Goal: Information Seeking & Learning: Learn about a topic

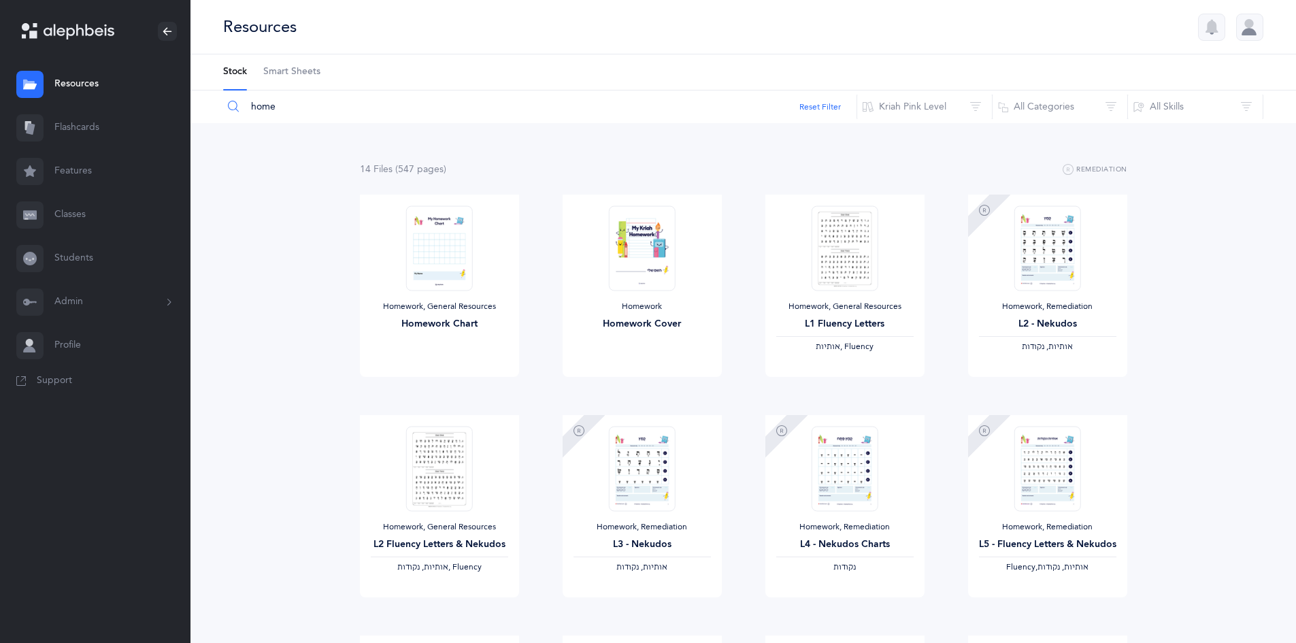
scroll to position [408, 0]
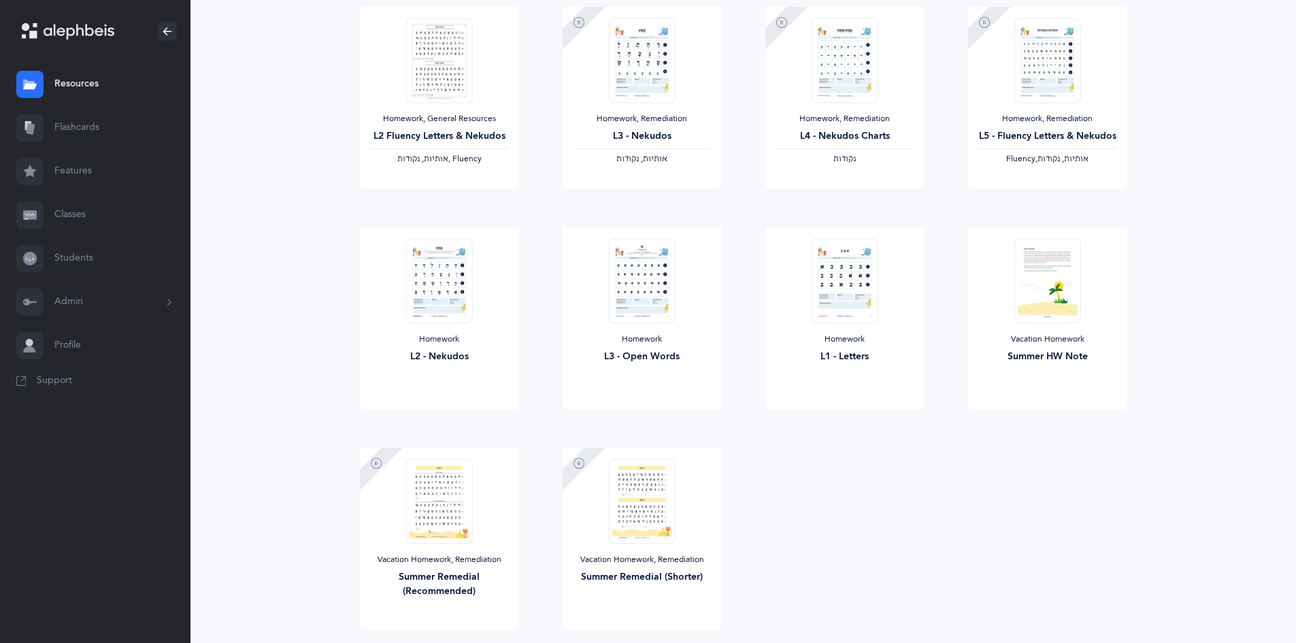
click at [67, 204] on link "Classes" at bounding box center [95, 215] width 190 height 44
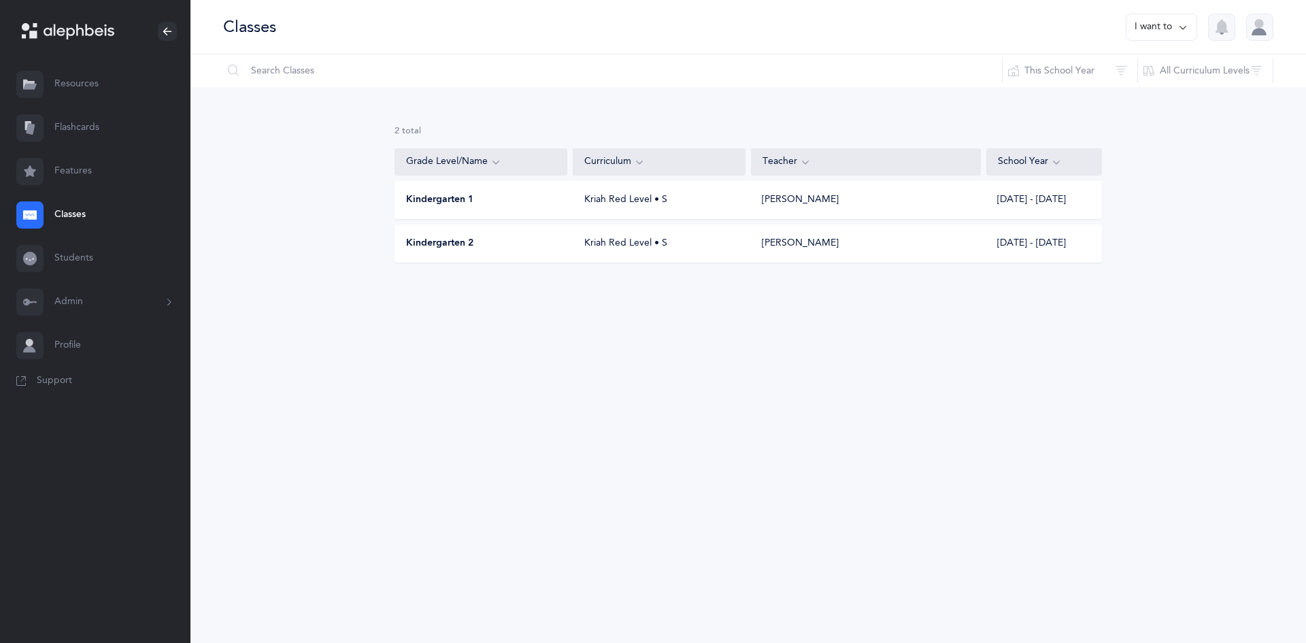
click at [607, 200] on div "Kriah Red Level • S" at bounding box center [659, 200] width 173 height 14
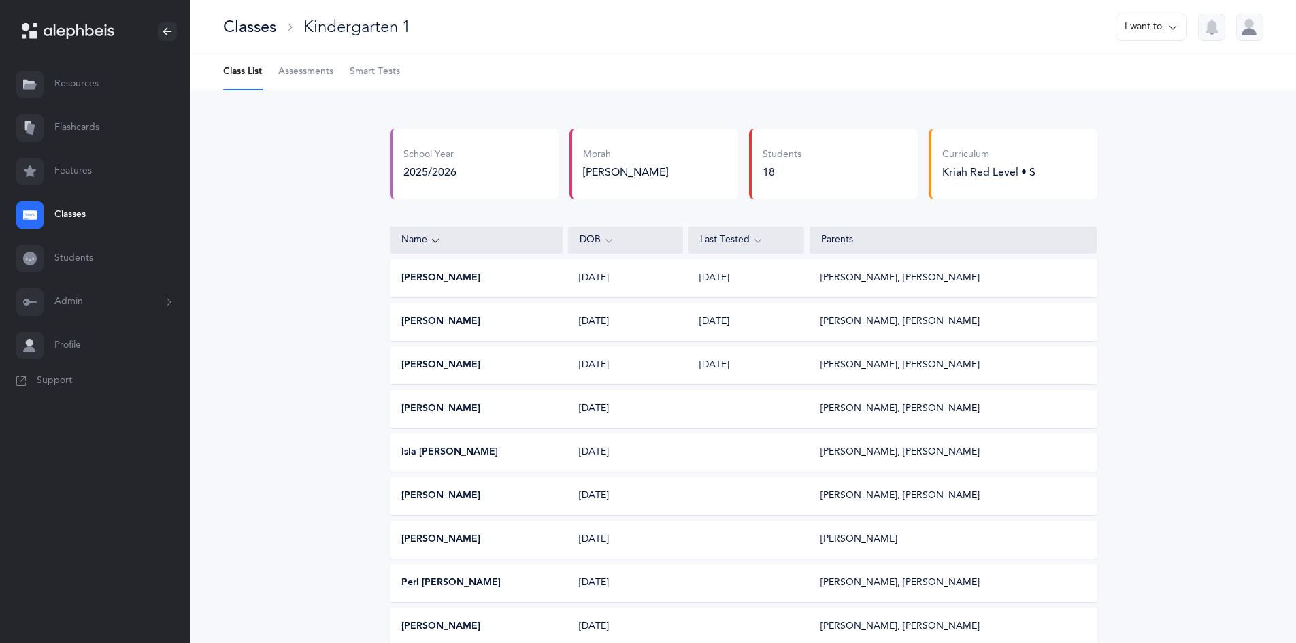
click at [383, 58] on link "Smart Tests" at bounding box center [375, 71] width 50 height 35
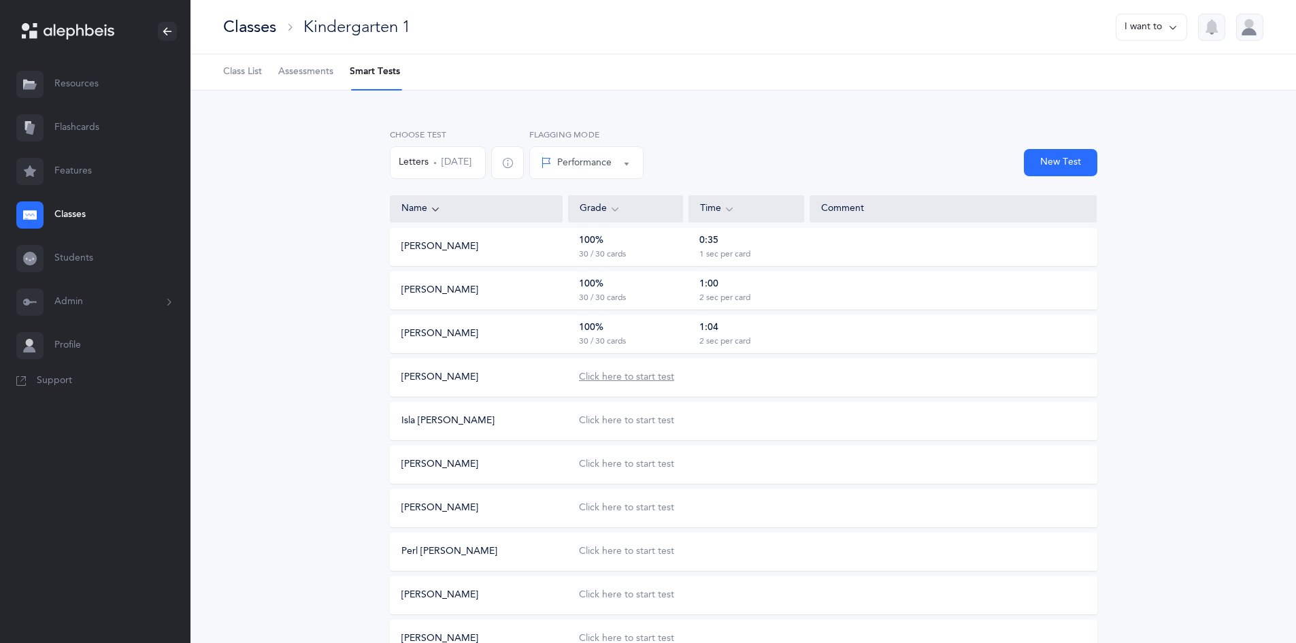
click at [635, 375] on div "Click here to start test" at bounding box center [626, 378] width 95 height 14
click at [614, 370] on div "Shai Bellehsen Click here to start test" at bounding box center [743, 377] width 707 height 38
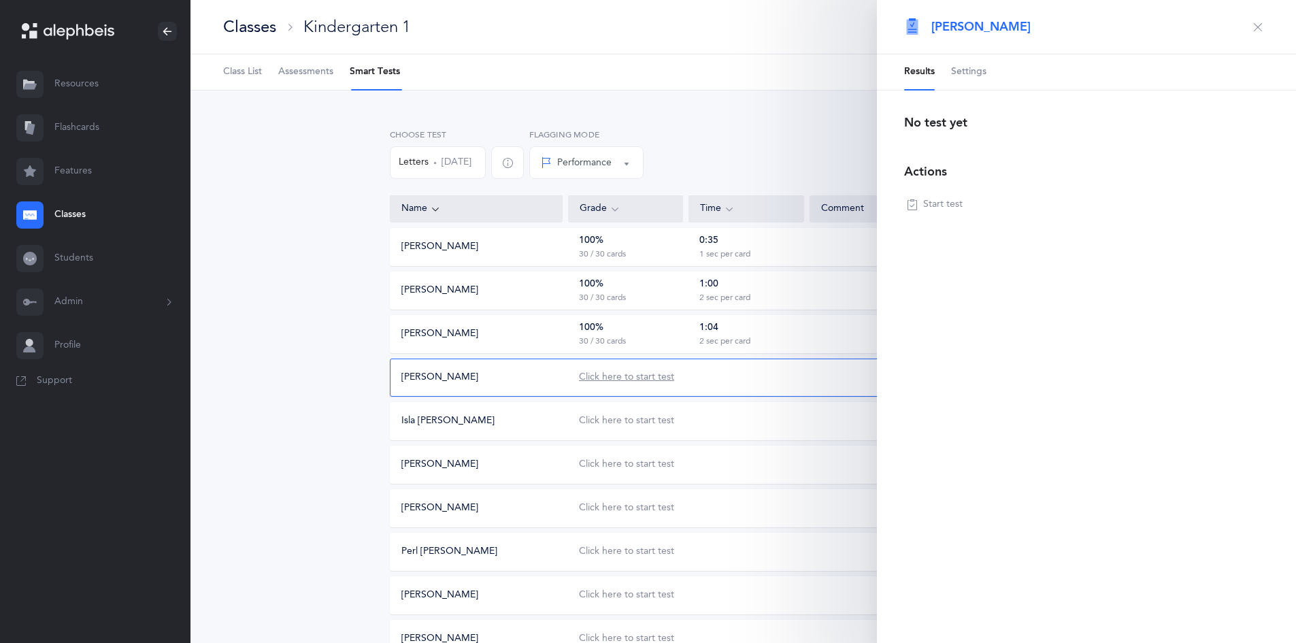
click at [615, 382] on div "Click here to start test" at bounding box center [626, 378] width 95 height 14
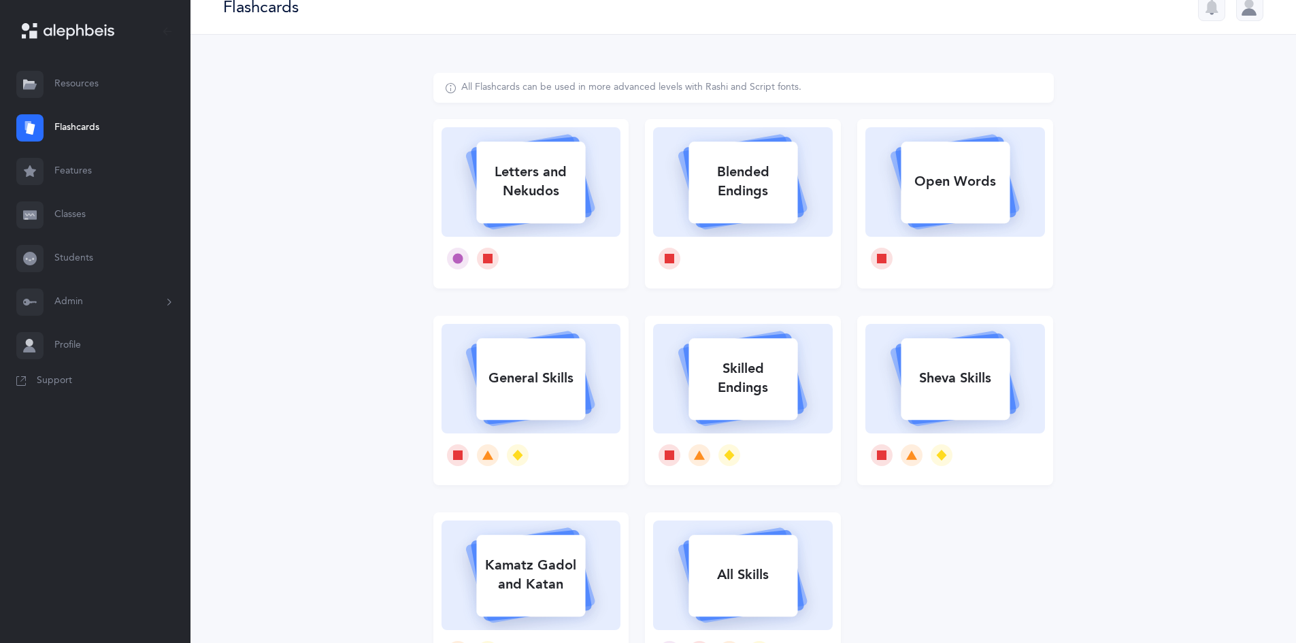
scroll to position [140, 0]
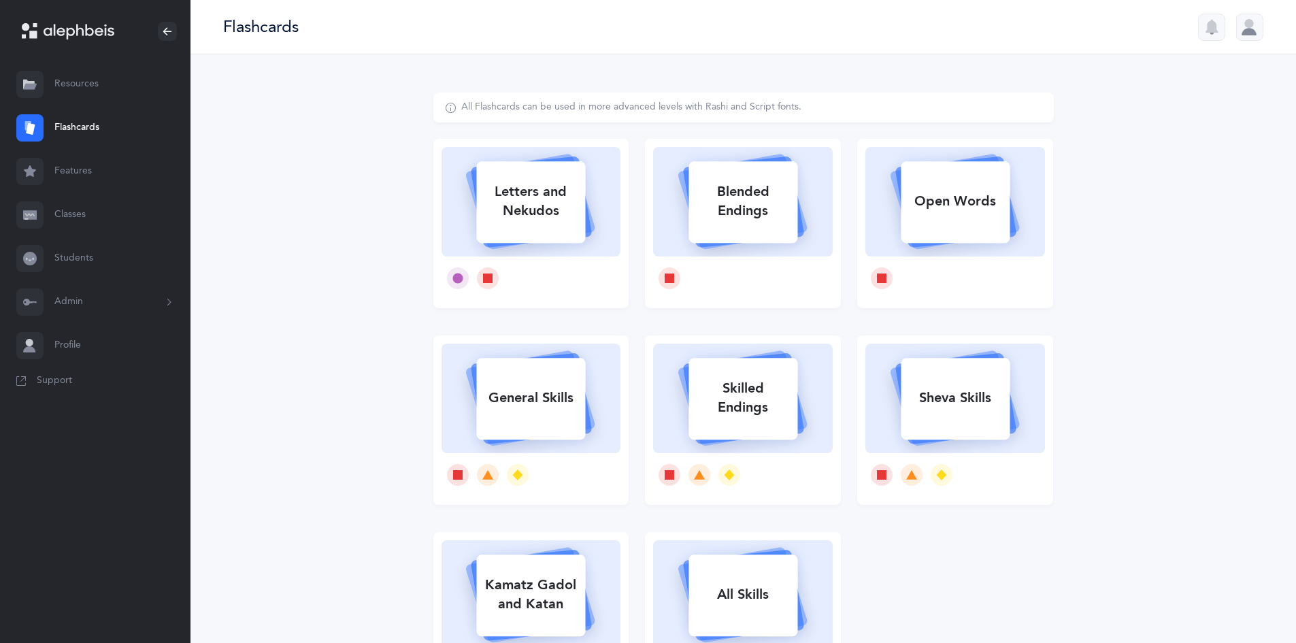
click at [547, 221] on div "Letters and Nekudos" at bounding box center [530, 201] width 109 height 54
select select
select select "single"
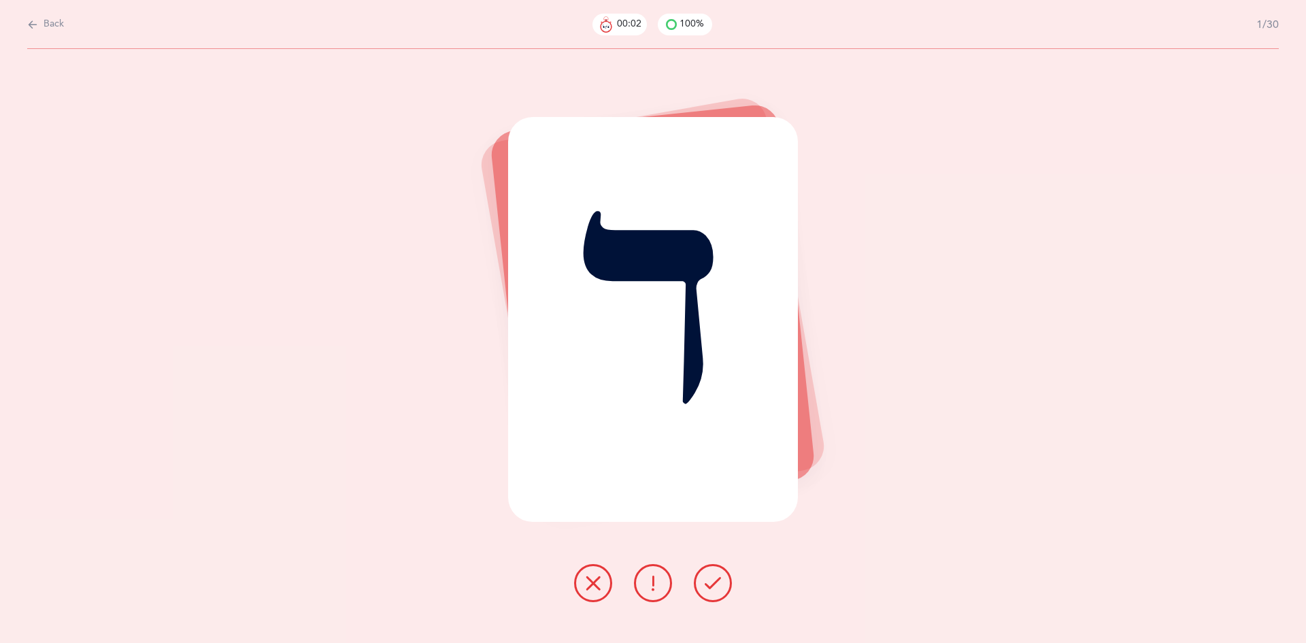
click at [721, 578] on button at bounding box center [713, 583] width 38 height 38
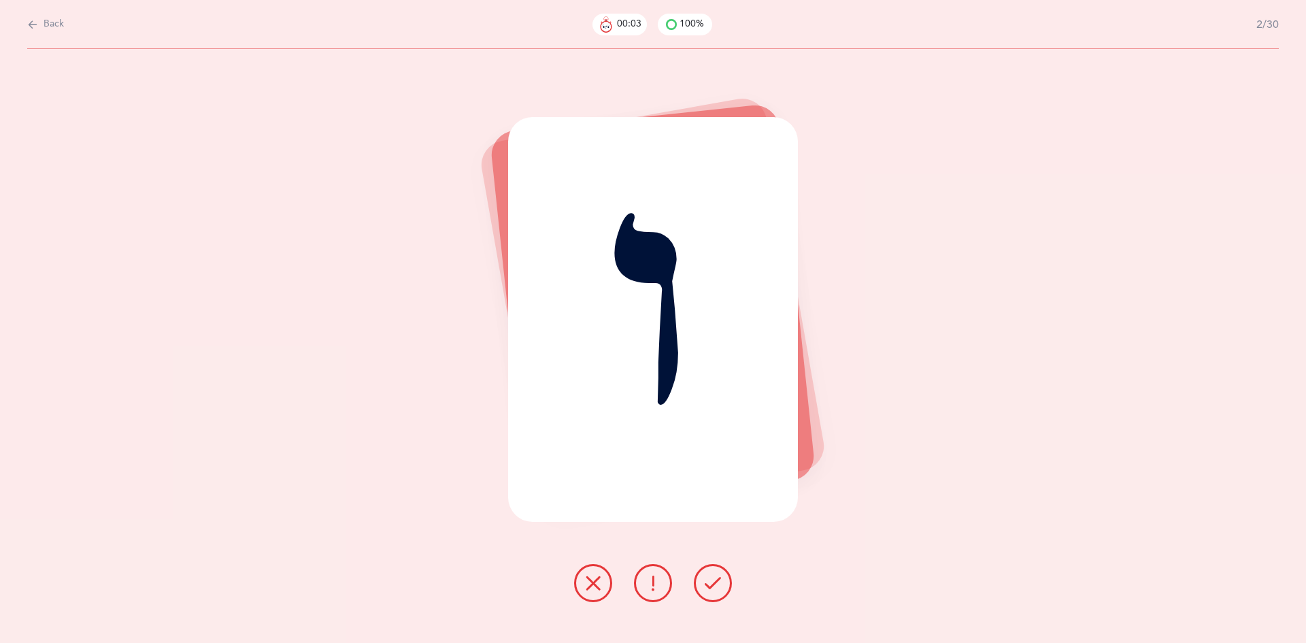
click at [721, 578] on button at bounding box center [713, 583] width 38 height 38
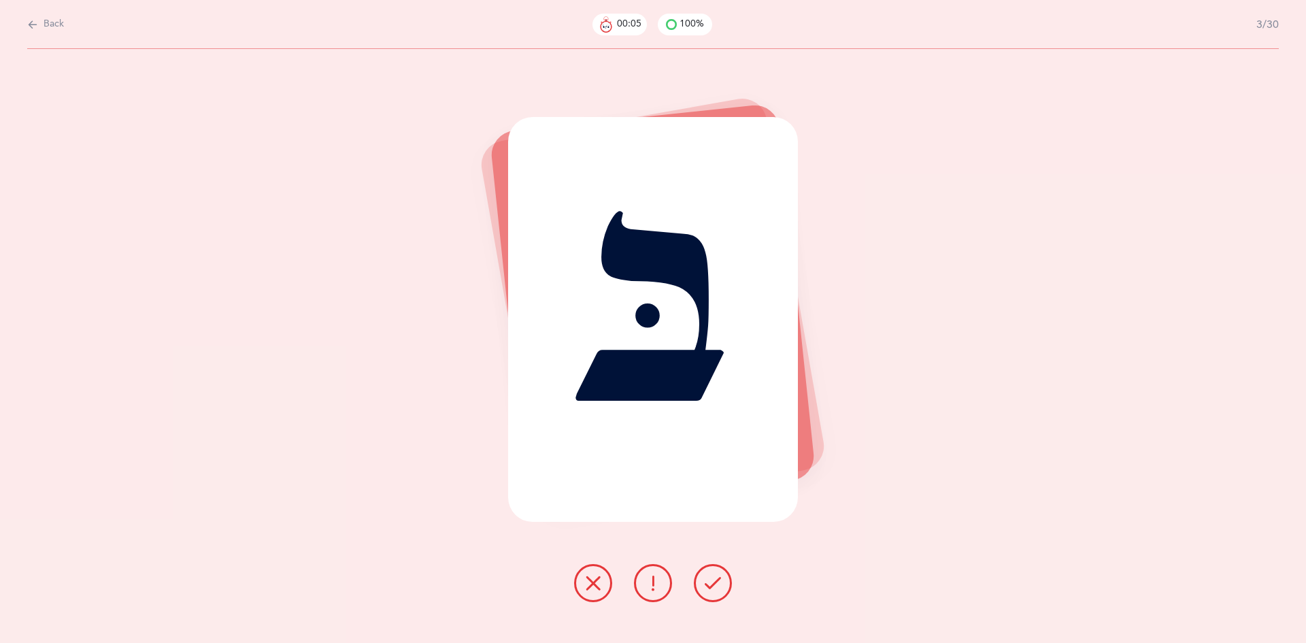
click at [721, 578] on button at bounding box center [713, 583] width 38 height 38
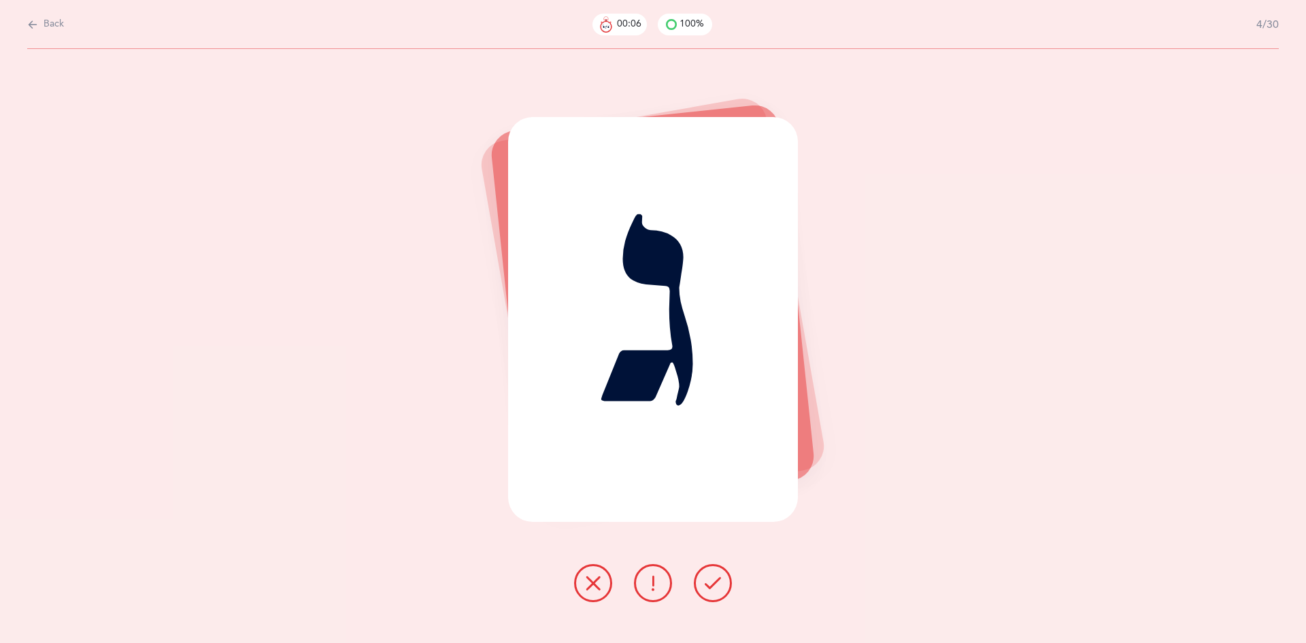
click at [721, 578] on button at bounding box center [713, 583] width 38 height 38
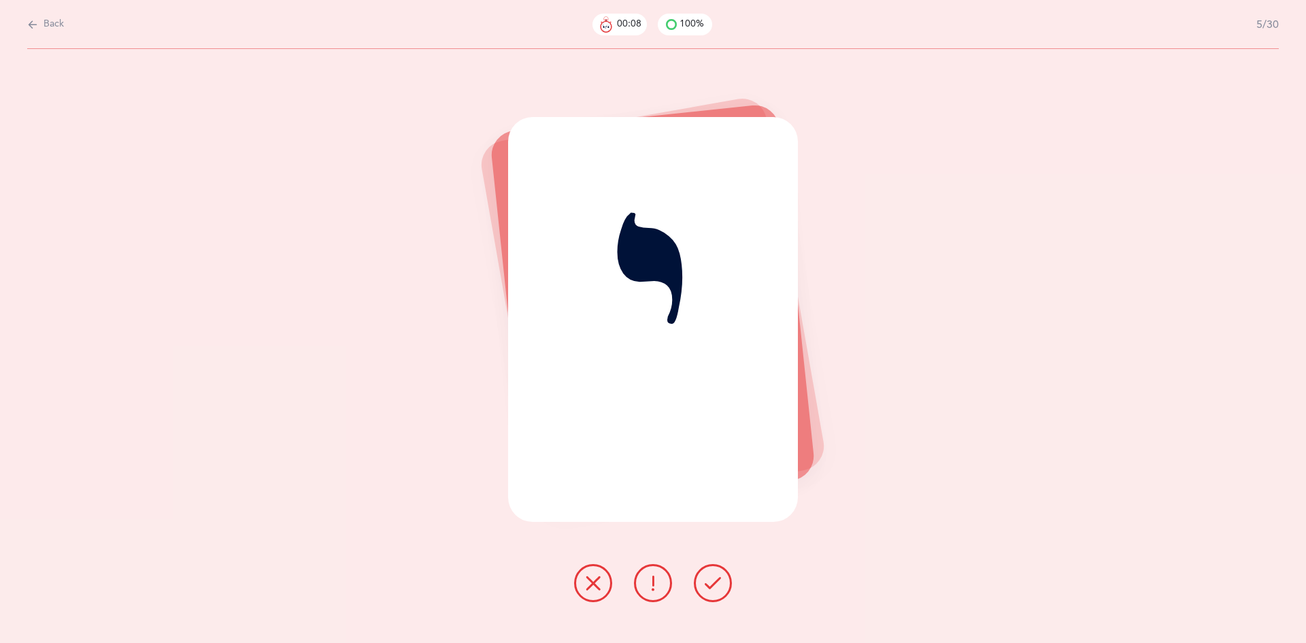
click at [721, 578] on button at bounding box center [713, 583] width 38 height 38
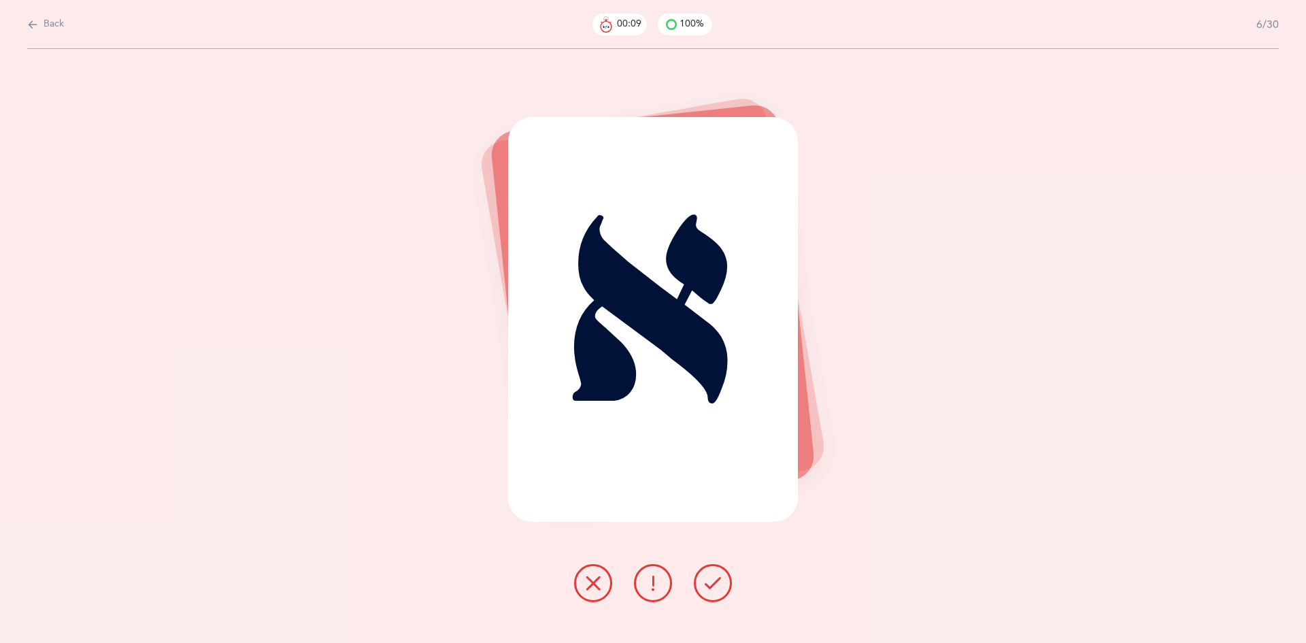
click at [721, 578] on button at bounding box center [713, 583] width 38 height 38
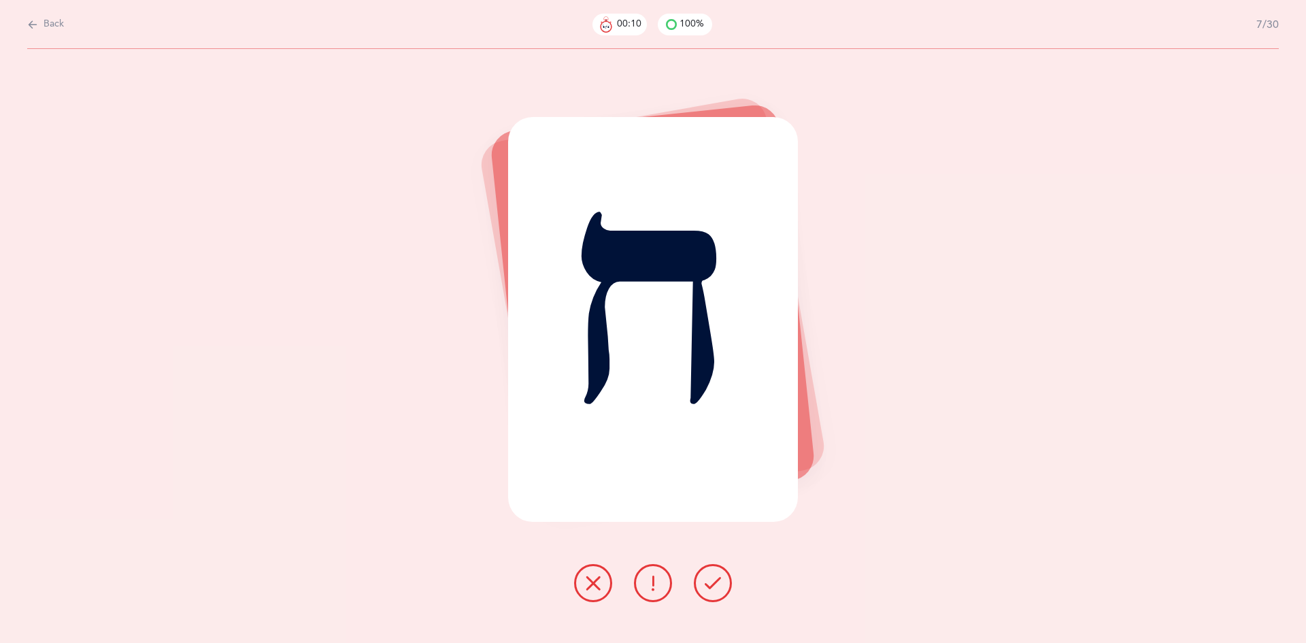
click at [721, 578] on button at bounding box center [713, 583] width 38 height 38
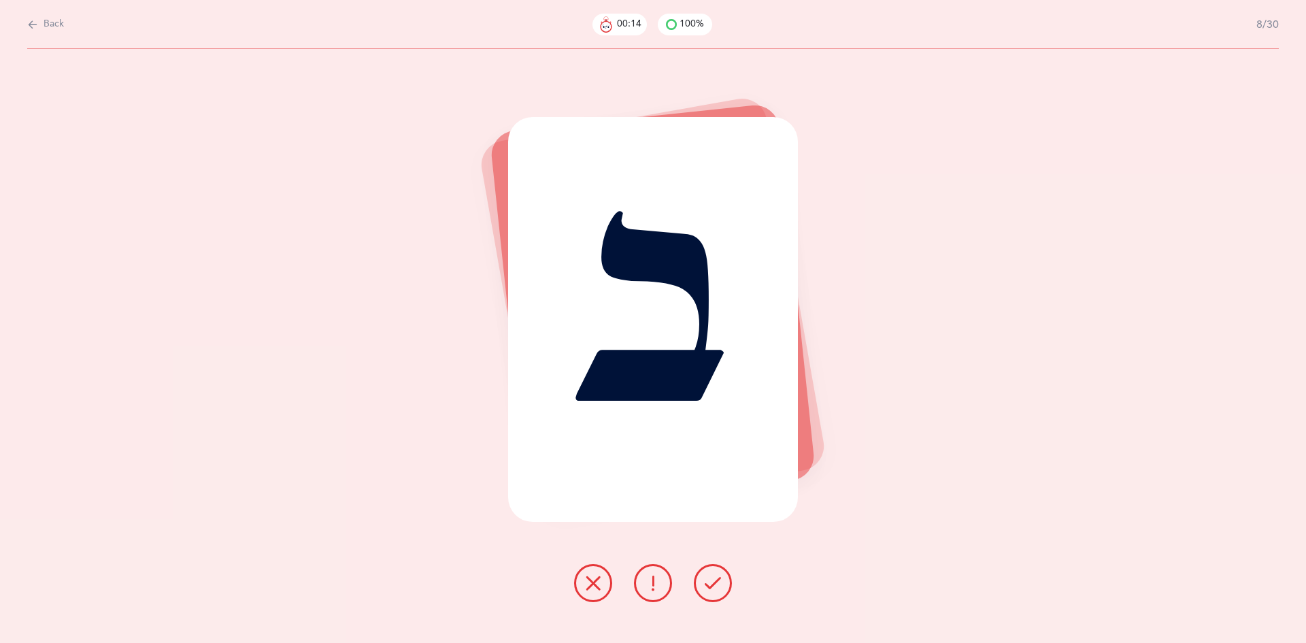
click at [721, 578] on button at bounding box center [713, 583] width 38 height 38
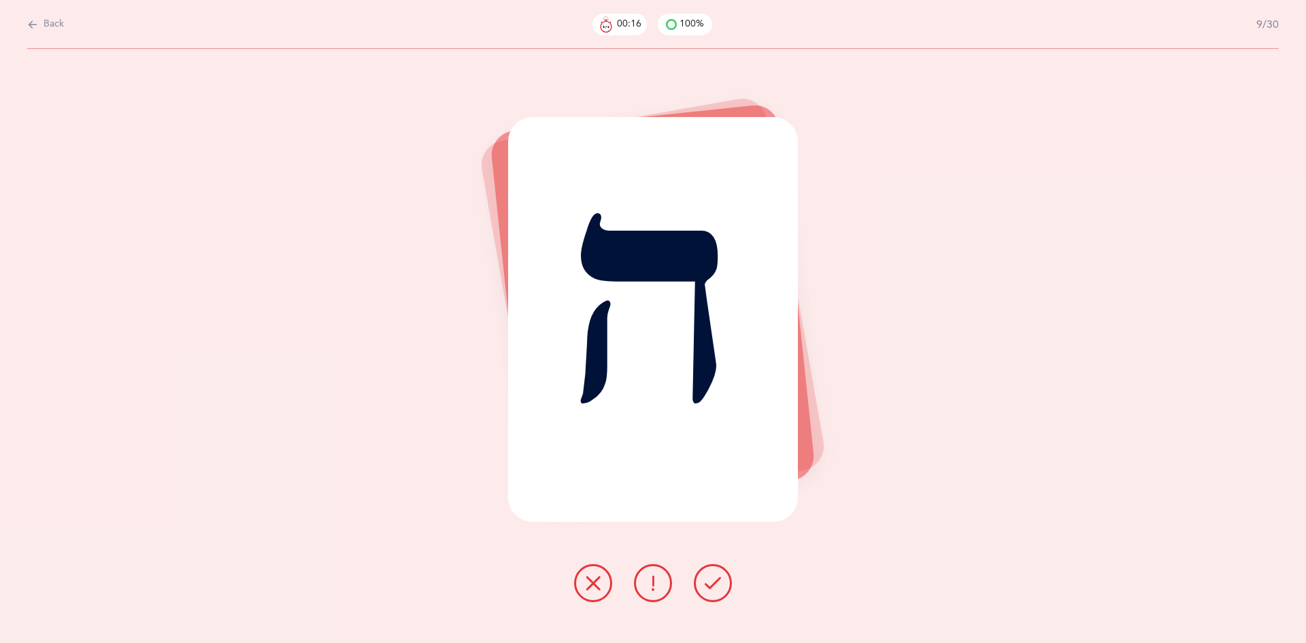
click at [721, 578] on button at bounding box center [713, 583] width 38 height 38
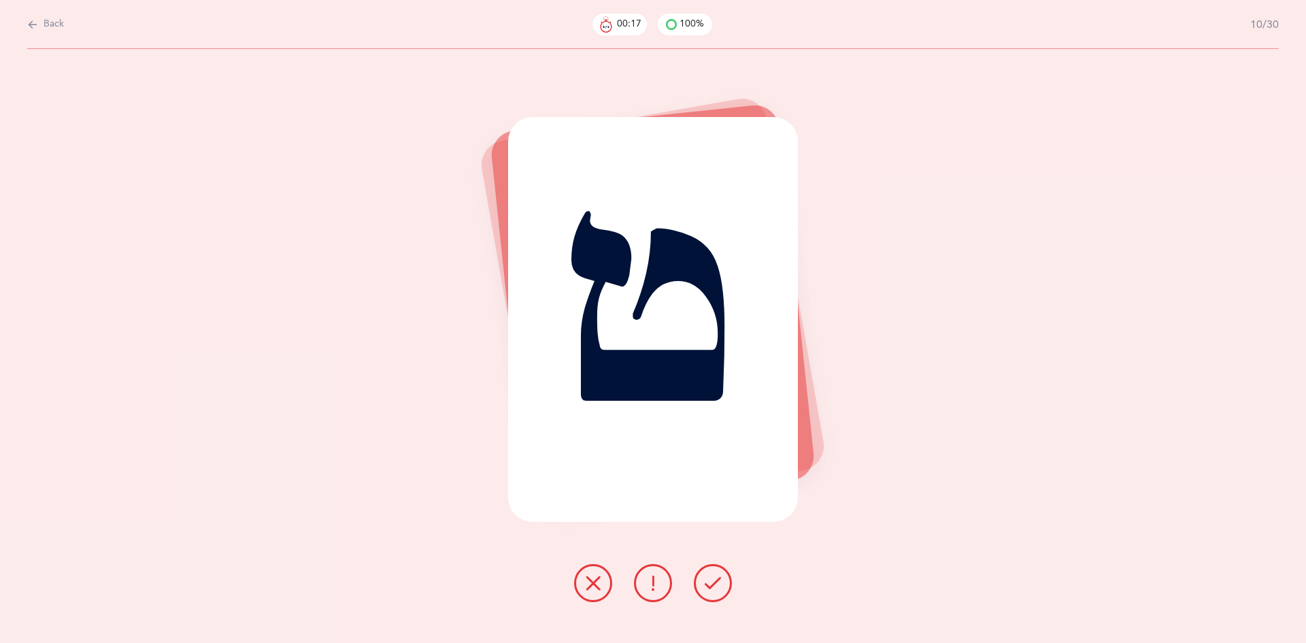
click at [721, 578] on button at bounding box center [713, 583] width 38 height 38
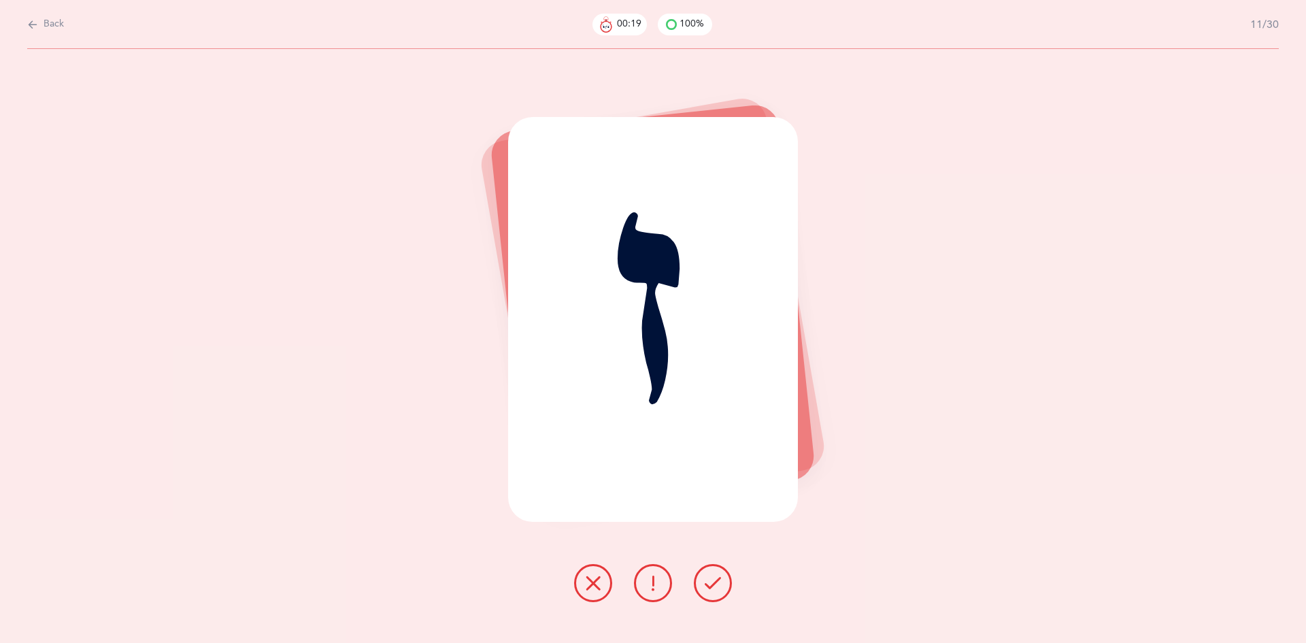
click at [721, 578] on button at bounding box center [713, 583] width 38 height 38
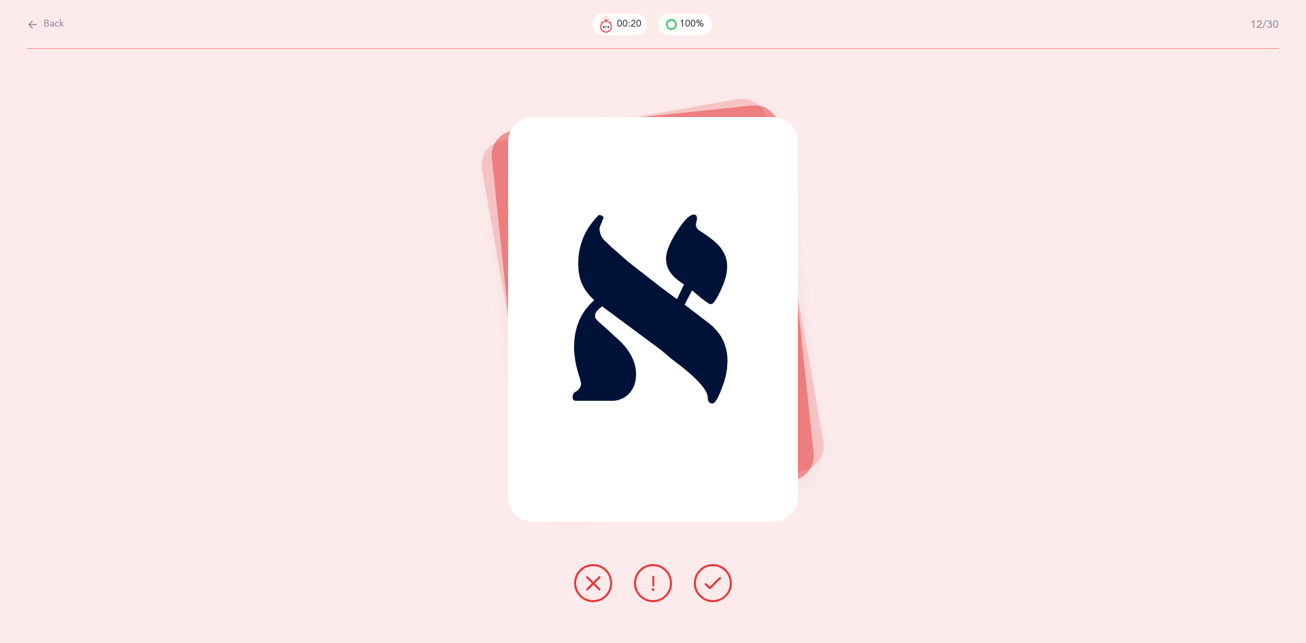
click at [721, 578] on button at bounding box center [713, 583] width 38 height 38
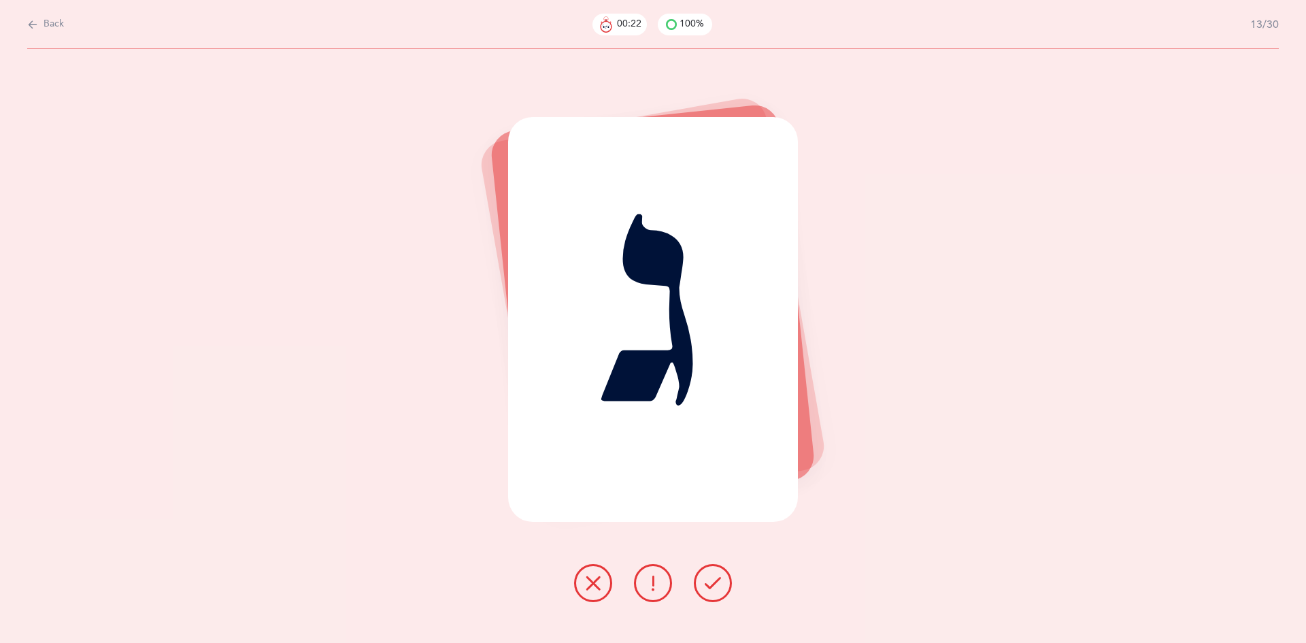
click at [721, 578] on button at bounding box center [713, 583] width 38 height 38
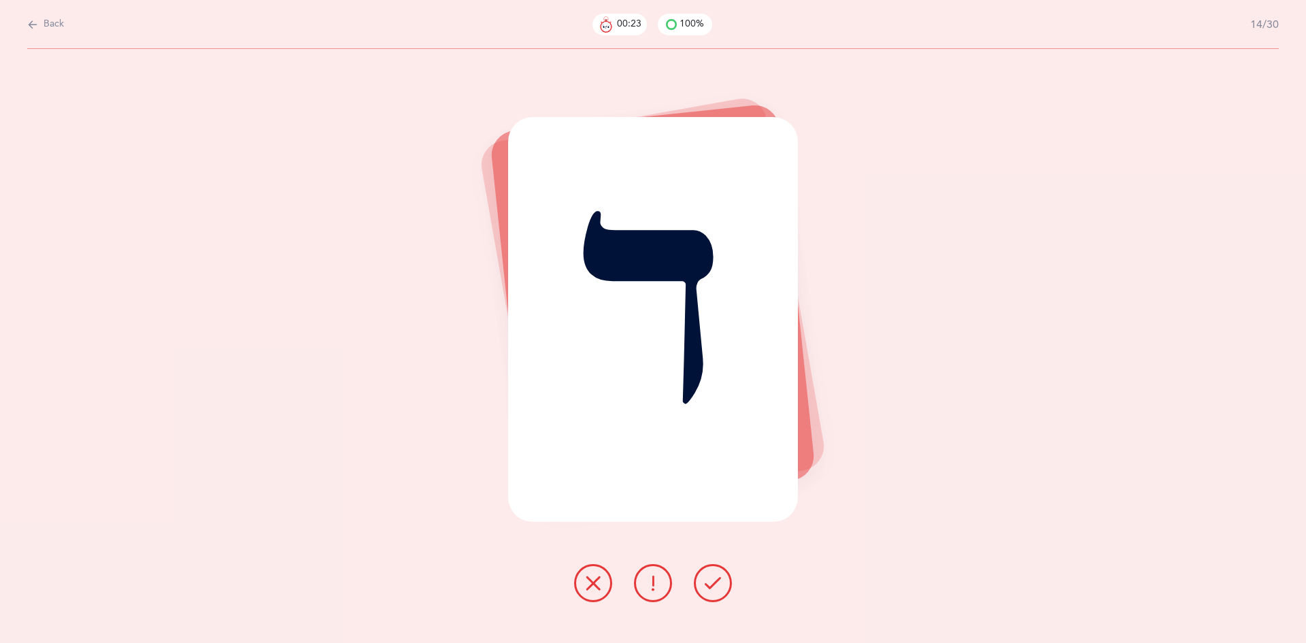
click at [721, 578] on button at bounding box center [713, 583] width 38 height 38
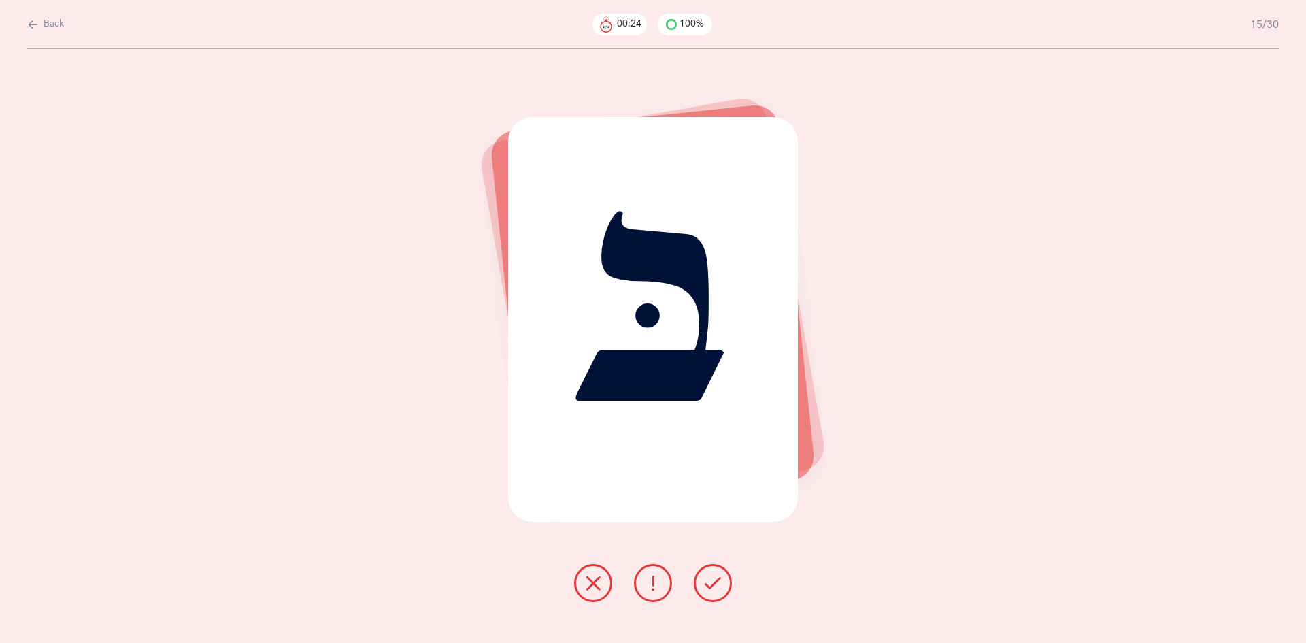
click at [721, 578] on button at bounding box center [713, 583] width 38 height 38
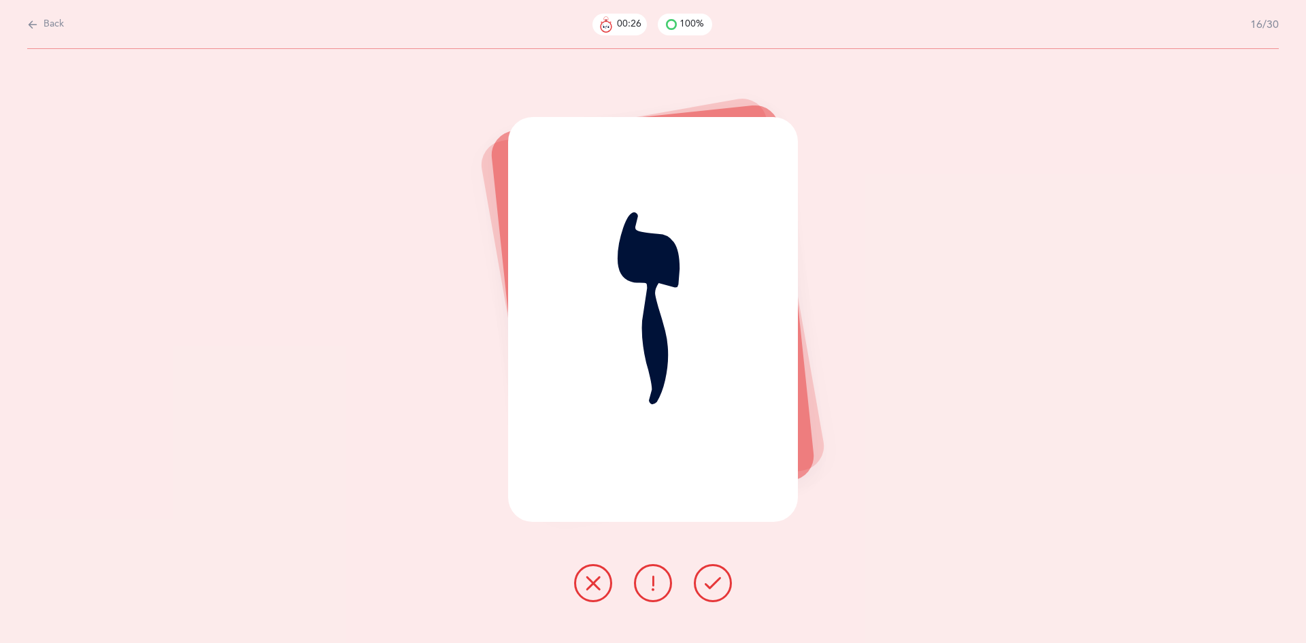
click at [721, 578] on button at bounding box center [713, 583] width 38 height 38
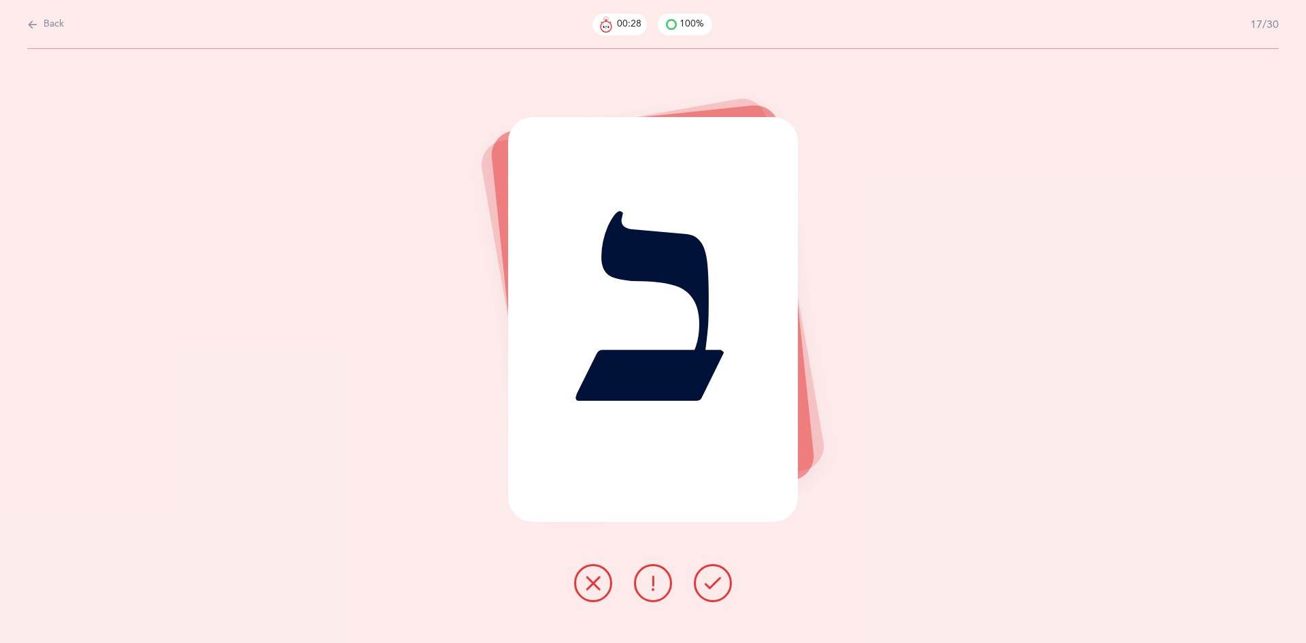
click at [721, 578] on button at bounding box center [713, 583] width 38 height 38
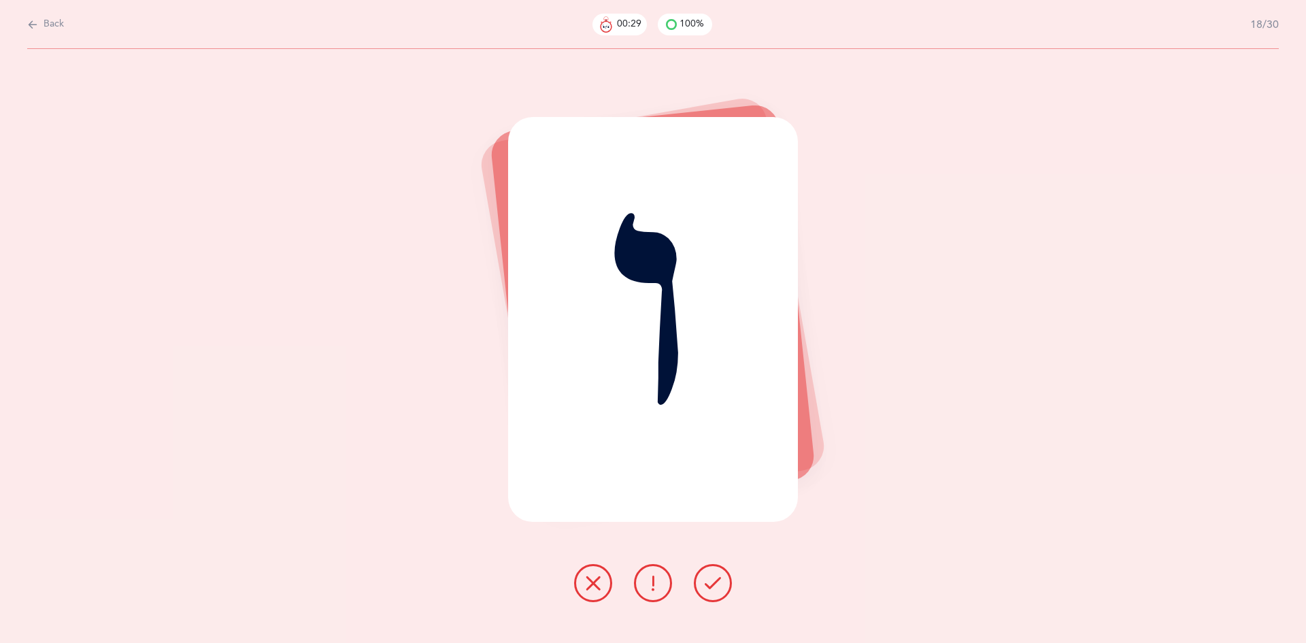
click at [721, 578] on button at bounding box center [713, 583] width 38 height 38
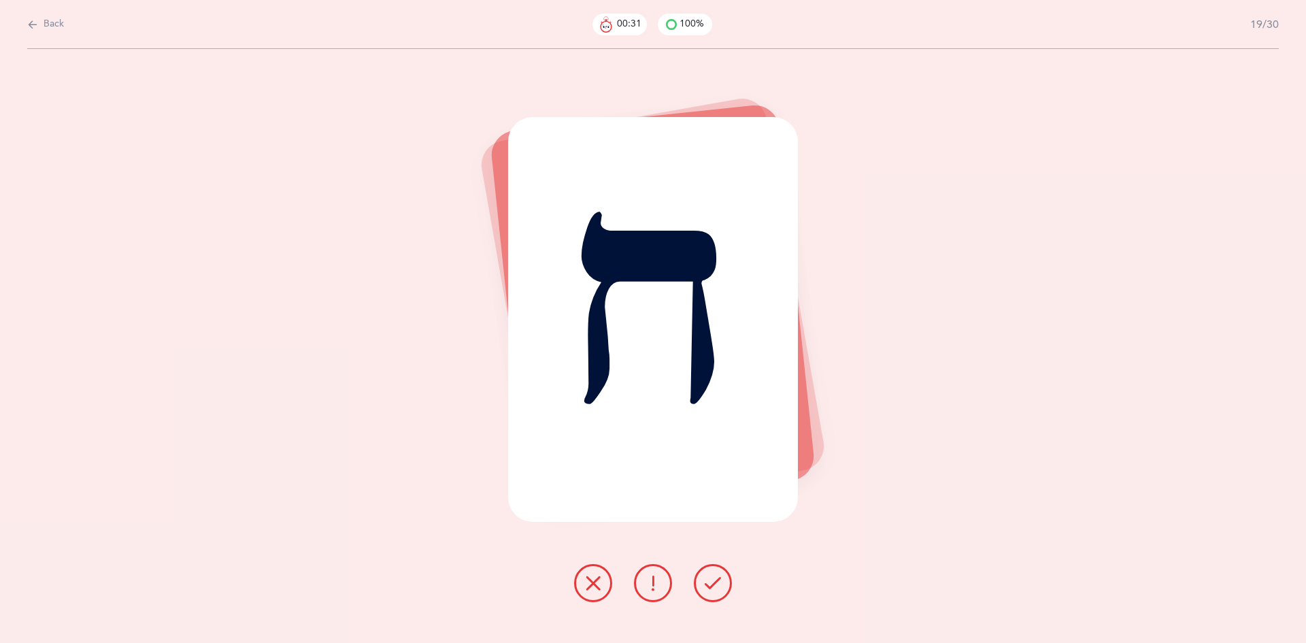
click at [721, 578] on button at bounding box center [713, 583] width 38 height 38
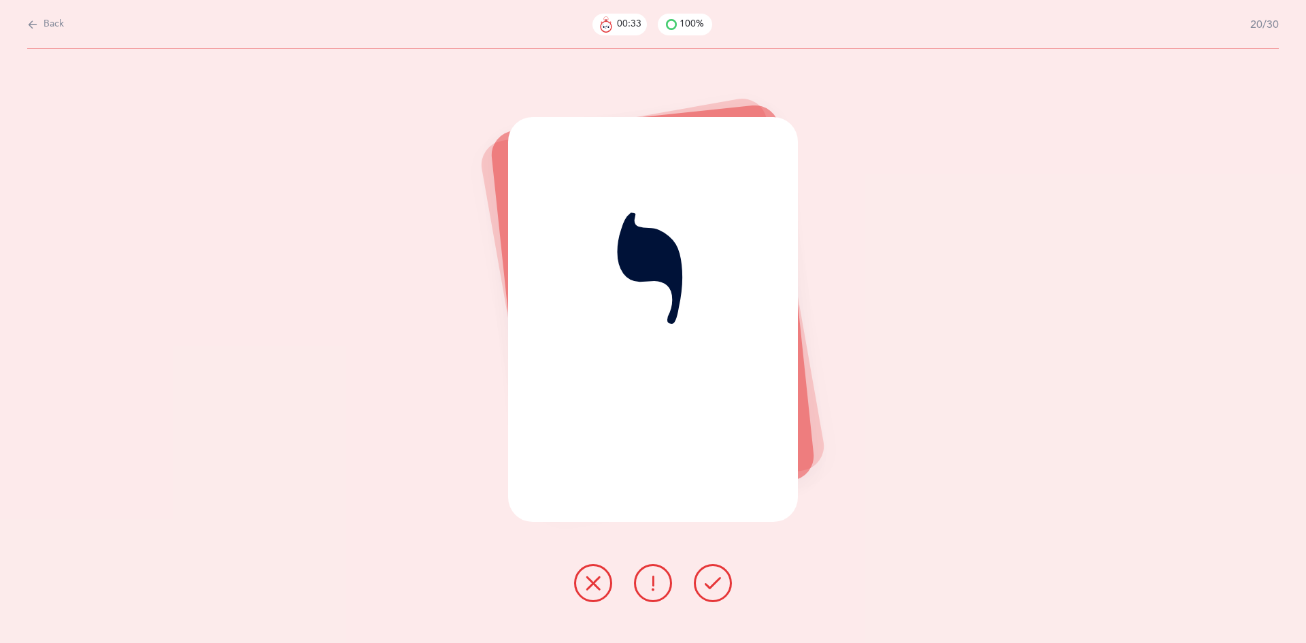
click at [721, 578] on button at bounding box center [713, 583] width 38 height 38
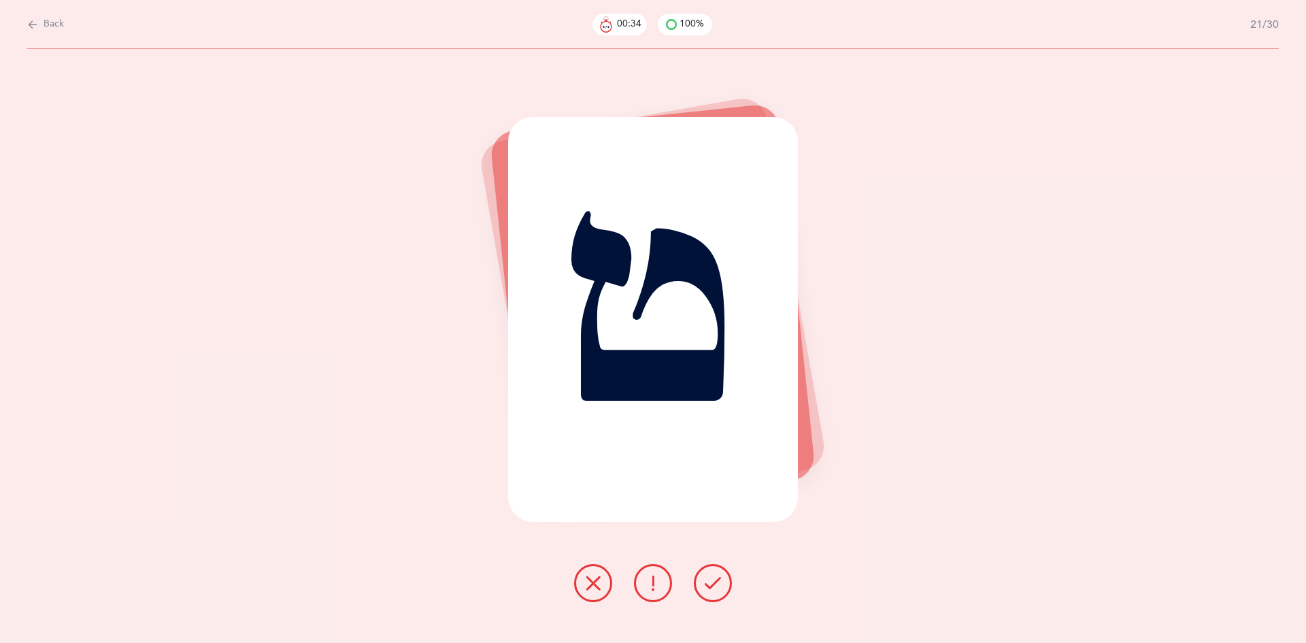
click at [721, 578] on button at bounding box center [713, 583] width 38 height 38
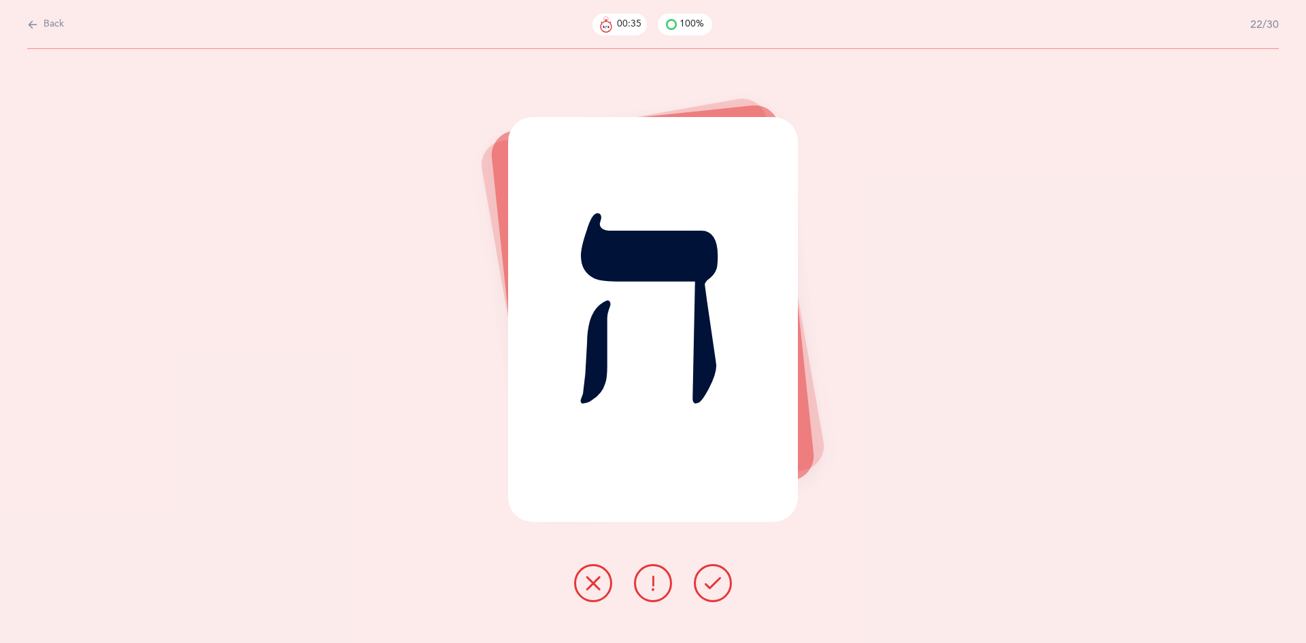
click at [721, 578] on button at bounding box center [713, 583] width 38 height 38
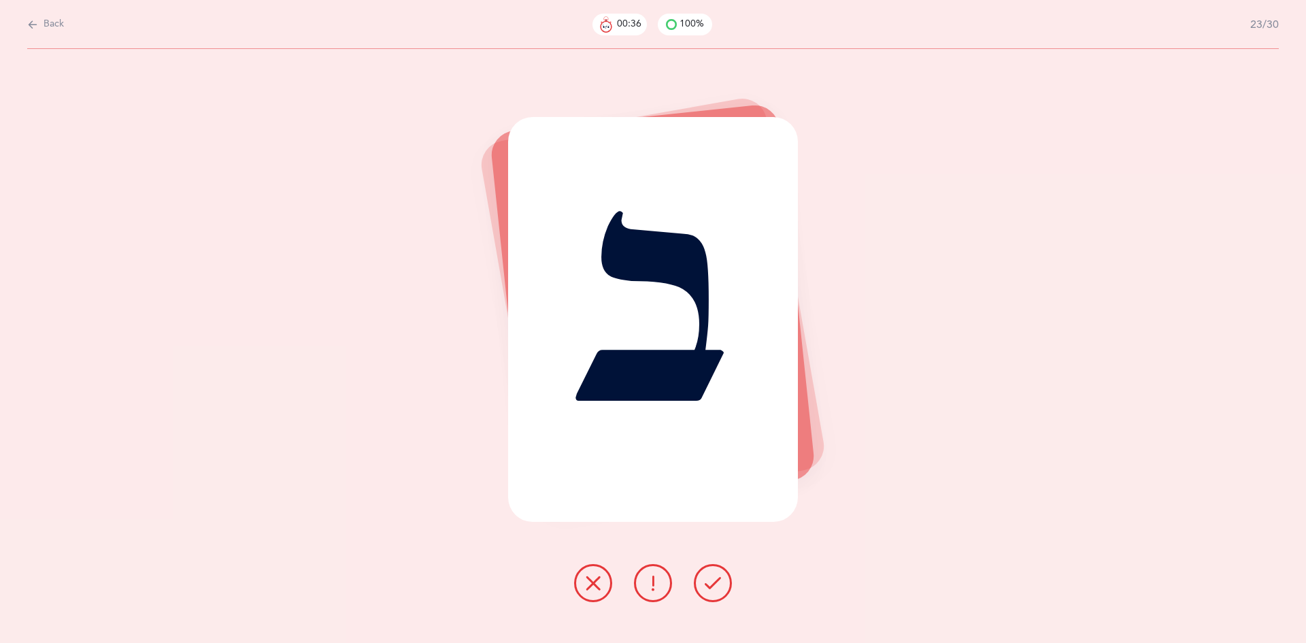
click at [721, 578] on button at bounding box center [713, 583] width 38 height 38
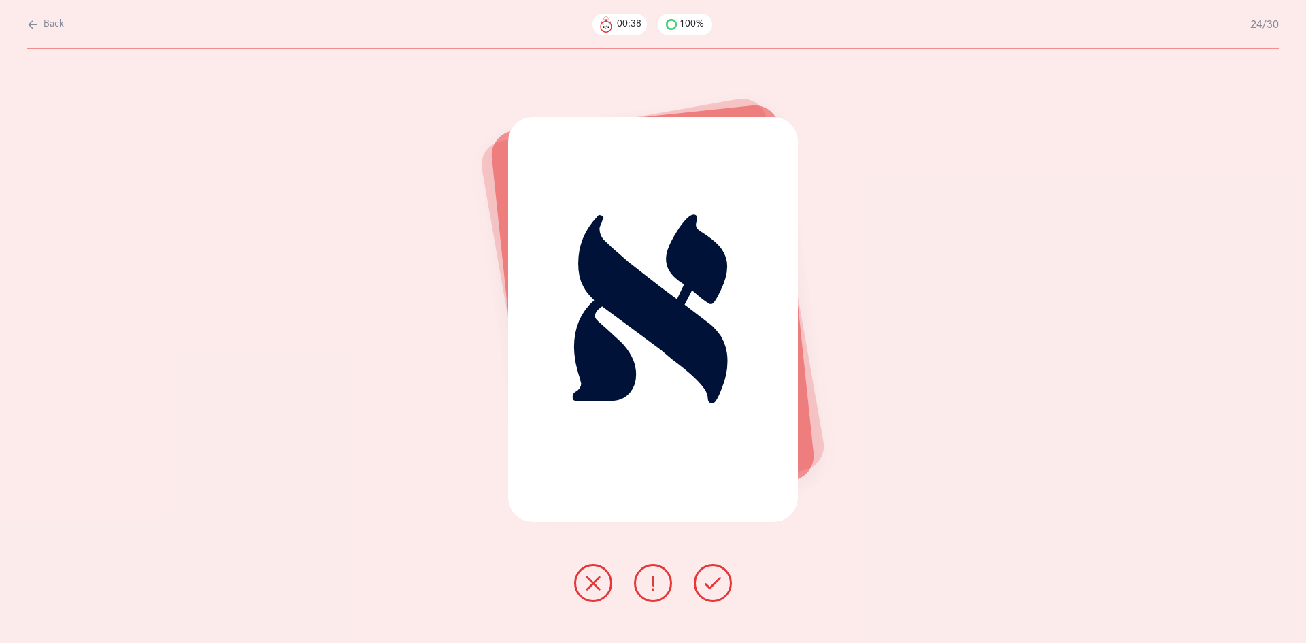
click at [721, 578] on button at bounding box center [713, 583] width 38 height 38
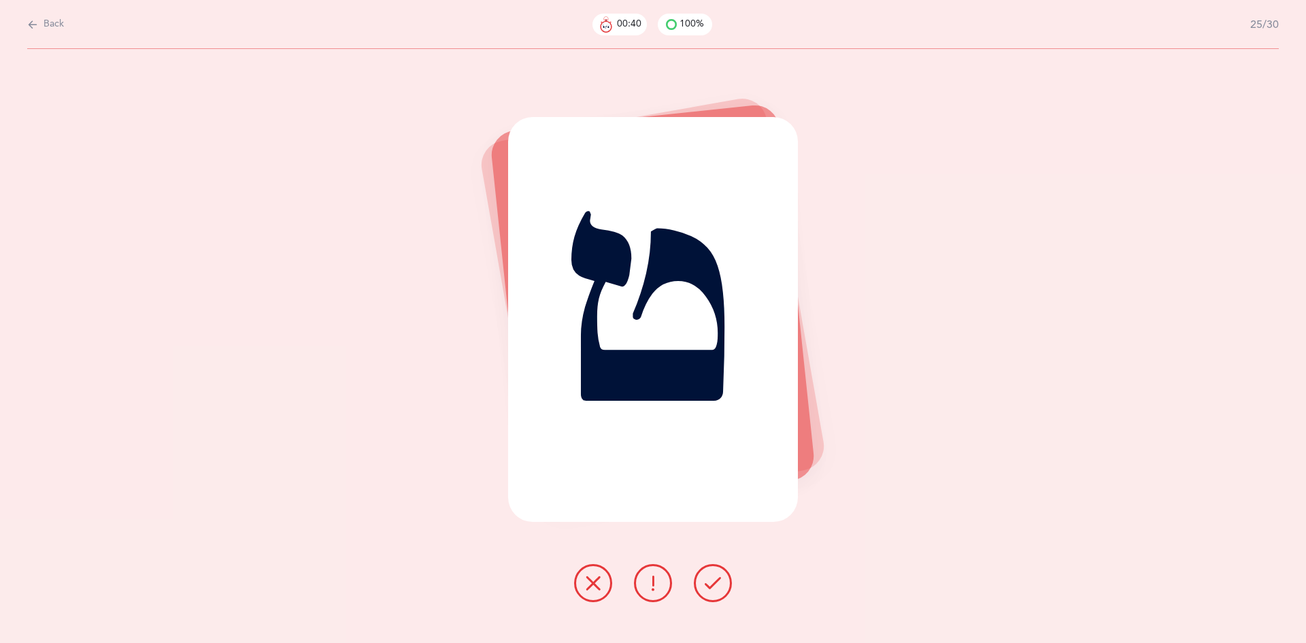
click at [721, 578] on button at bounding box center [713, 583] width 38 height 38
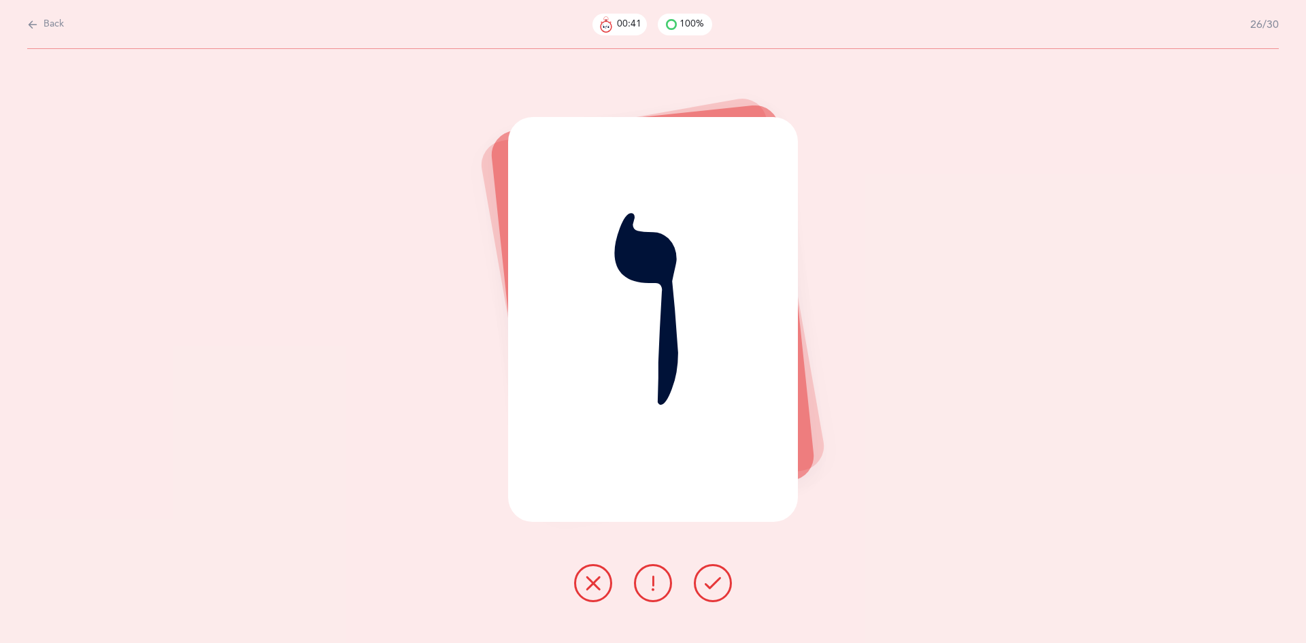
click at [721, 578] on button at bounding box center [713, 583] width 38 height 38
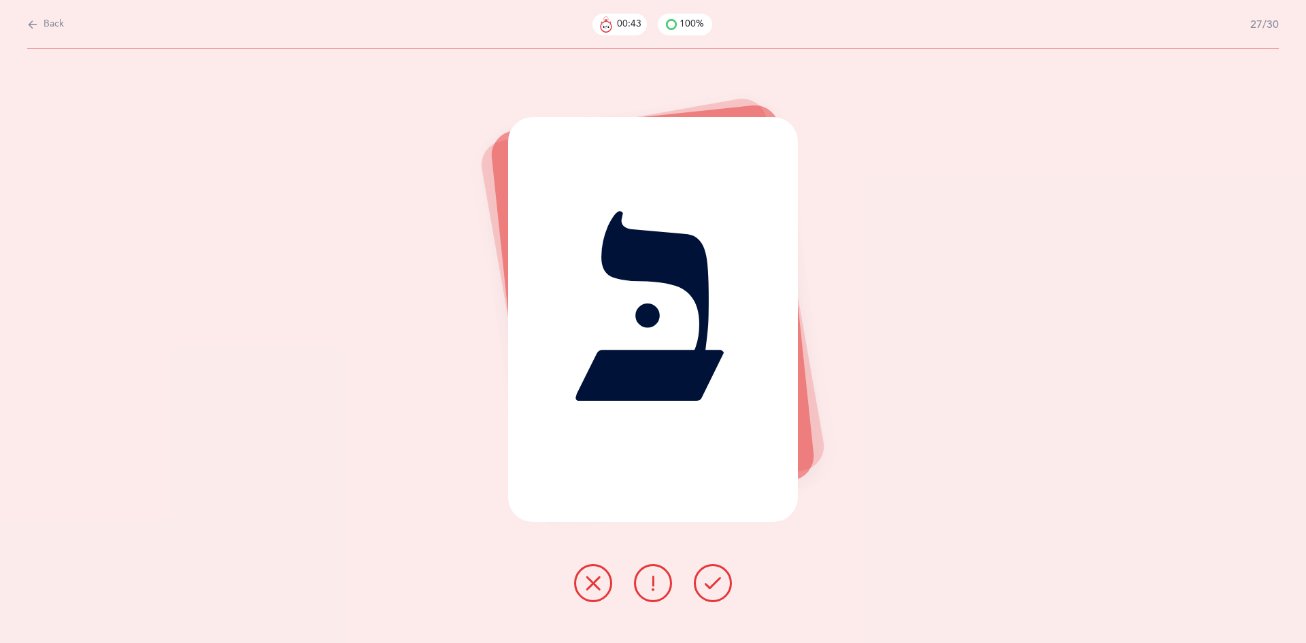
click at [721, 578] on button at bounding box center [713, 583] width 38 height 38
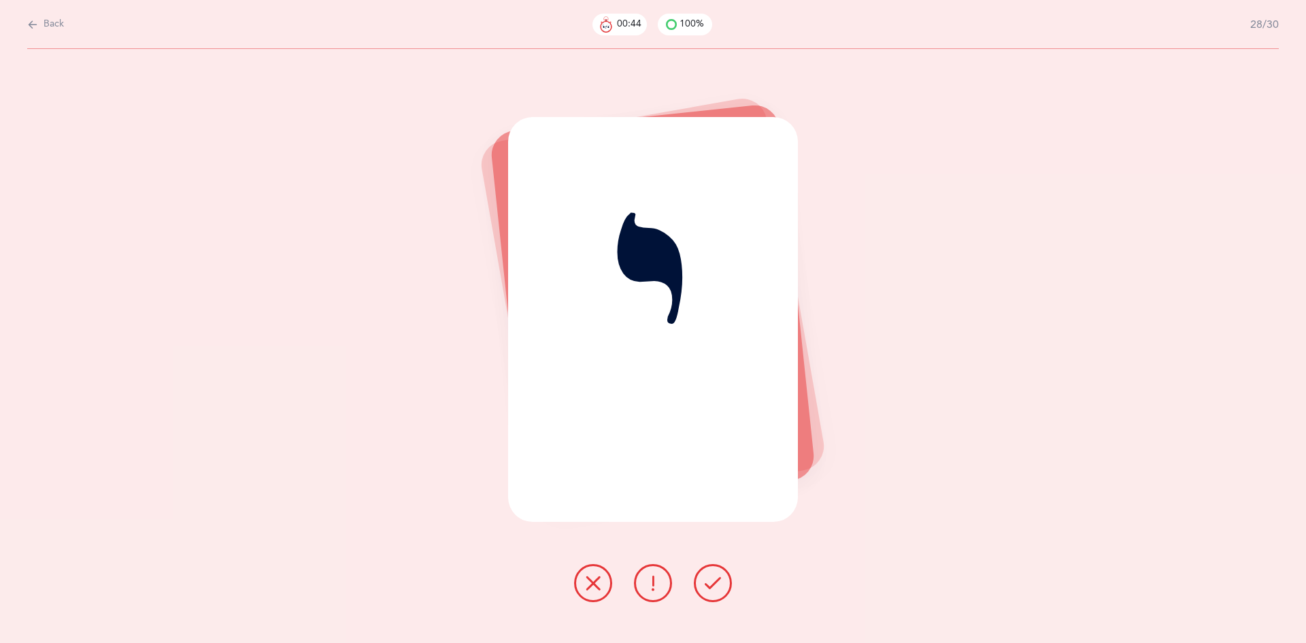
click at [721, 578] on button at bounding box center [713, 583] width 38 height 38
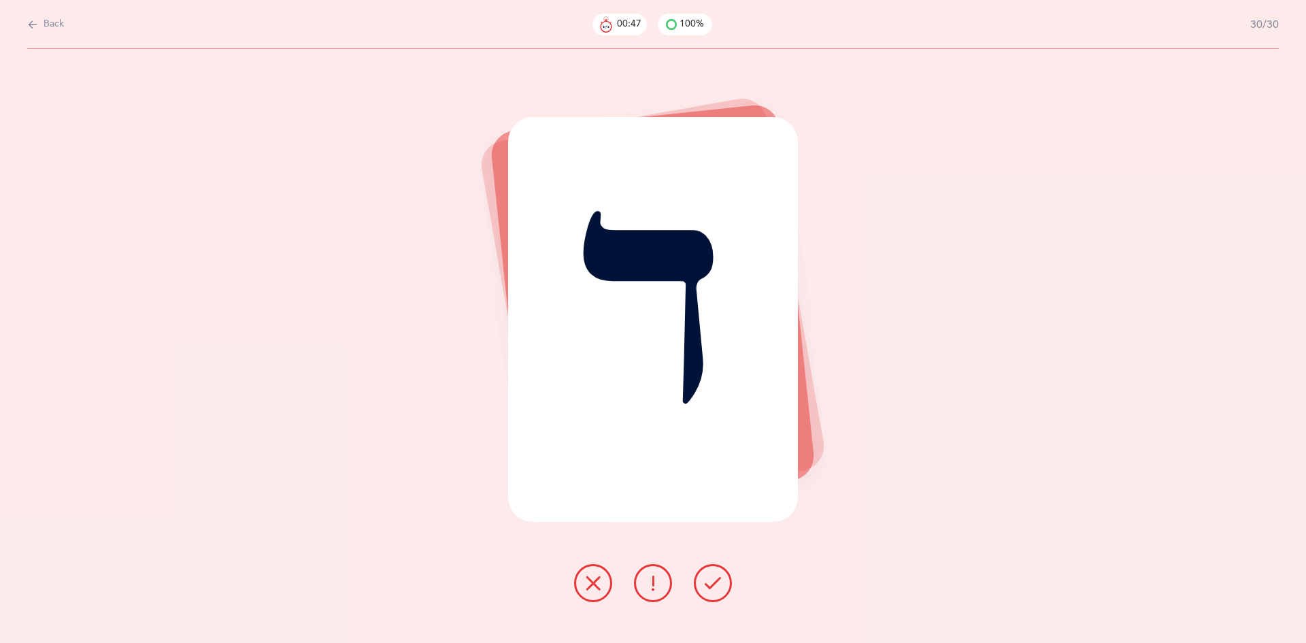
click at [721, 578] on button at bounding box center [713, 583] width 38 height 38
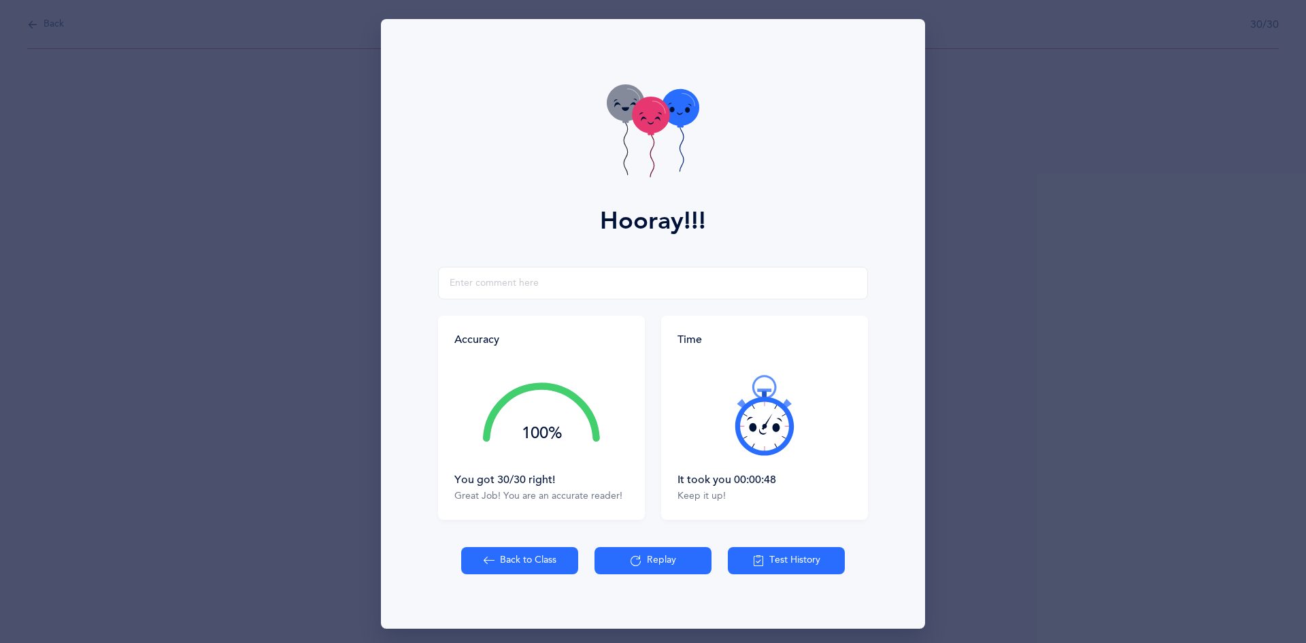
drag, startPoint x: 655, startPoint y: 111, endPoint x: 650, endPoint y: 106, distance: 7.2
click at [652, 110] on icon at bounding box center [650, 115] width 37 height 37
click at [530, 555] on button "Back to Class" at bounding box center [519, 560] width 117 height 27
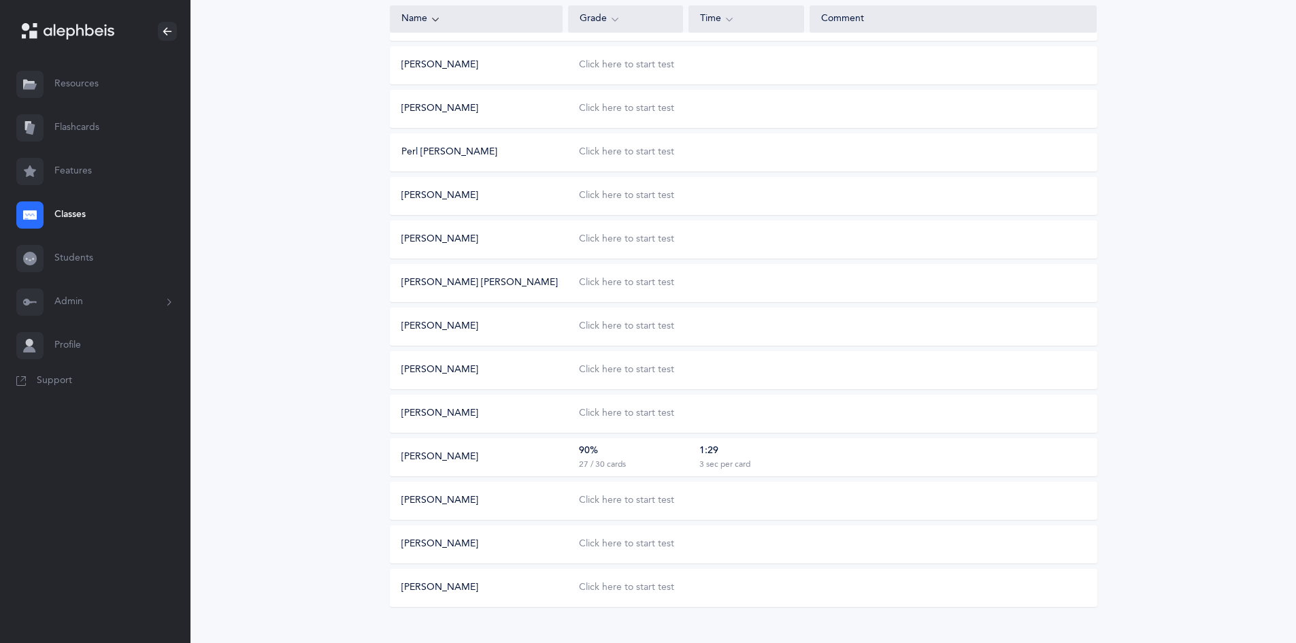
scroll to position [408, 0]
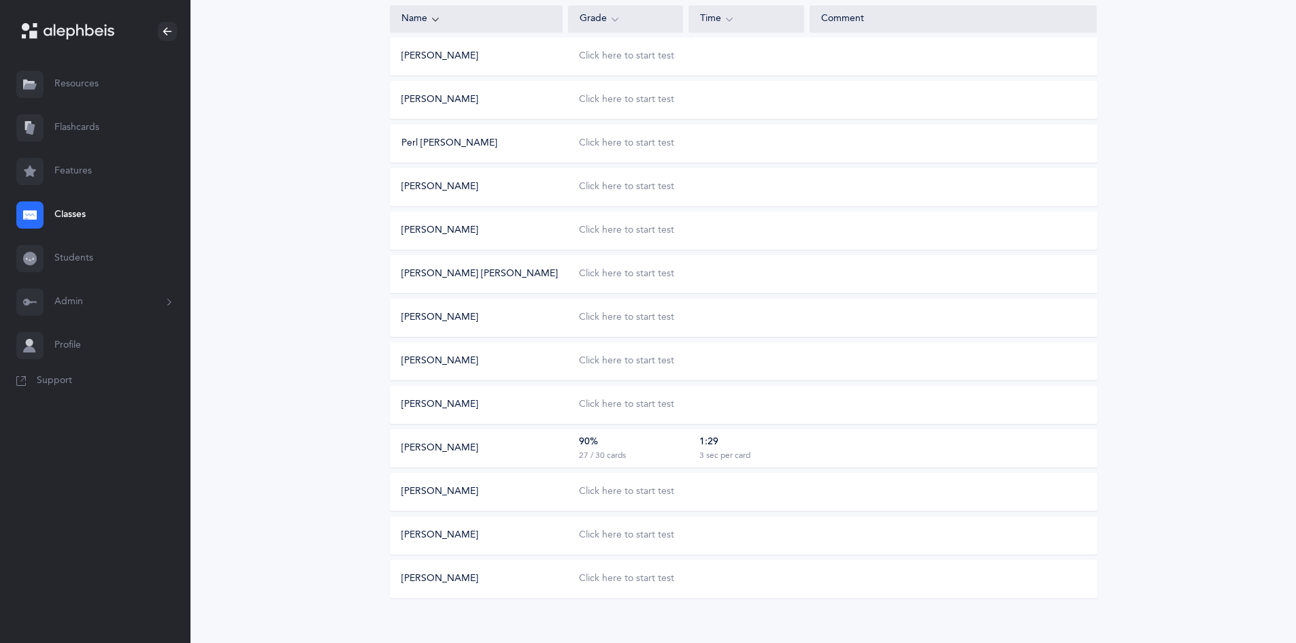
click at [622, 448] on div "90% 27 / 30 cards" at bounding box center [625, 448] width 115 height 26
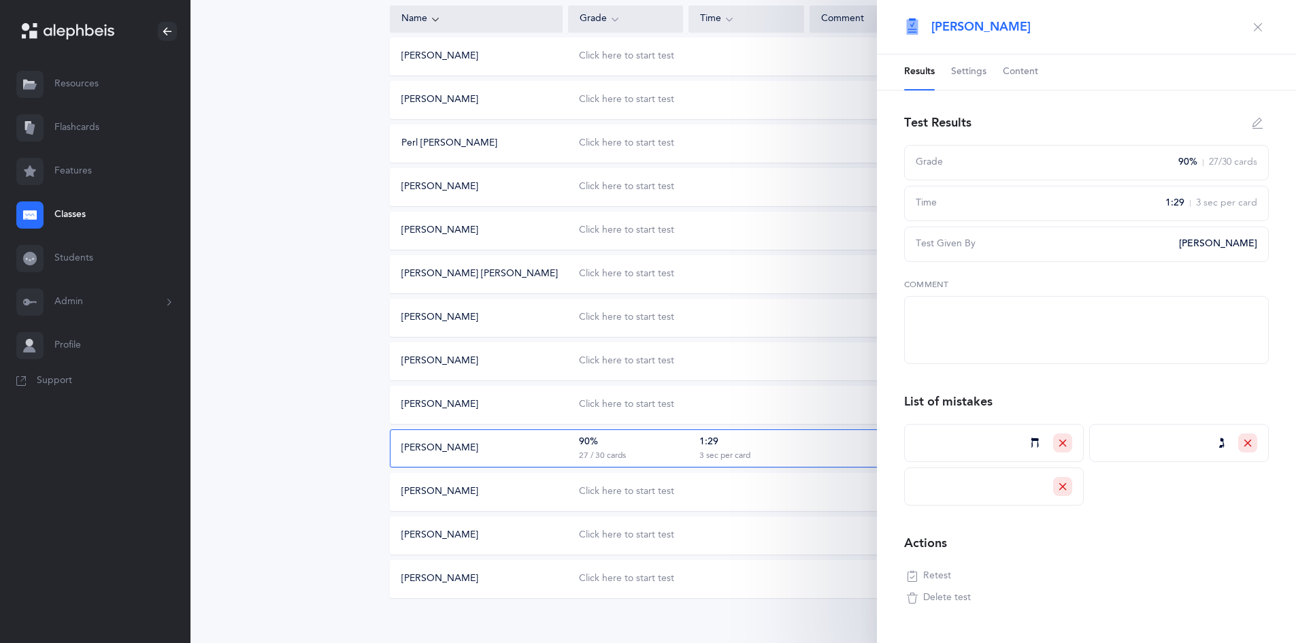
click at [934, 571] on span "Retest" at bounding box center [937, 576] width 28 height 14
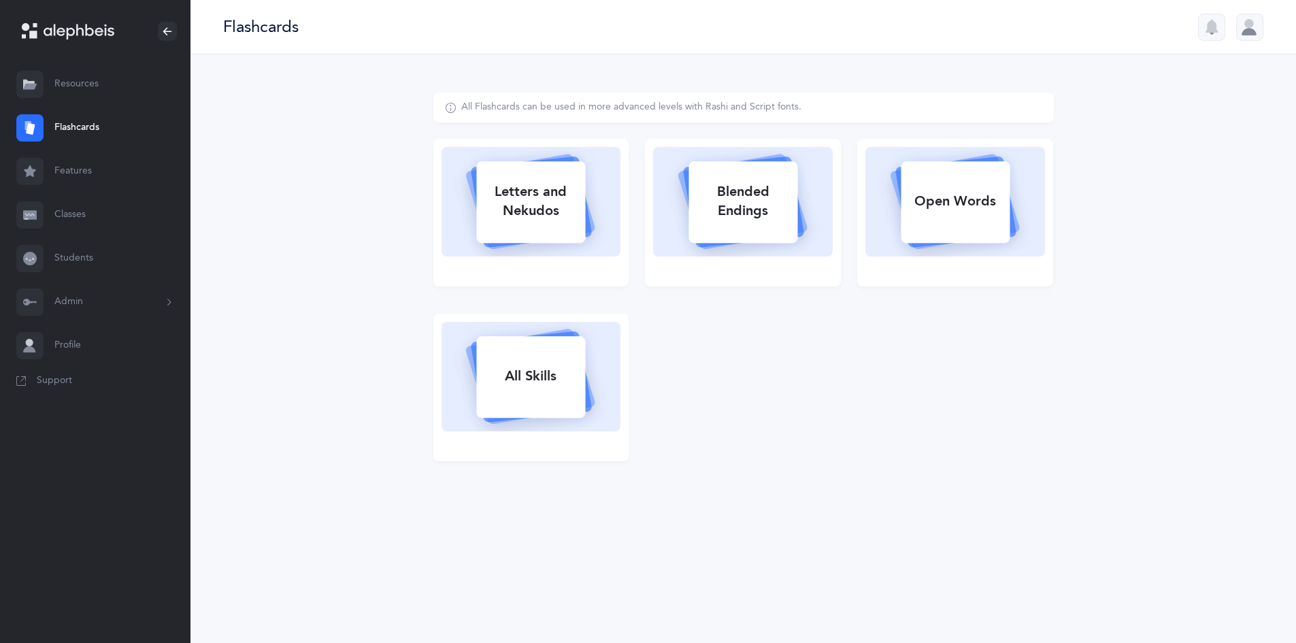
select select
select select "single"
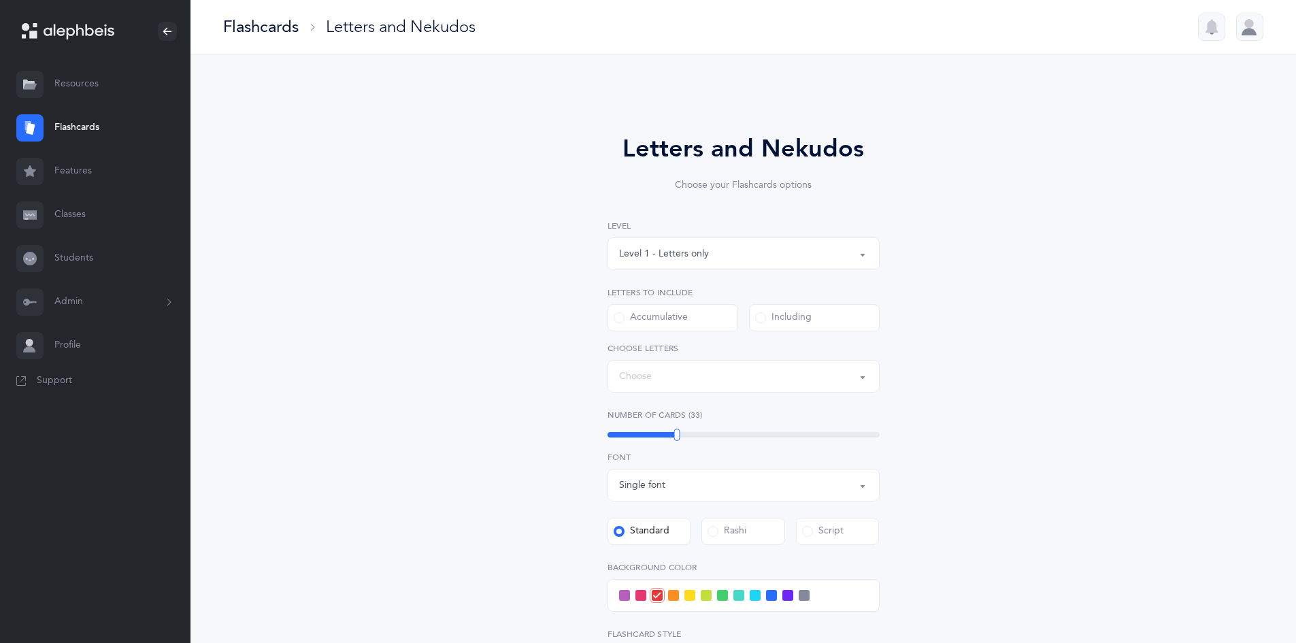
select select "10"
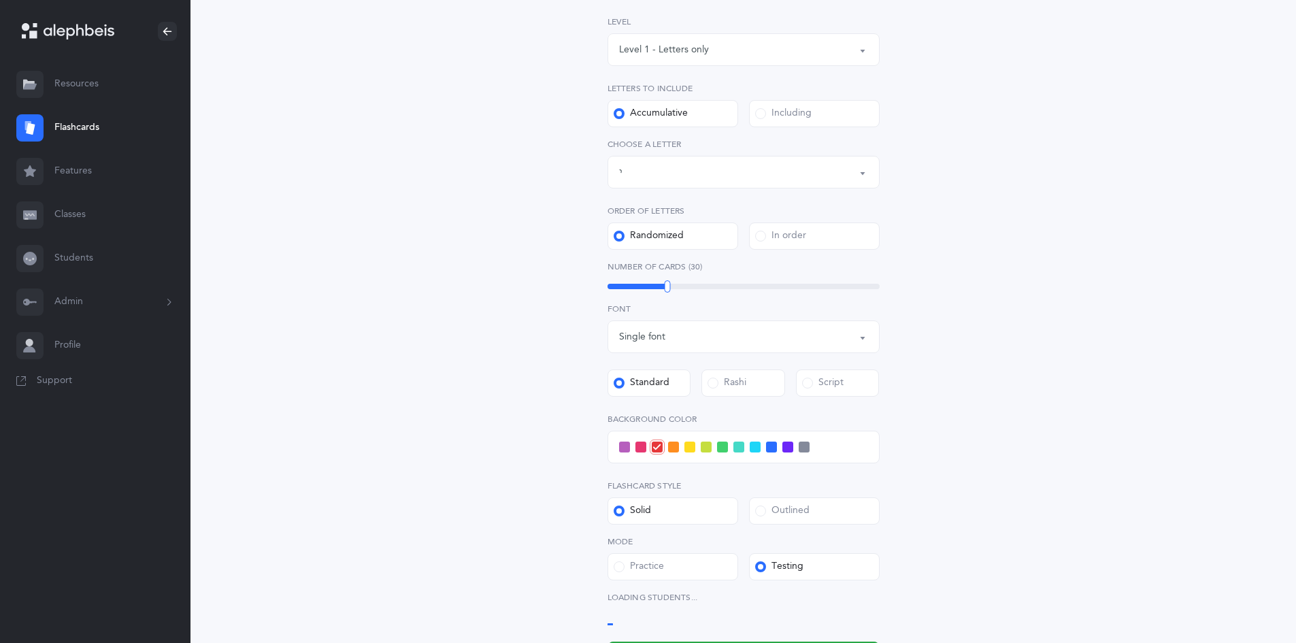
select select "15068"
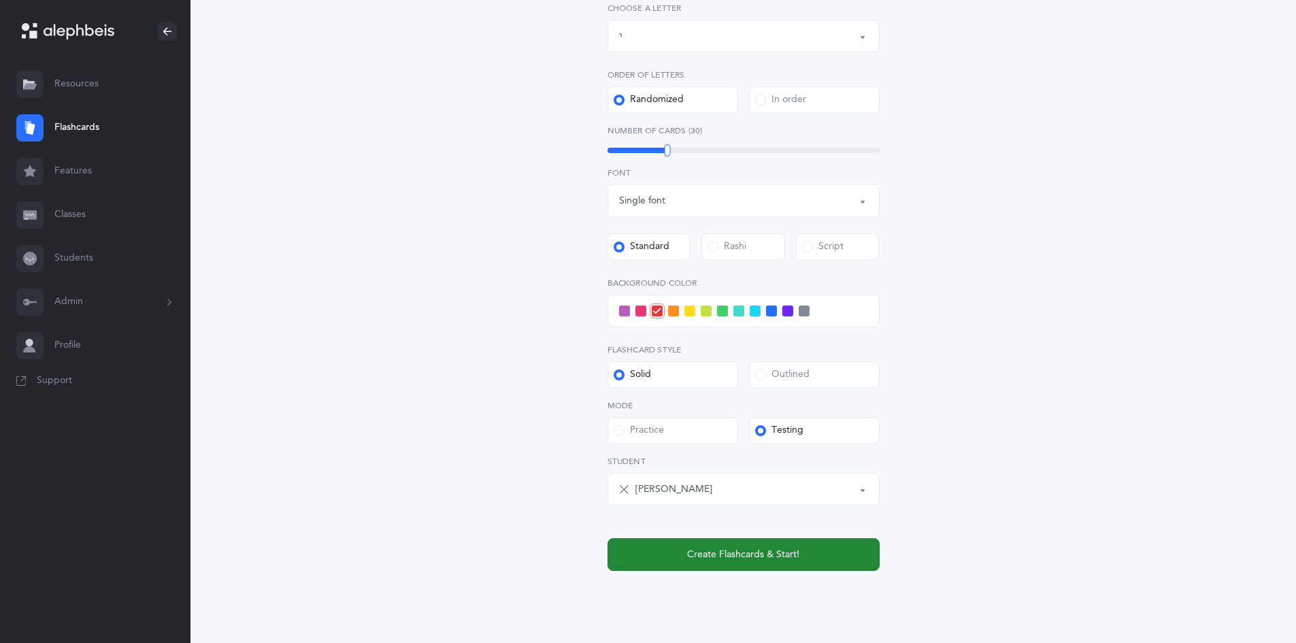
click at [762, 563] on button "Create Flashcards & Start!" at bounding box center [743, 554] width 272 height 33
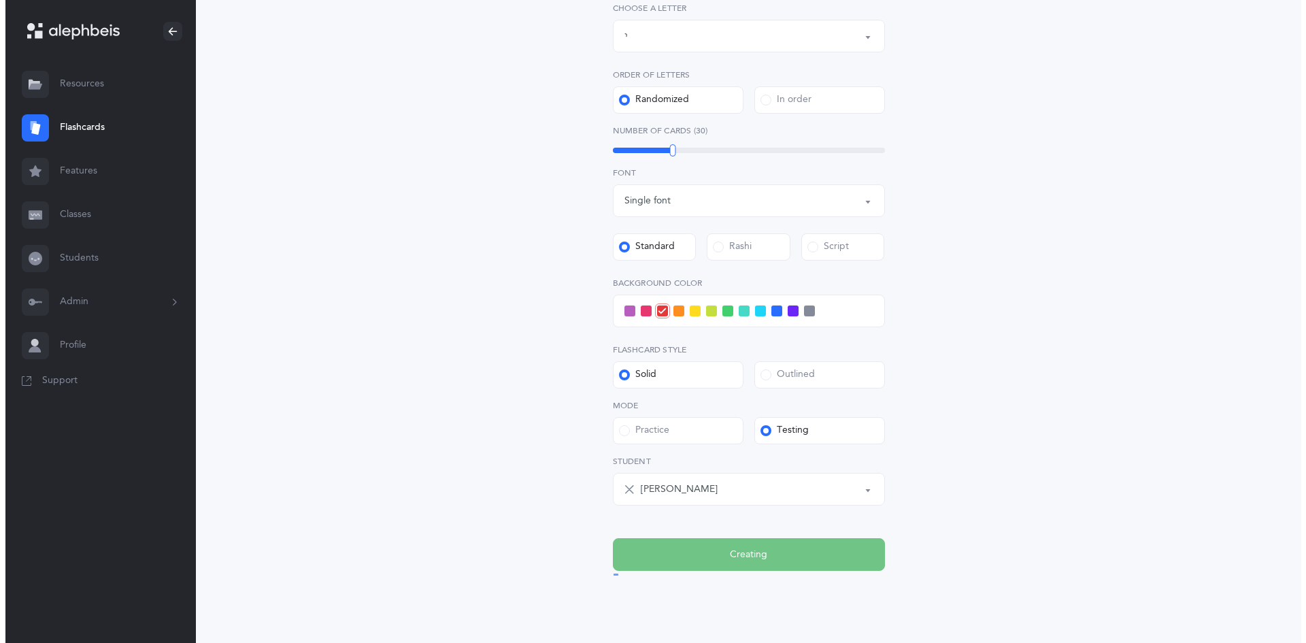
scroll to position [0, 0]
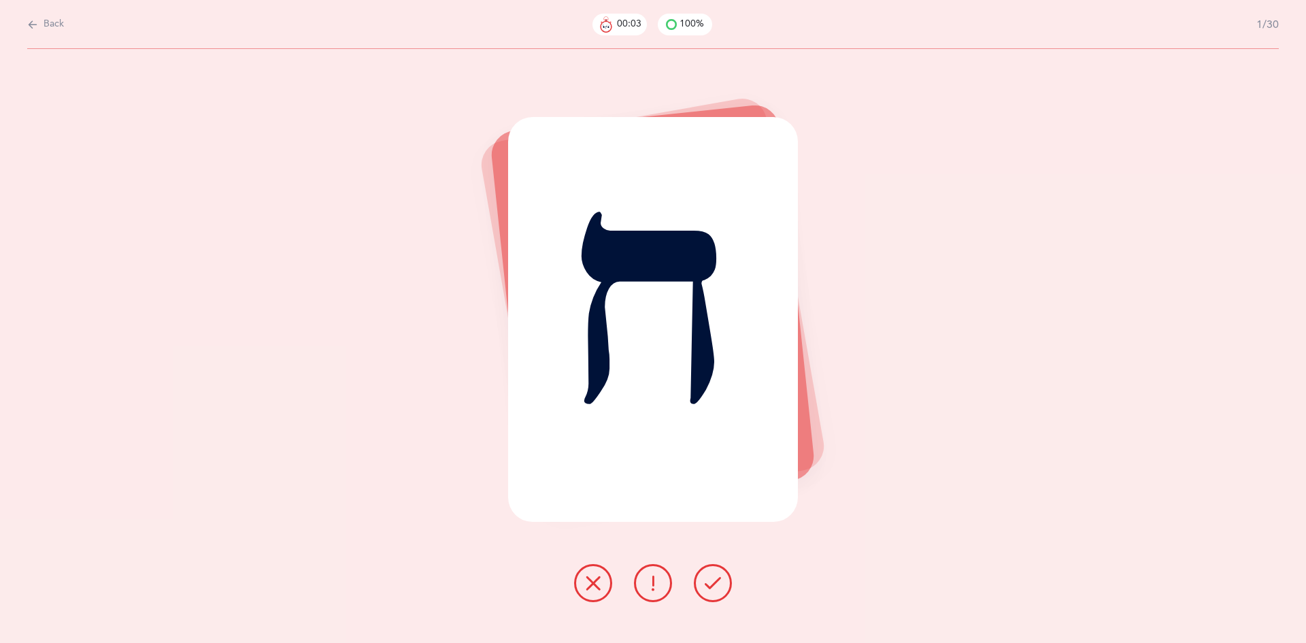
click at [724, 582] on button at bounding box center [713, 583] width 38 height 38
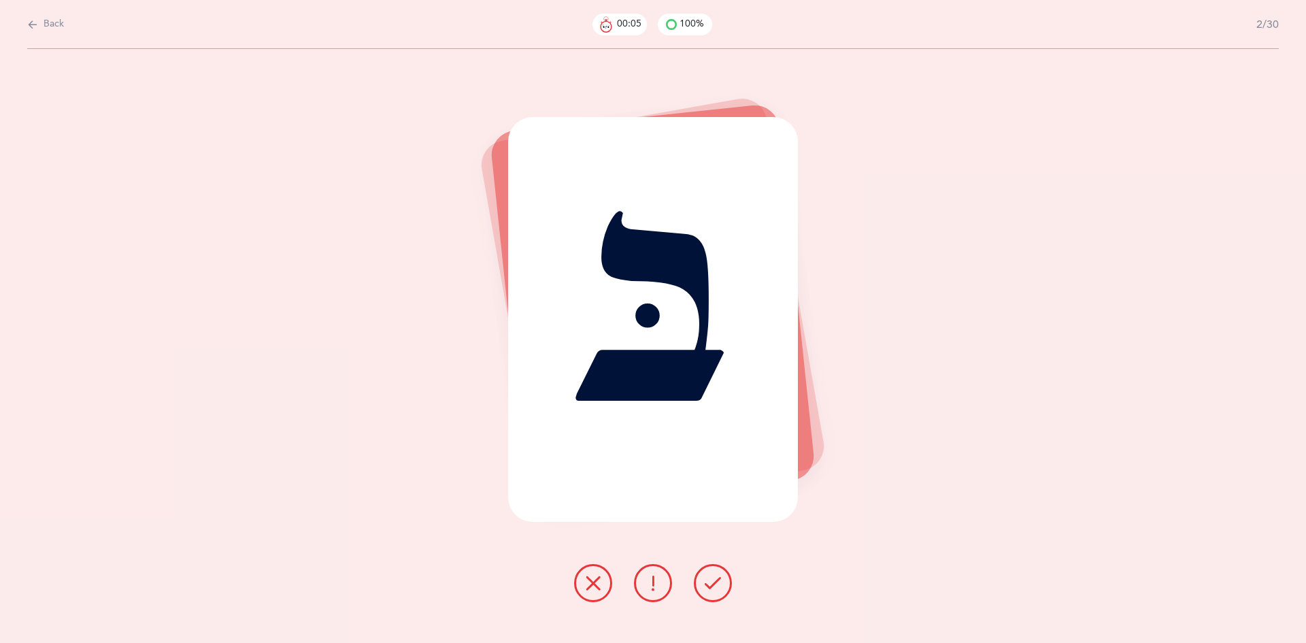
click at [722, 590] on button at bounding box center [713, 583] width 38 height 38
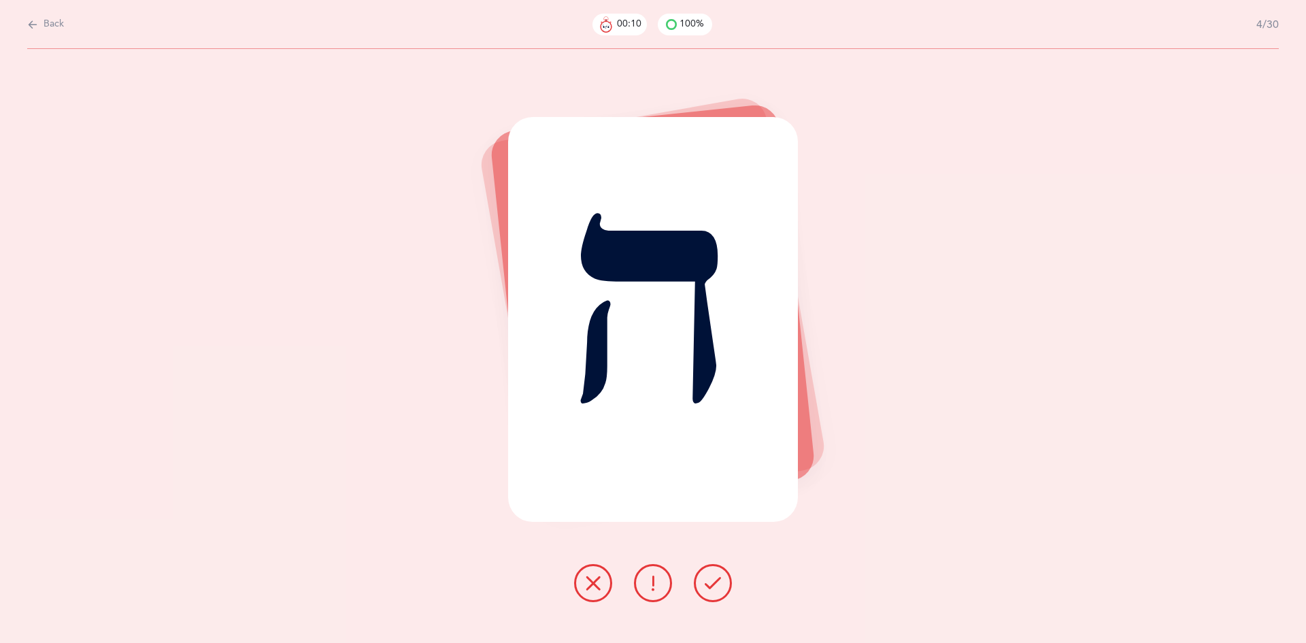
click at [722, 590] on button at bounding box center [713, 583] width 38 height 38
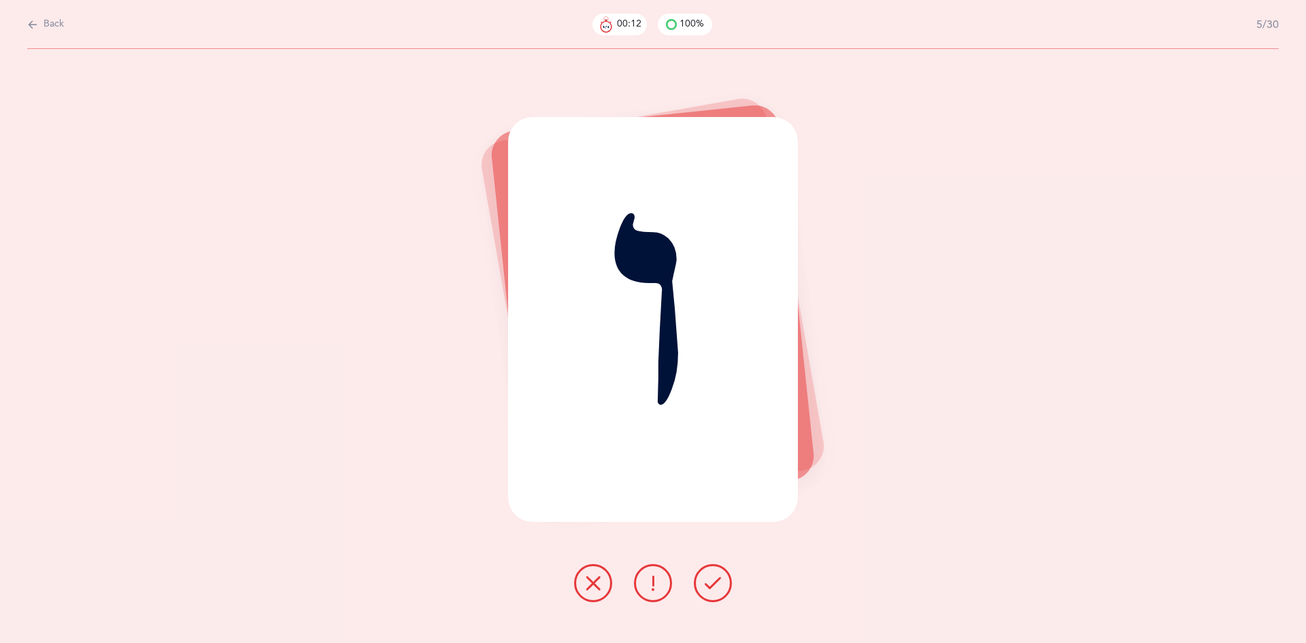
click at [711, 583] on icon at bounding box center [713, 583] width 16 height 16
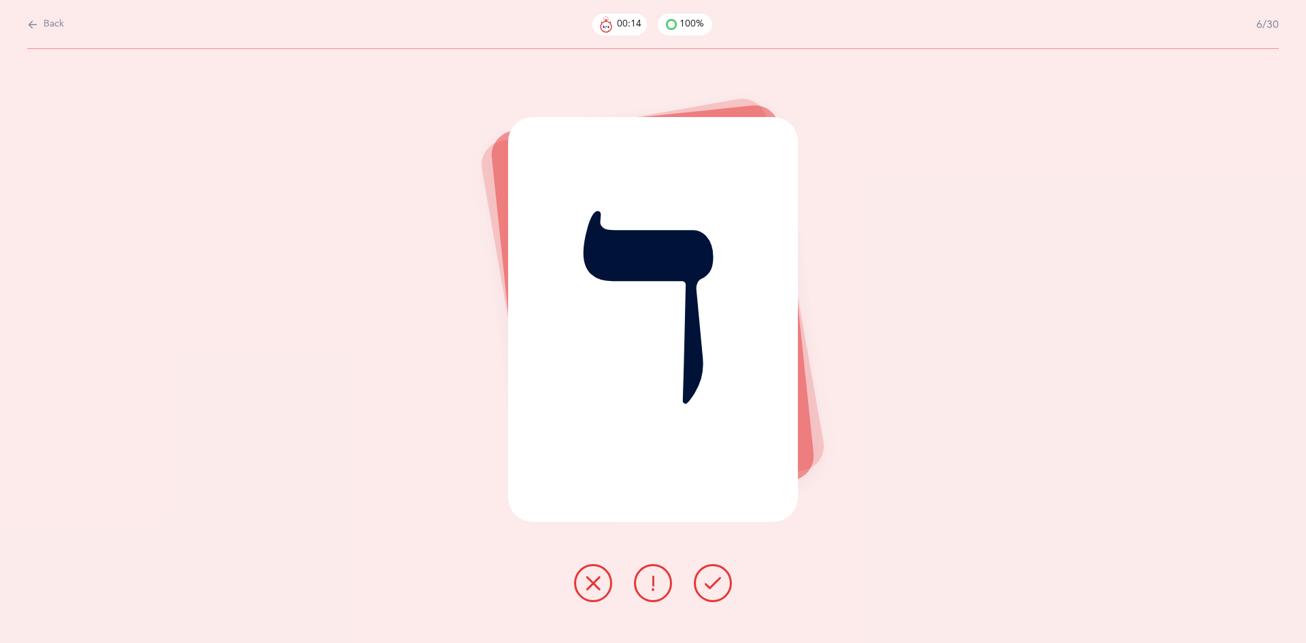
click at [711, 583] on icon at bounding box center [713, 583] width 16 height 16
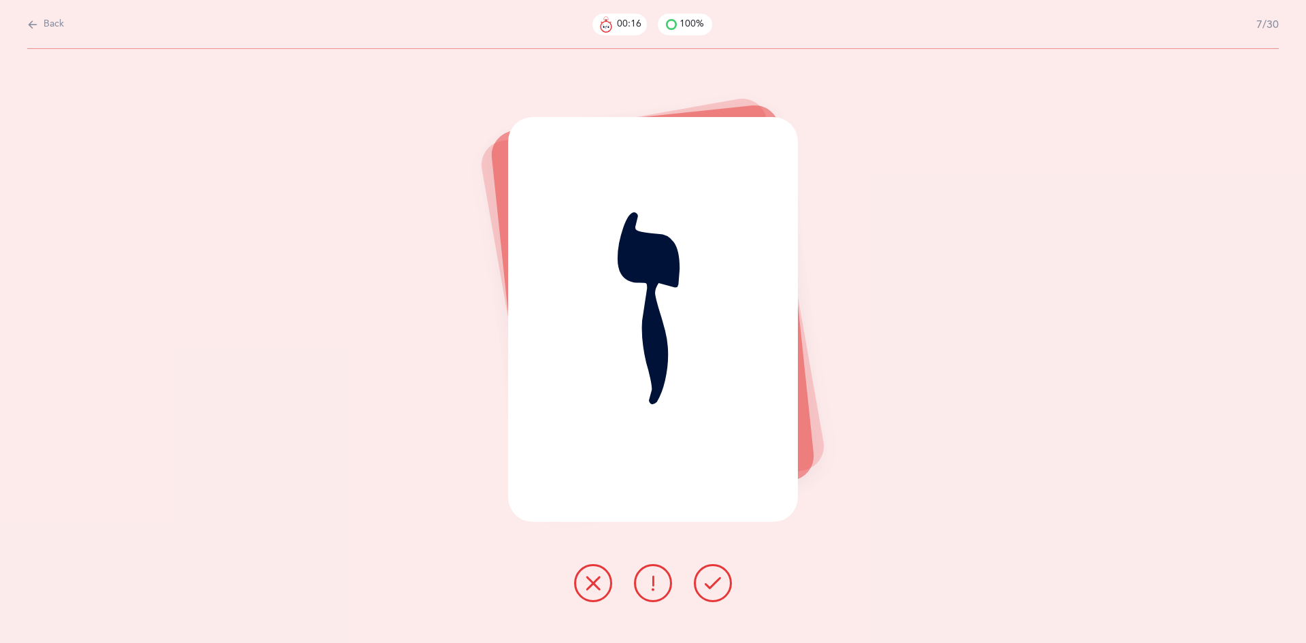
click at [711, 583] on icon at bounding box center [713, 583] width 16 height 16
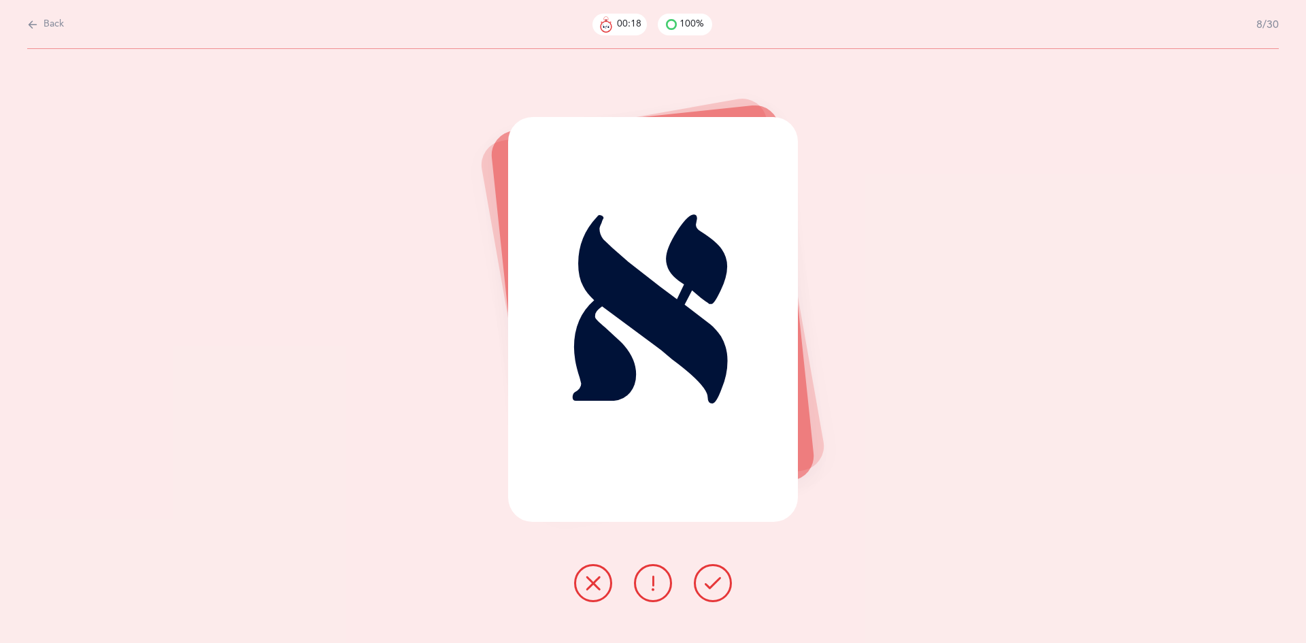
click at [711, 583] on icon at bounding box center [713, 583] width 16 height 16
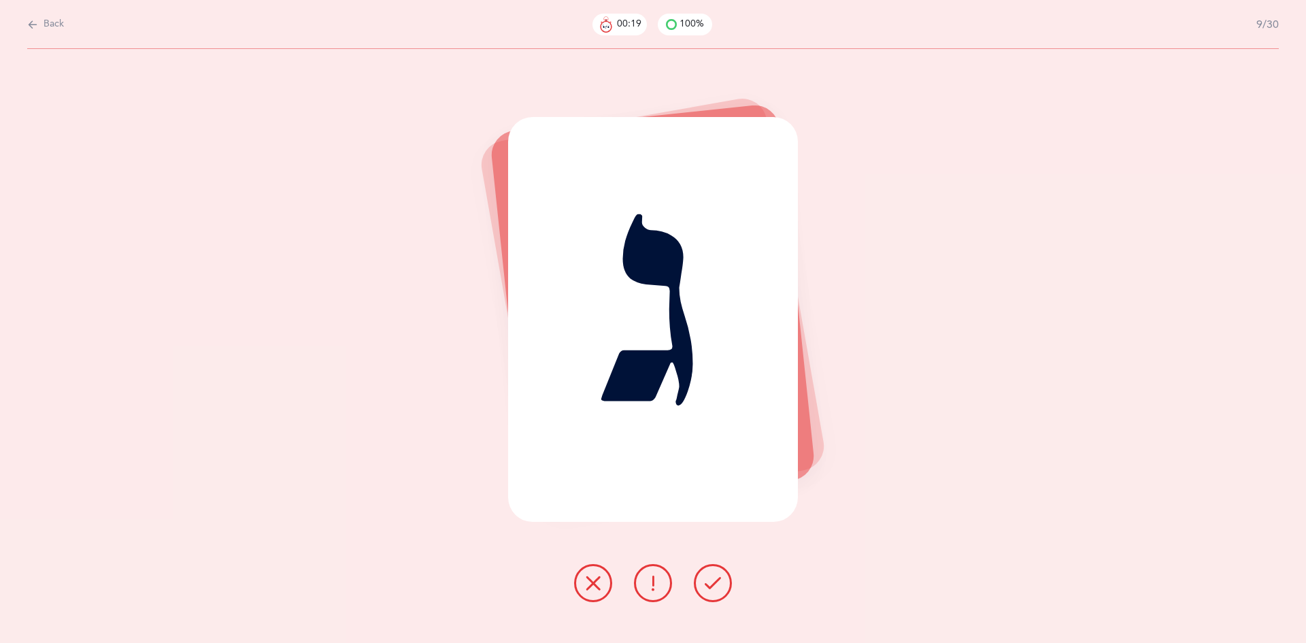
click at [711, 583] on icon at bounding box center [713, 583] width 16 height 16
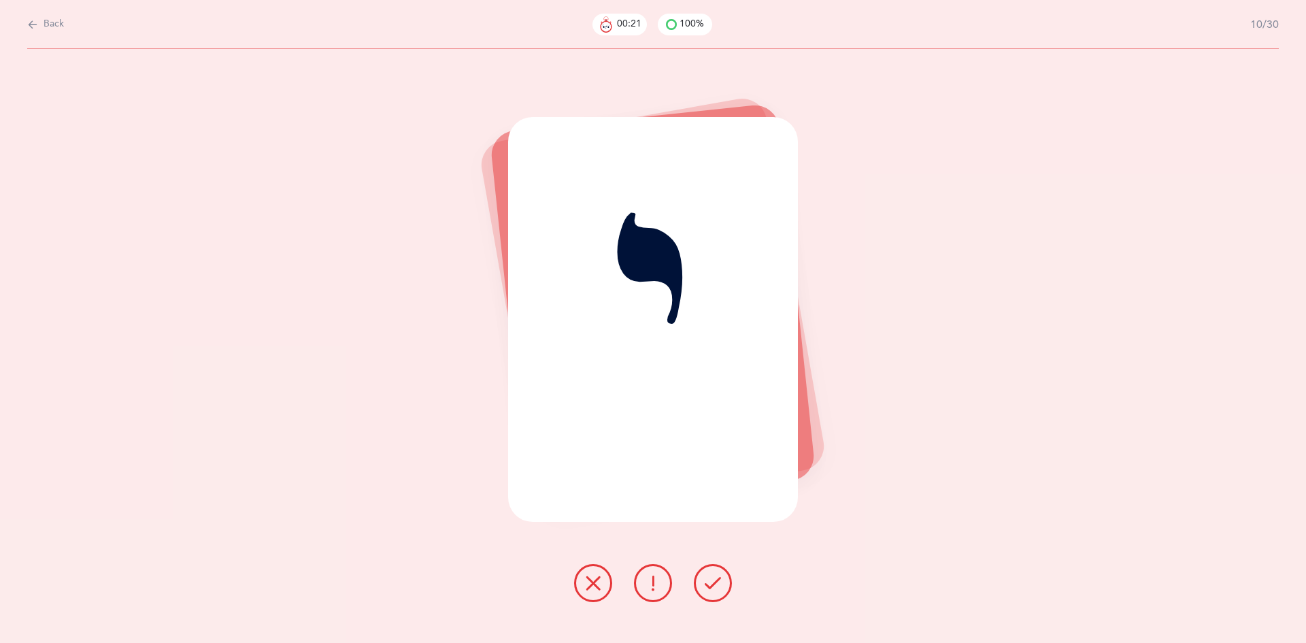
click at [712, 581] on icon at bounding box center [713, 583] width 16 height 16
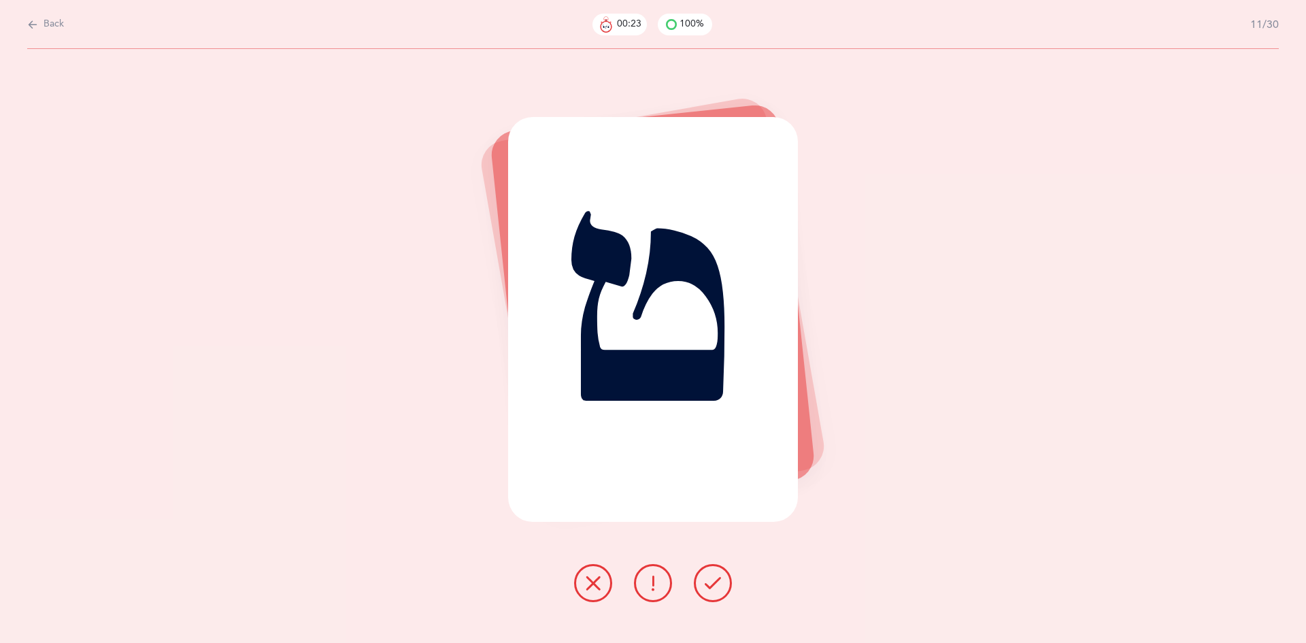
click at [713, 581] on icon at bounding box center [713, 583] width 16 height 16
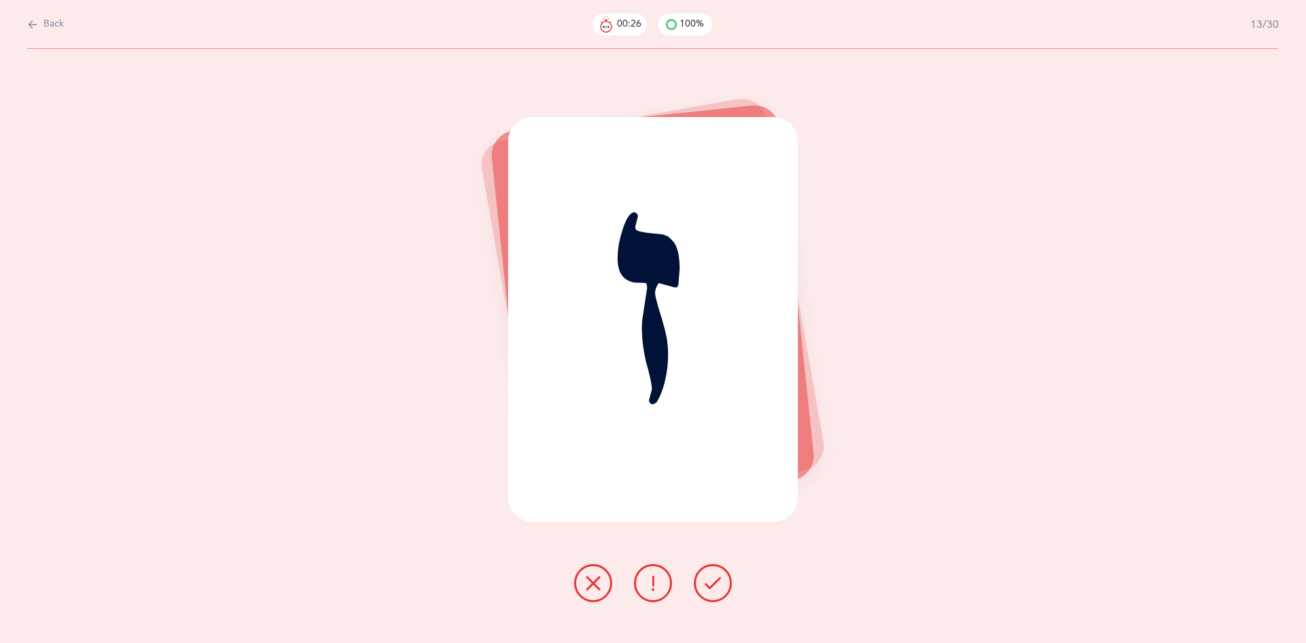
click at [713, 581] on icon at bounding box center [713, 583] width 16 height 16
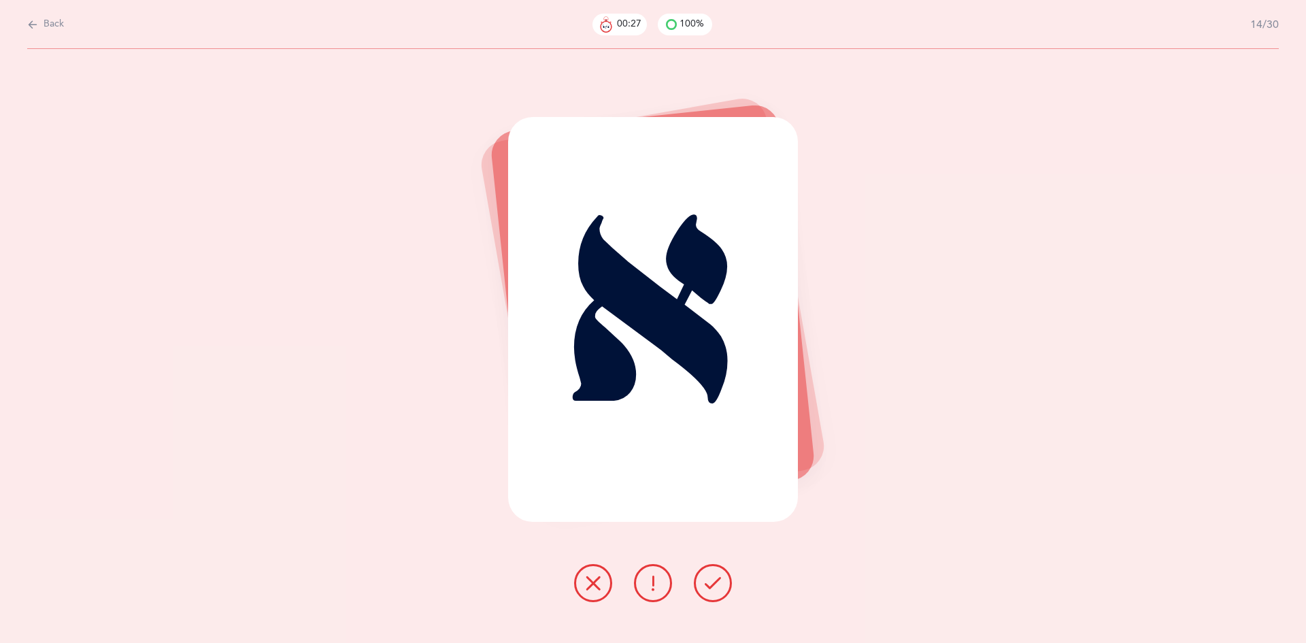
click at [713, 581] on icon at bounding box center [713, 583] width 16 height 16
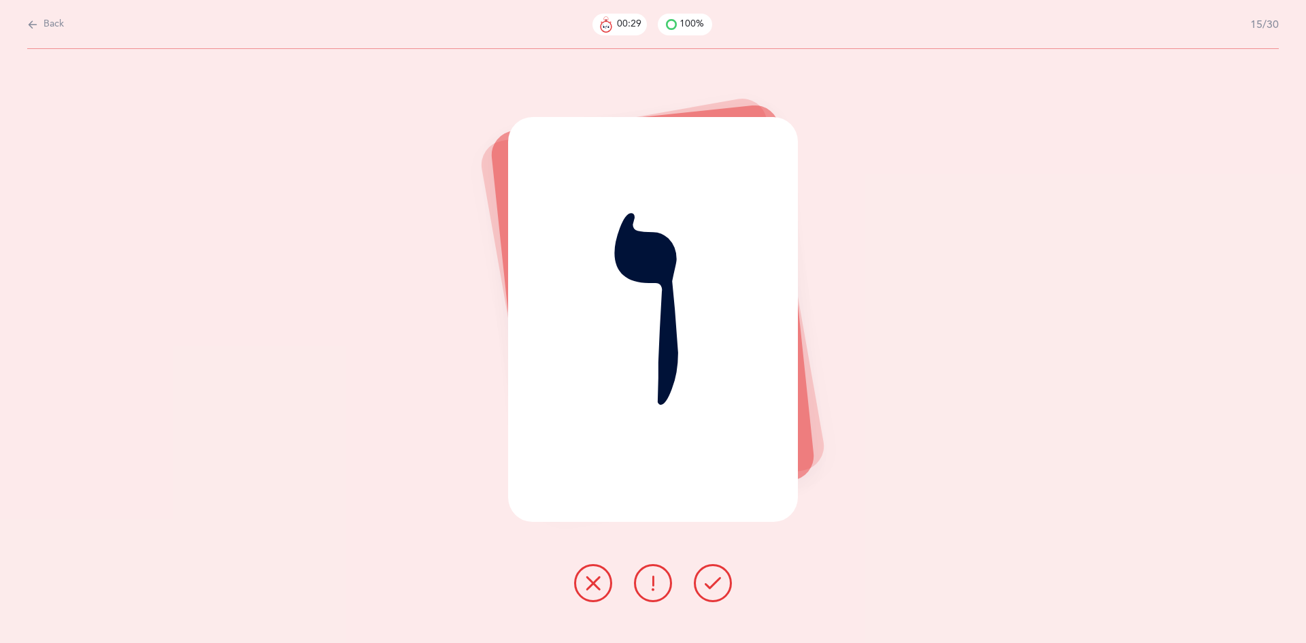
click at [713, 581] on icon at bounding box center [713, 583] width 16 height 16
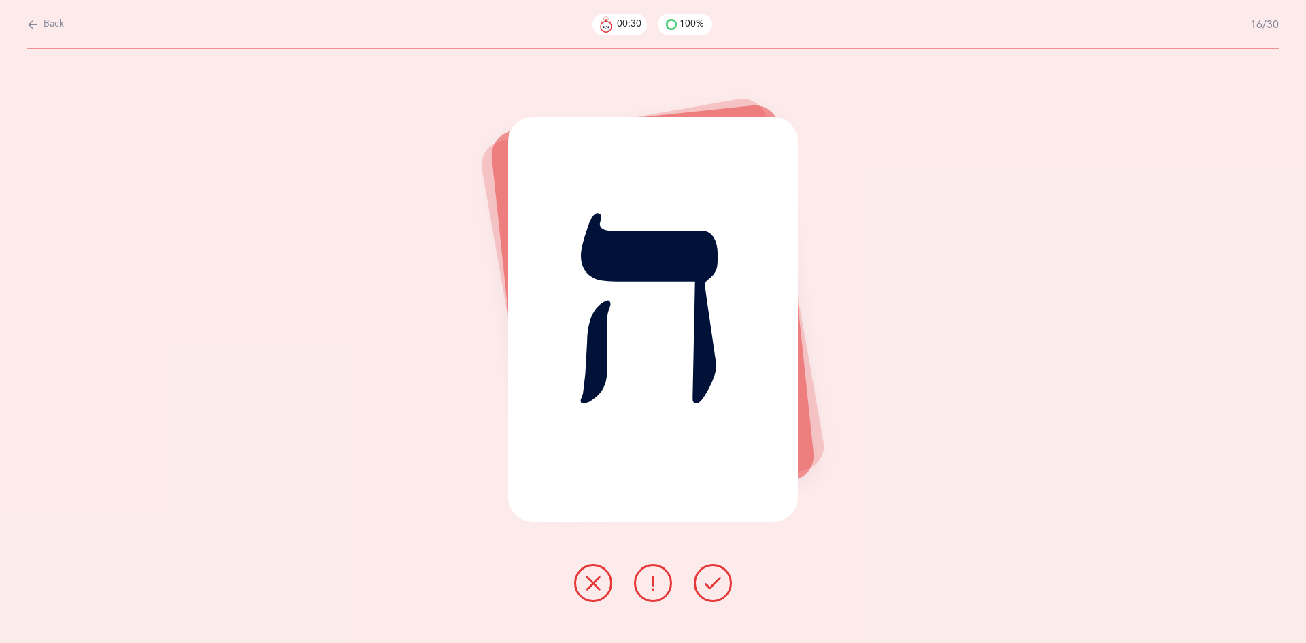
click at [713, 581] on icon at bounding box center [713, 583] width 16 height 16
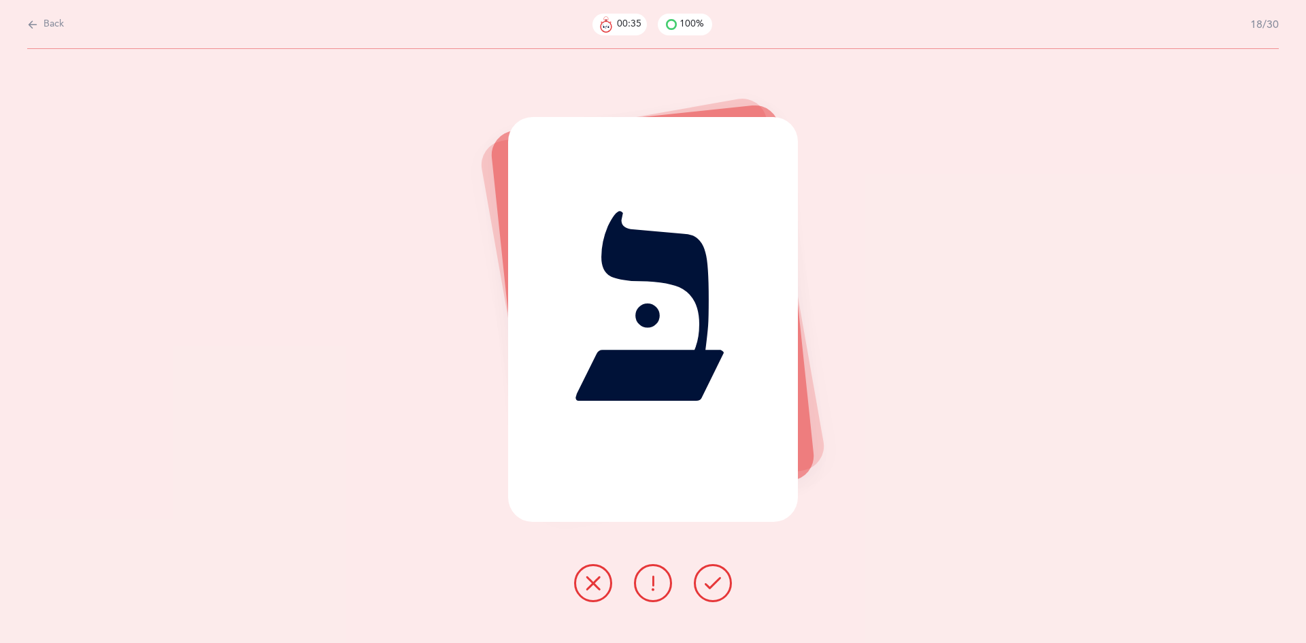
click at [713, 581] on icon at bounding box center [713, 583] width 16 height 16
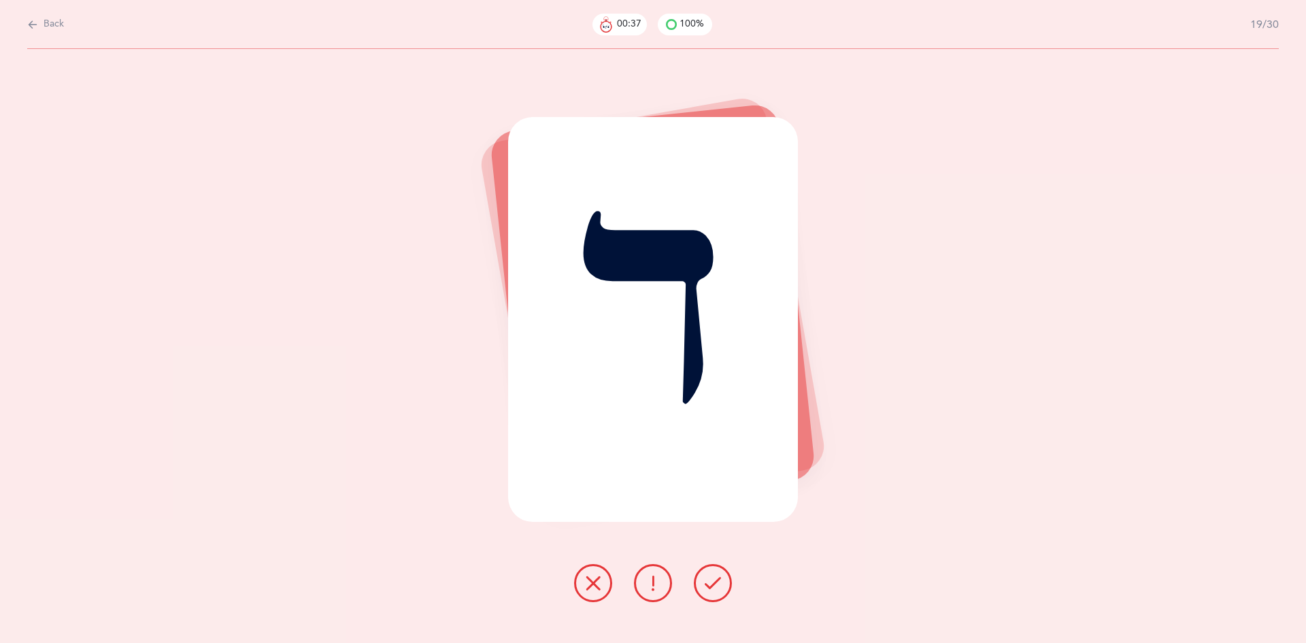
click at [713, 581] on icon at bounding box center [713, 583] width 16 height 16
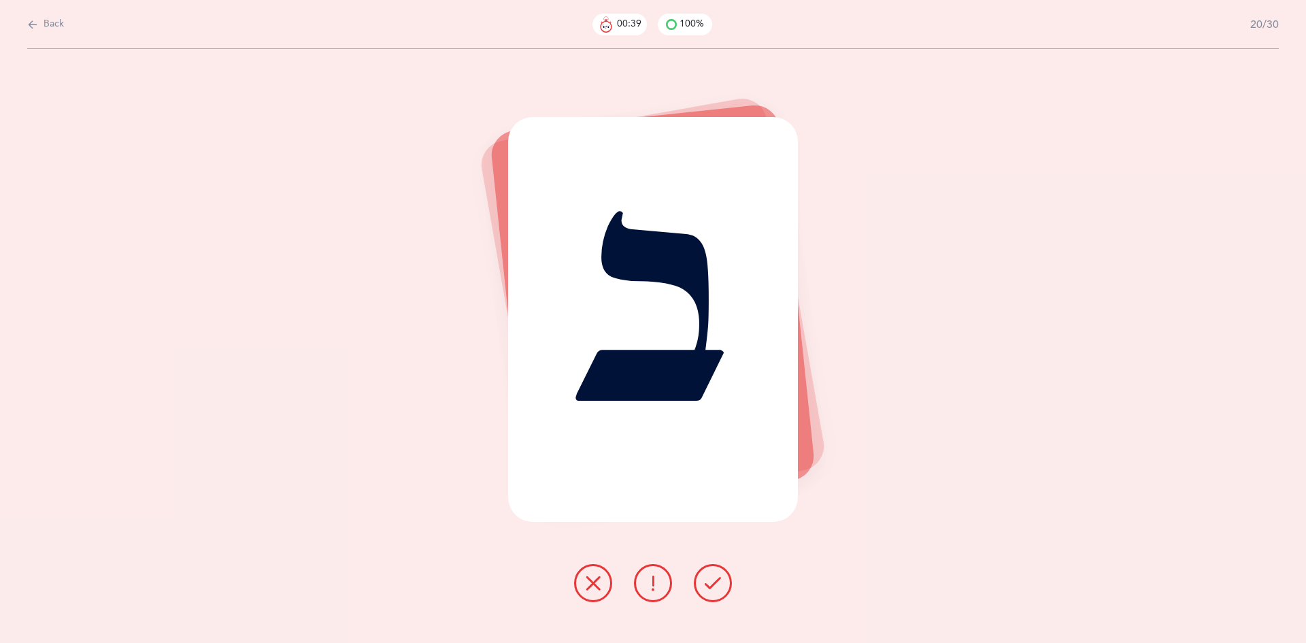
click at [713, 581] on icon at bounding box center [713, 583] width 16 height 16
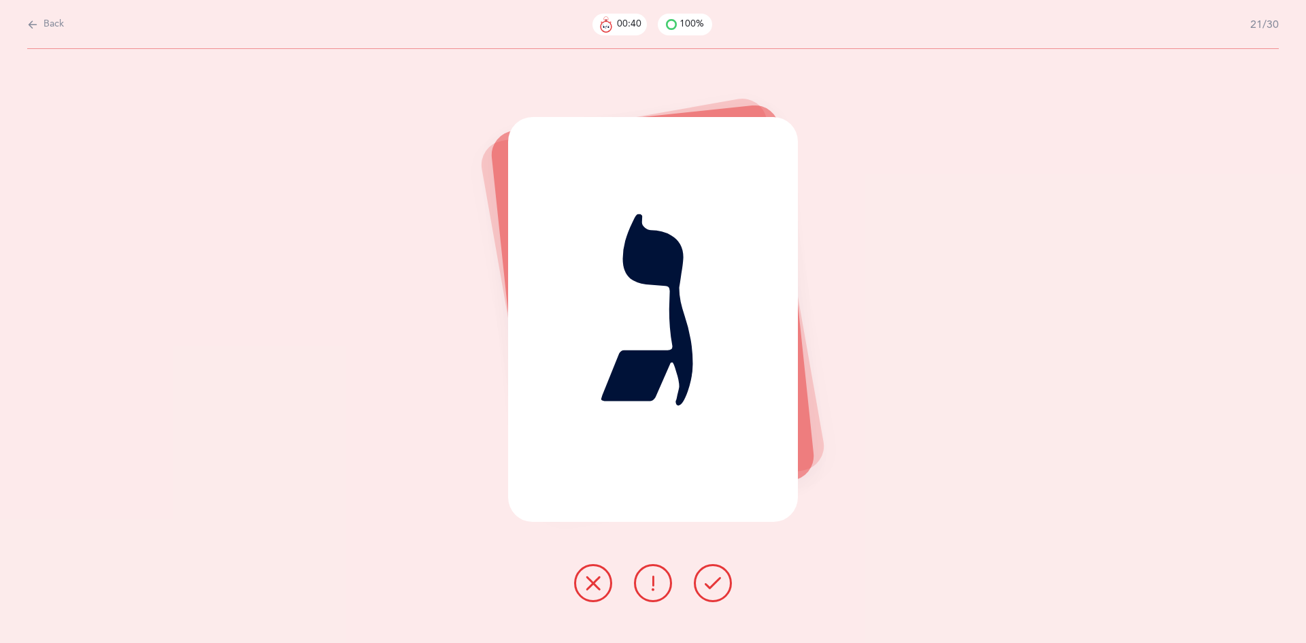
click at [713, 581] on icon at bounding box center [713, 583] width 16 height 16
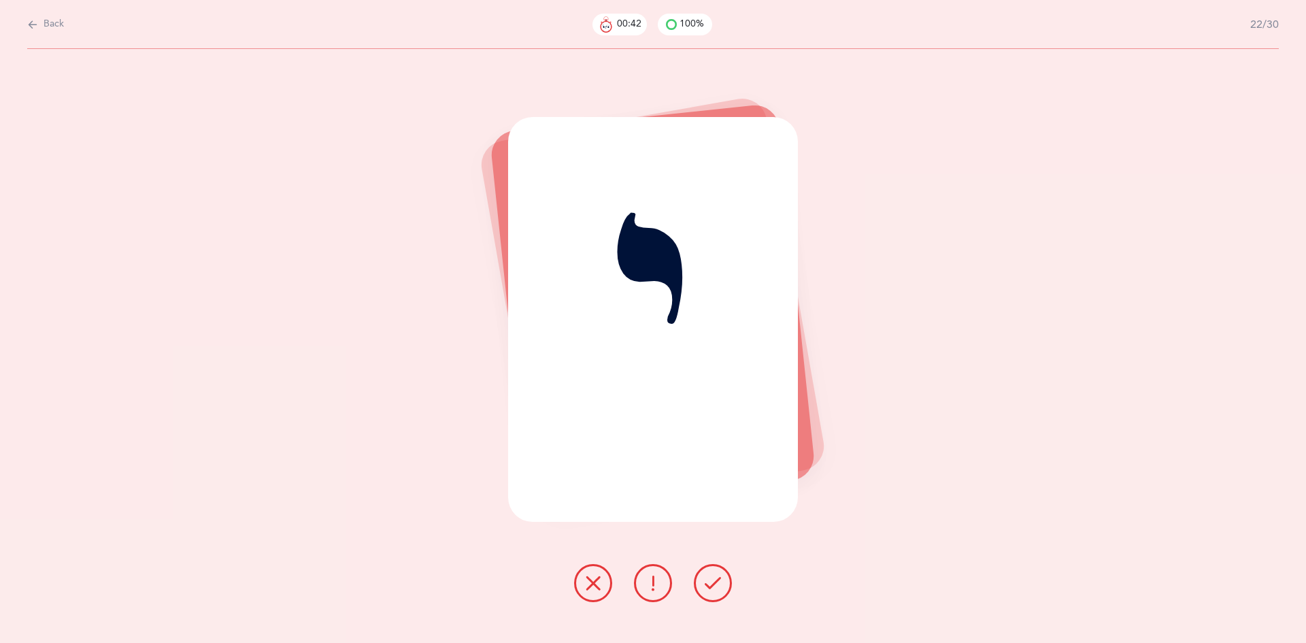
click at [713, 581] on icon at bounding box center [713, 583] width 16 height 16
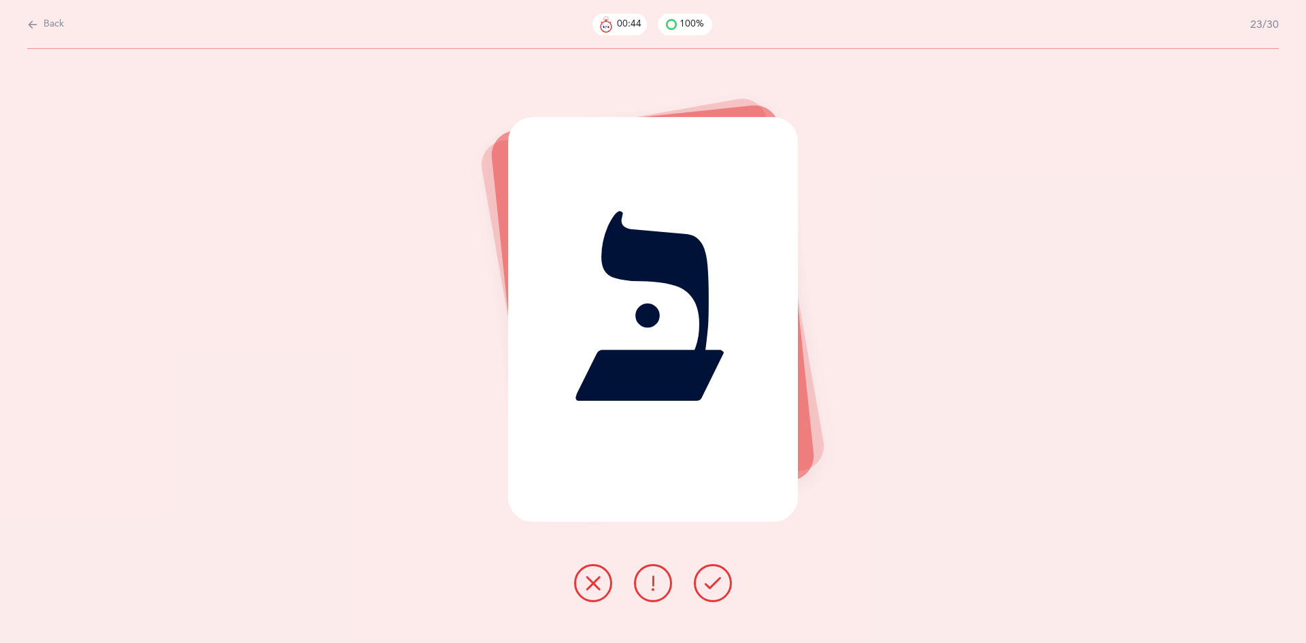
click at [713, 581] on icon at bounding box center [713, 583] width 16 height 16
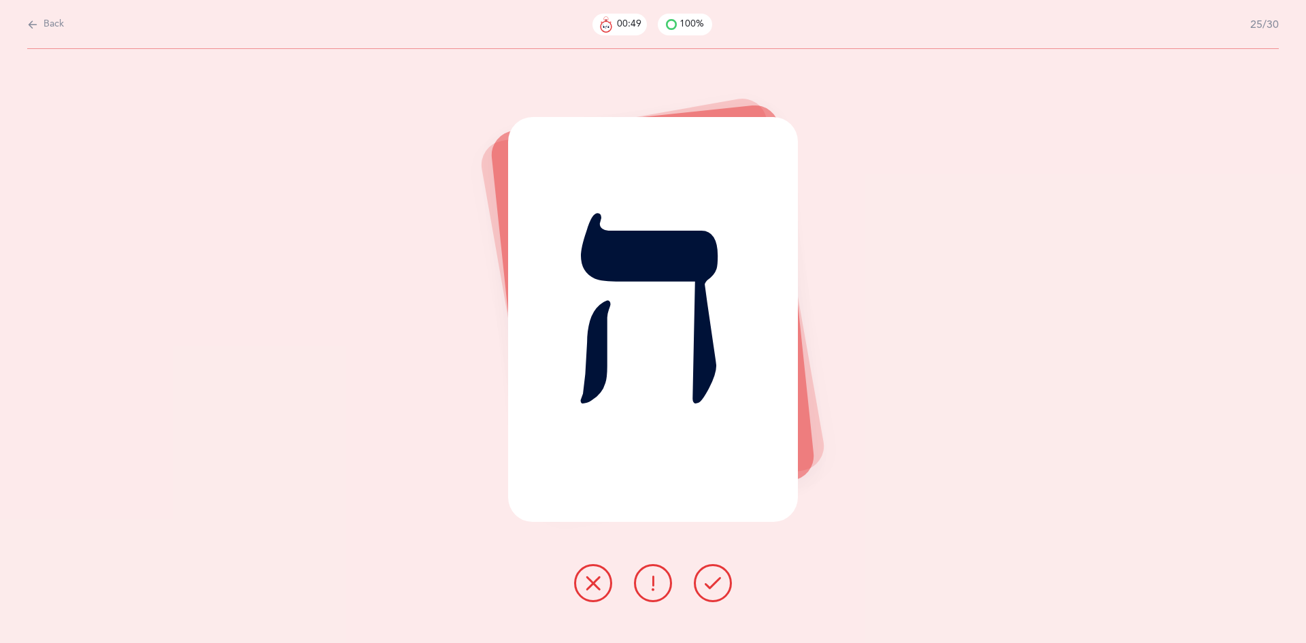
click at [578, 592] on button at bounding box center [593, 583] width 38 height 38
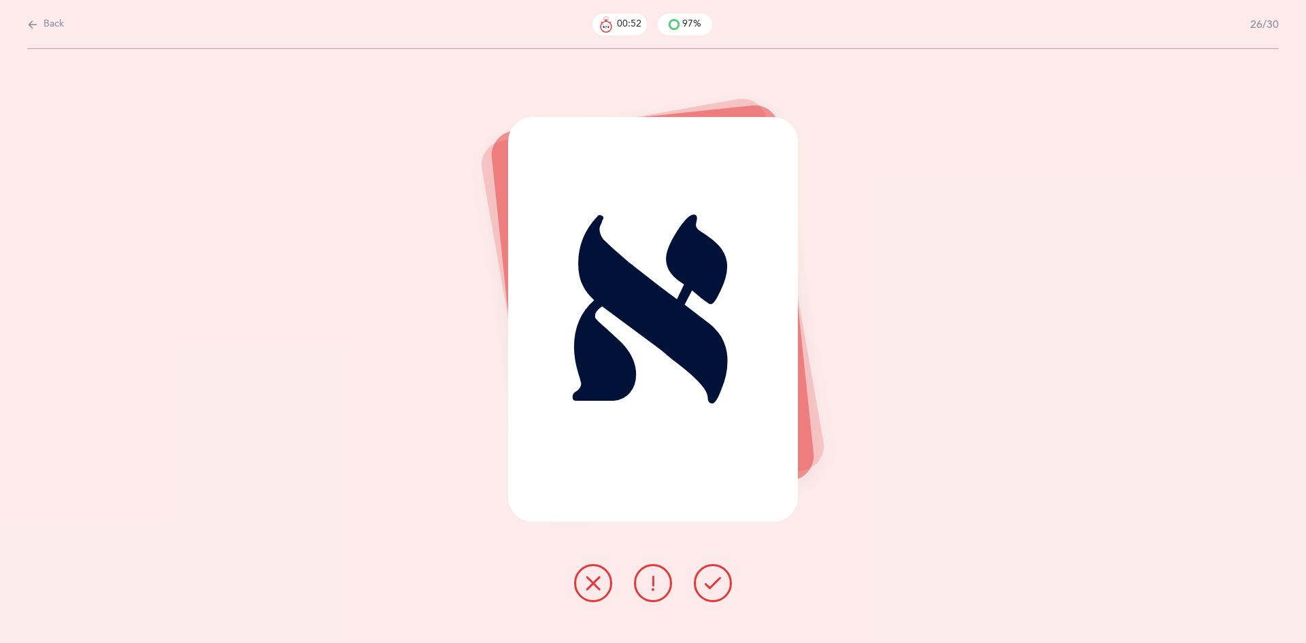
click at [711, 583] on icon at bounding box center [713, 583] width 16 height 16
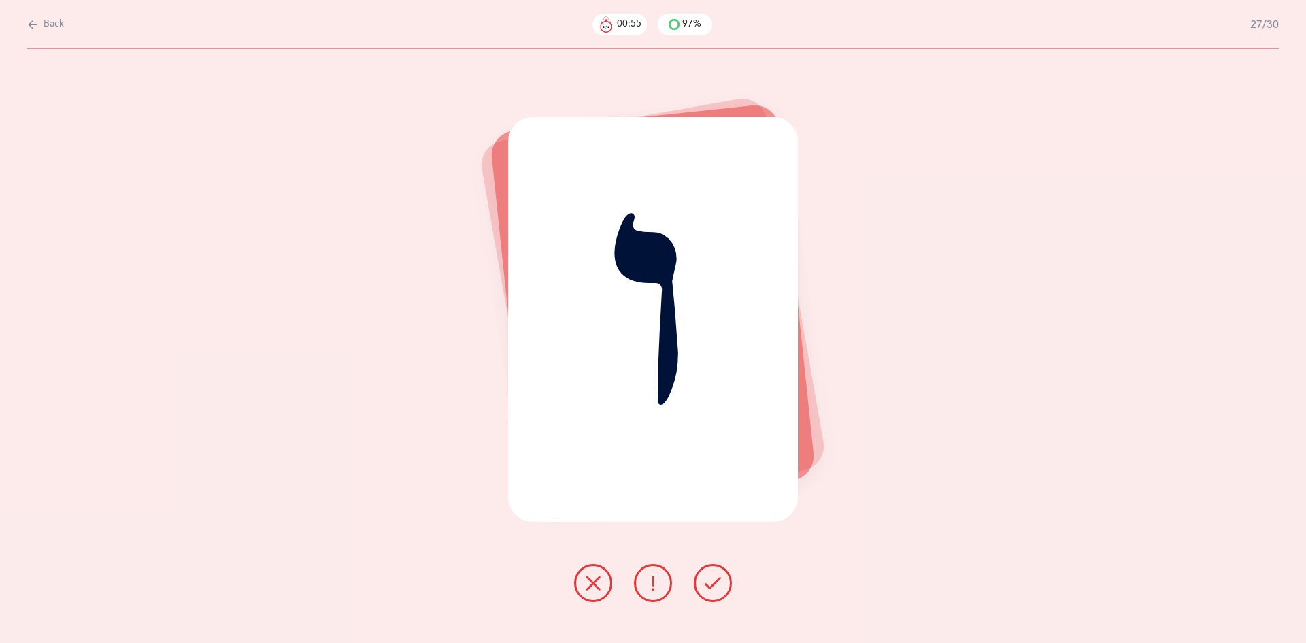
click at [711, 583] on icon at bounding box center [713, 583] width 16 height 16
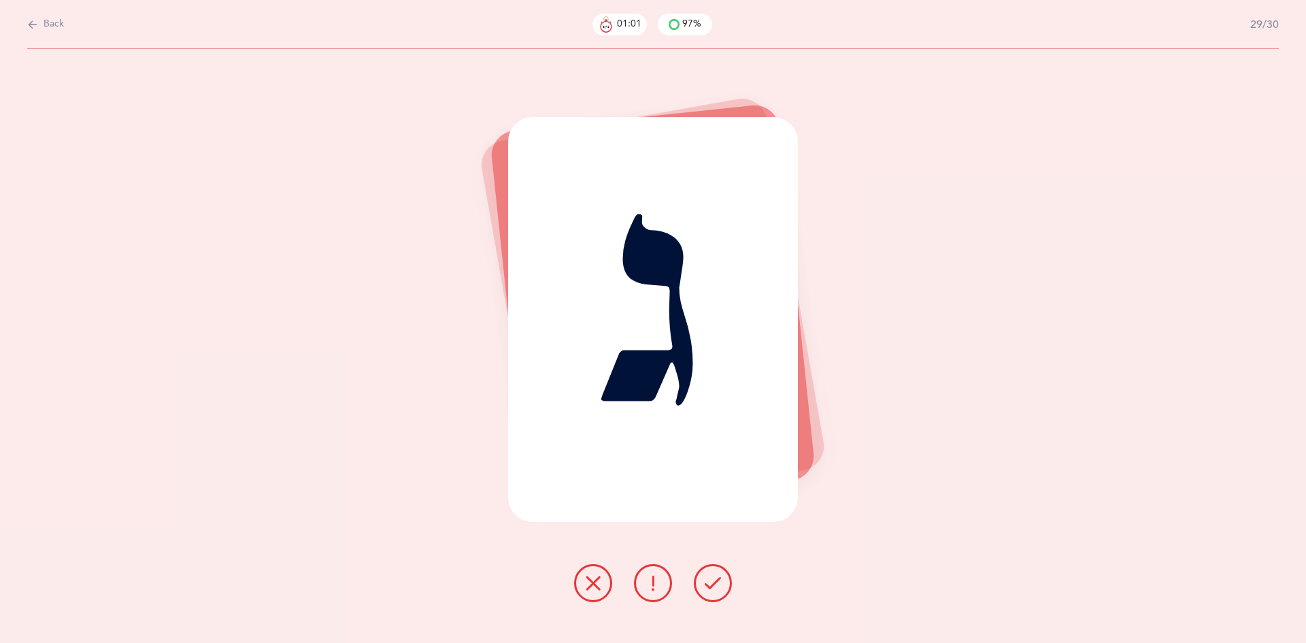
click at [711, 583] on icon at bounding box center [713, 583] width 16 height 16
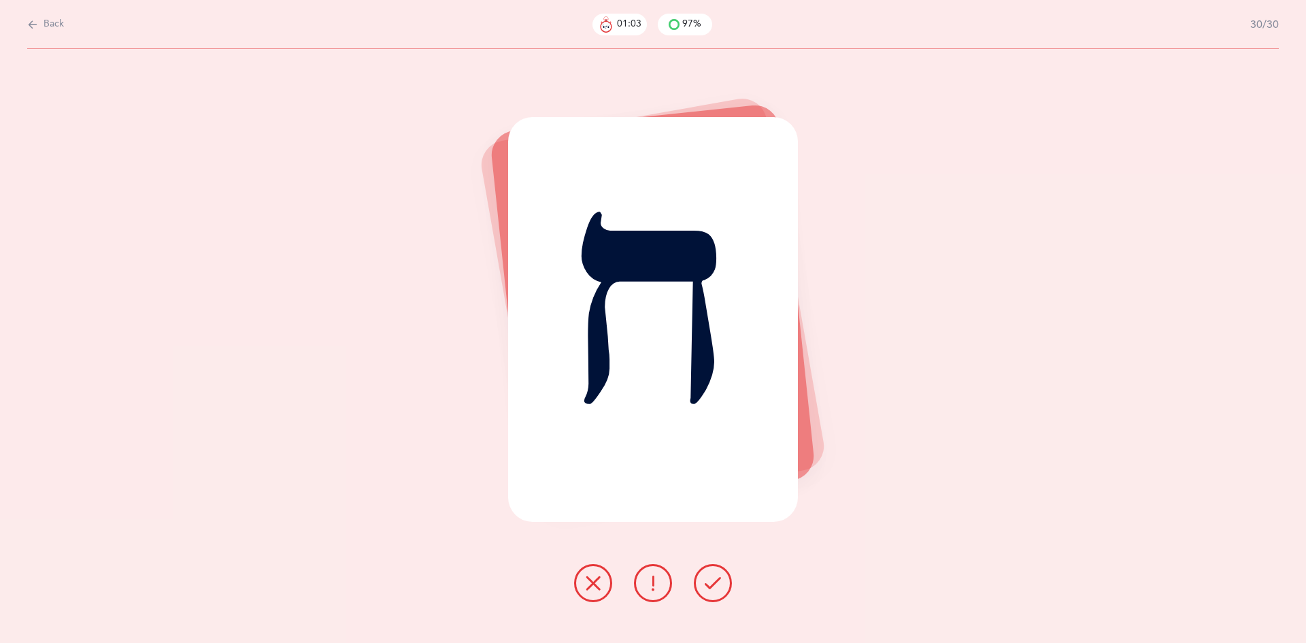
click at [711, 583] on icon at bounding box center [713, 583] width 16 height 16
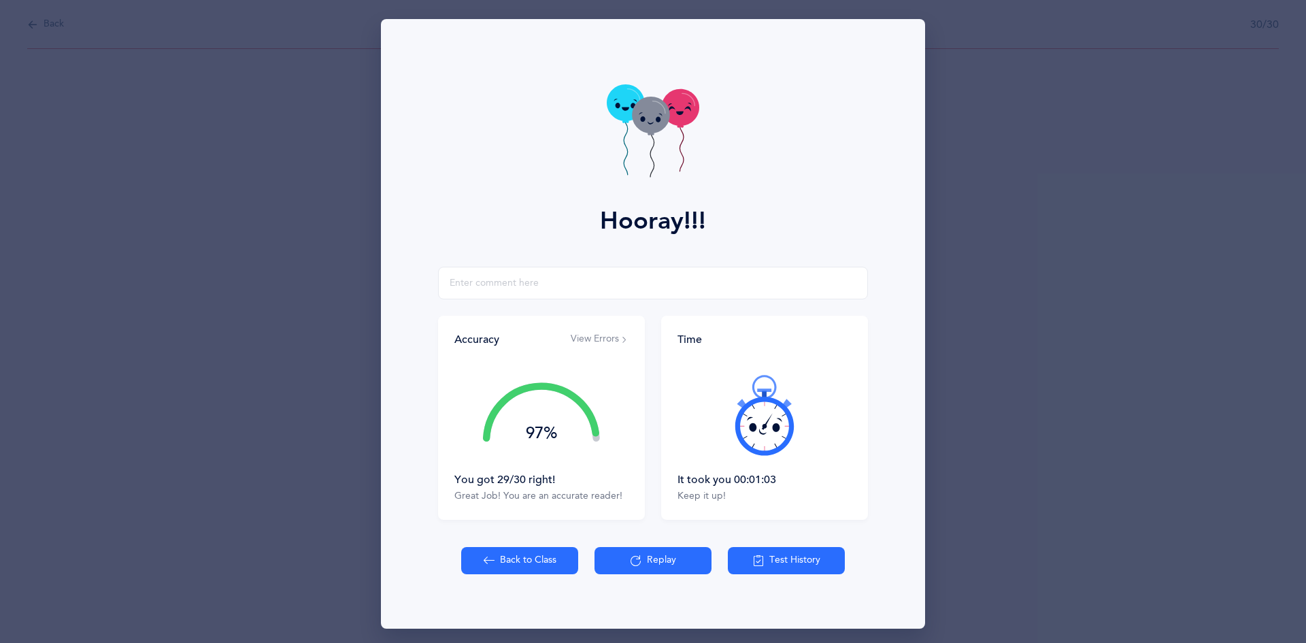
click at [600, 156] on div "Hooray!!!" at bounding box center [653, 143] width 528 height 248
click at [630, 154] on icon at bounding box center [653, 132] width 92 height 97
click at [536, 550] on button "Back to Class" at bounding box center [519, 560] width 117 height 27
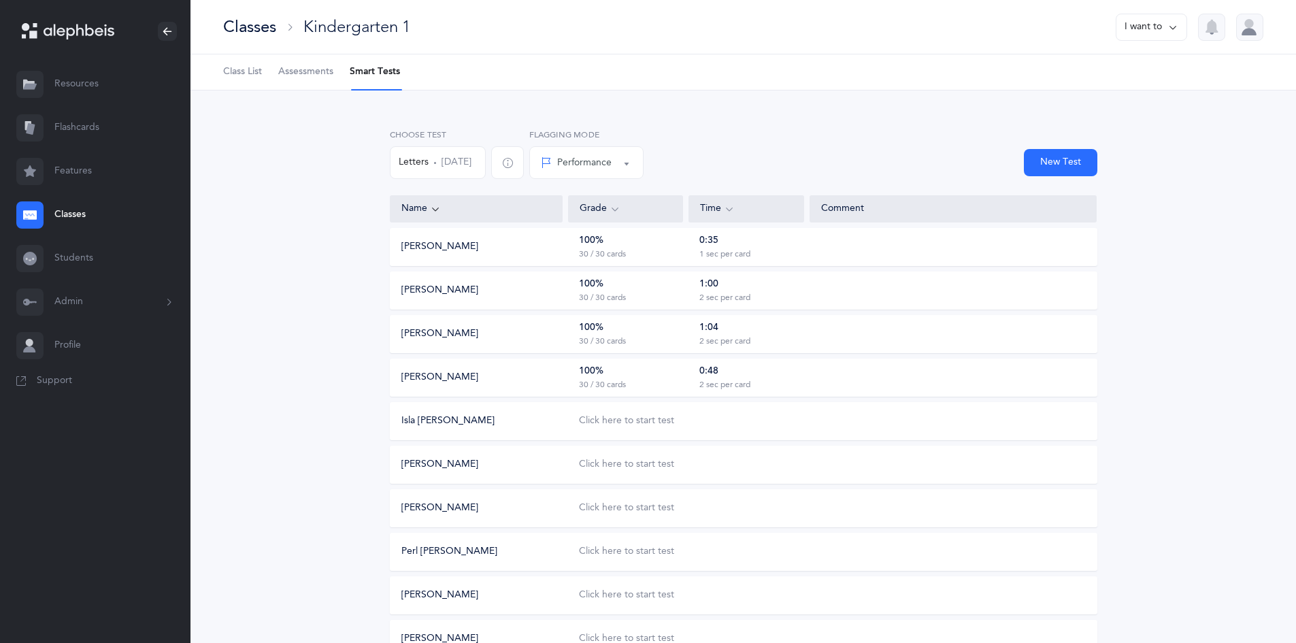
click at [650, 412] on div "Isla Benoliel Click here to start test" at bounding box center [743, 421] width 707 height 38
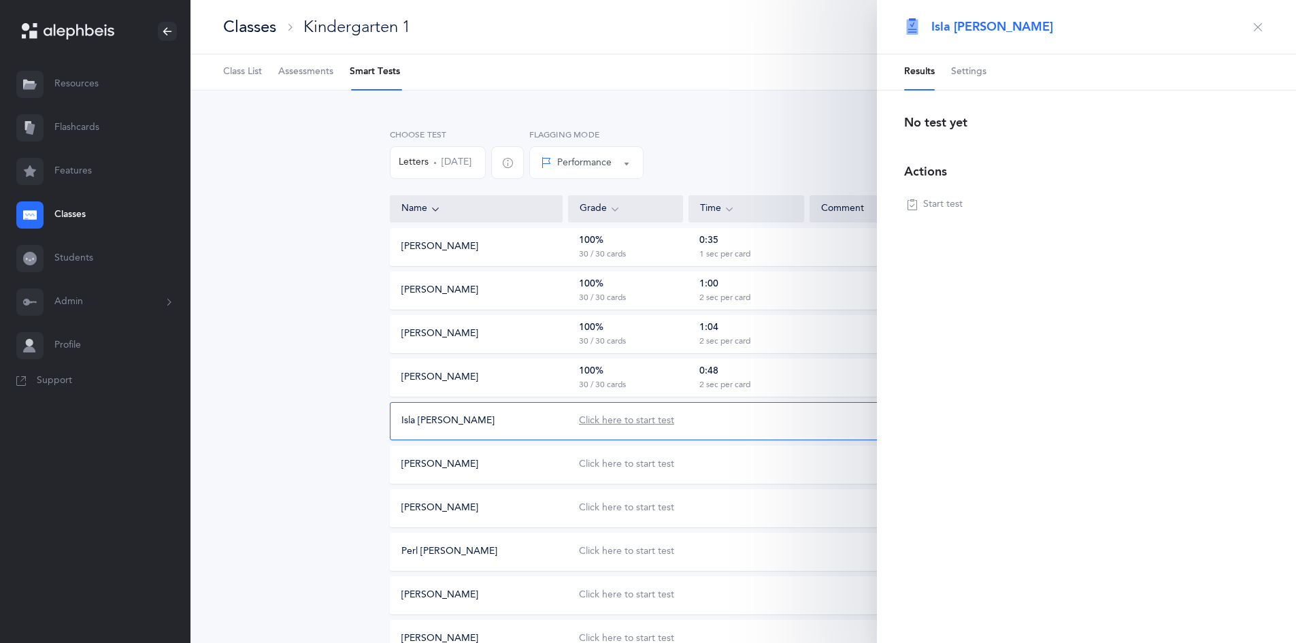
click at [647, 420] on div "Click here to start test" at bounding box center [626, 421] width 95 height 14
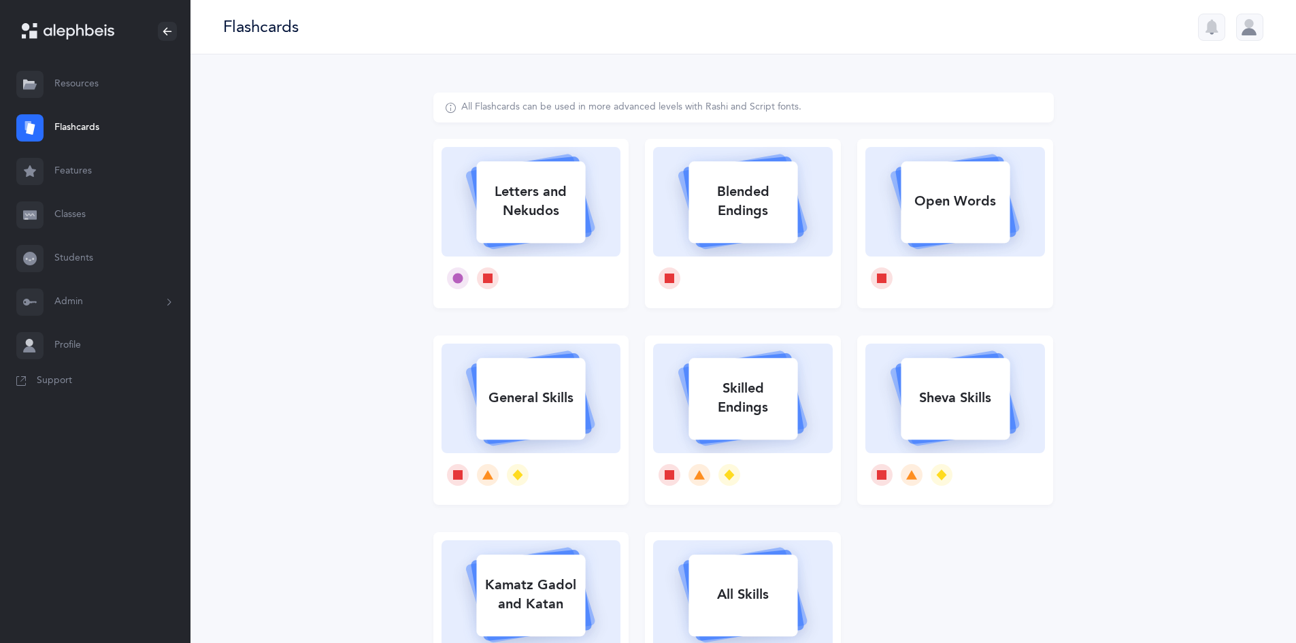
click at [528, 205] on div "Letters and Nekudos" at bounding box center [530, 201] width 109 height 54
select select
select select "single"
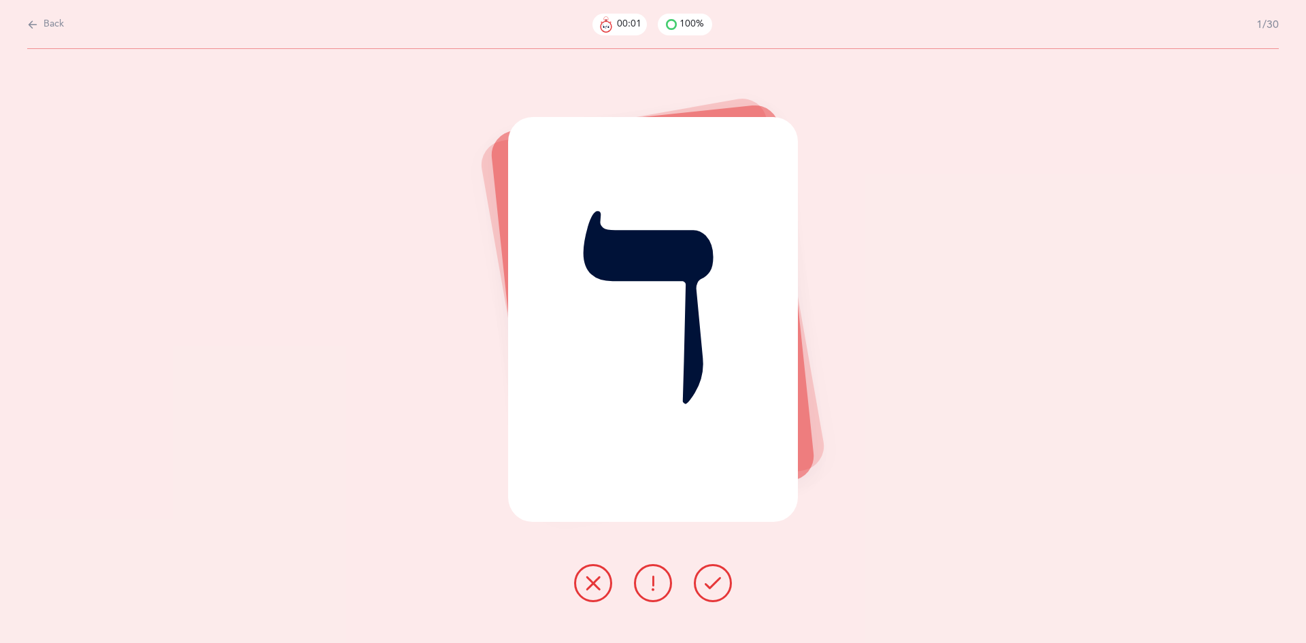
click at [710, 584] on icon at bounding box center [713, 583] width 16 height 16
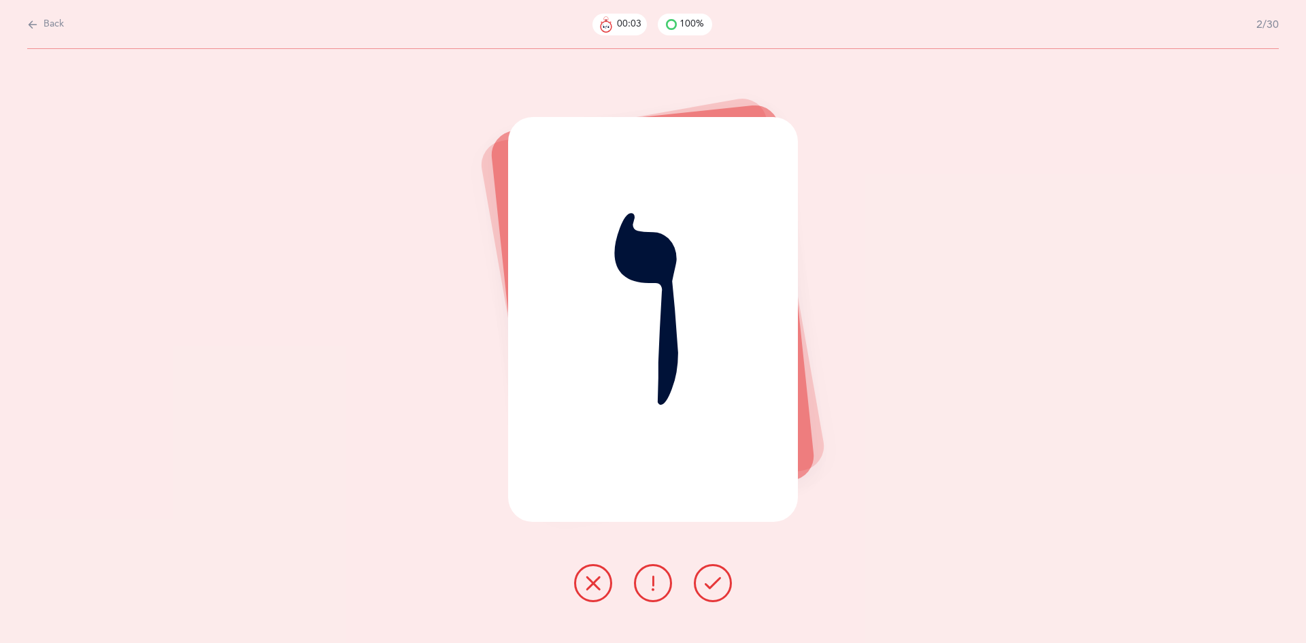
click at [710, 584] on icon at bounding box center [713, 583] width 16 height 16
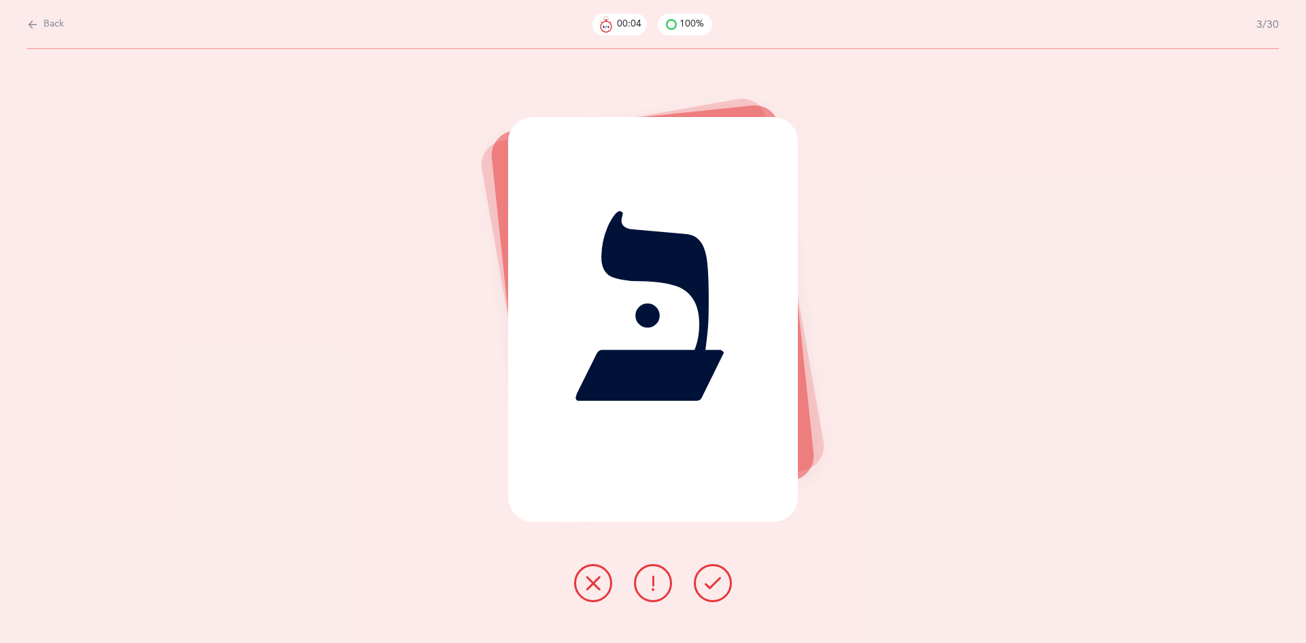
click at [710, 584] on icon at bounding box center [713, 583] width 16 height 16
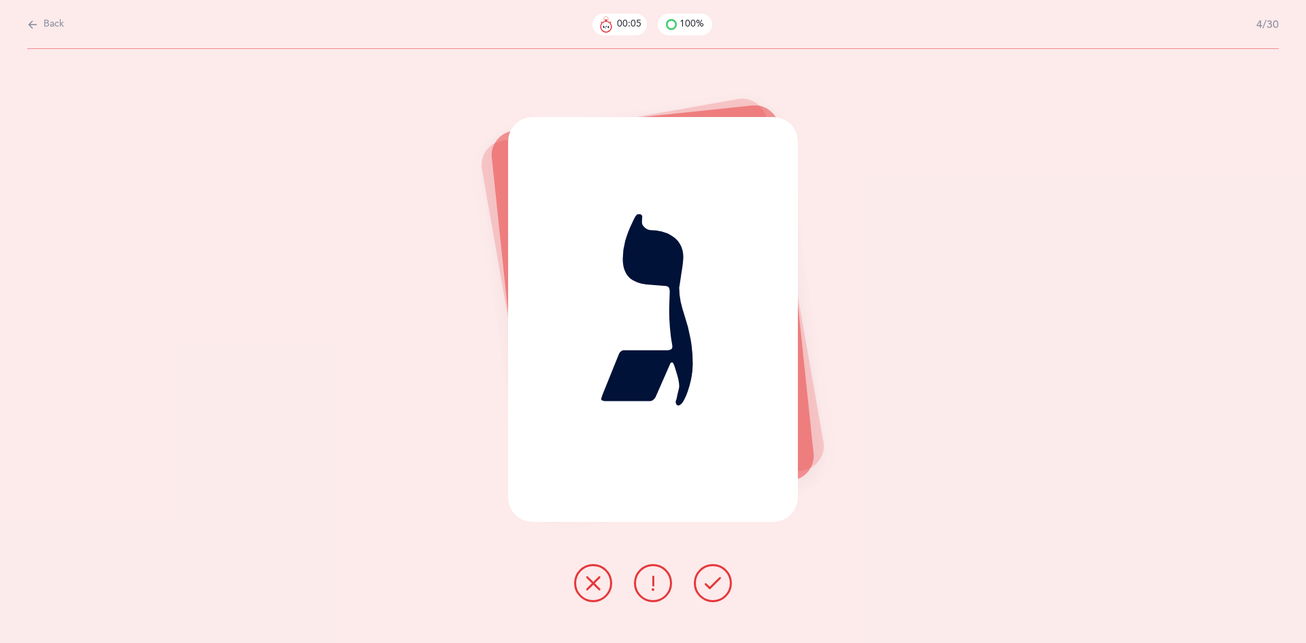
click at [710, 584] on icon at bounding box center [713, 583] width 16 height 16
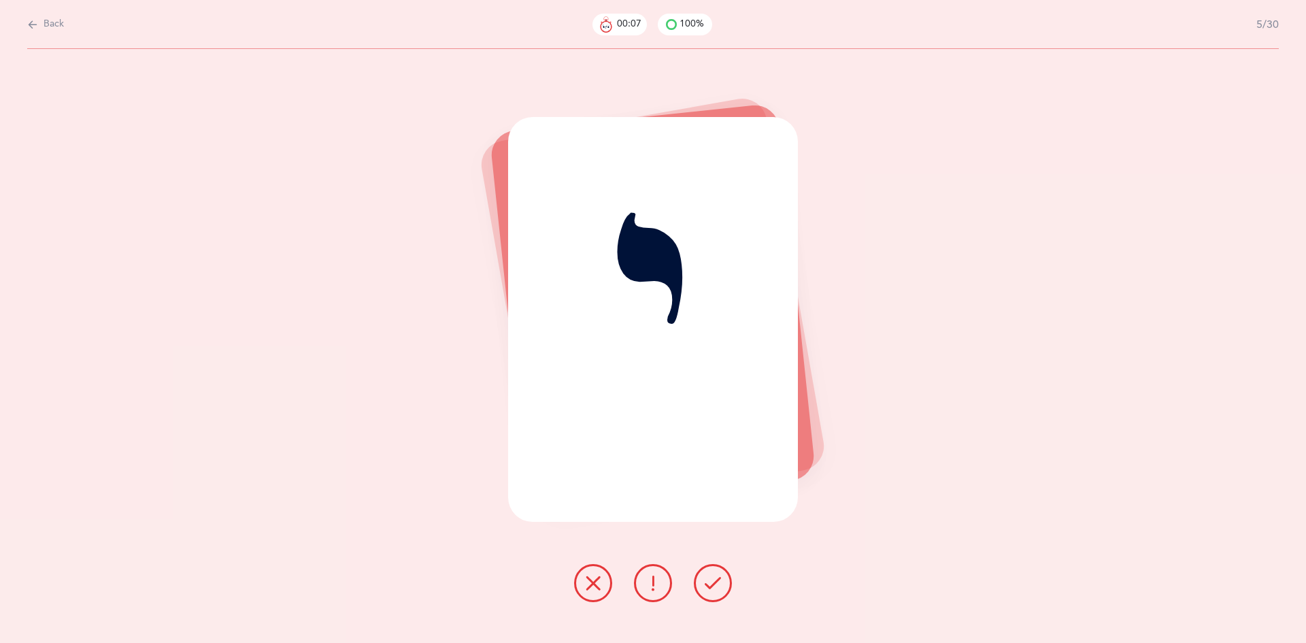
click at [710, 584] on icon at bounding box center [713, 583] width 16 height 16
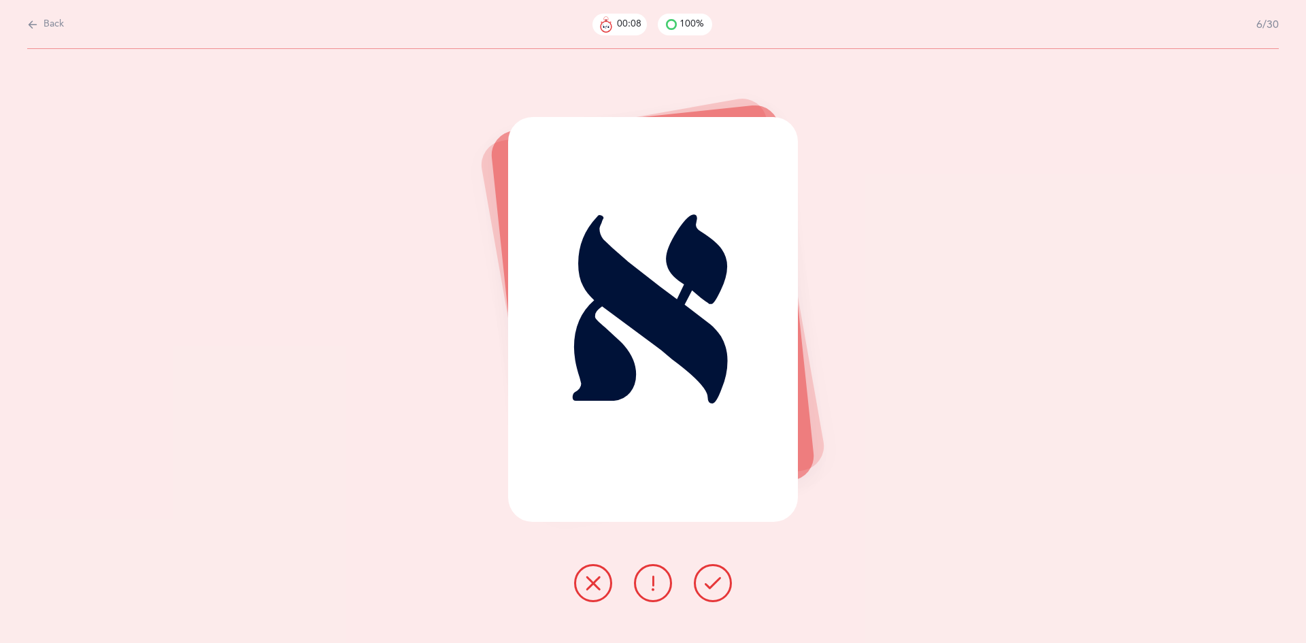
click at [710, 584] on icon at bounding box center [713, 583] width 16 height 16
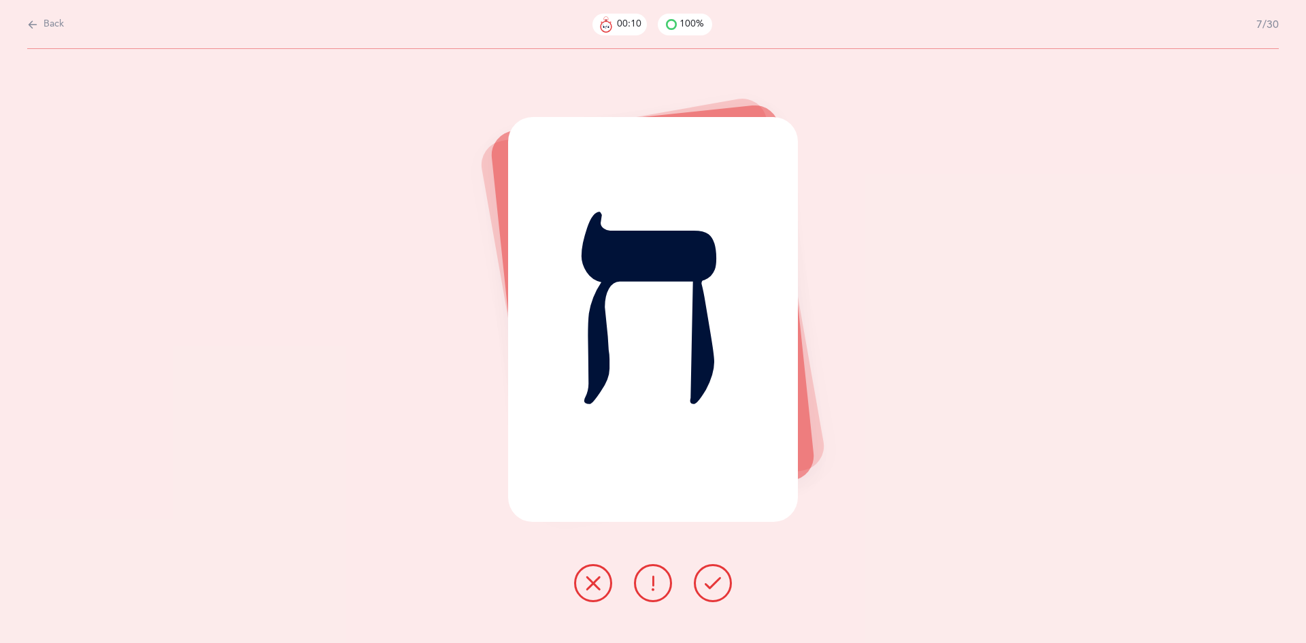
click at [710, 584] on icon at bounding box center [713, 583] width 16 height 16
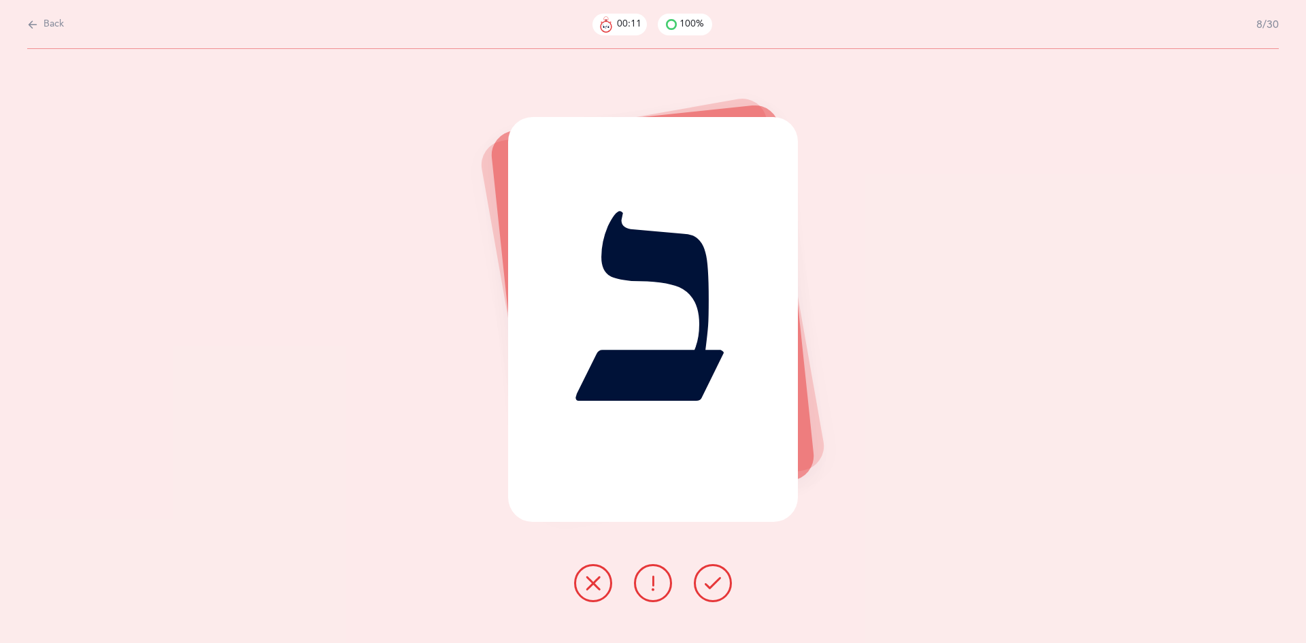
click at [710, 584] on icon at bounding box center [713, 583] width 16 height 16
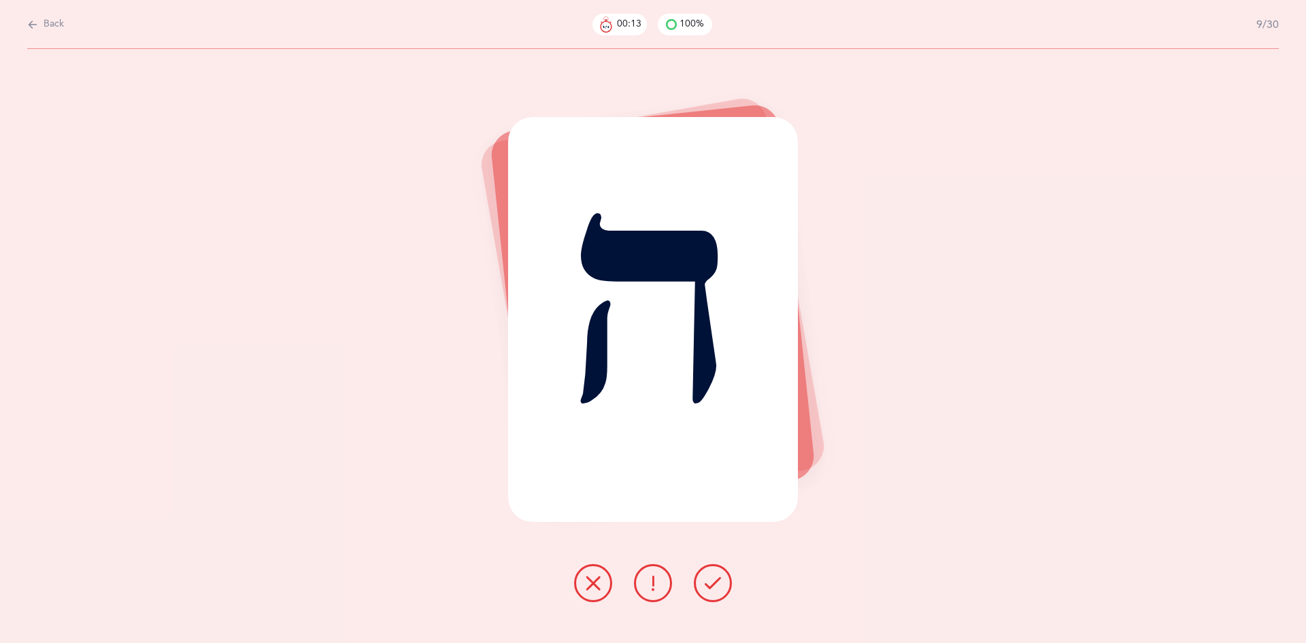
click at [710, 584] on icon at bounding box center [713, 583] width 16 height 16
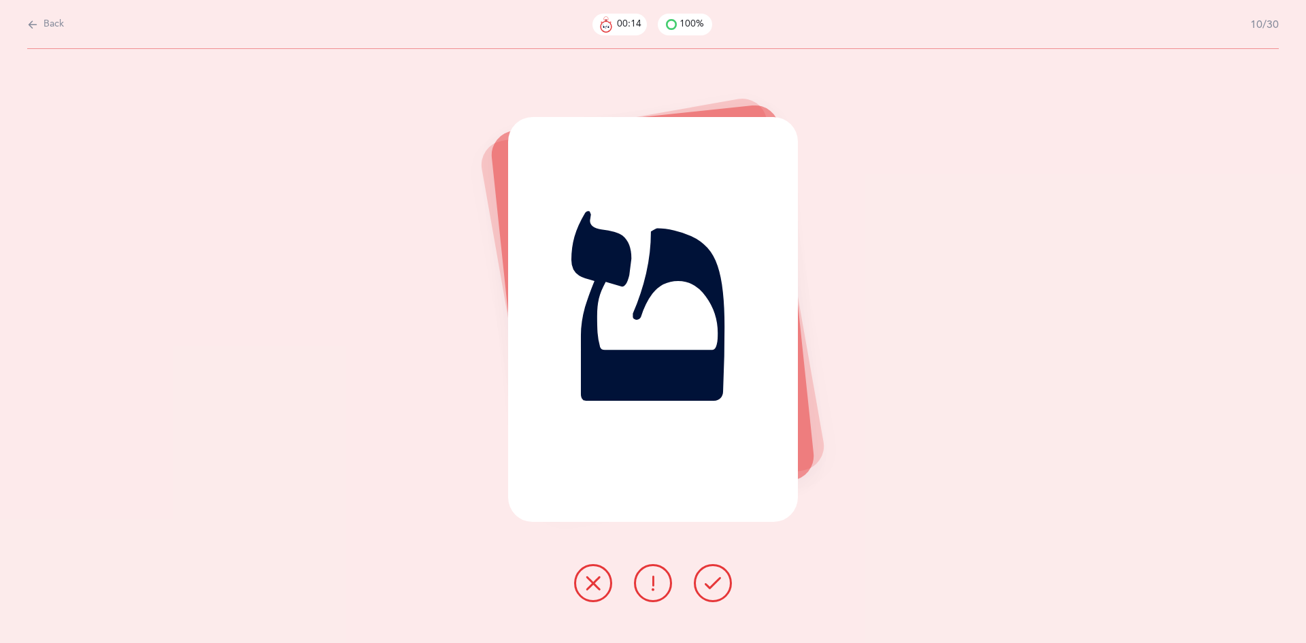
click at [710, 584] on icon at bounding box center [713, 583] width 16 height 16
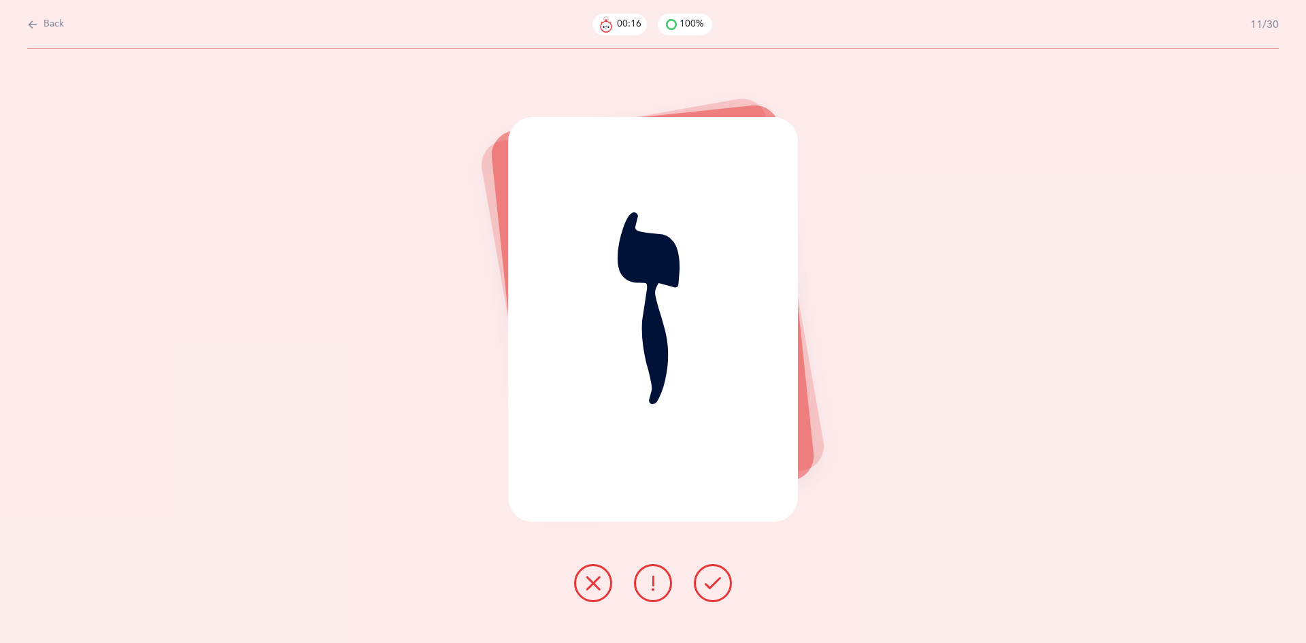
click at [710, 584] on icon at bounding box center [713, 583] width 16 height 16
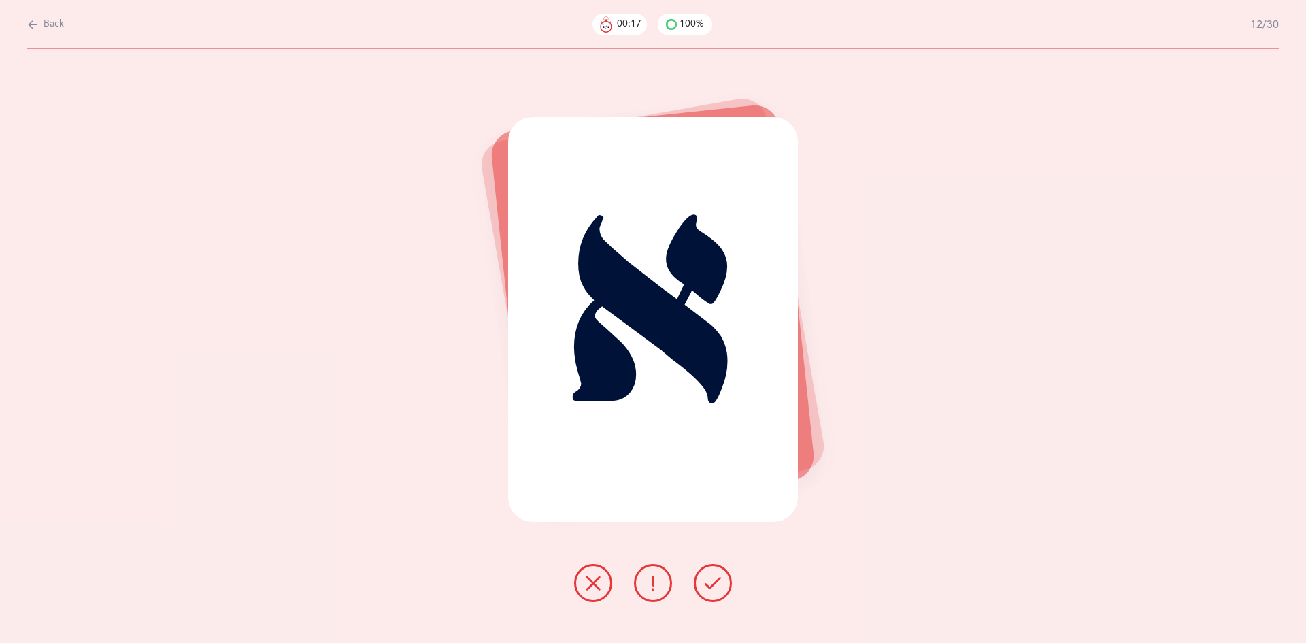
click at [710, 584] on icon at bounding box center [713, 583] width 16 height 16
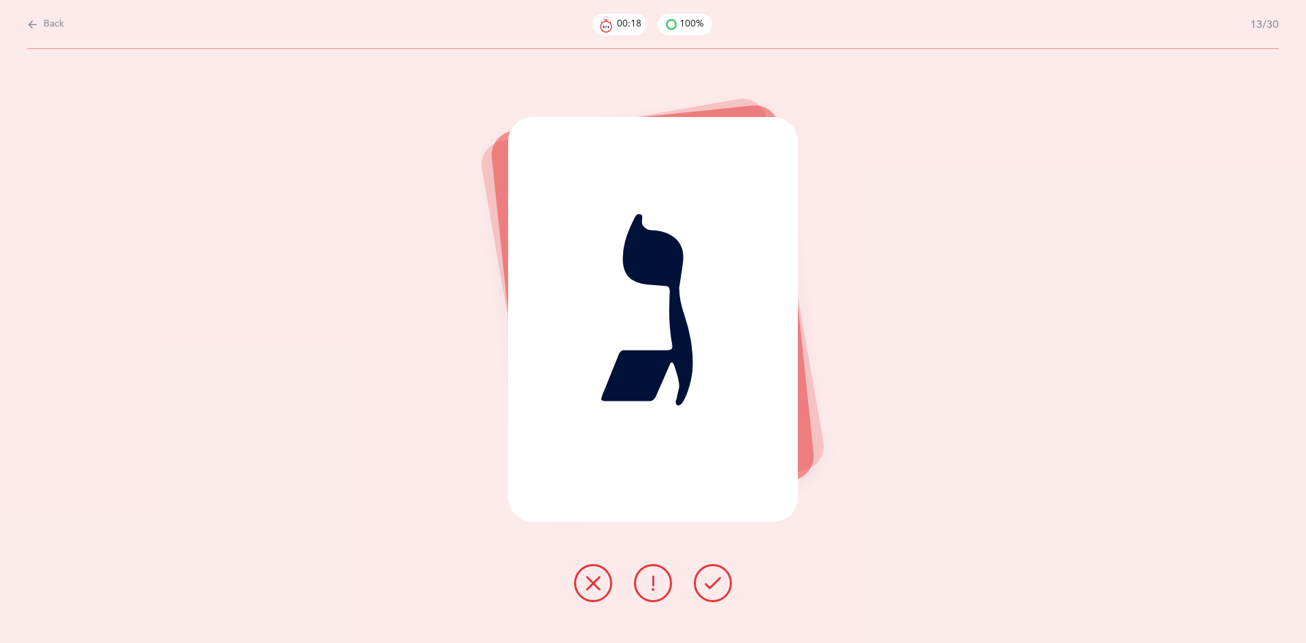
click at [710, 584] on icon at bounding box center [713, 583] width 16 height 16
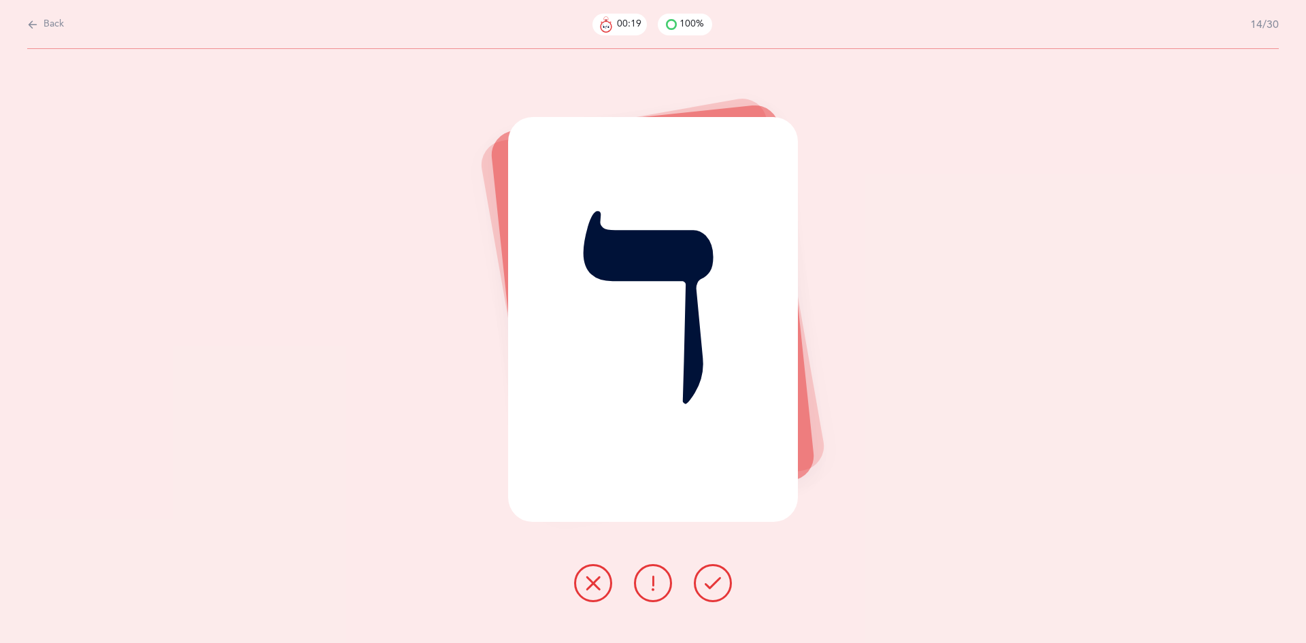
click at [710, 584] on icon at bounding box center [713, 583] width 16 height 16
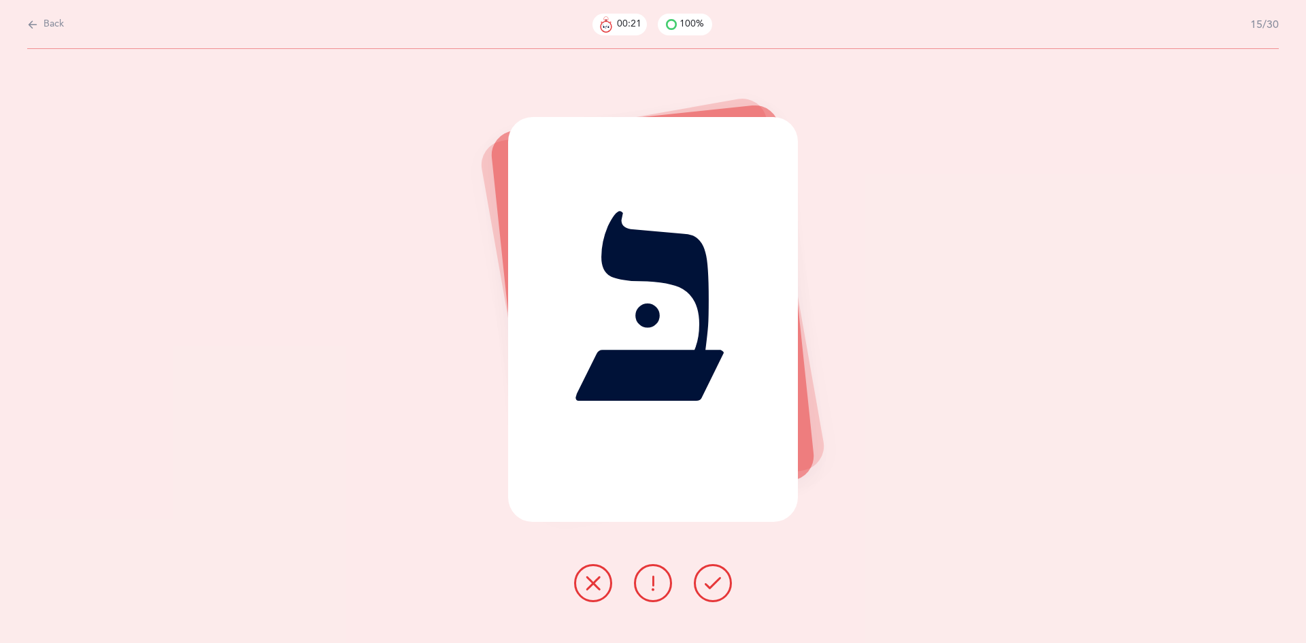
click at [710, 584] on icon at bounding box center [713, 583] width 16 height 16
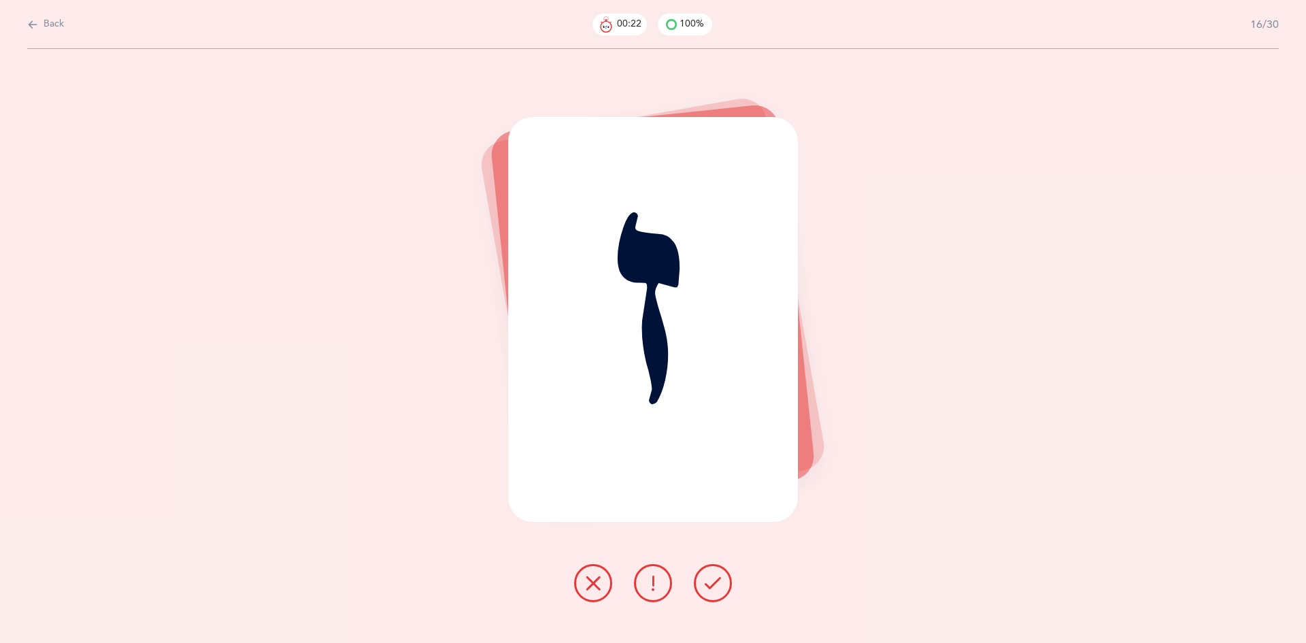
click at [710, 584] on icon at bounding box center [713, 583] width 16 height 16
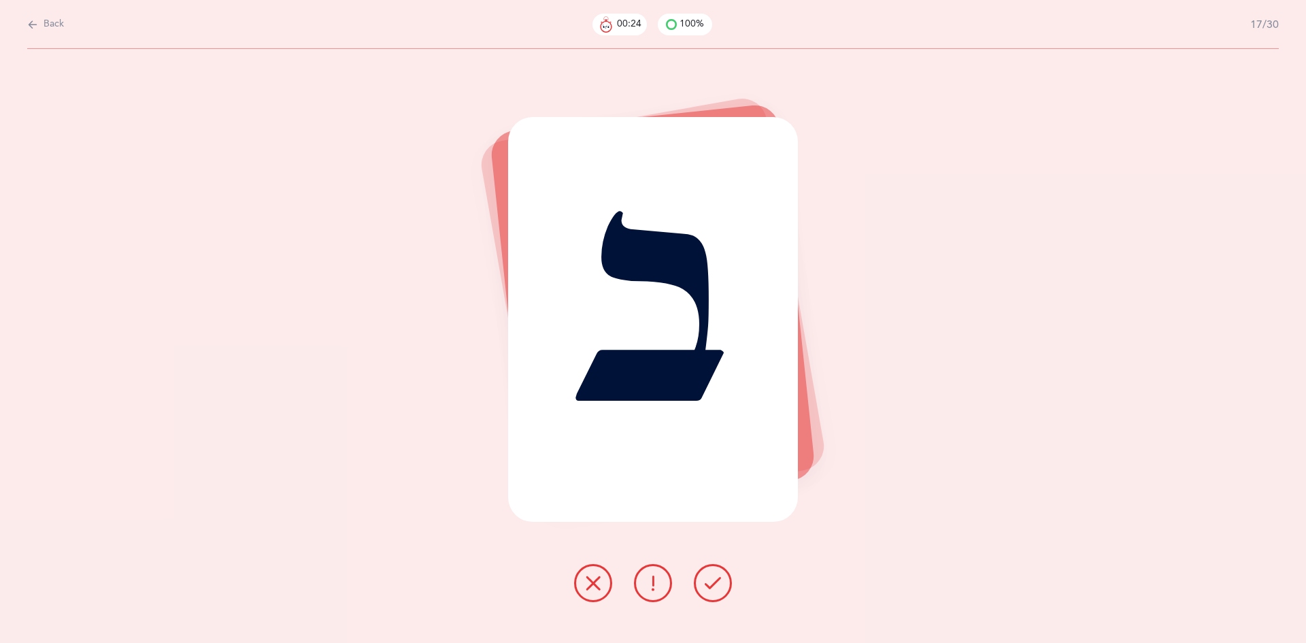
click at [710, 584] on icon at bounding box center [713, 583] width 16 height 16
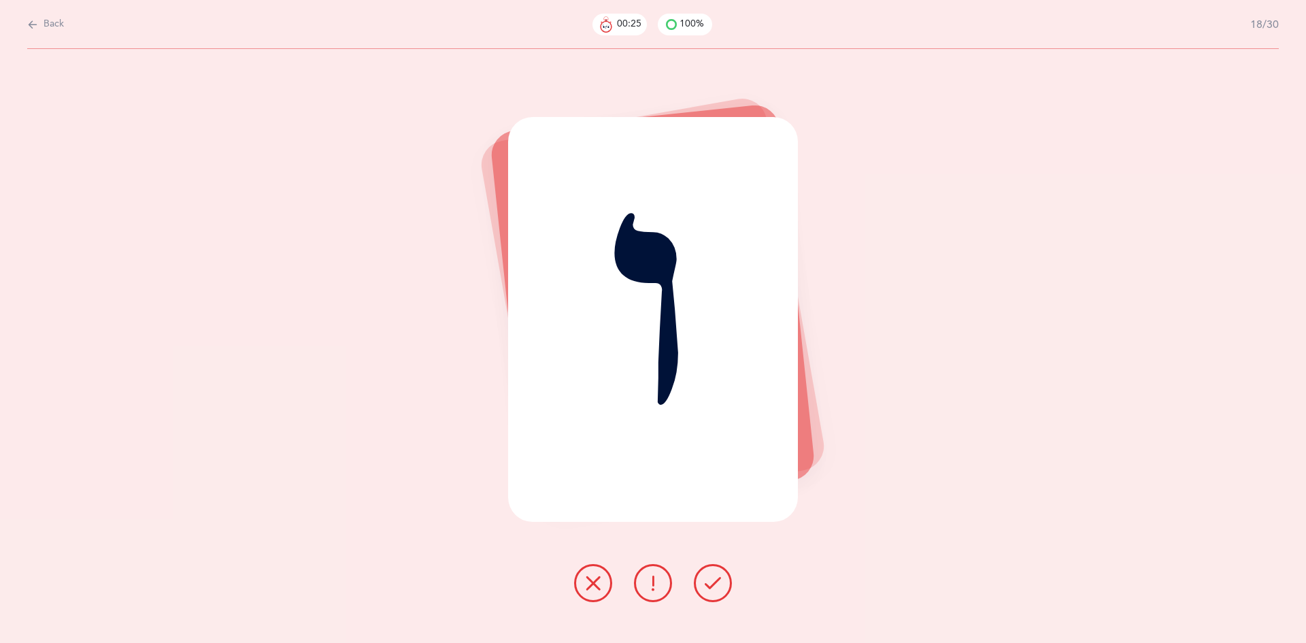
click at [710, 584] on icon at bounding box center [713, 583] width 16 height 16
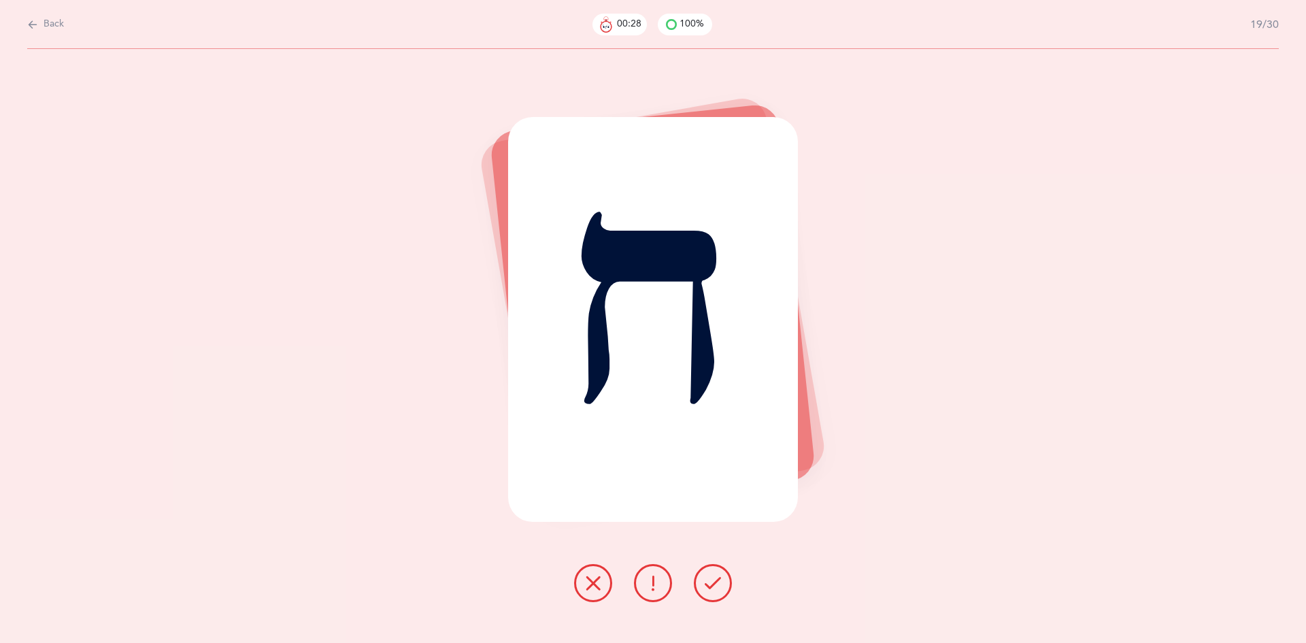
click at [710, 584] on icon at bounding box center [713, 583] width 16 height 16
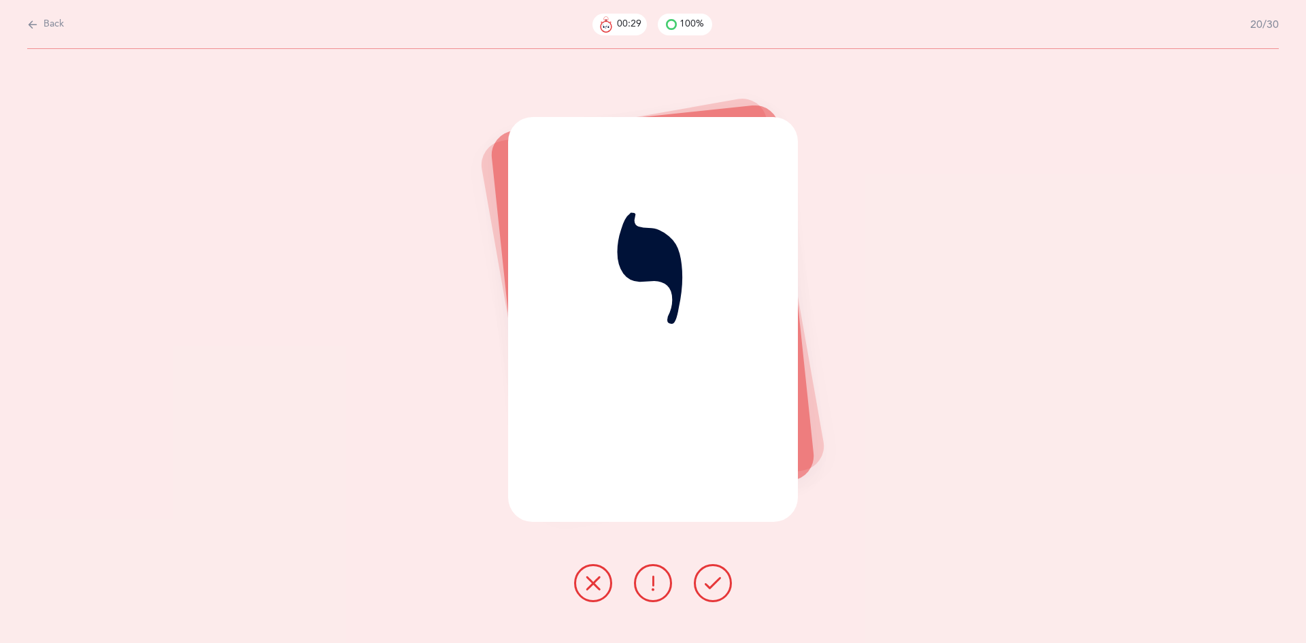
click at [710, 584] on icon at bounding box center [713, 583] width 16 height 16
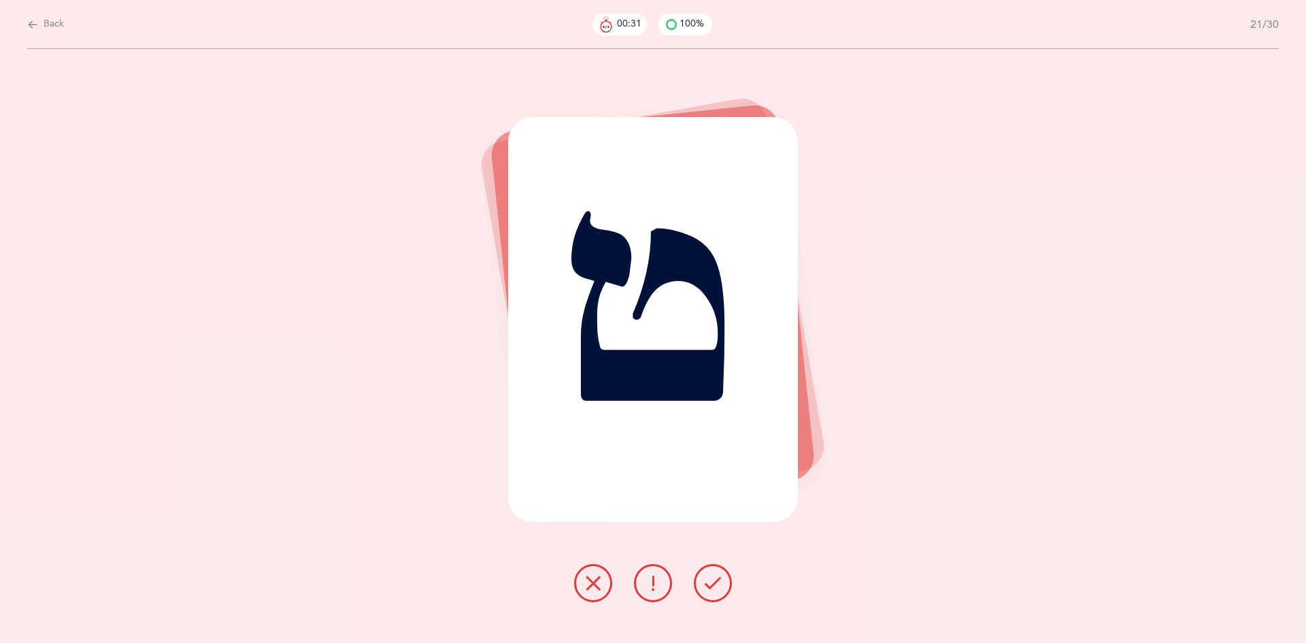
click at [710, 584] on icon at bounding box center [713, 583] width 16 height 16
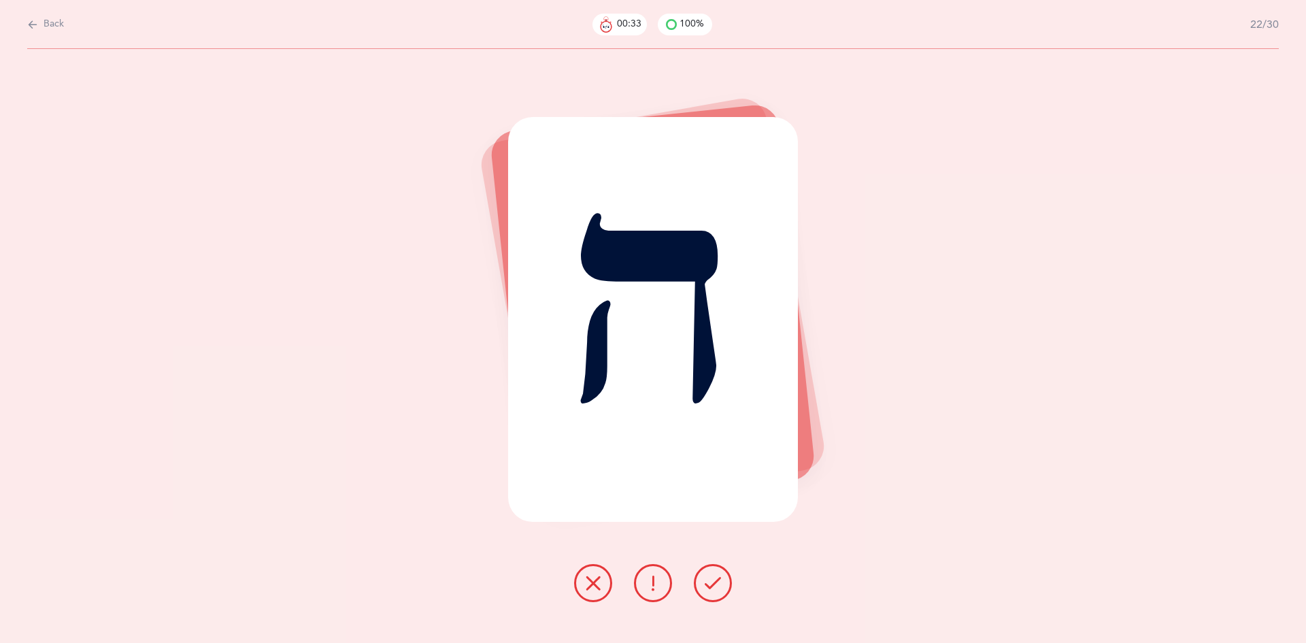
click at [710, 584] on icon at bounding box center [713, 583] width 16 height 16
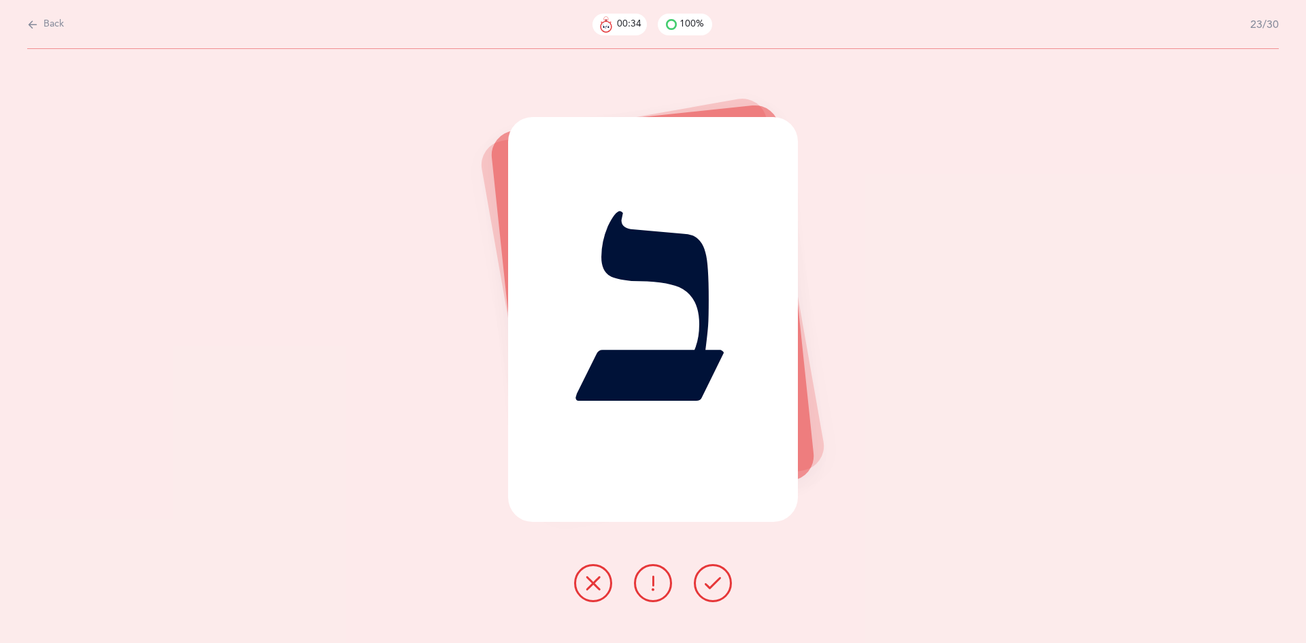
click at [710, 584] on icon at bounding box center [713, 583] width 16 height 16
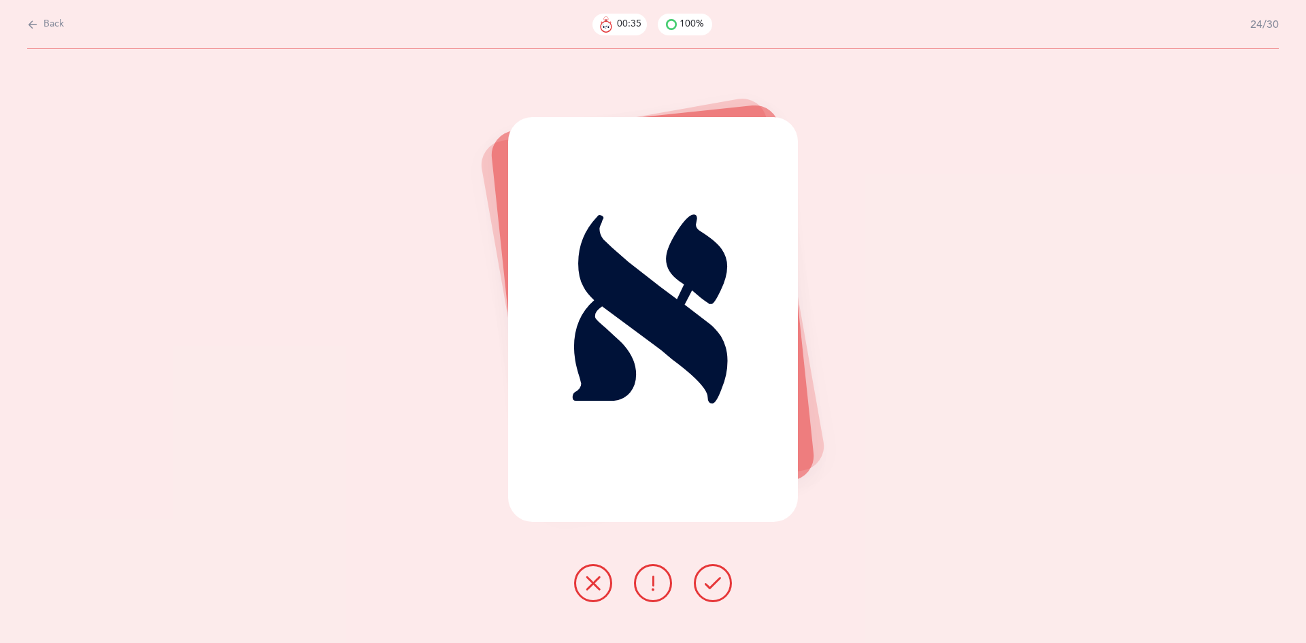
click at [710, 584] on icon at bounding box center [713, 583] width 16 height 16
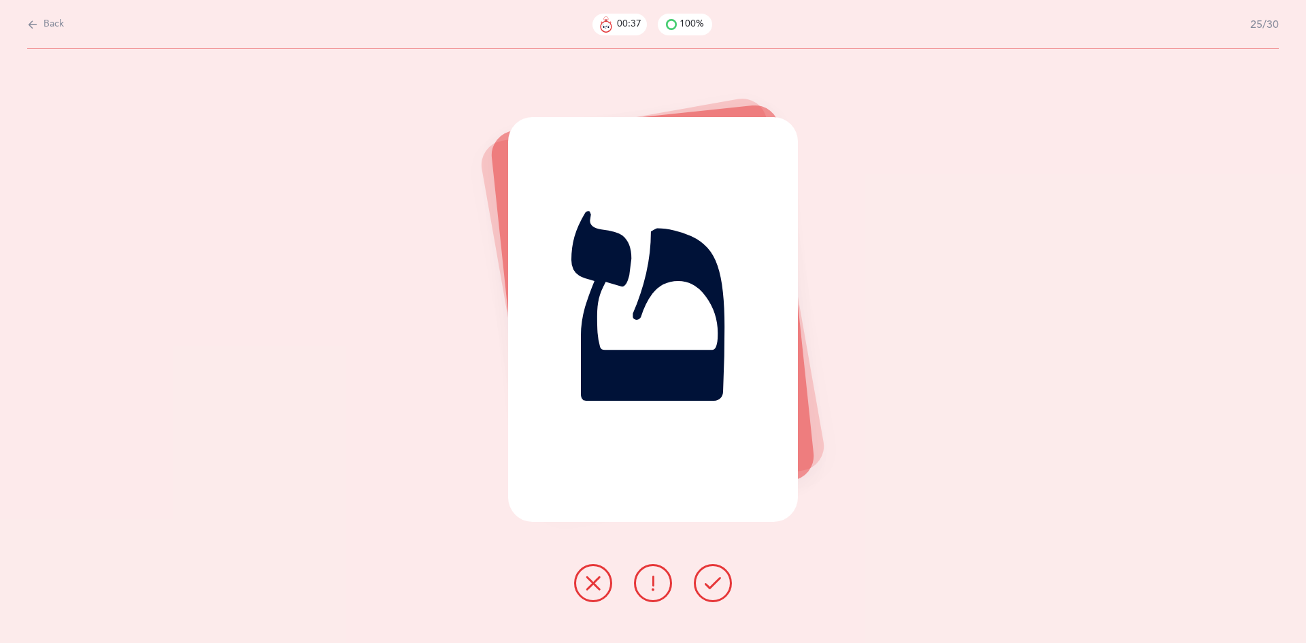
click at [710, 584] on icon at bounding box center [713, 583] width 16 height 16
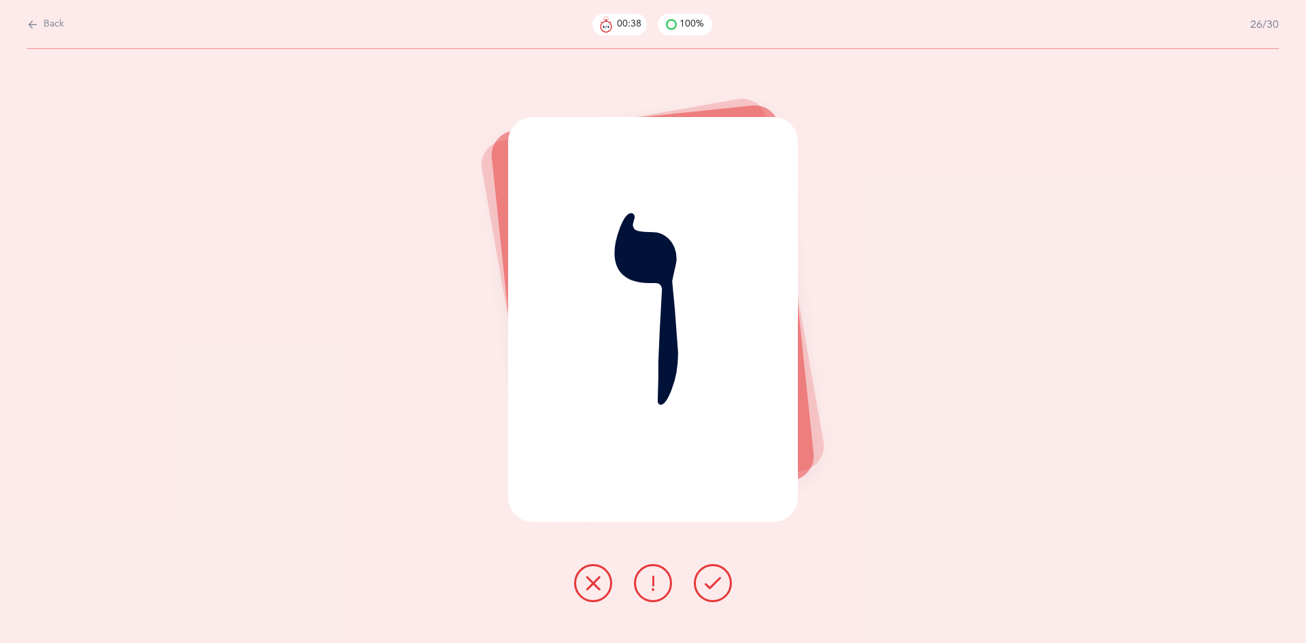
click at [710, 584] on icon at bounding box center [713, 583] width 16 height 16
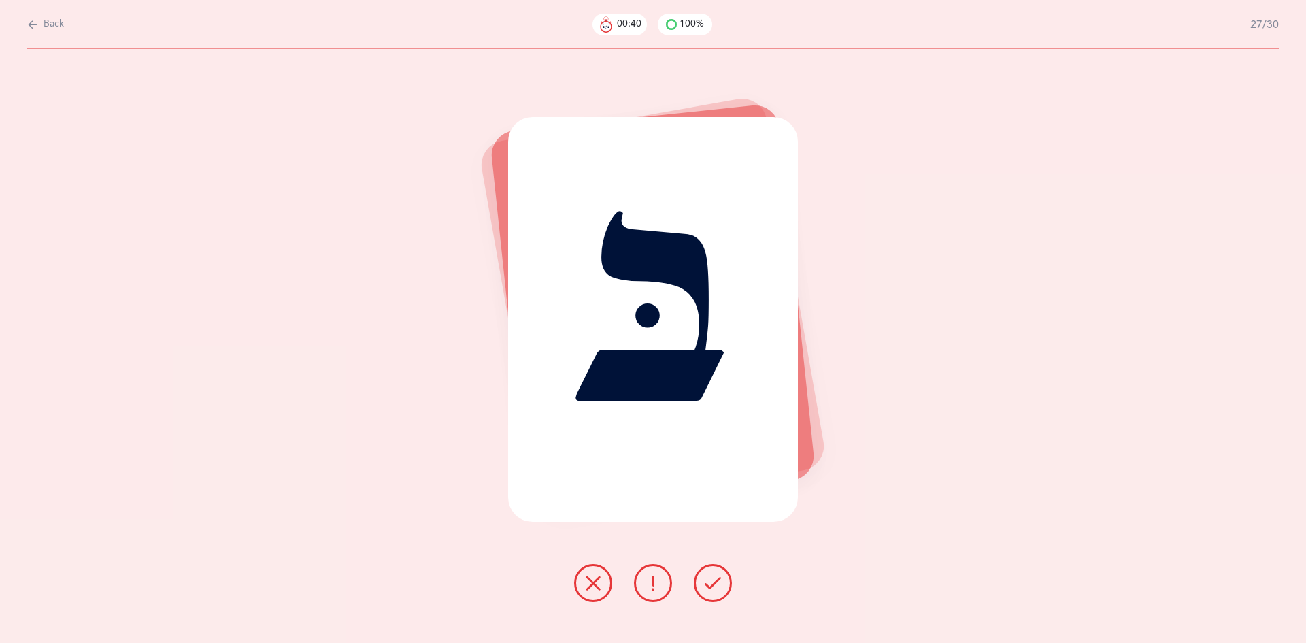
click at [710, 584] on icon at bounding box center [713, 583] width 16 height 16
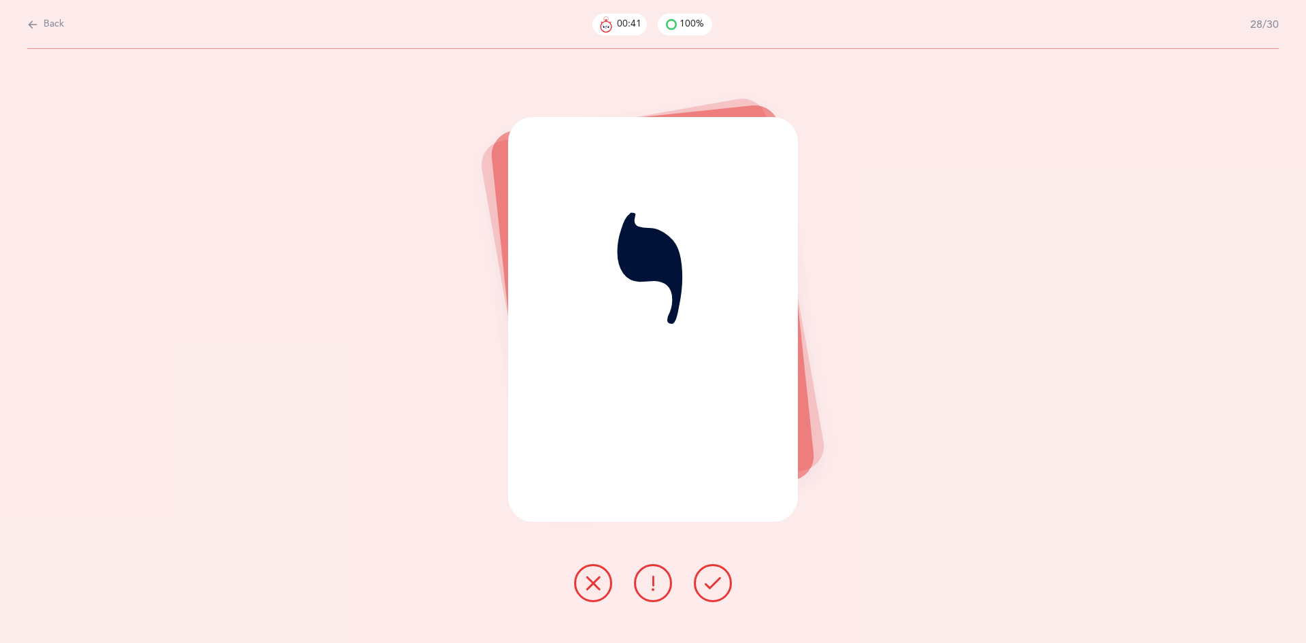
click at [710, 584] on icon at bounding box center [713, 583] width 16 height 16
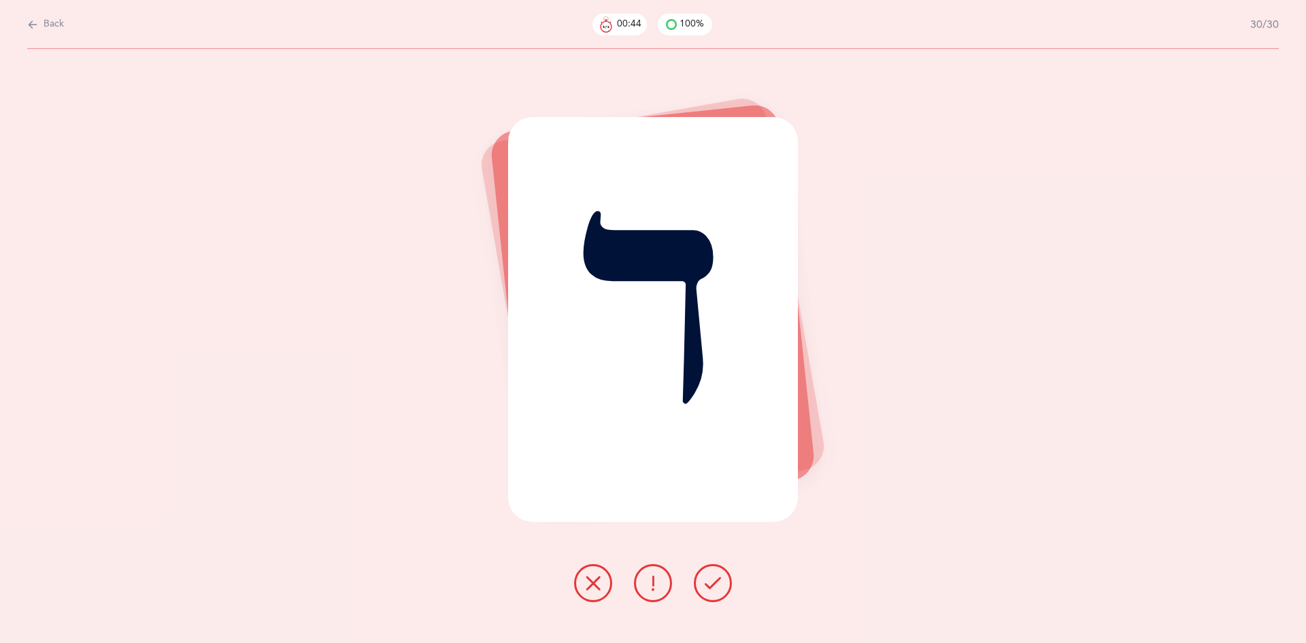
click at [710, 584] on icon at bounding box center [713, 583] width 16 height 16
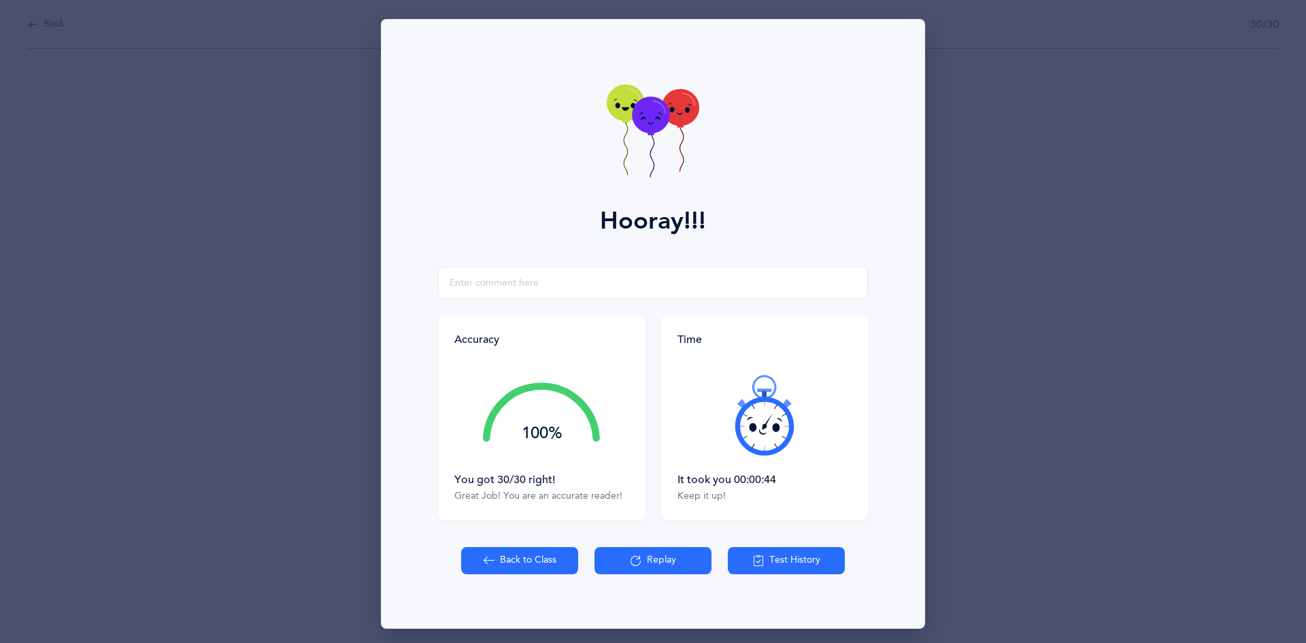
click at [528, 562] on button "Back to Class" at bounding box center [519, 560] width 117 height 27
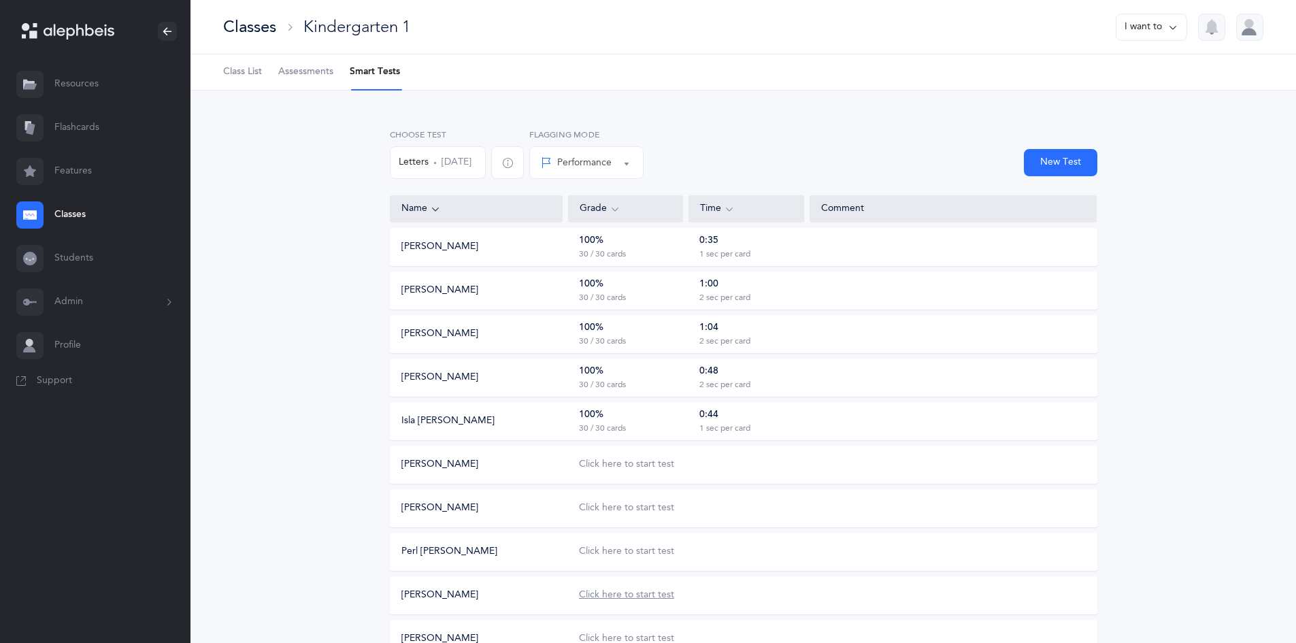
click at [596, 592] on div "Click here to start test" at bounding box center [626, 595] width 95 height 14
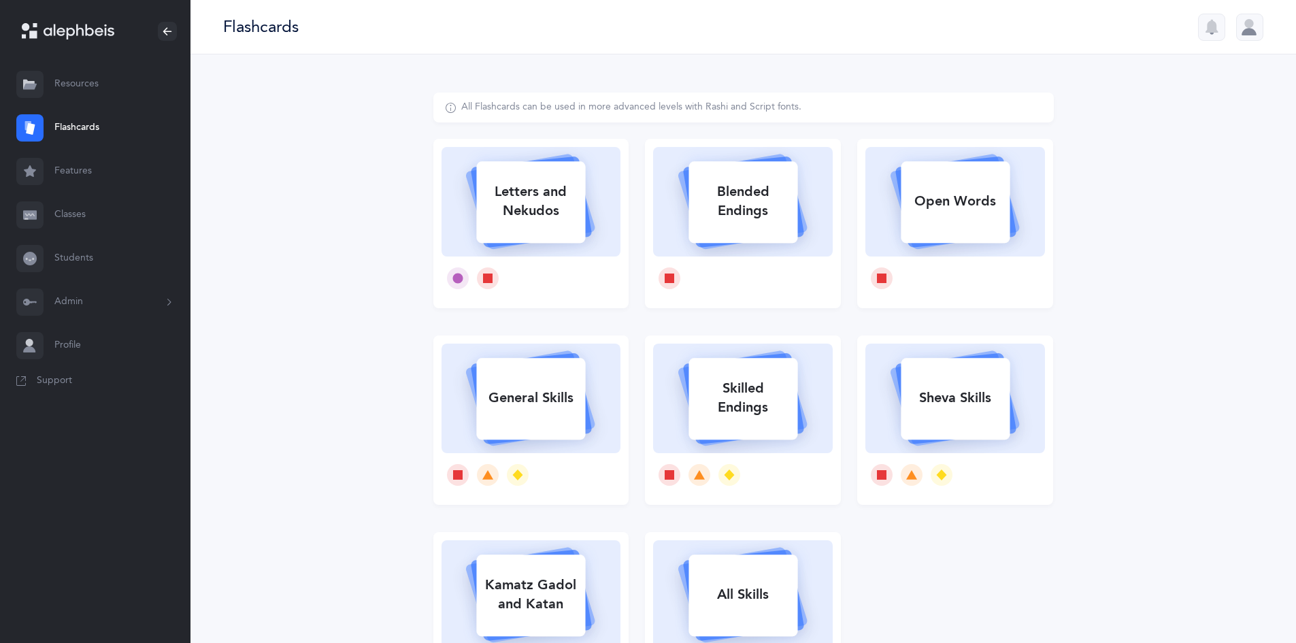
click at [567, 266] on div at bounding box center [531, 278] width 180 height 44
select select
select select "single"
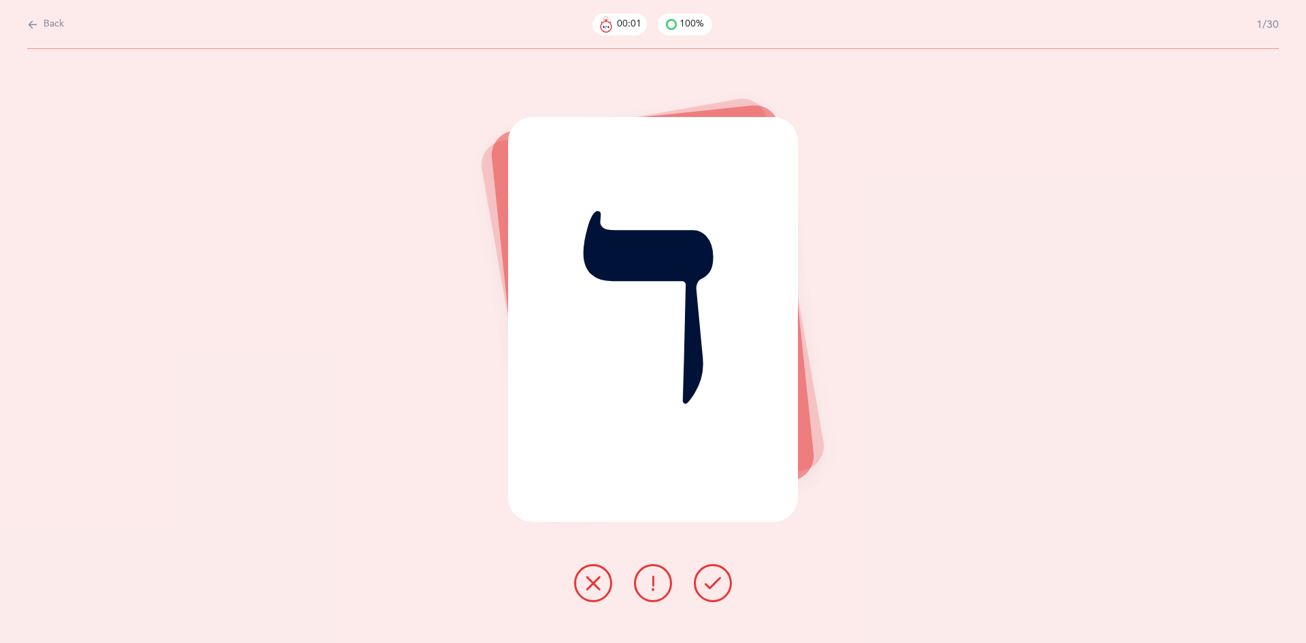
click at [716, 589] on icon at bounding box center [713, 583] width 16 height 16
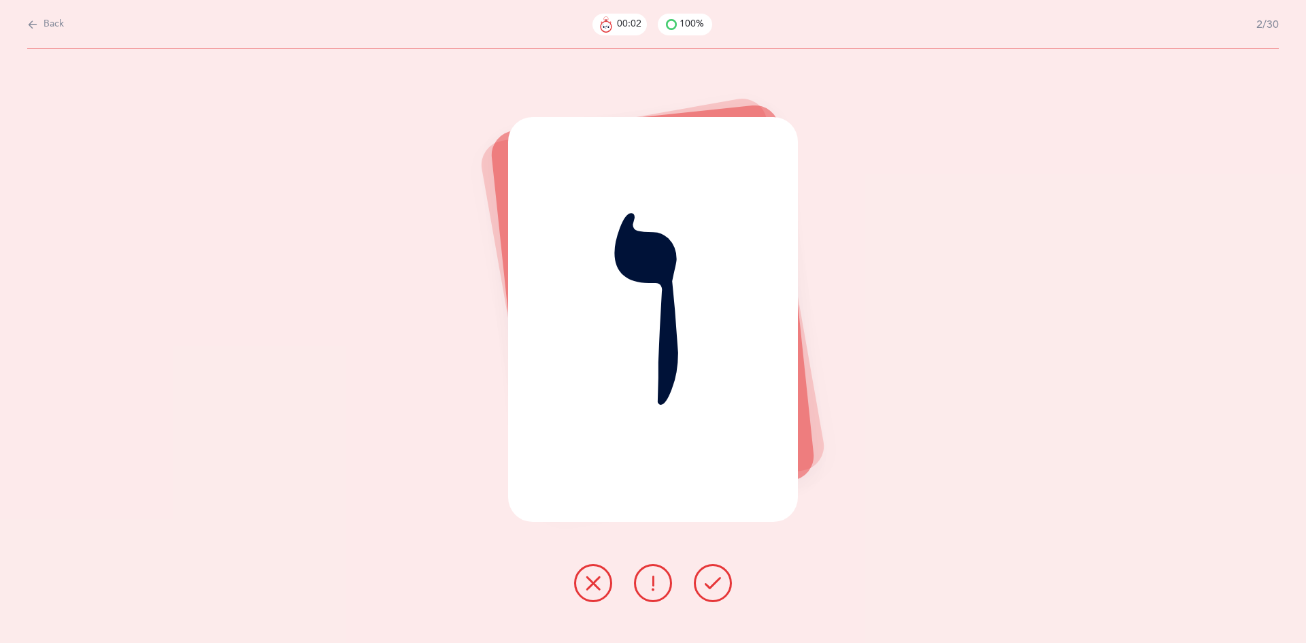
click at [716, 589] on icon at bounding box center [713, 583] width 16 height 16
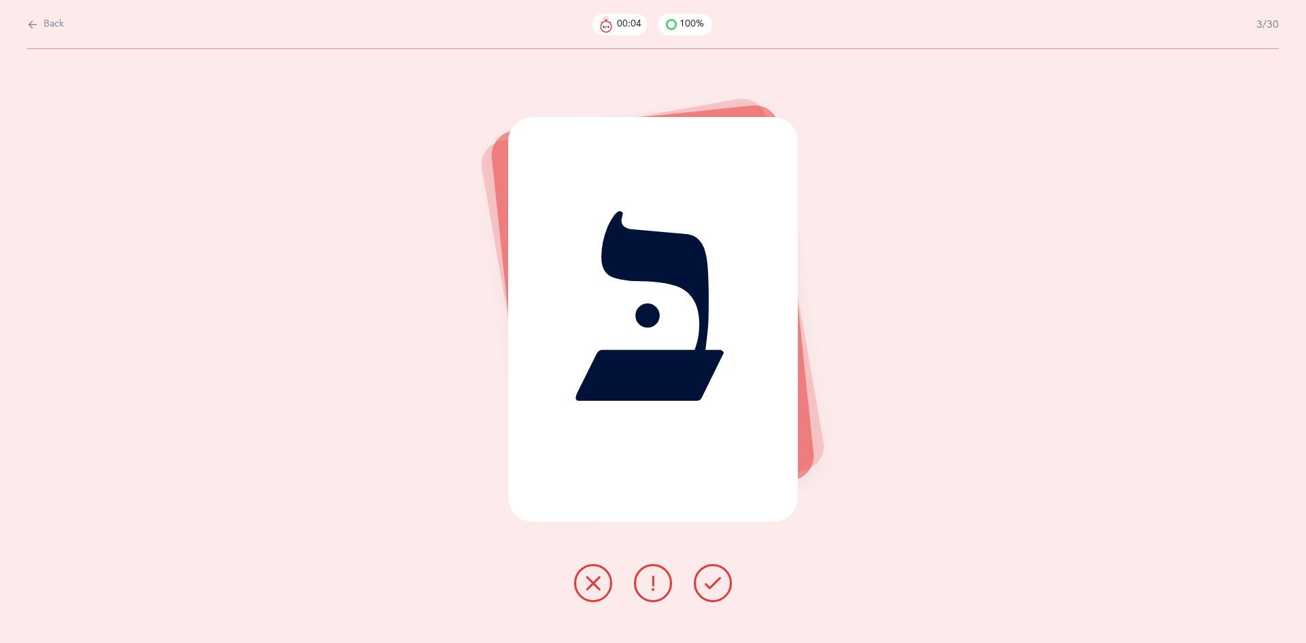
click at [716, 589] on icon at bounding box center [713, 583] width 16 height 16
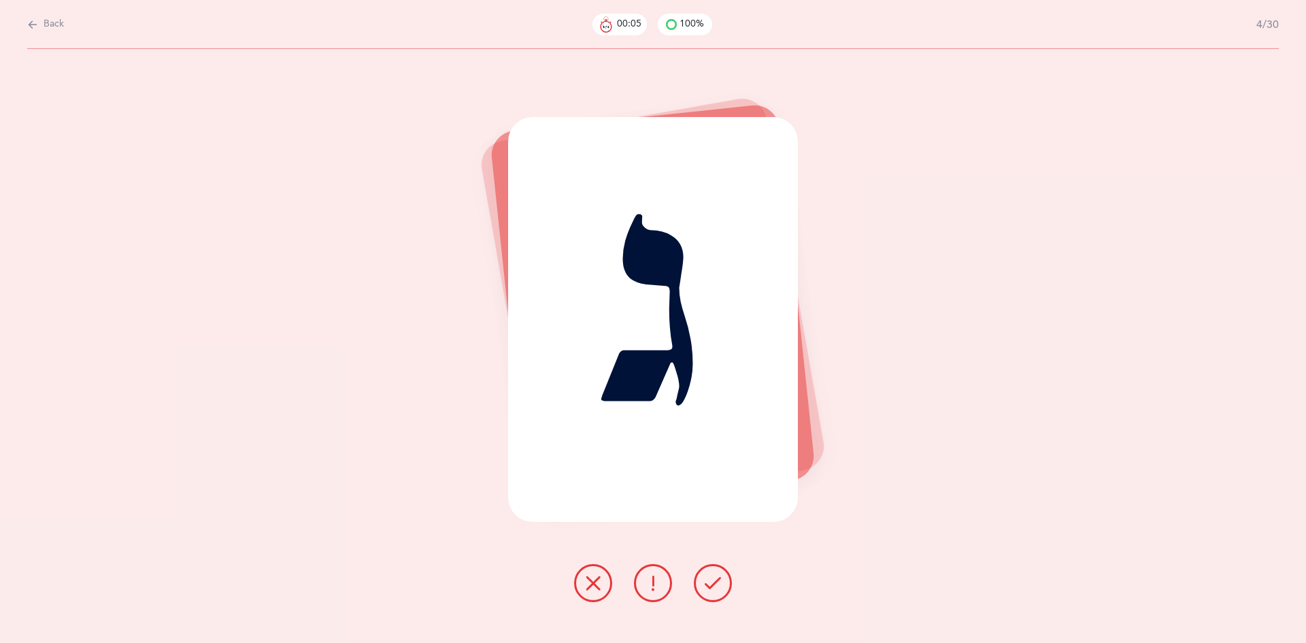
click at [716, 589] on icon at bounding box center [713, 583] width 16 height 16
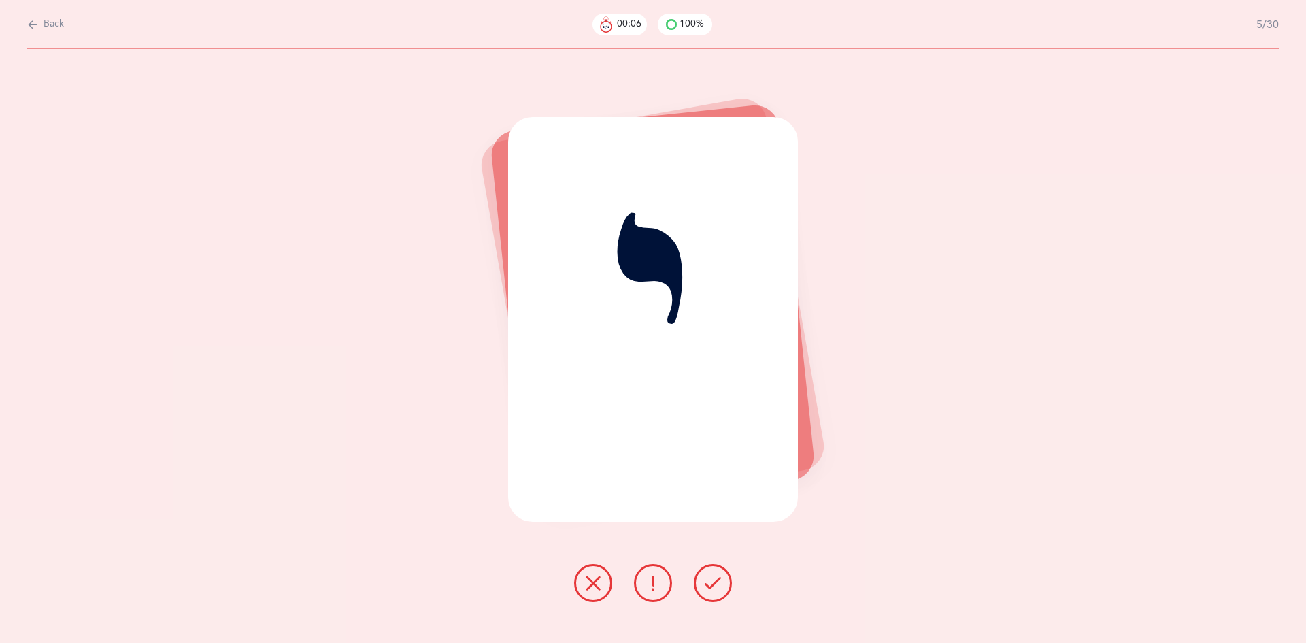
click at [716, 589] on icon at bounding box center [713, 583] width 16 height 16
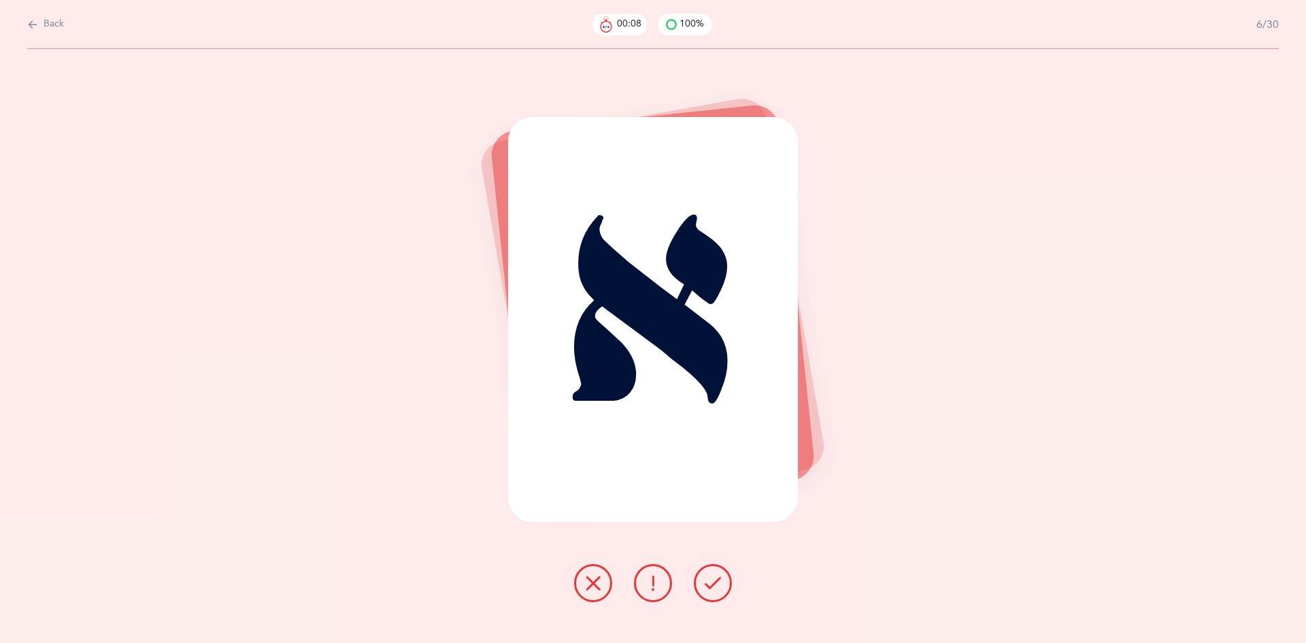
click at [716, 589] on icon at bounding box center [713, 583] width 16 height 16
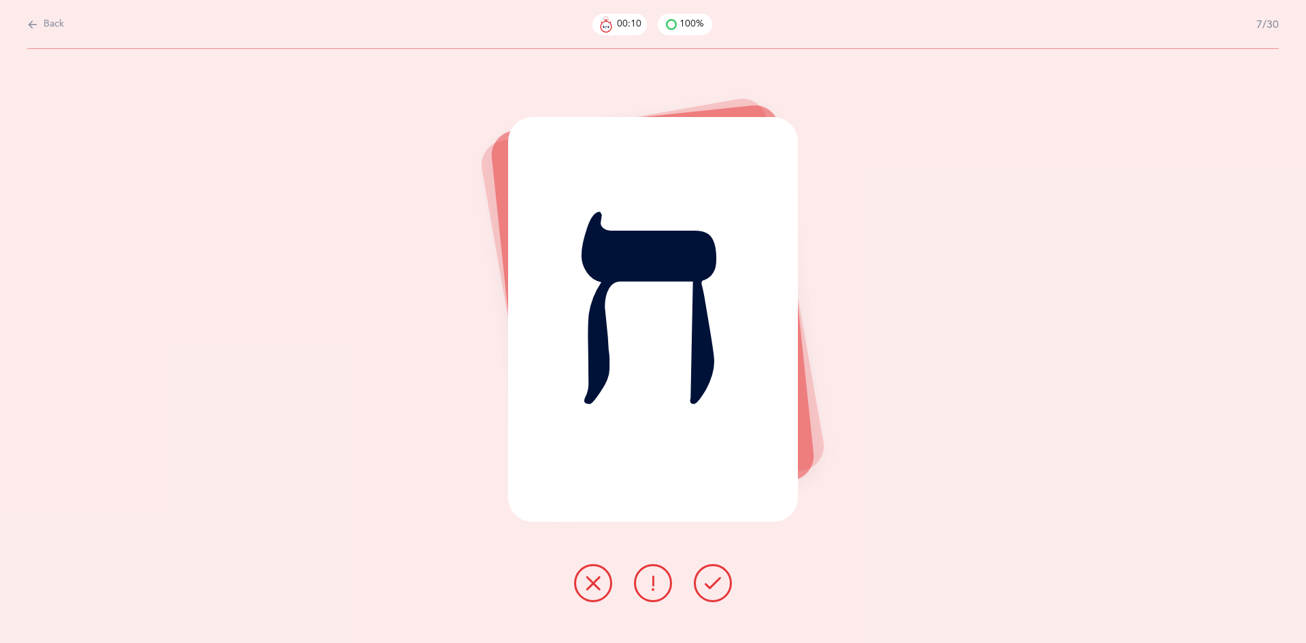
click at [716, 589] on icon at bounding box center [713, 583] width 16 height 16
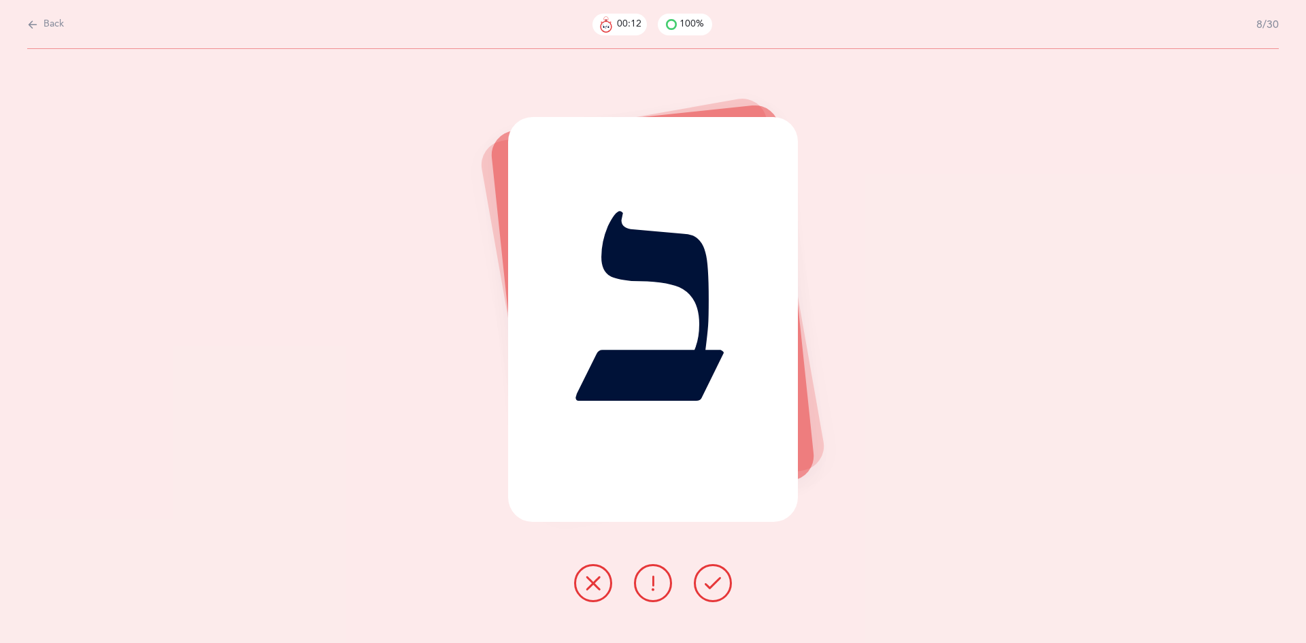
click at [716, 589] on icon at bounding box center [713, 583] width 16 height 16
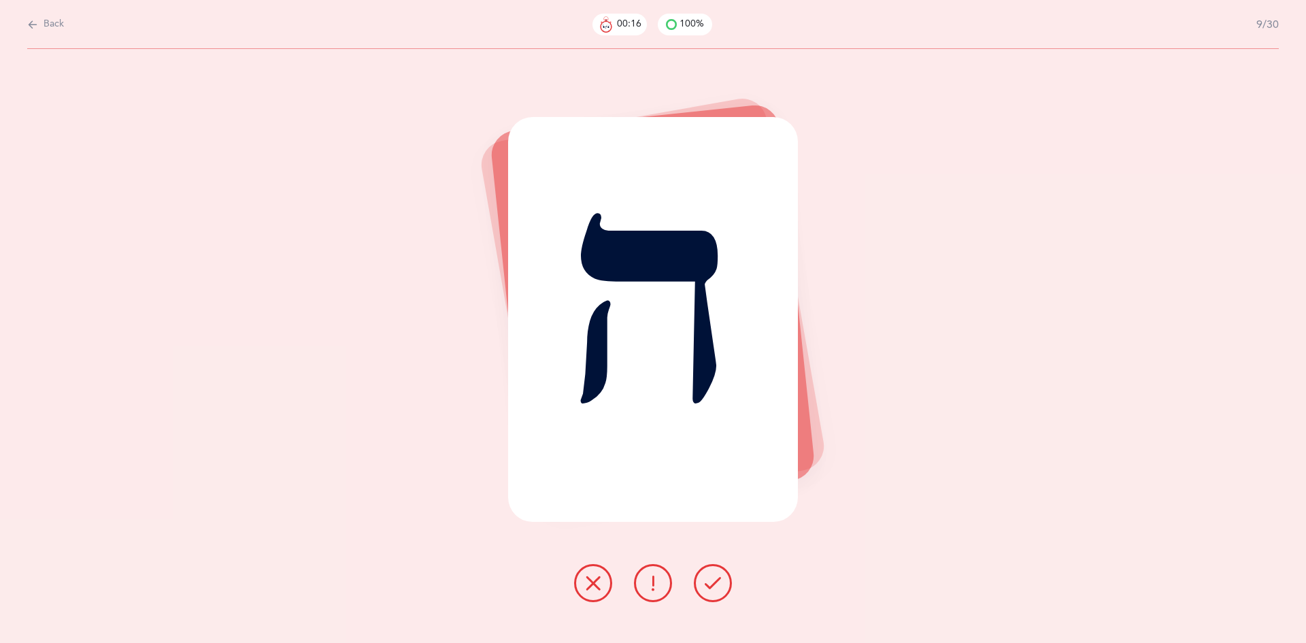
click at [714, 584] on icon at bounding box center [713, 583] width 16 height 16
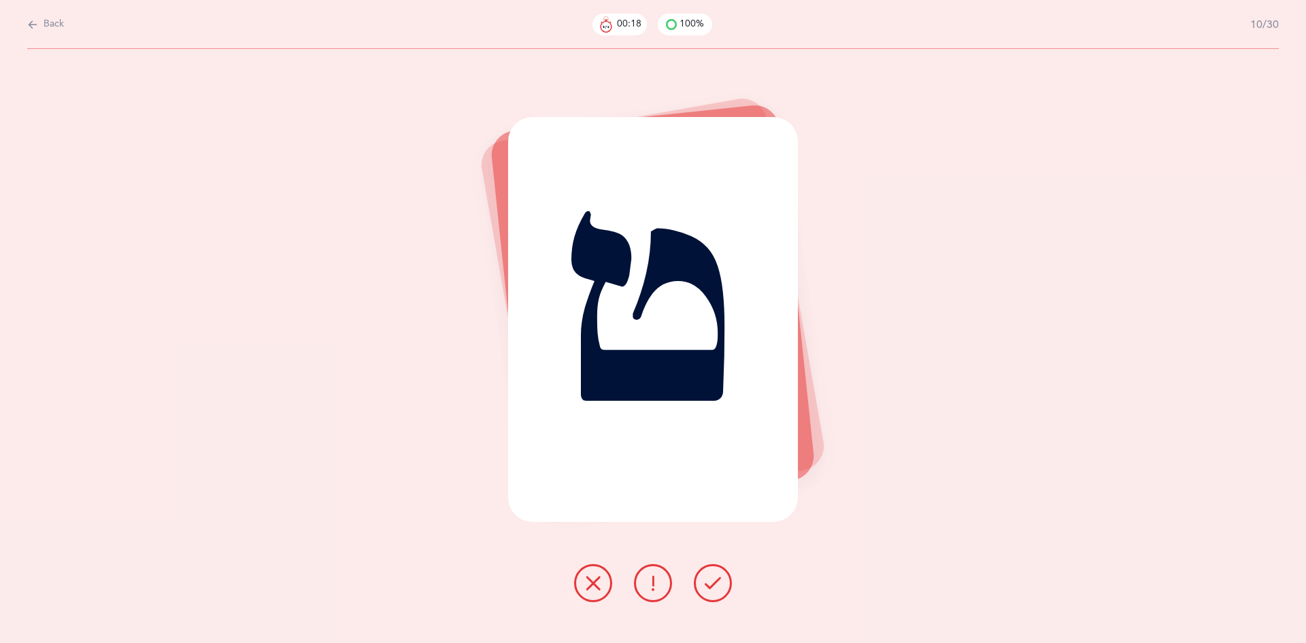
click at [714, 584] on icon at bounding box center [713, 583] width 16 height 16
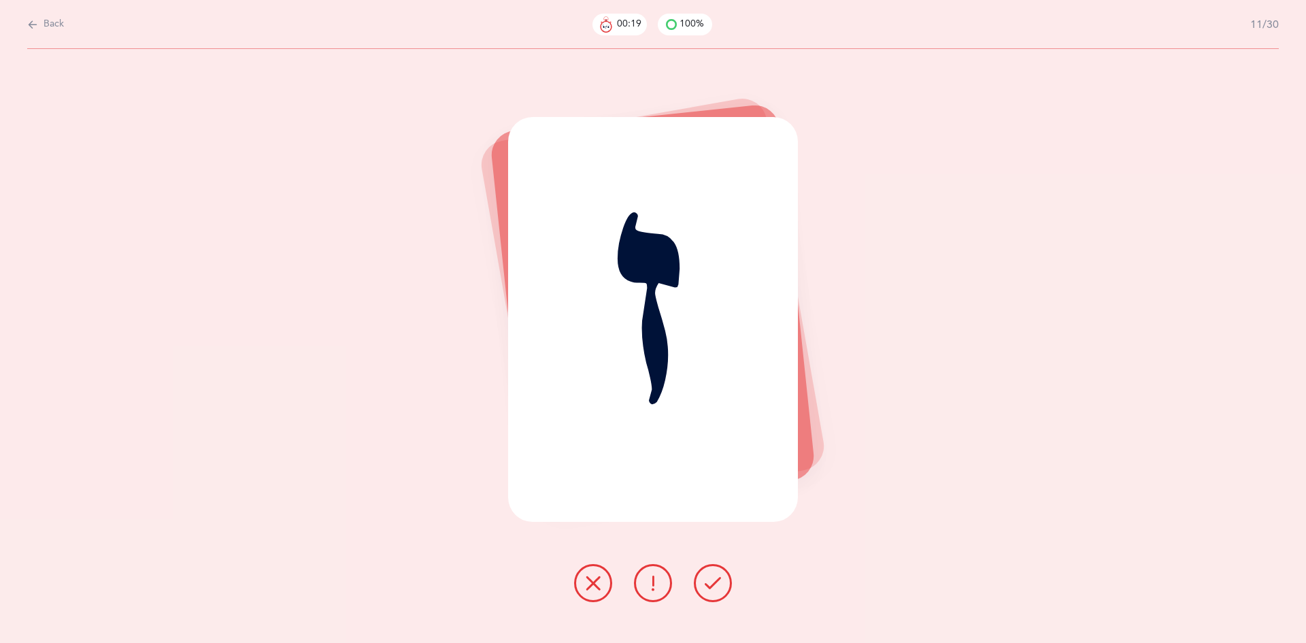
click at [714, 584] on icon at bounding box center [713, 583] width 16 height 16
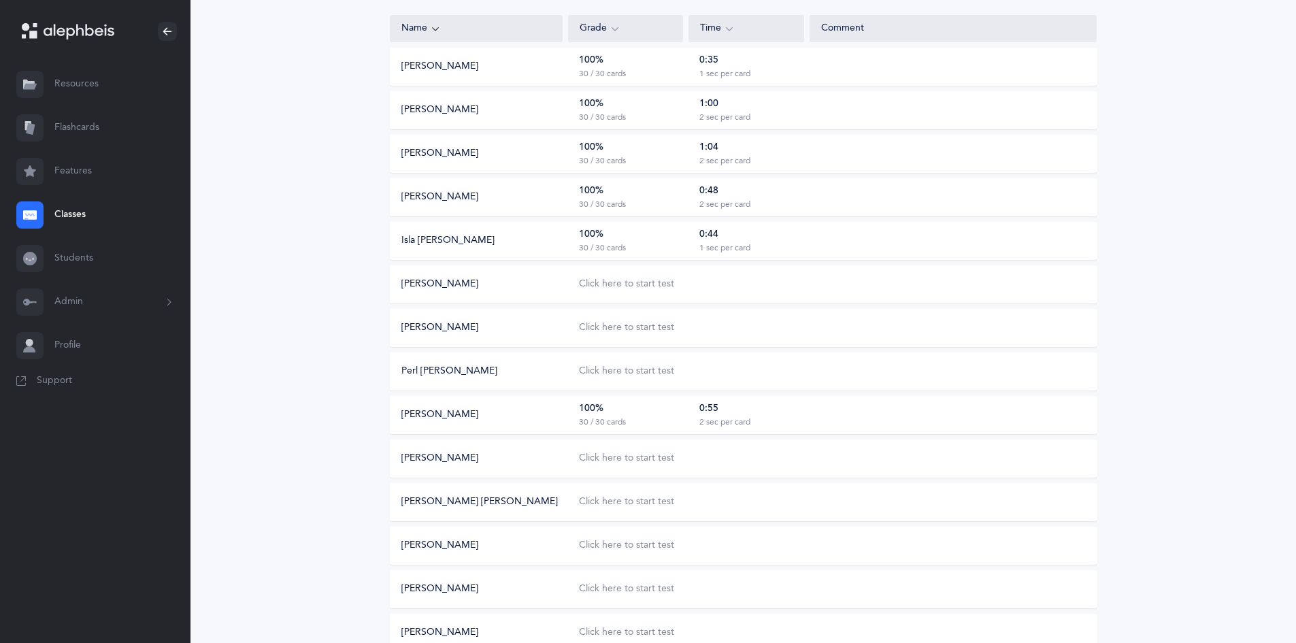
scroll to position [204, 0]
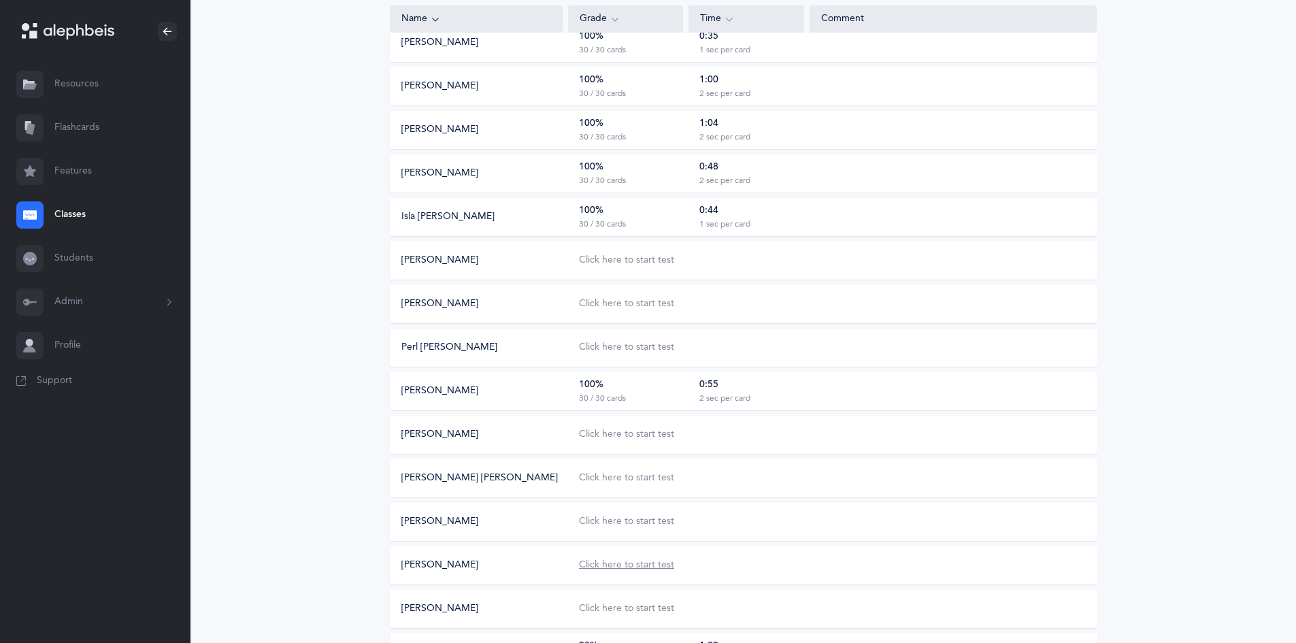
click at [611, 569] on div "Click here to start test" at bounding box center [626, 565] width 95 height 14
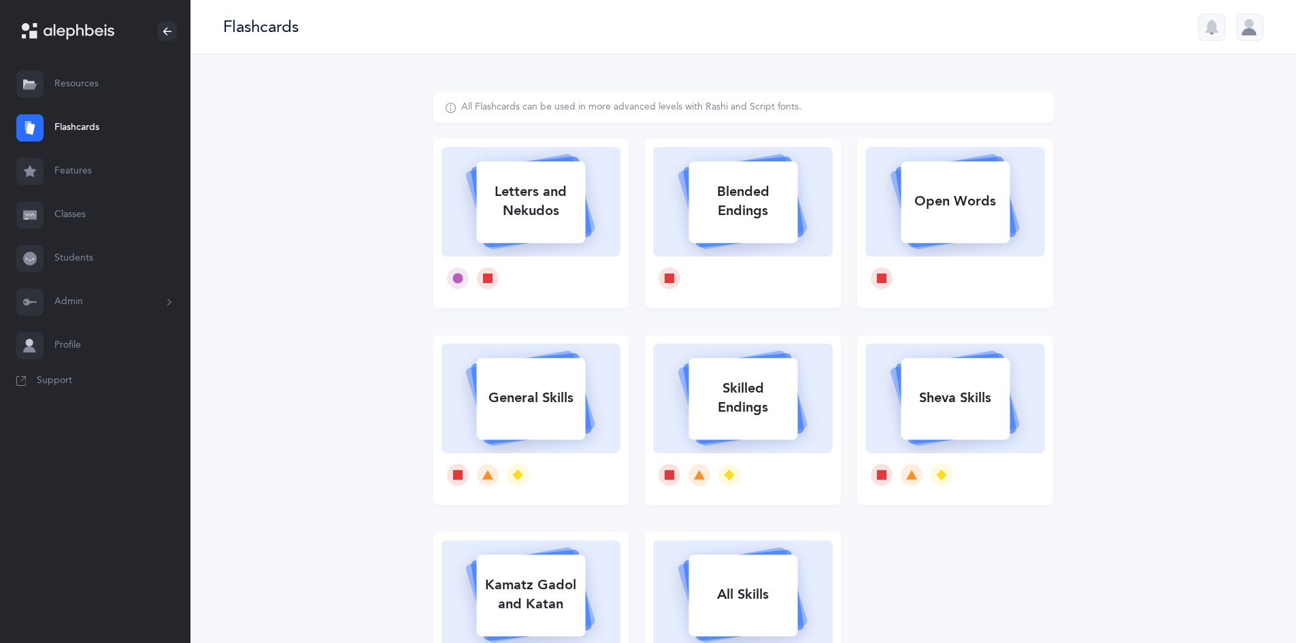
click at [559, 255] on icon at bounding box center [531, 200] width 162 height 114
select select
select select "single"
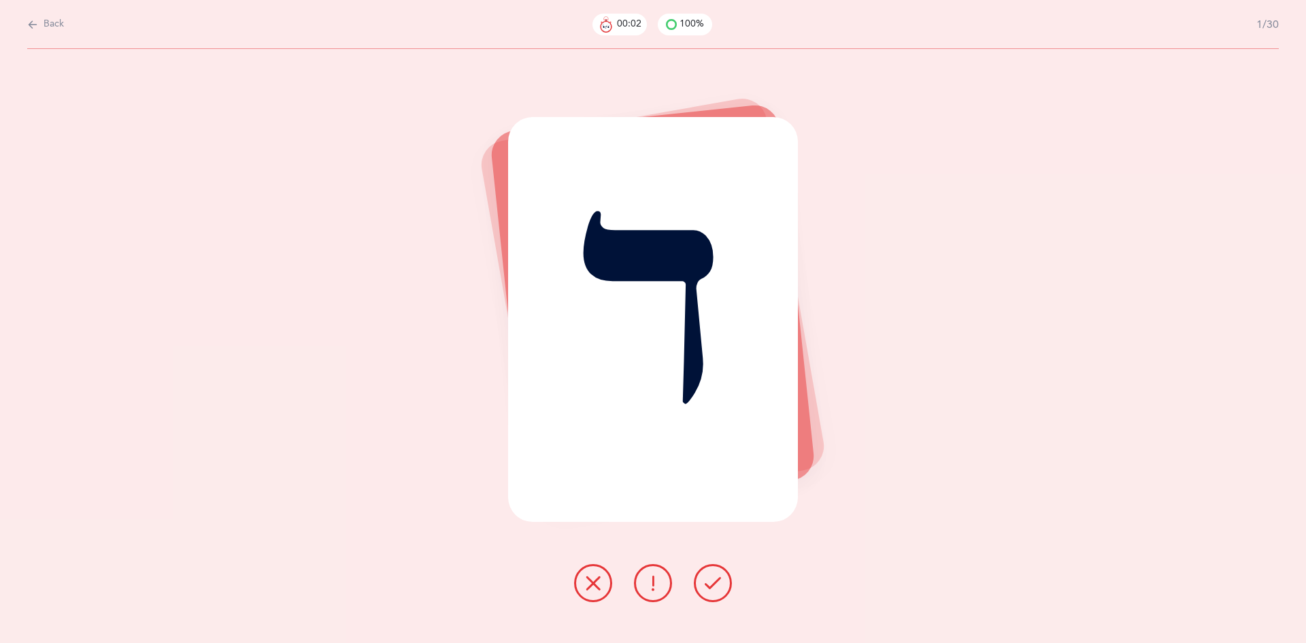
click at [711, 586] on icon at bounding box center [713, 583] width 16 height 16
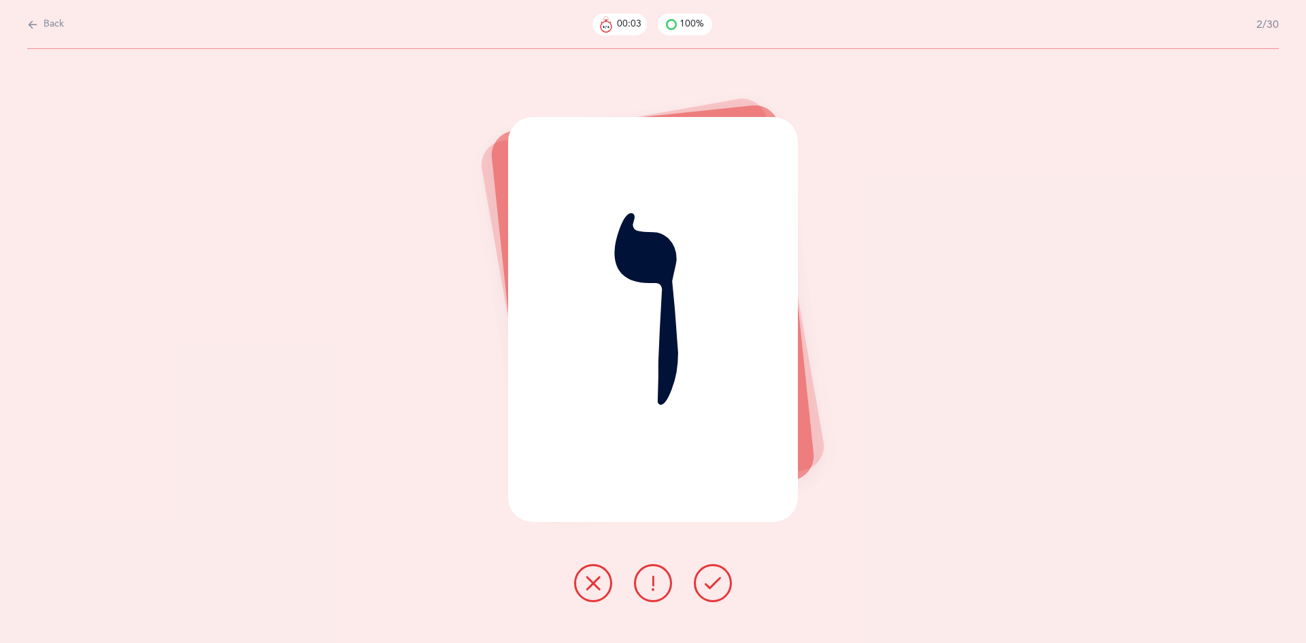
click at [711, 586] on icon at bounding box center [713, 583] width 16 height 16
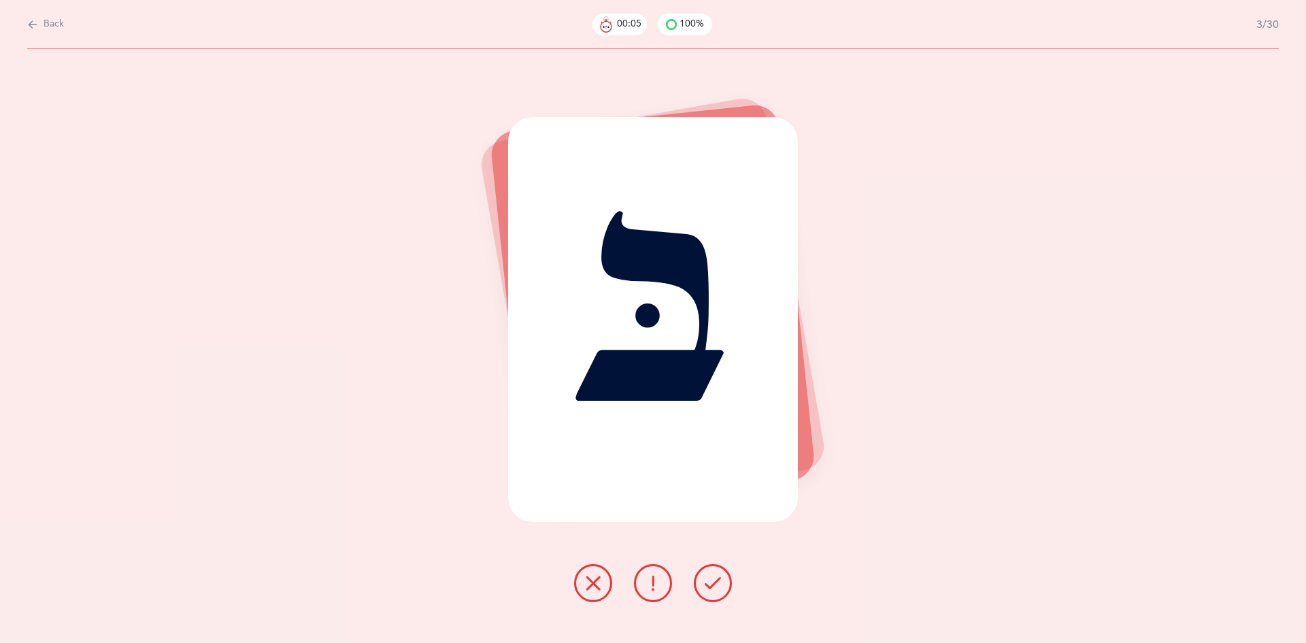
click at [711, 586] on icon at bounding box center [713, 583] width 16 height 16
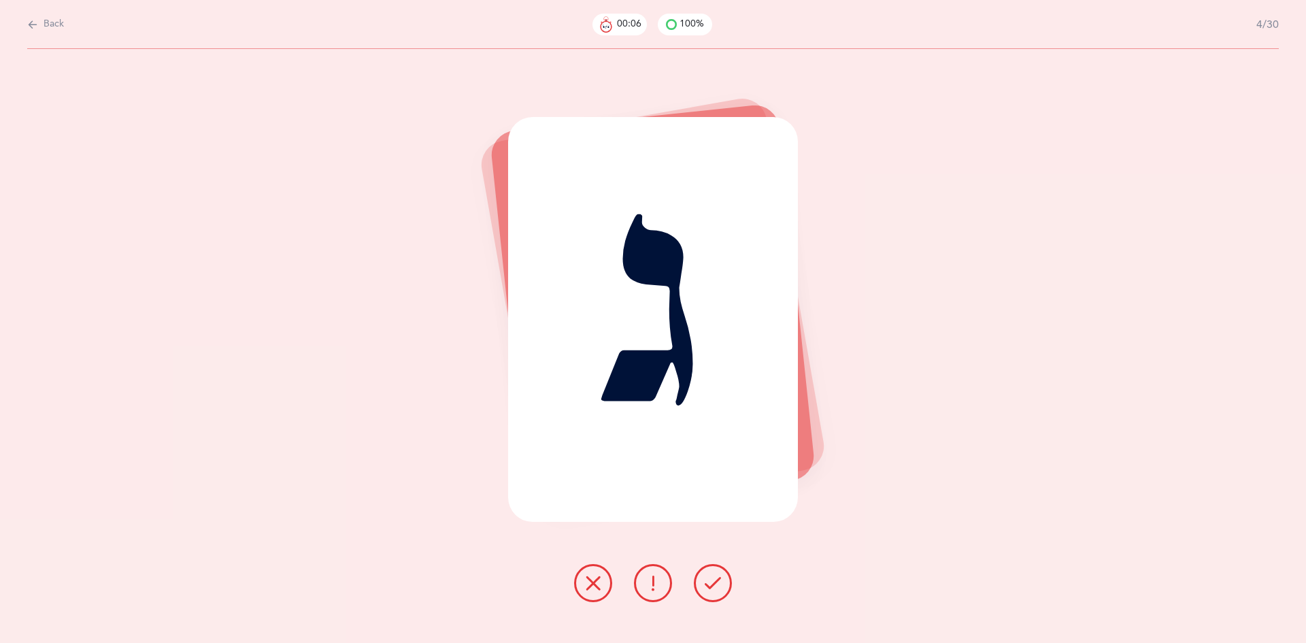
click at [711, 586] on icon at bounding box center [713, 583] width 16 height 16
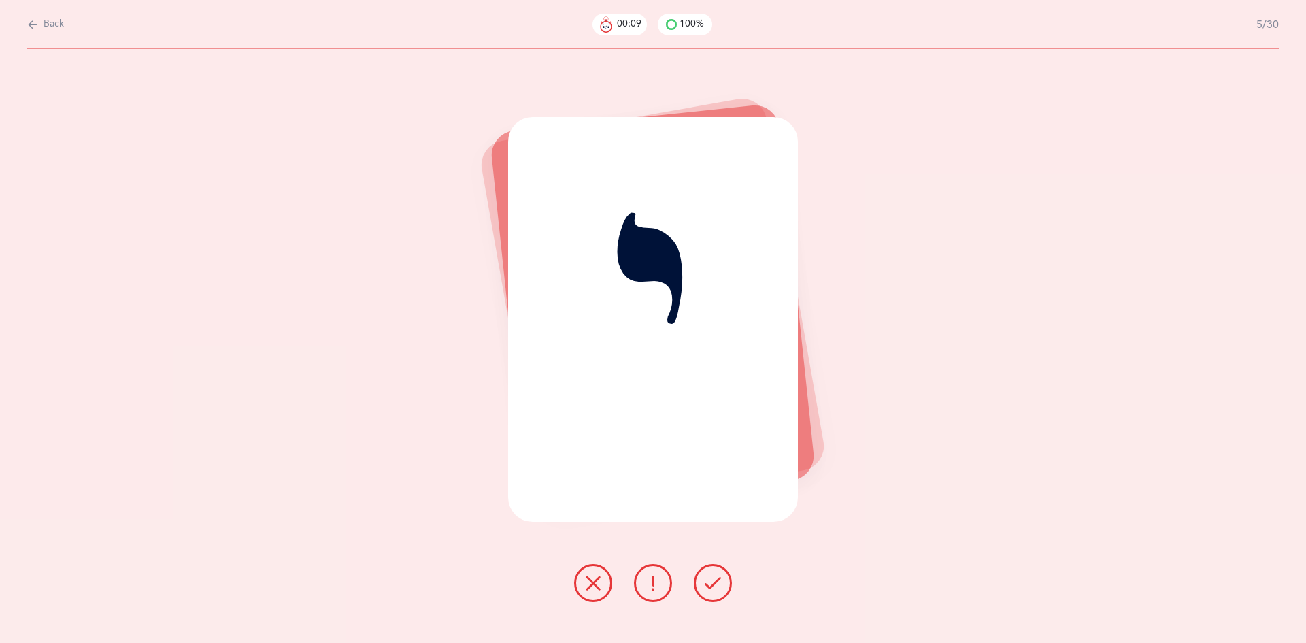
click at [711, 586] on icon at bounding box center [713, 583] width 16 height 16
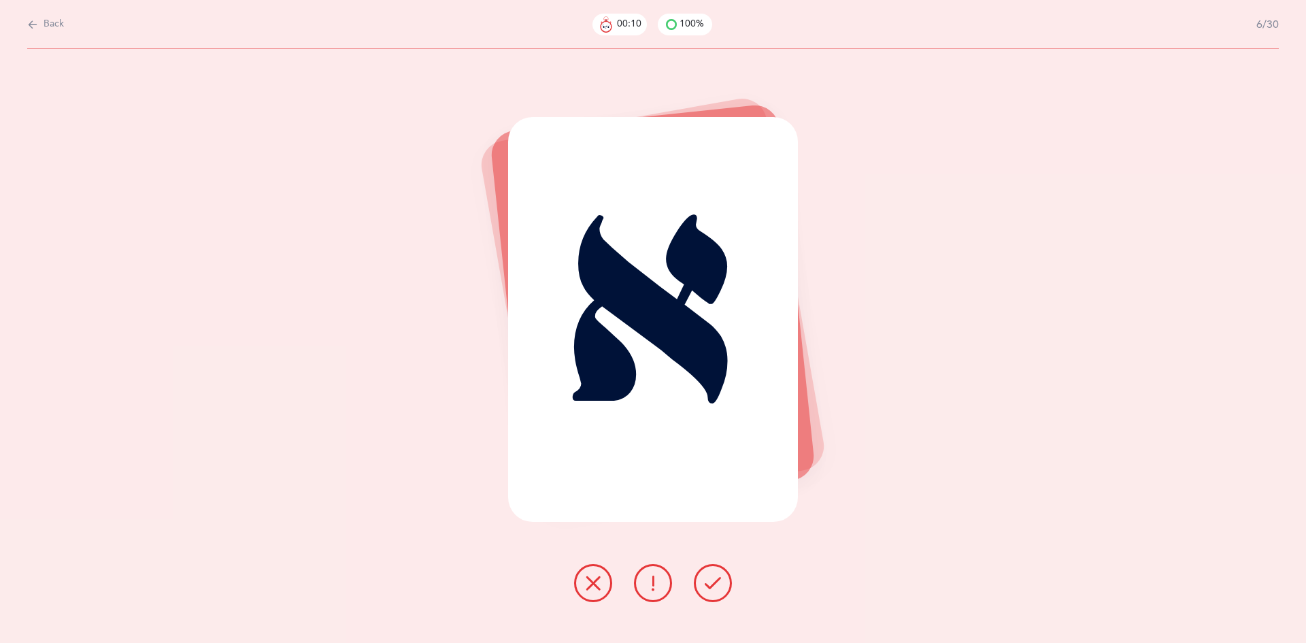
click at [711, 586] on icon at bounding box center [713, 583] width 16 height 16
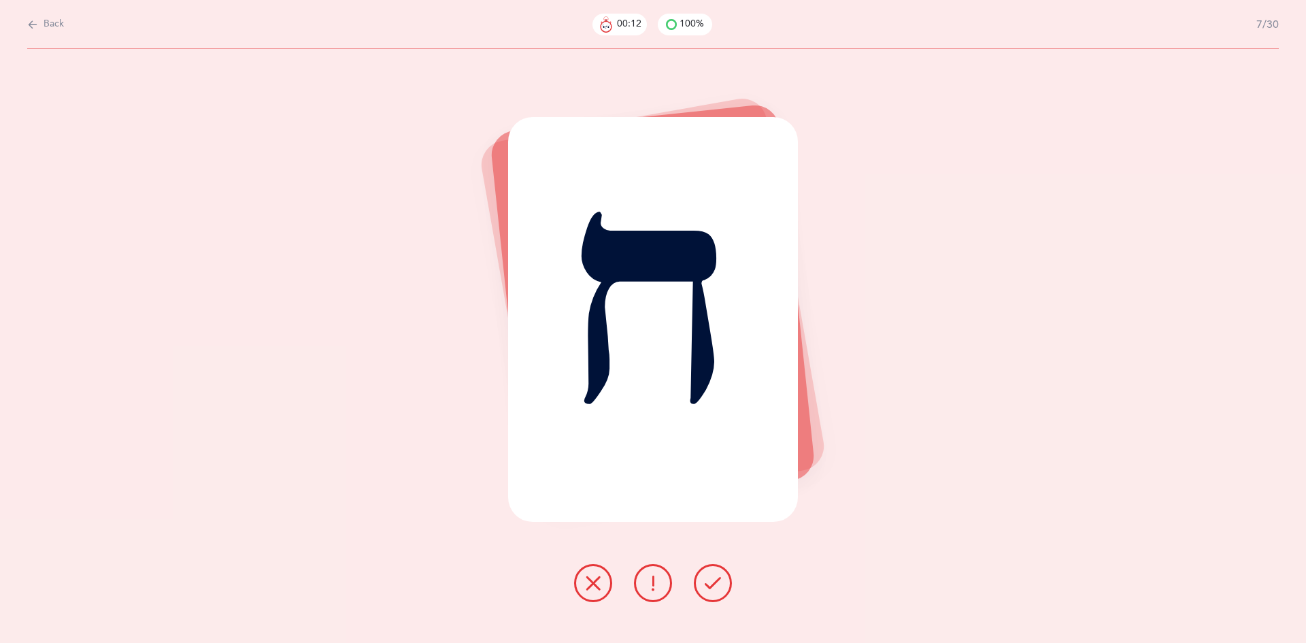
click at [711, 586] on icon at bounding box center [713, 583] width 16 height 16
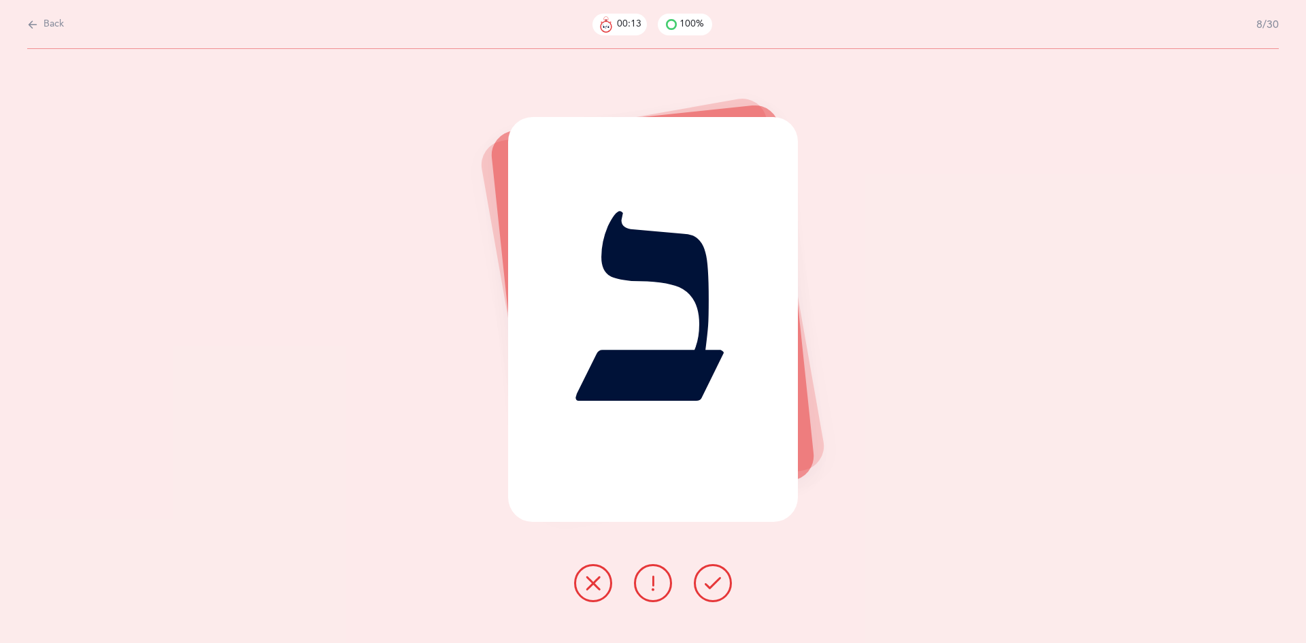
click at [711, 586] on icon at bounding box center [713, 583] width 16 height 16
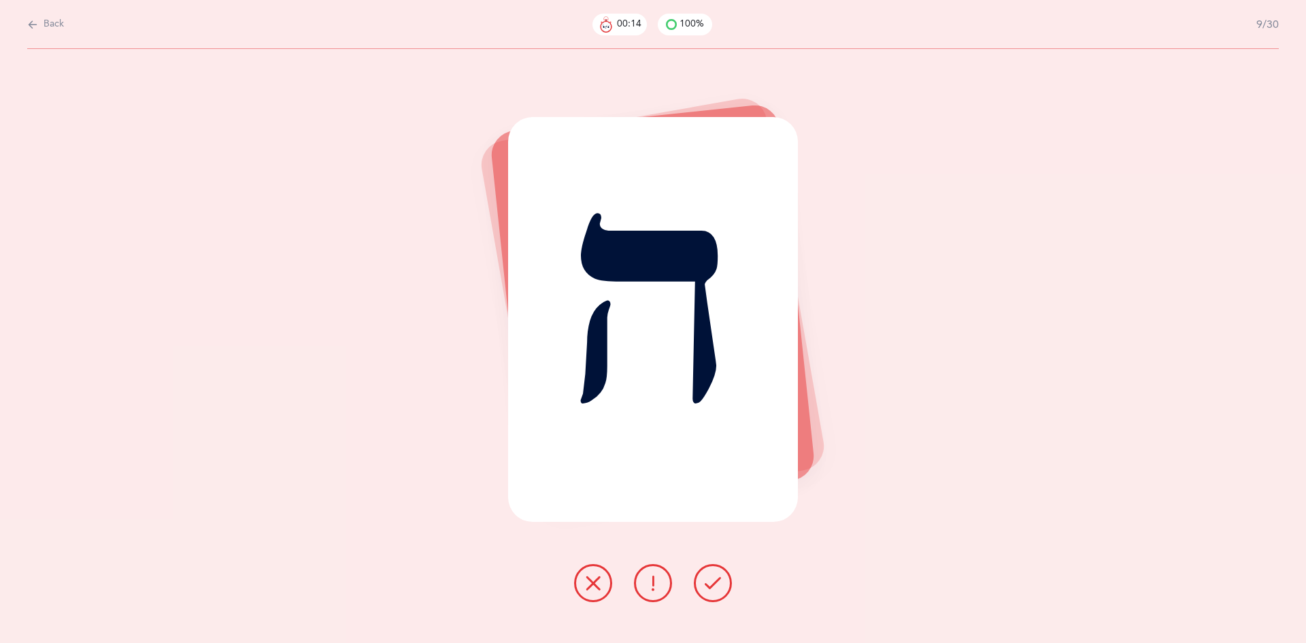
click at [711, 586] on icon at bounding box center [713, 583] width 16 height 16
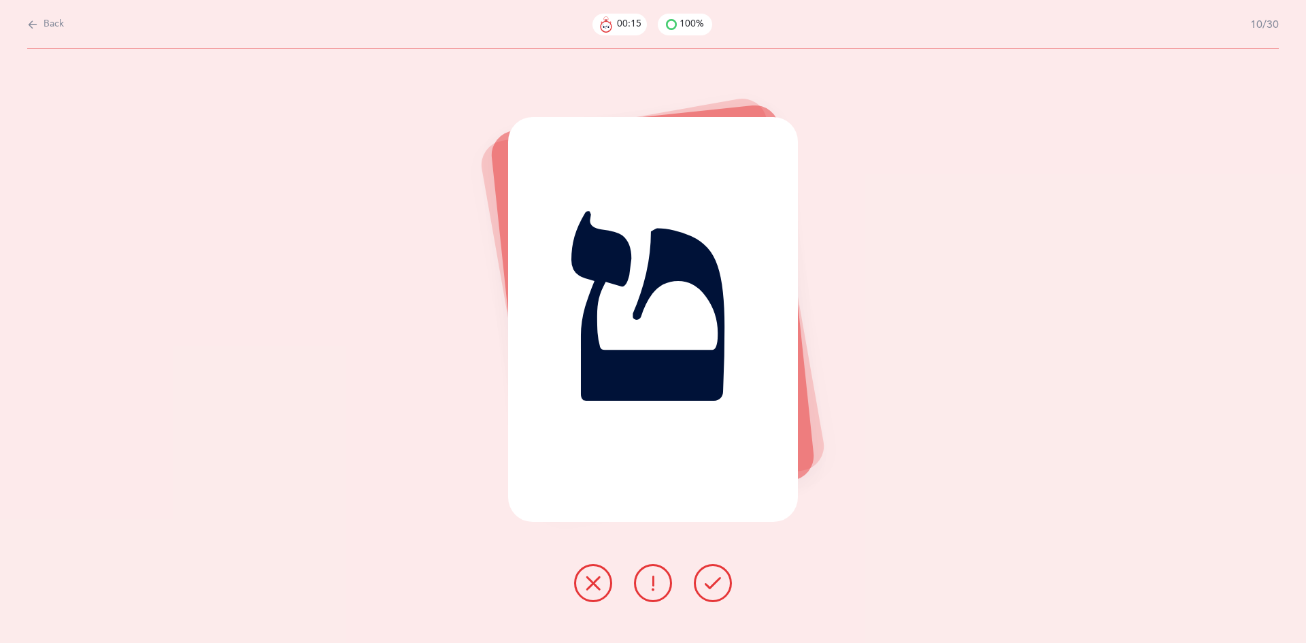
click at [711, 586] on icon at bounding box center [713, 583] width 16 height 16
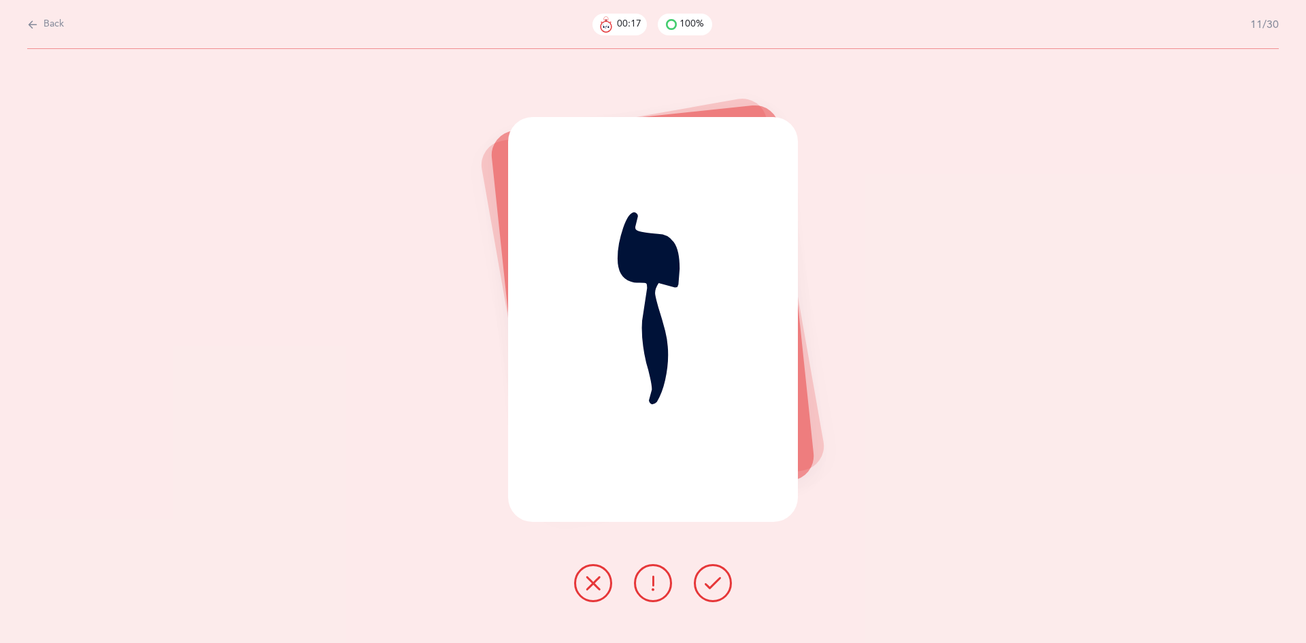
click at [711, 586] on icon at bounding box center [713, 583] width 16 height 16
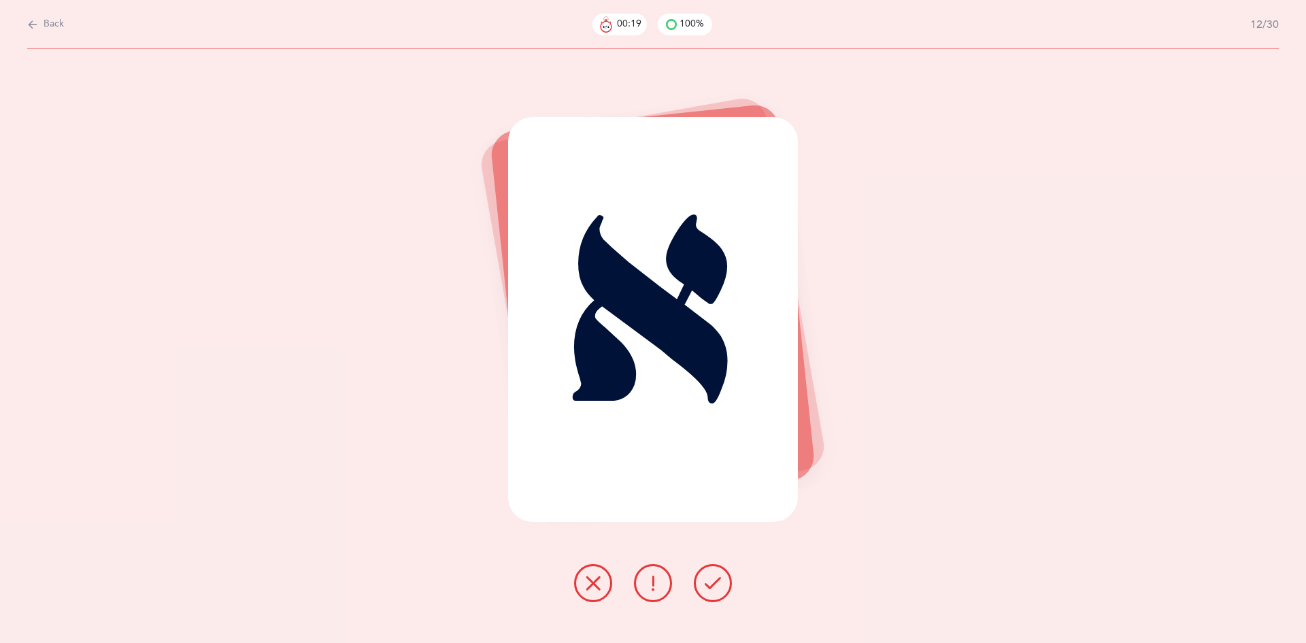
click at [711, 586] on icon at bounding box center [713, 583] width 16 height 16
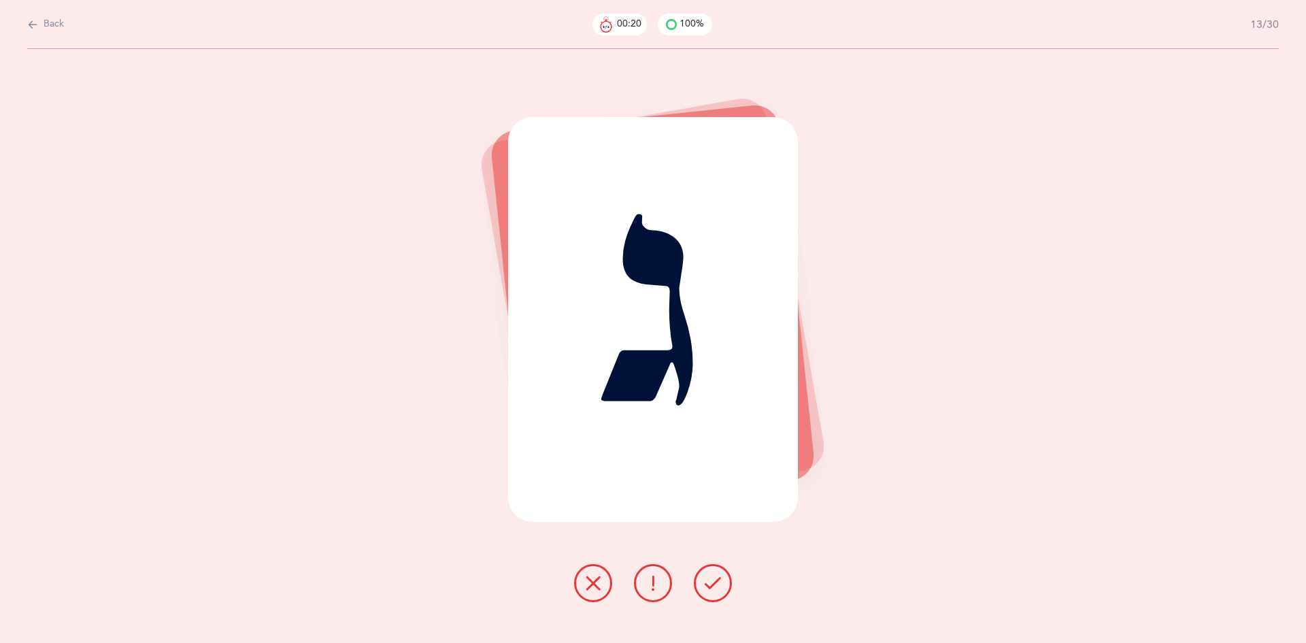
click at [711, 586] on icon at bounding box center [713, 583] width 16 height 16
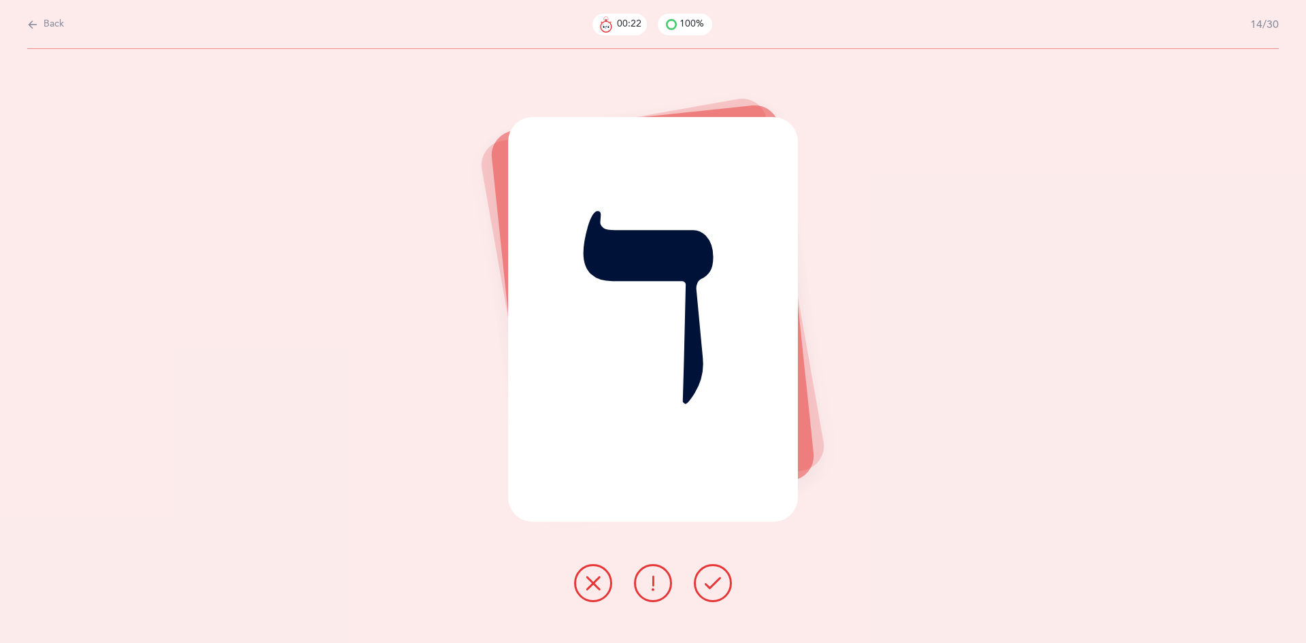
click at [711, 586] on icon at bounding box center [713, 583] width 16 height 16
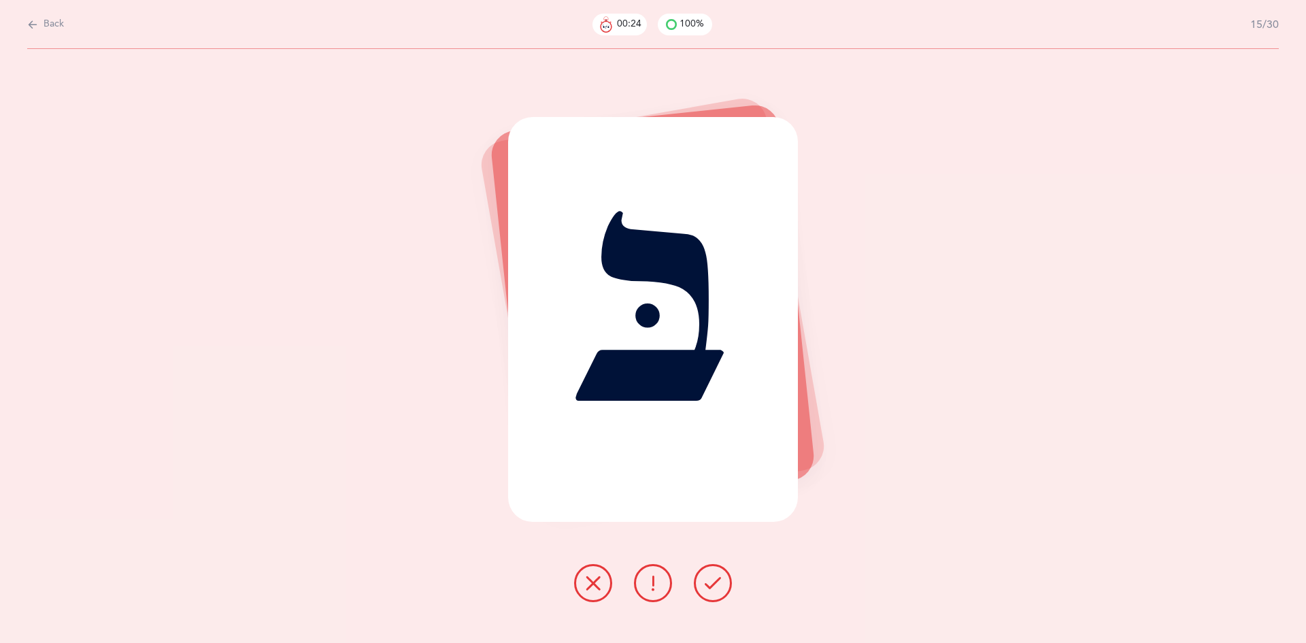
click at [711, 586] on icon at bounding box center [713, 583] width 16 height 16
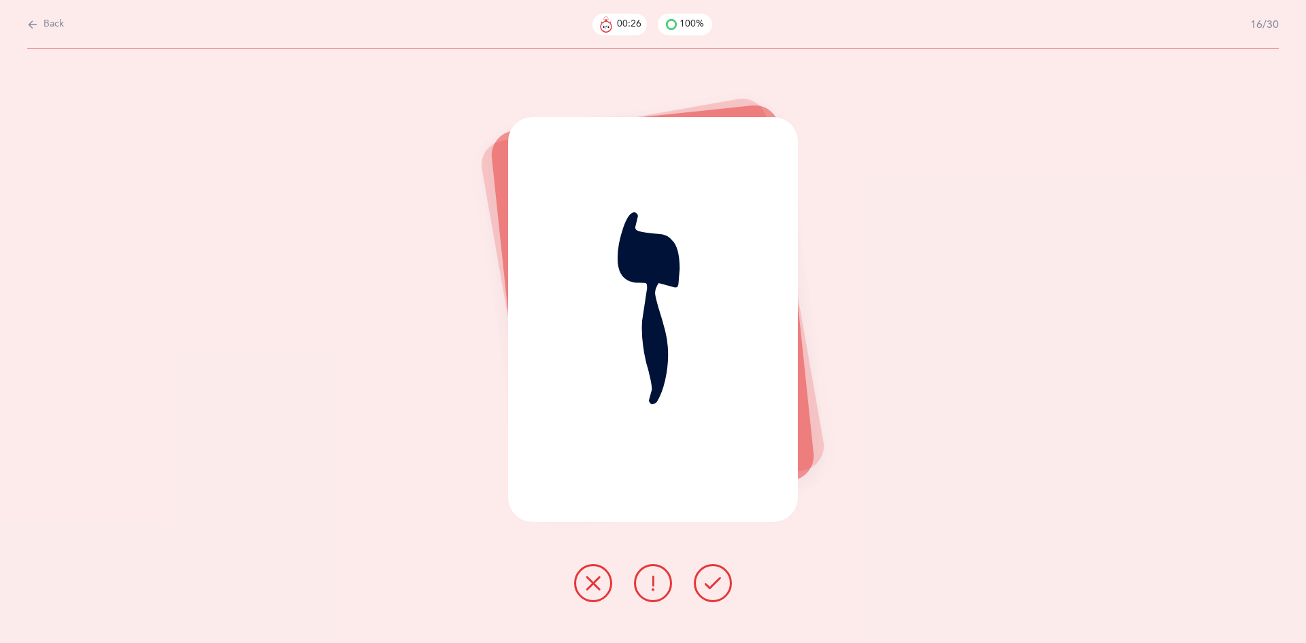
click at [711, 586] on icon at bounding box center [713, 583] width 16 height 16
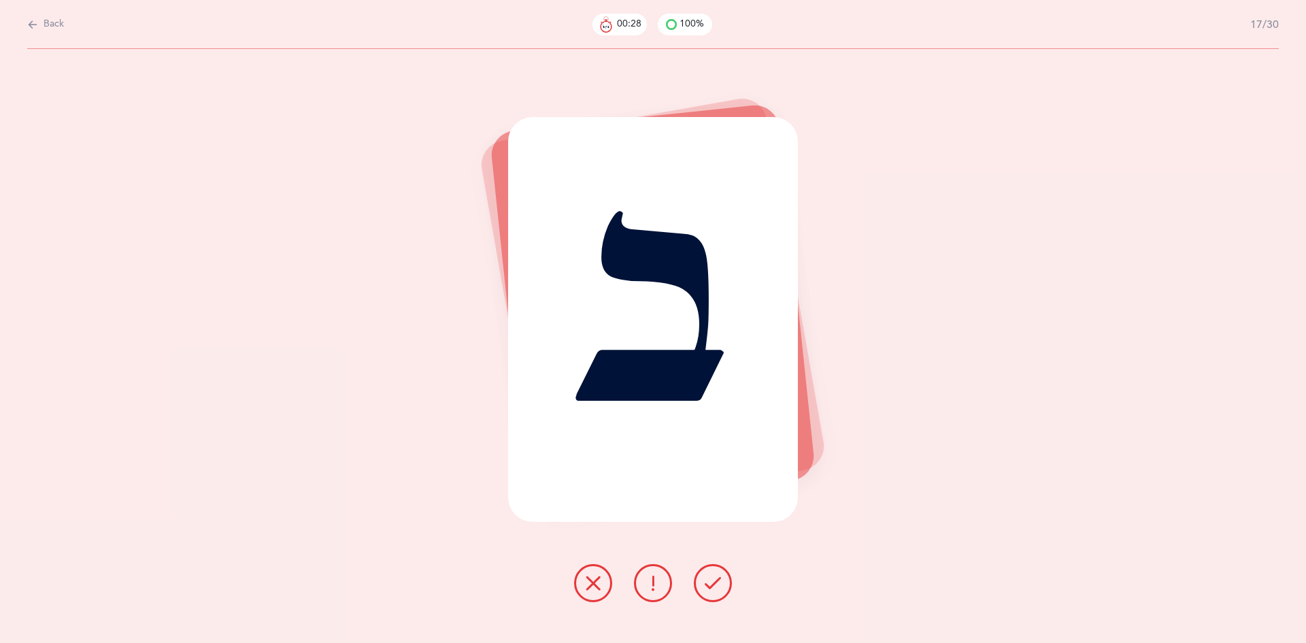
click at [711, 586] on icon at bounding box center [713, 583] width 16 height 16
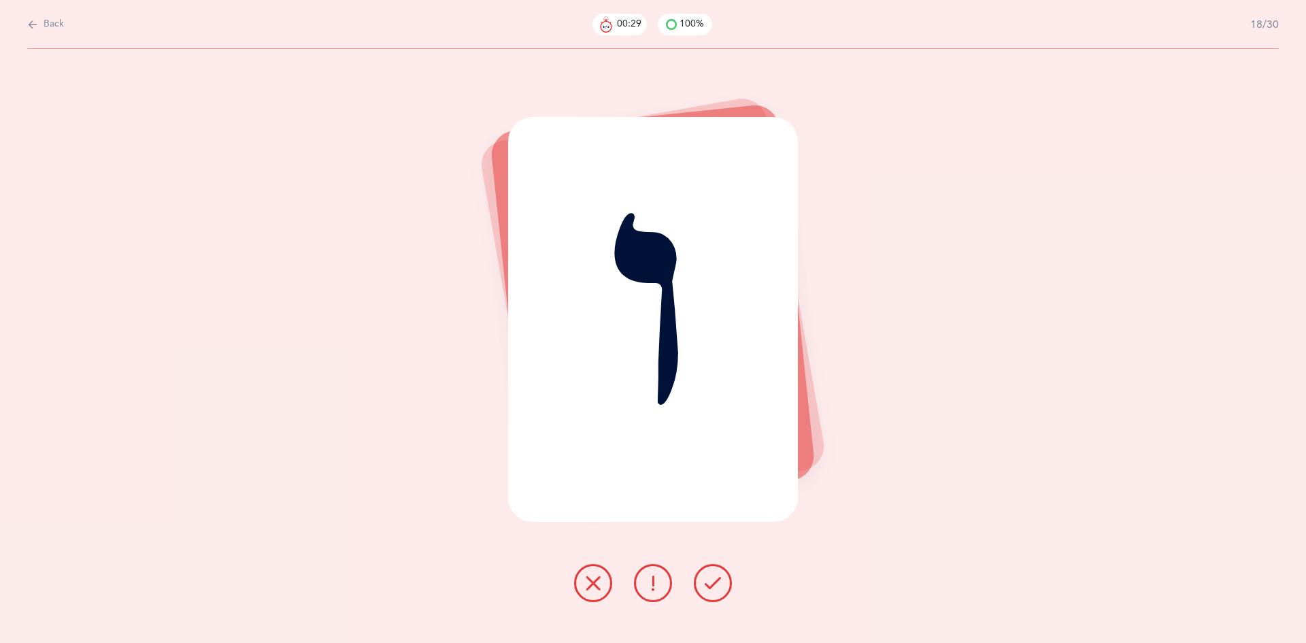
click at [711, 586] on icon at bounding box center [713, 583] width 16 height 16
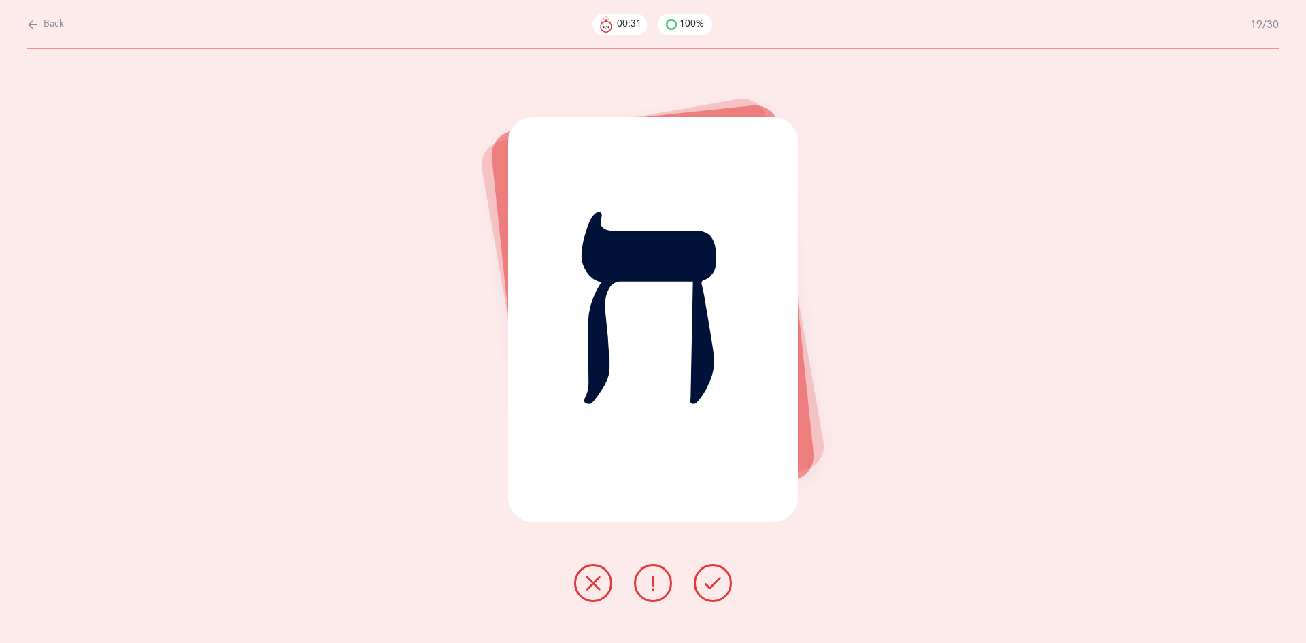
click at [711, 586] on icon at bounding box center [713, 583] width 16 height 16
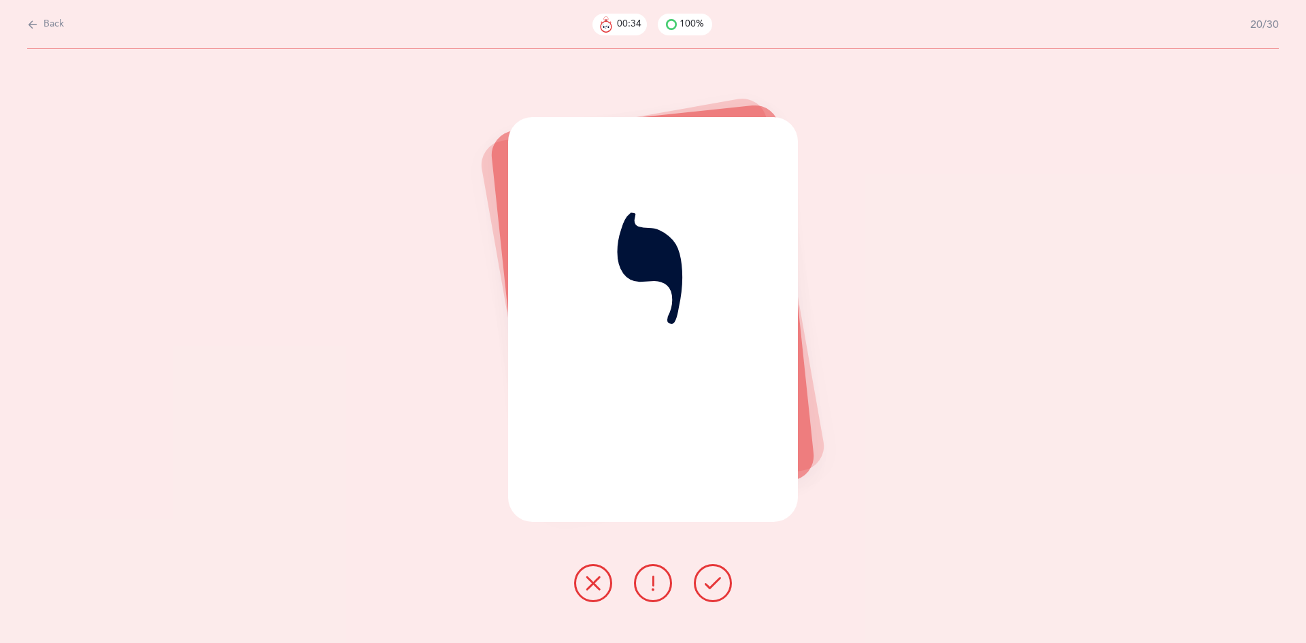
click at [711, 586] on icon at bounding box center [713, 583] width 16 height 16
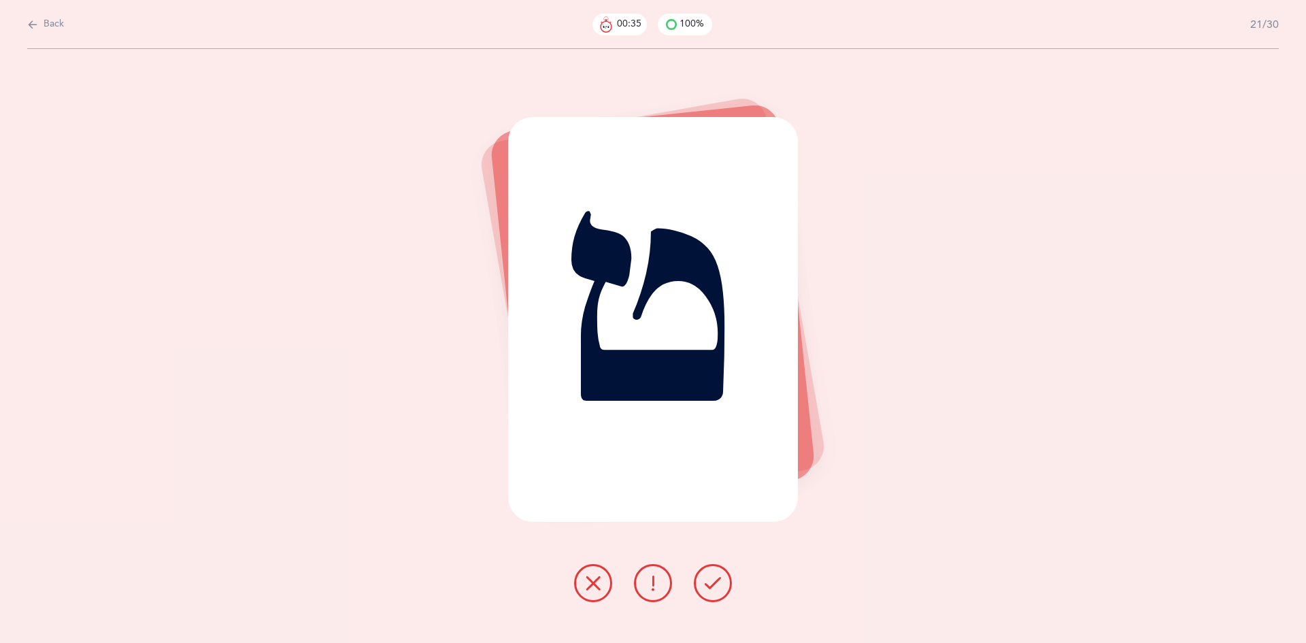
click at [711, 586] on icon at bounding box center [713, 583] width 16 height 16
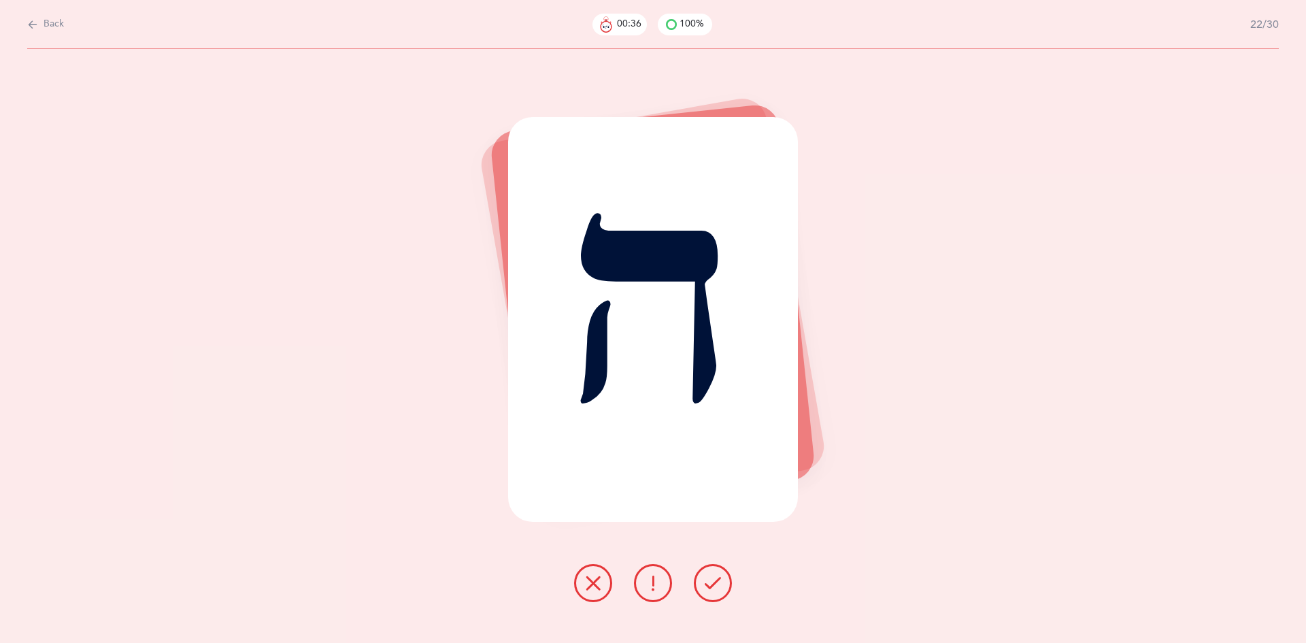
click at [711, 586] on icon at bounding box center [713, 583] width 16 height 16
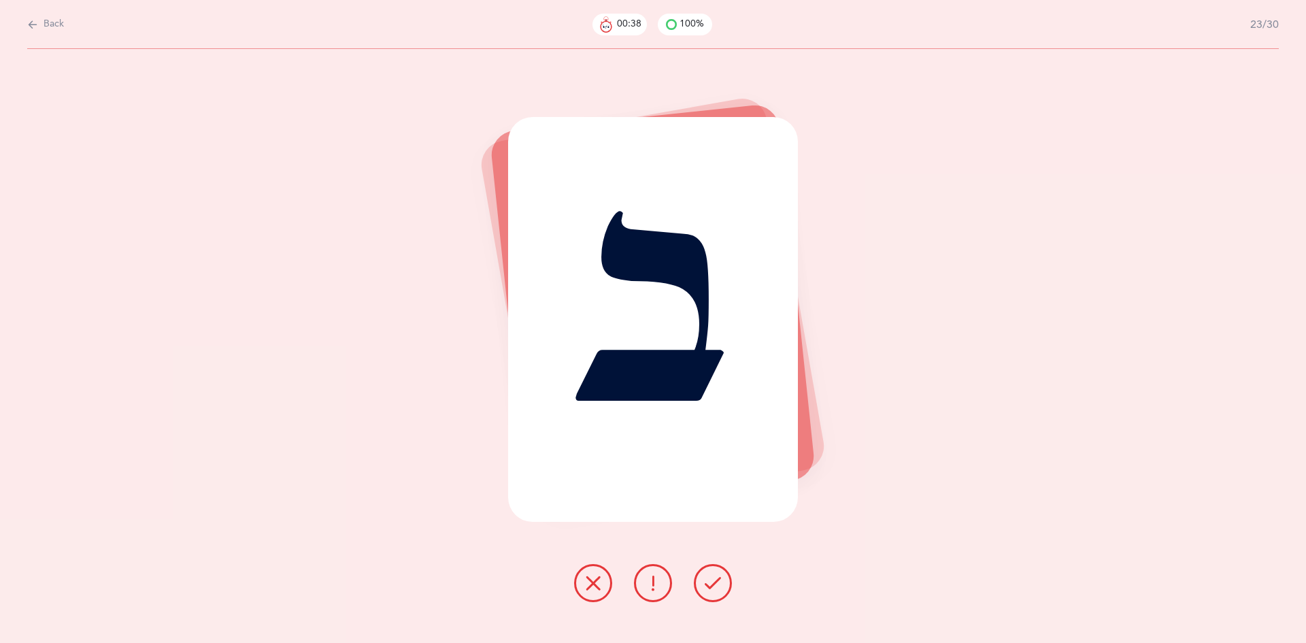
click at [711, 586] on icon at bounding box center [713, 583] width 16 height 16
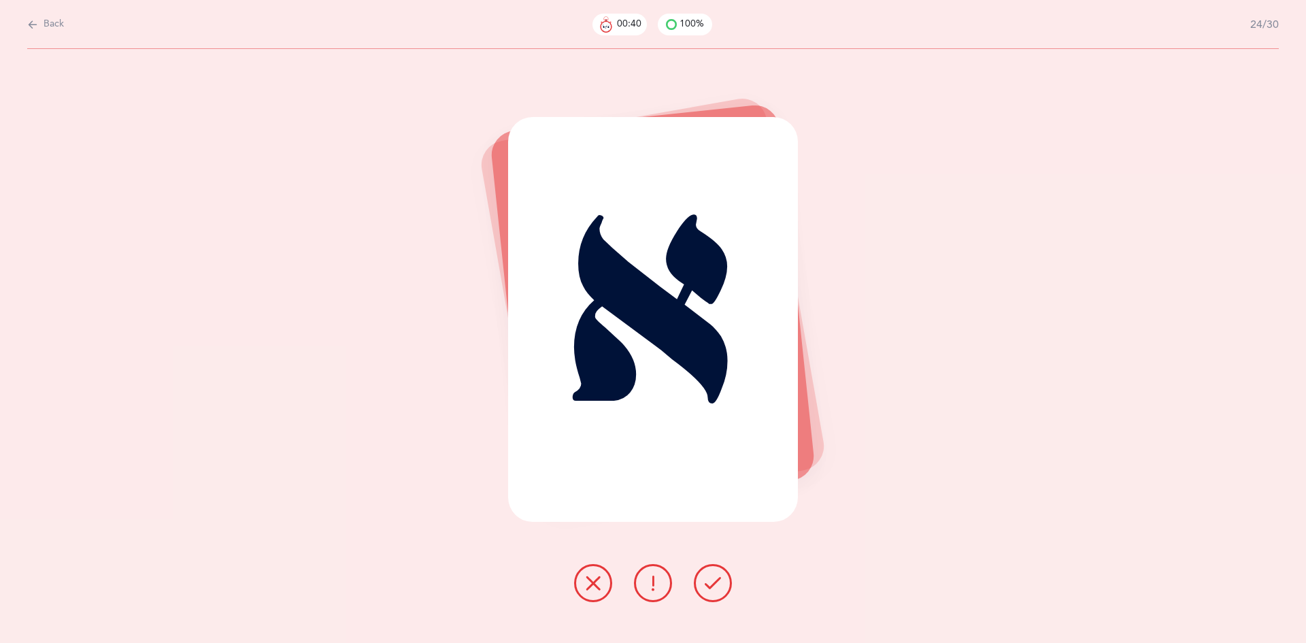
click at [711, 586] on icon at bounding box center [713, 583] width 16 height 16
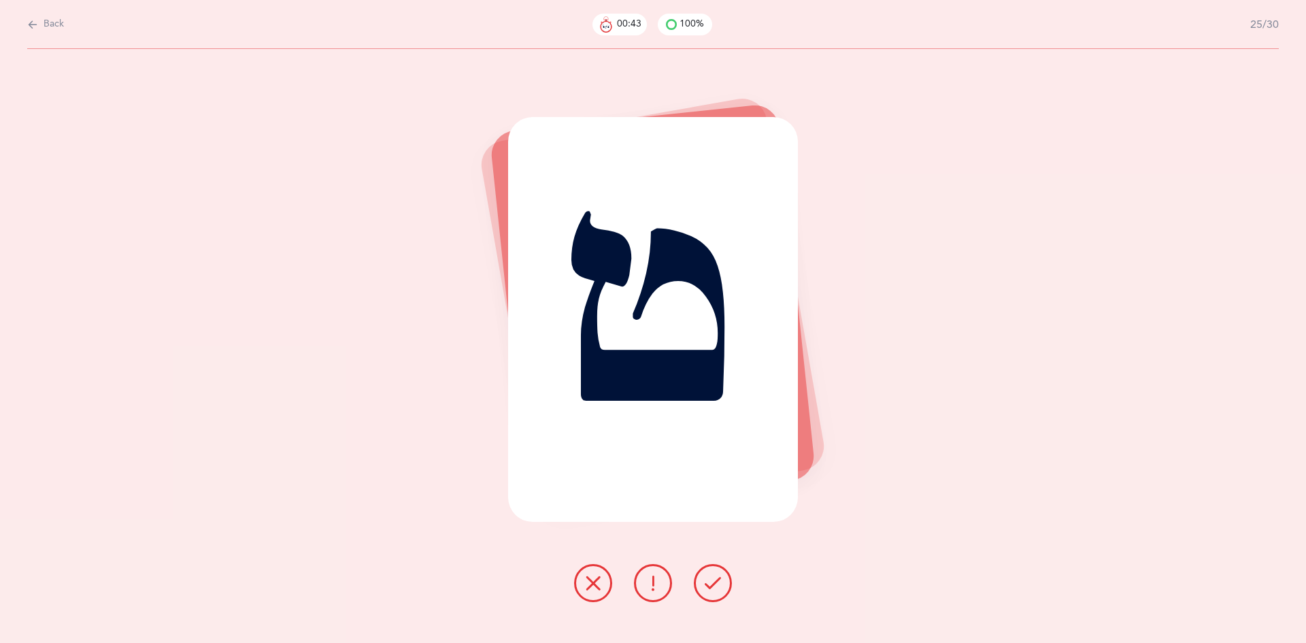
click at [711, 586] on icon at bounding box center [713, 583] width 16 height 16
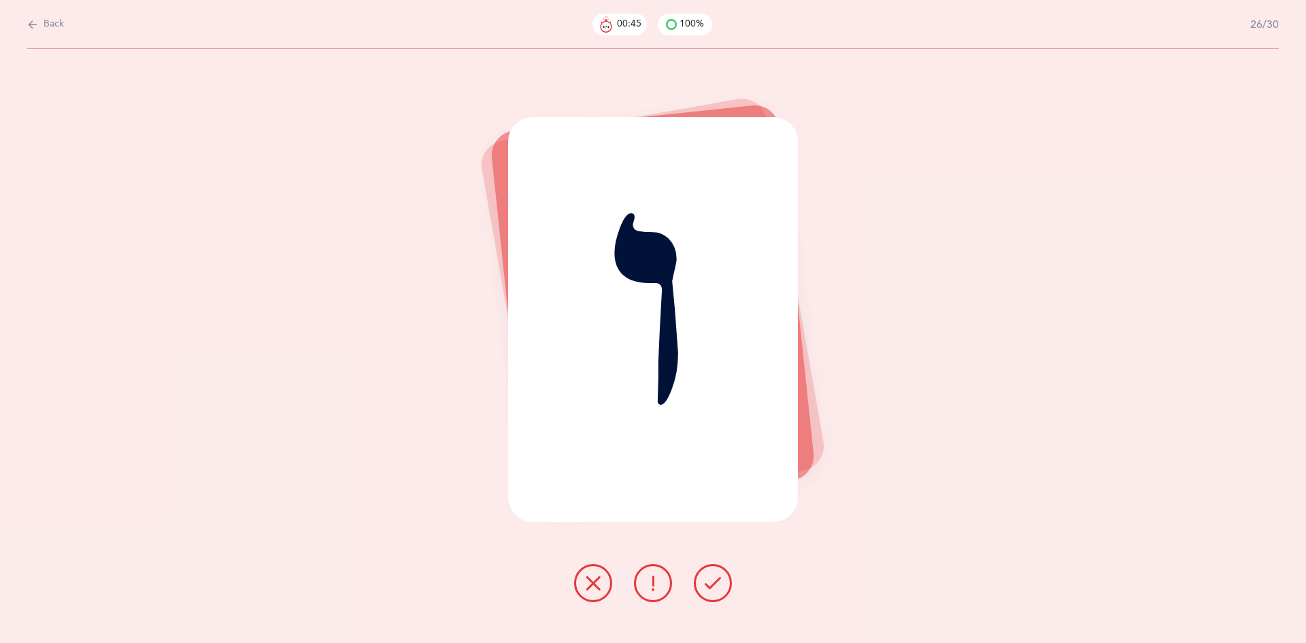
click at [711, 586] on icon at bounding box center [713, 583] width 16 height 16
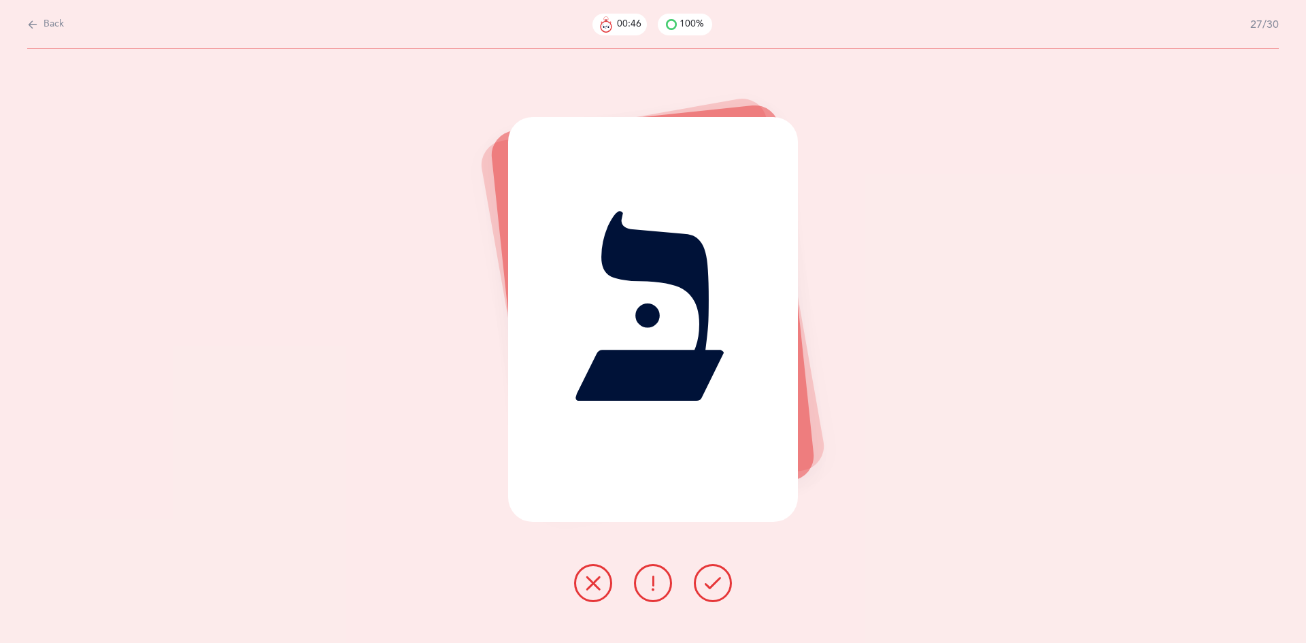
click at [711, 586] on icon at bounding box center [713, 583] width 16 height 16
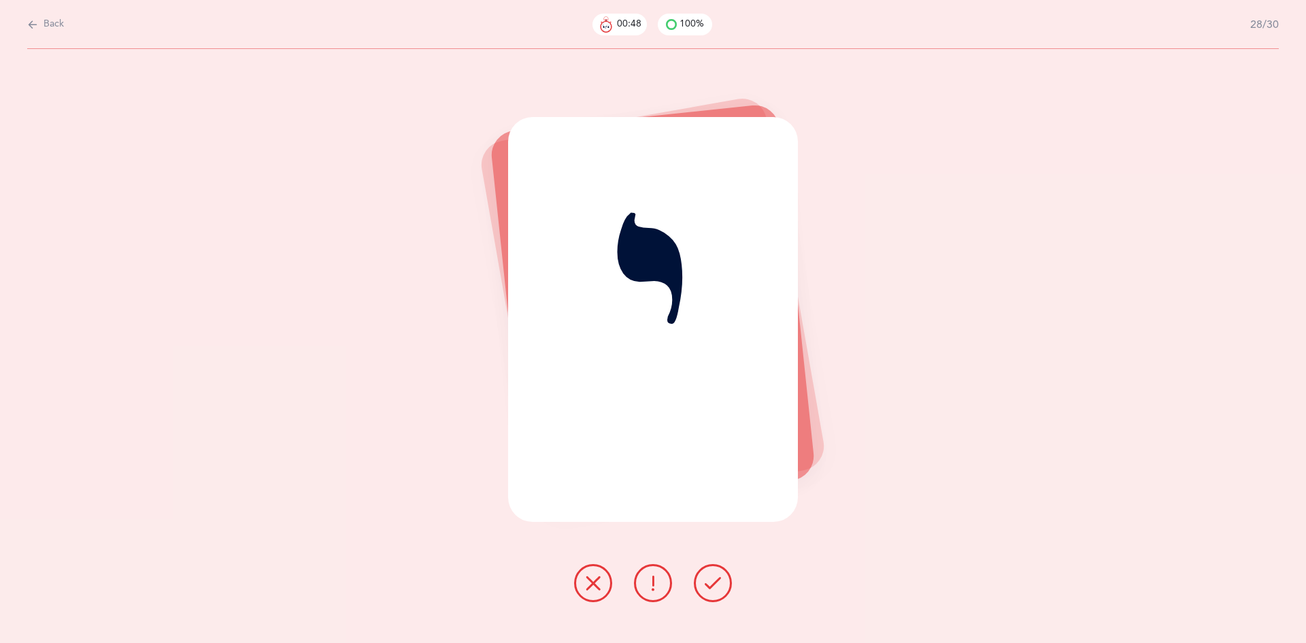
click at [711, 586] on icon at bounding box center [713, 583] width 16 height 16
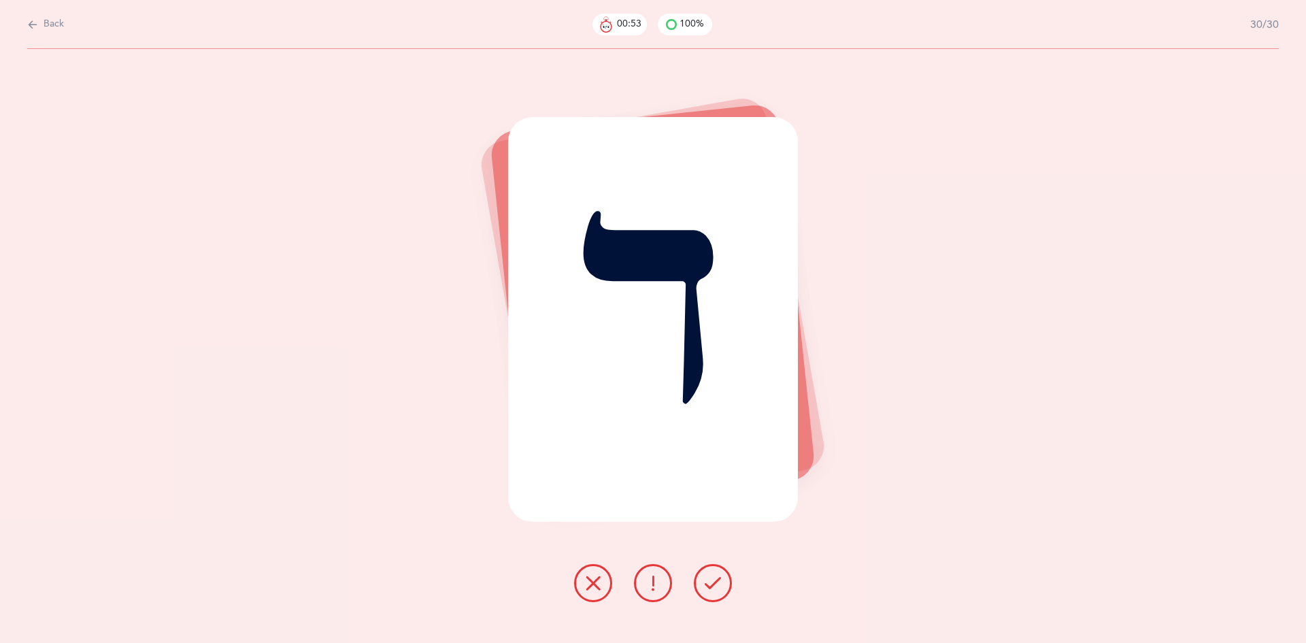
click at [711, 586] on icon at bounding box center [713, 583] width 16 height 16
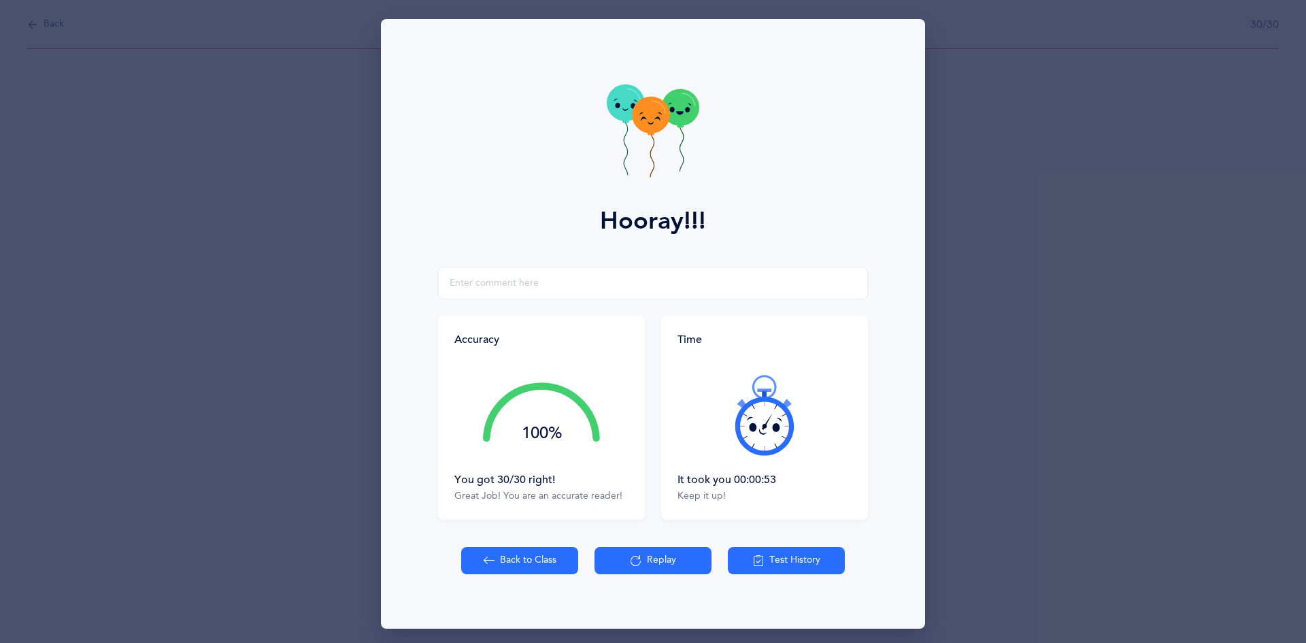
click at [552, 567] on button "Back to Class" at bounding box center [519, 560] width 117 height 27
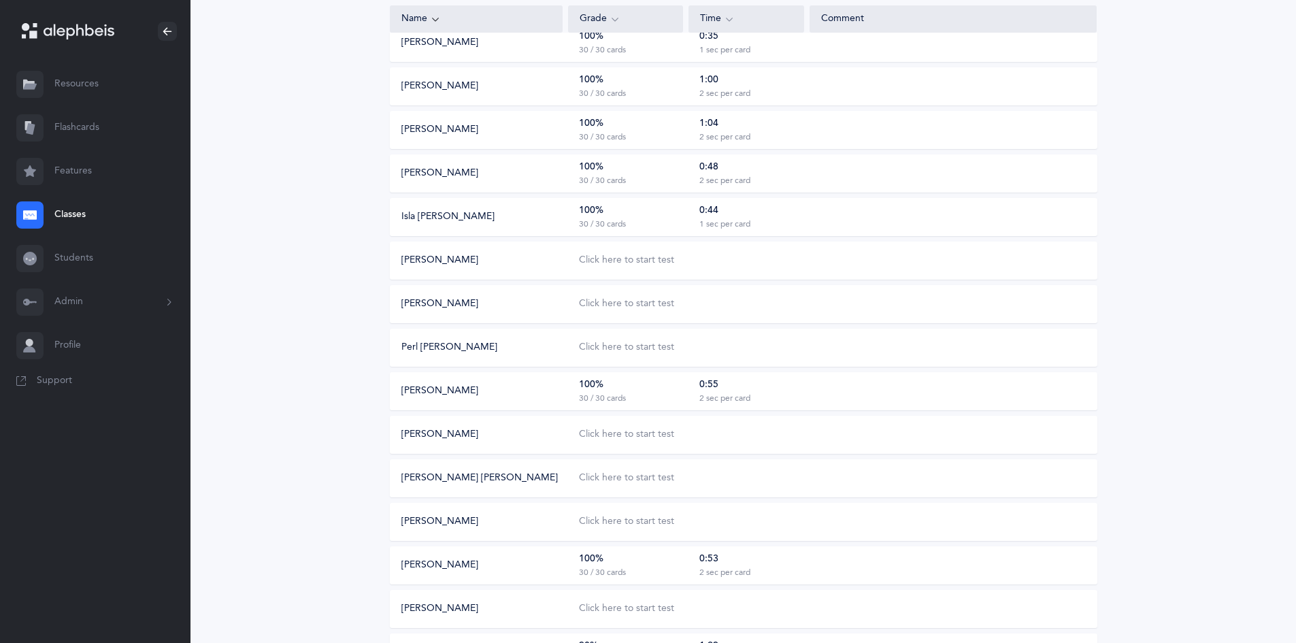
scroll to position [272, 0]
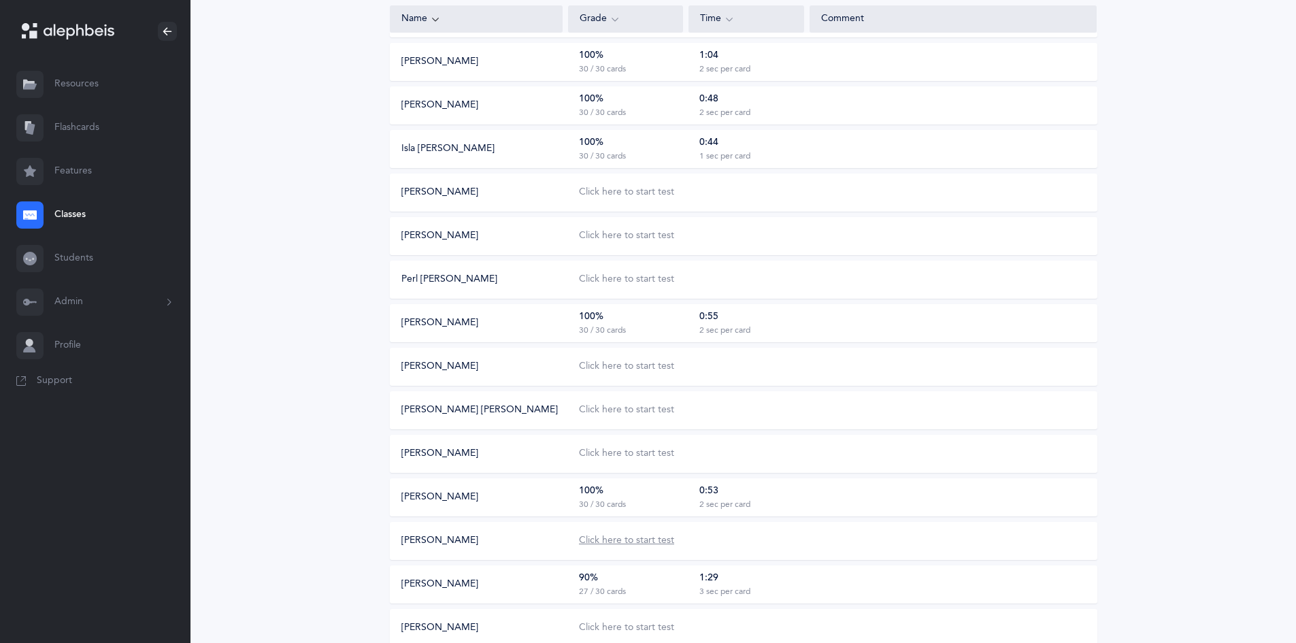
click at [630, 543] on div "Click here to start test" at bounding box center [626, 541] width 95 height 14
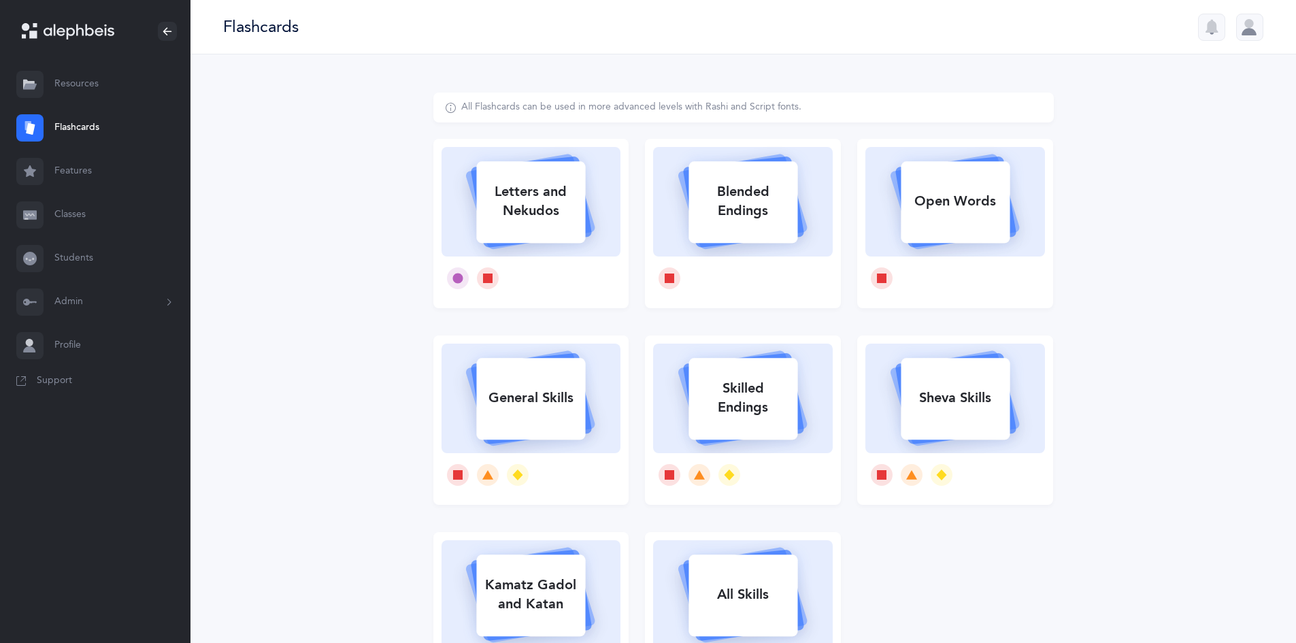
click at [583, 267] on div at bounding box center [531, 278] width 180 height 44
select select
select select "single"
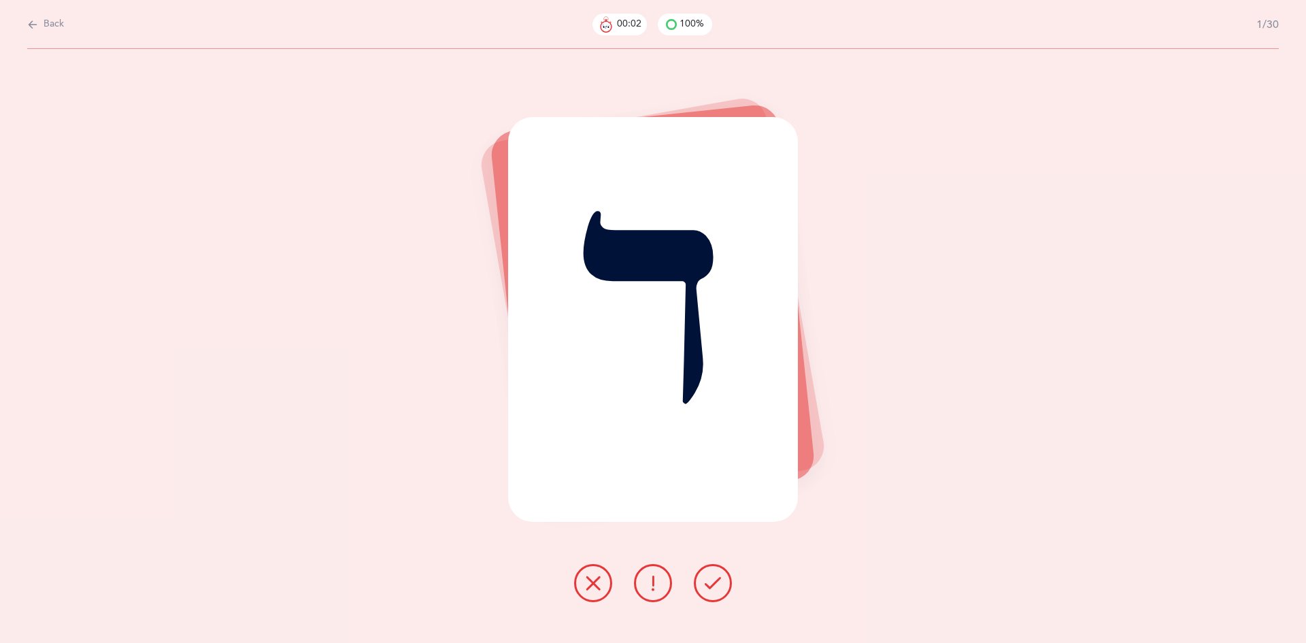
click at [703, 587] on button at bounding box center [713, 583] width 38 height 38
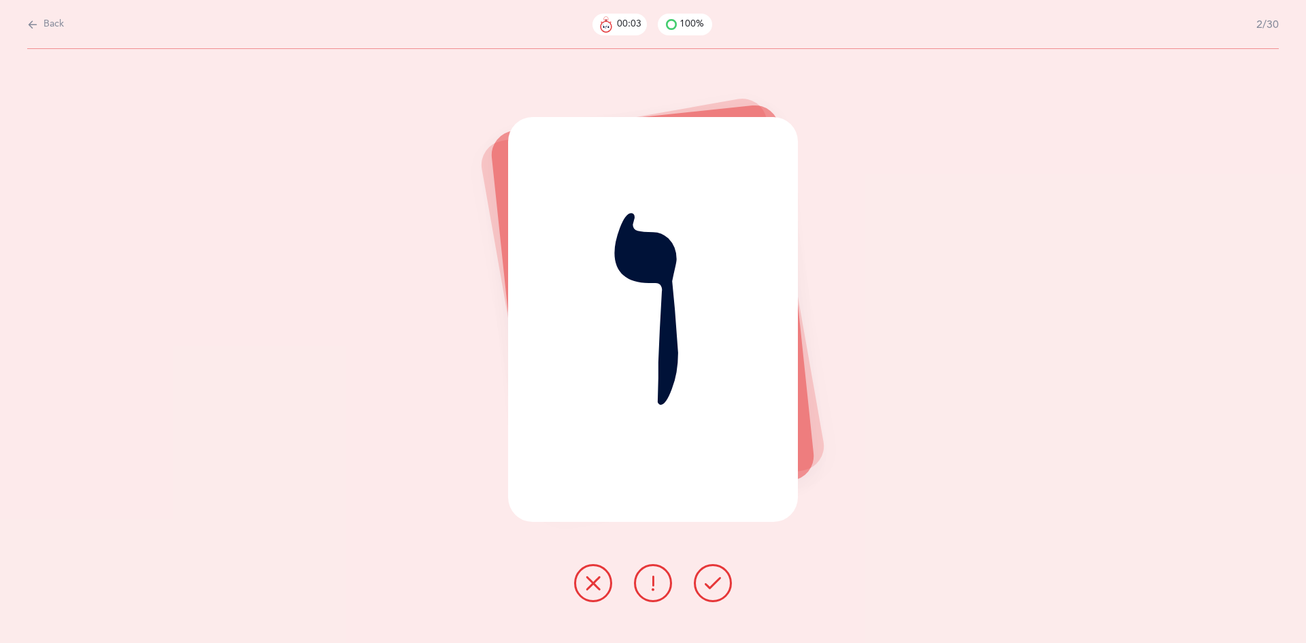
click at [703, 583] on button at bounding box center [713, 583] width 38 height 38
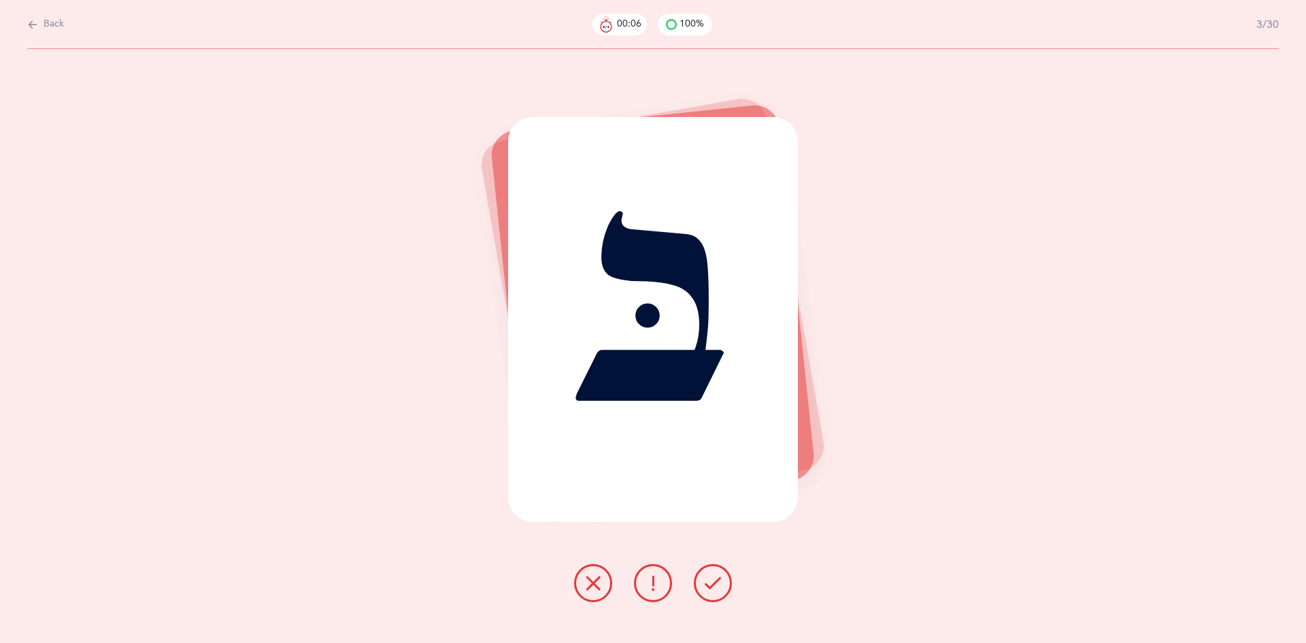
click at [703, 583] on button at bounding box center [713, 583] width 38 height 38
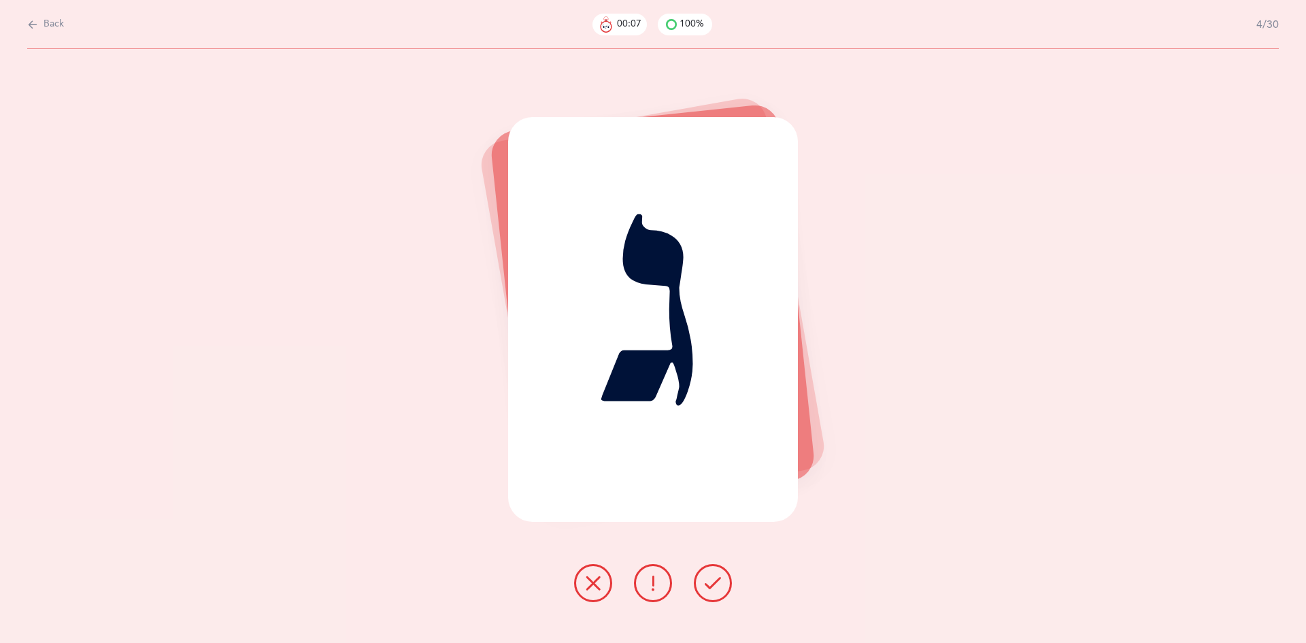
click at [703, 583] on button at bounding box center [713, 583] width 38 height 38
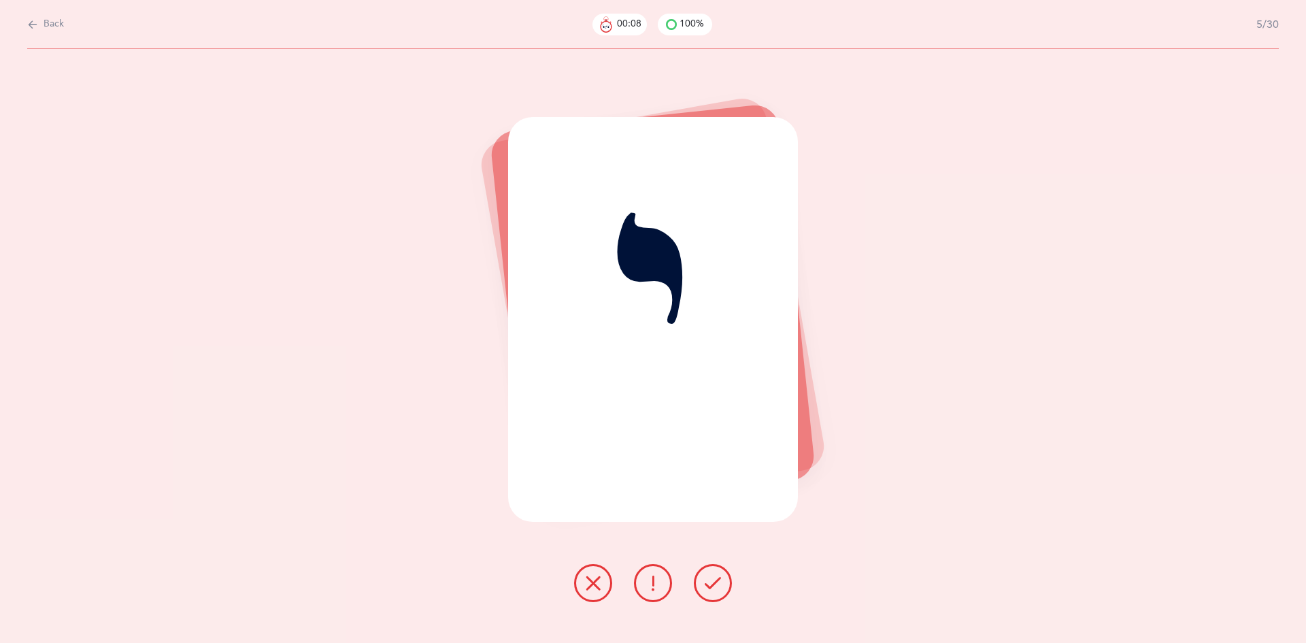
click at [703, 583] on button at bounding box center [713, 583] width 38 height 38
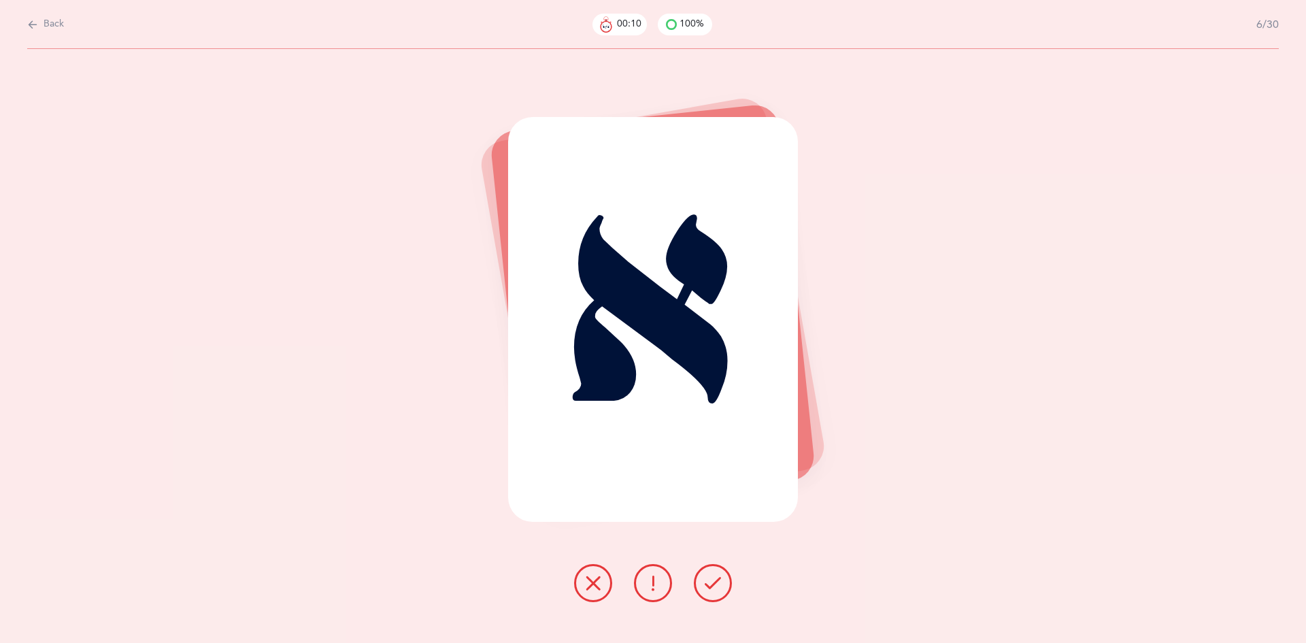
click at [703, 583] on button at bounding box center [713, 583] width 38 height 38
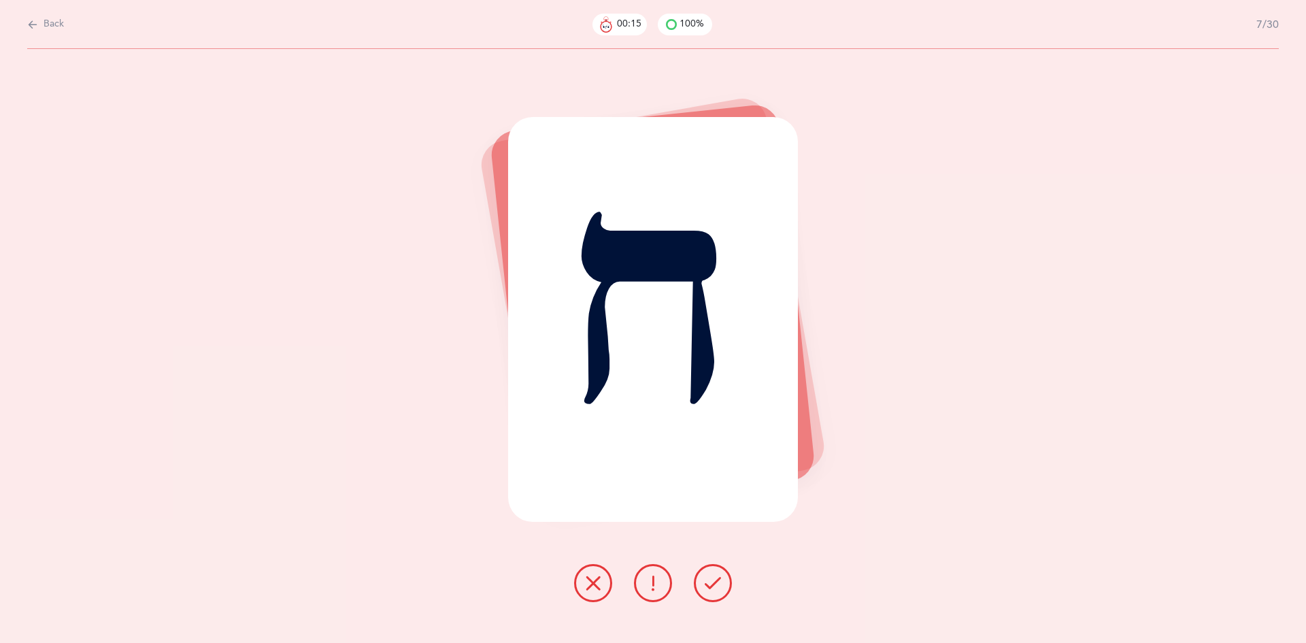
click at [705, 584] on icon at bounding box center [713, 583] width 16 height 16
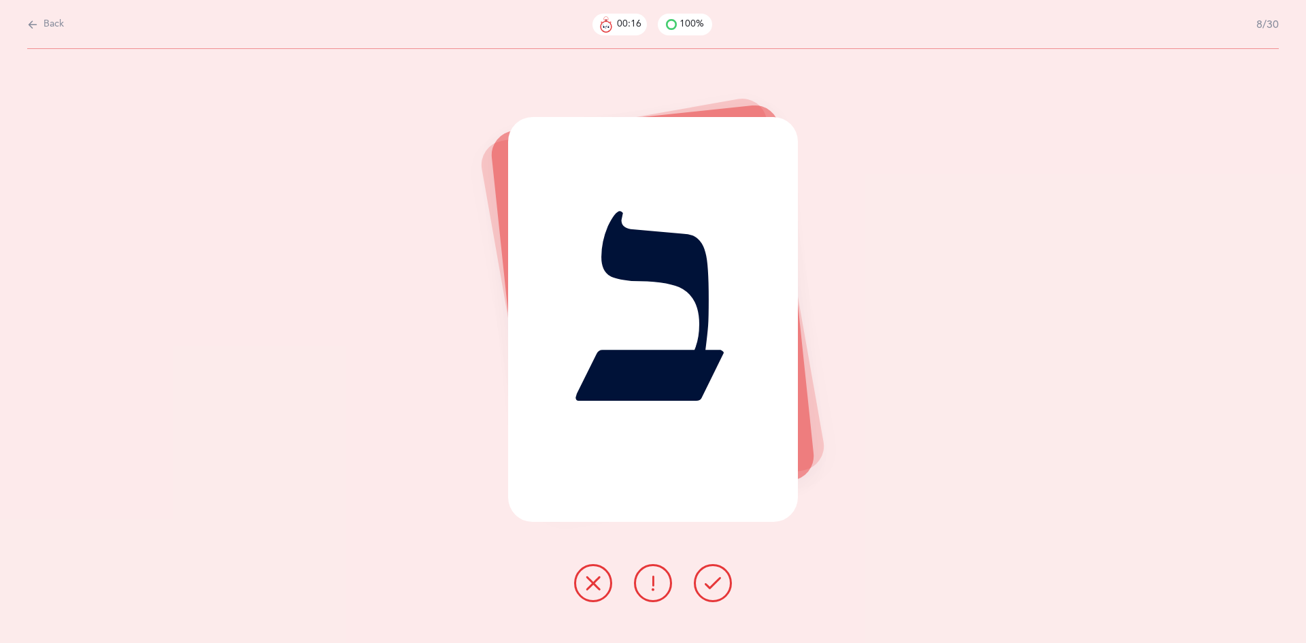
click at [705, 584] on icon at bounding box center [713, 583] width 16 height 16
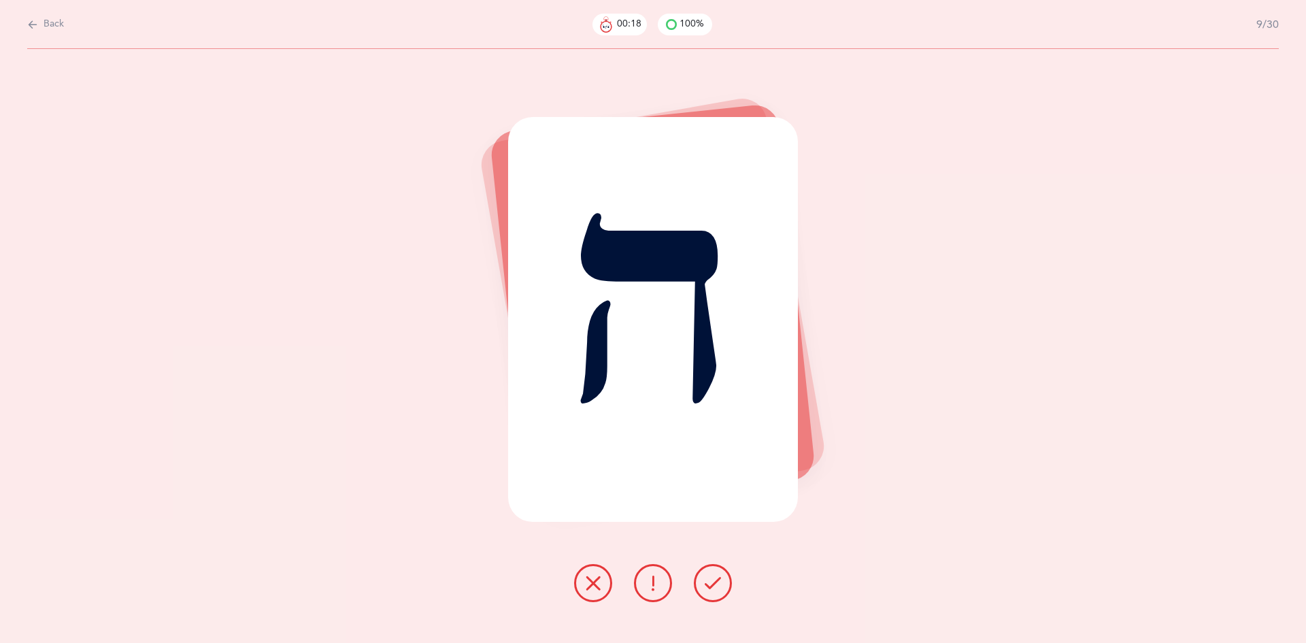
click at [705, 584] on icon at bounding box center [713, 583] width 16 height 16
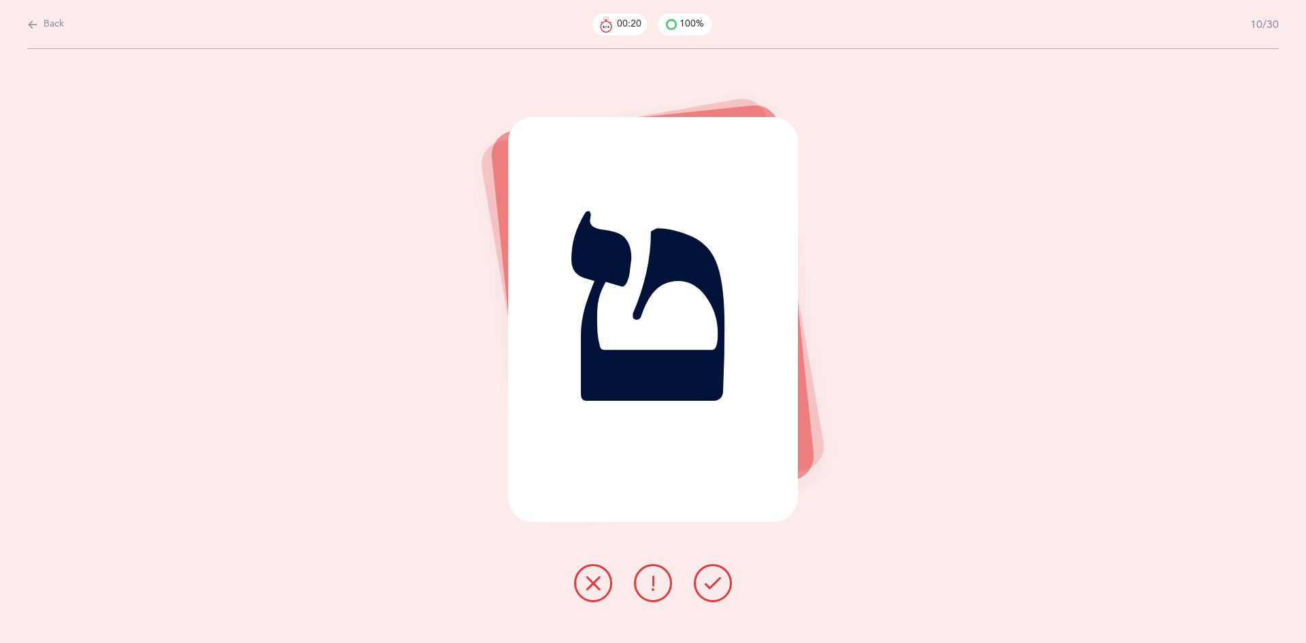
click at [705, 584] on icon at bounding box center [713, 583] width 16 height 16
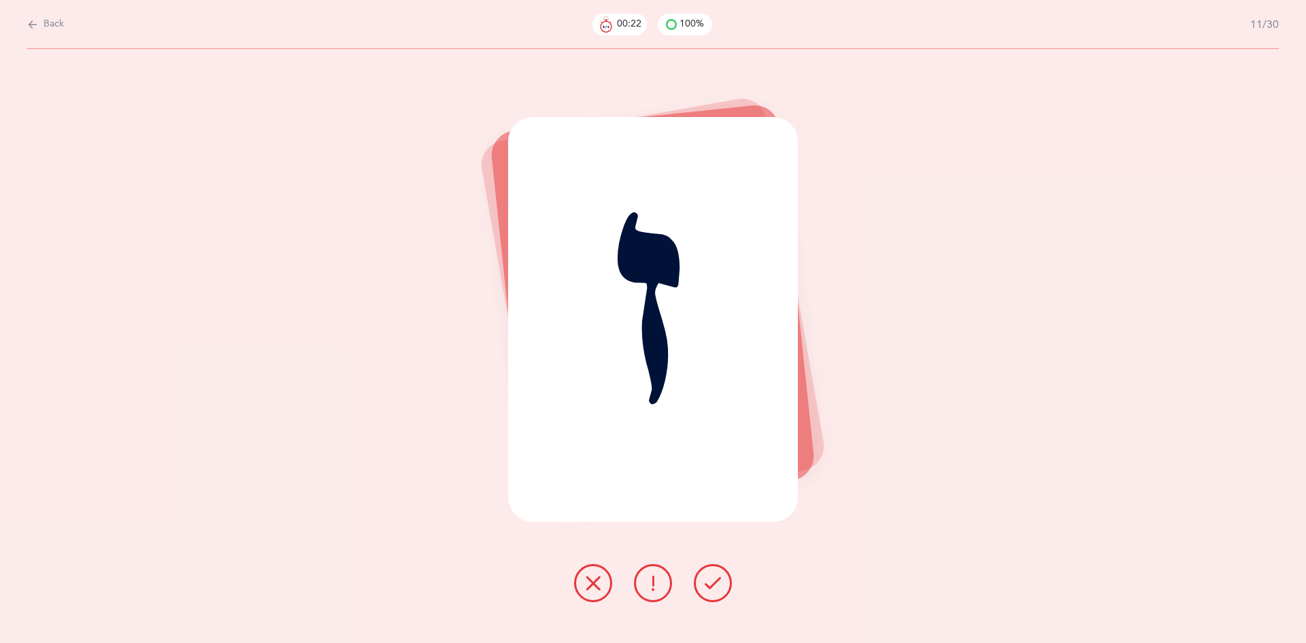
click at [705, 584] on icon at bounding box center [713, 583] width 16 height 16
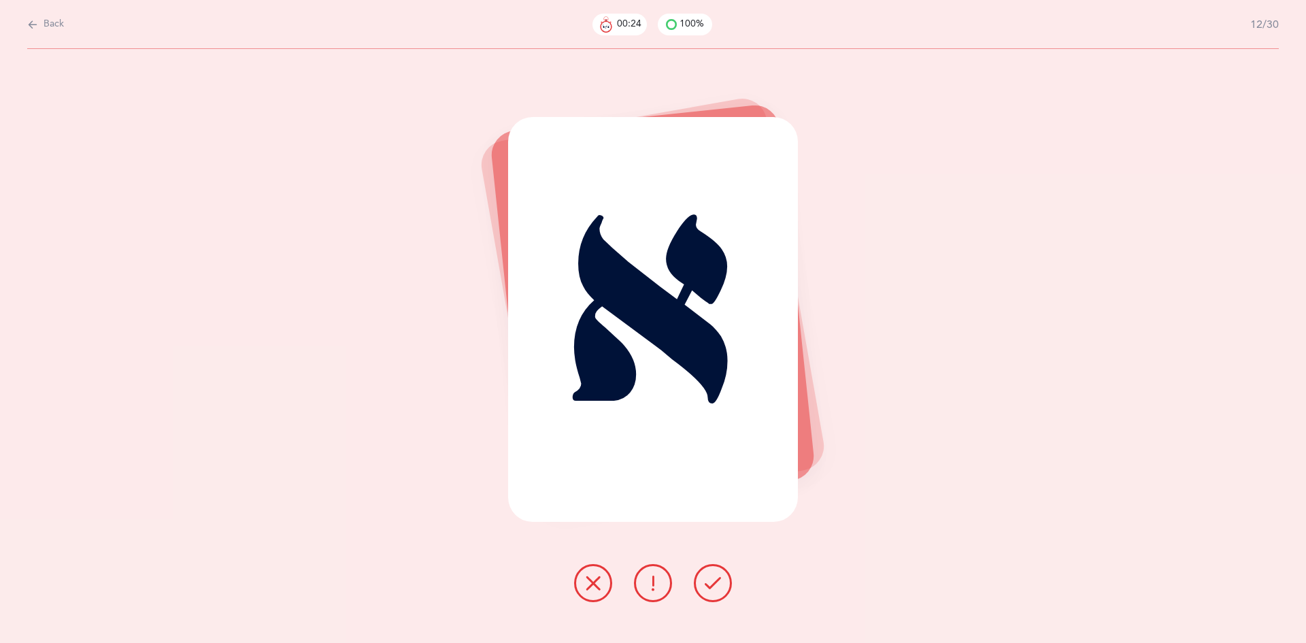
click at [705, 584] on icon at bounding box center [713, 583] width 16 height 16
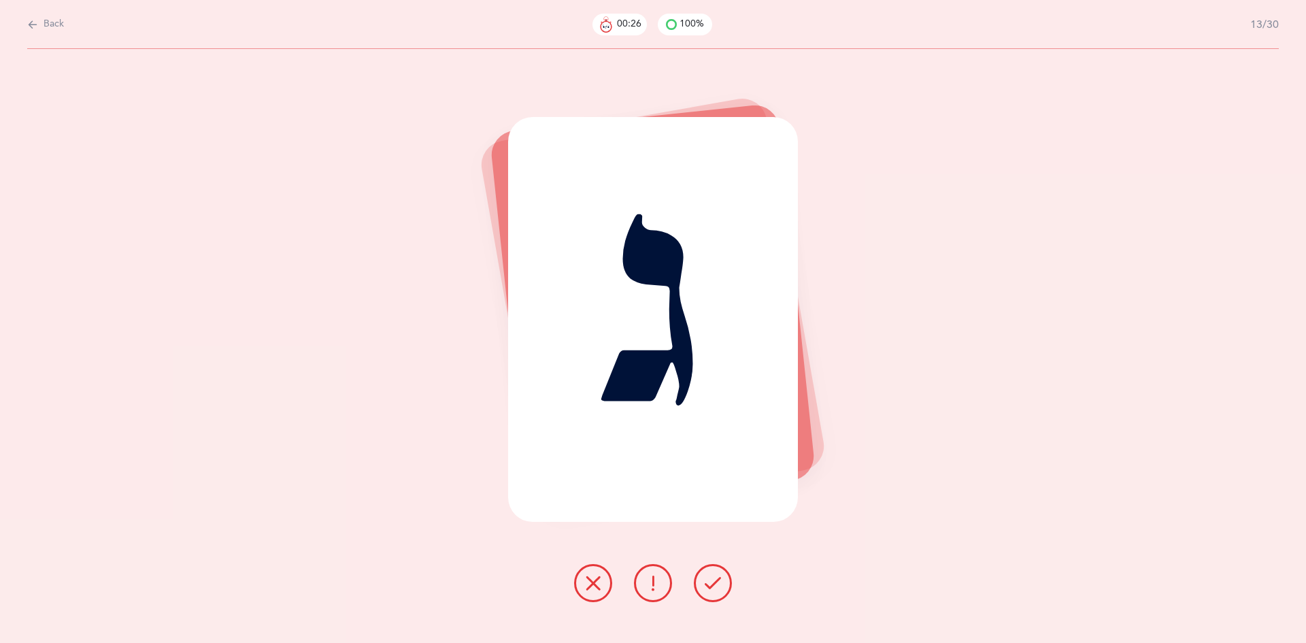
click at [705, 584] on icon at bounding box center [713, 583] width 16 height 16
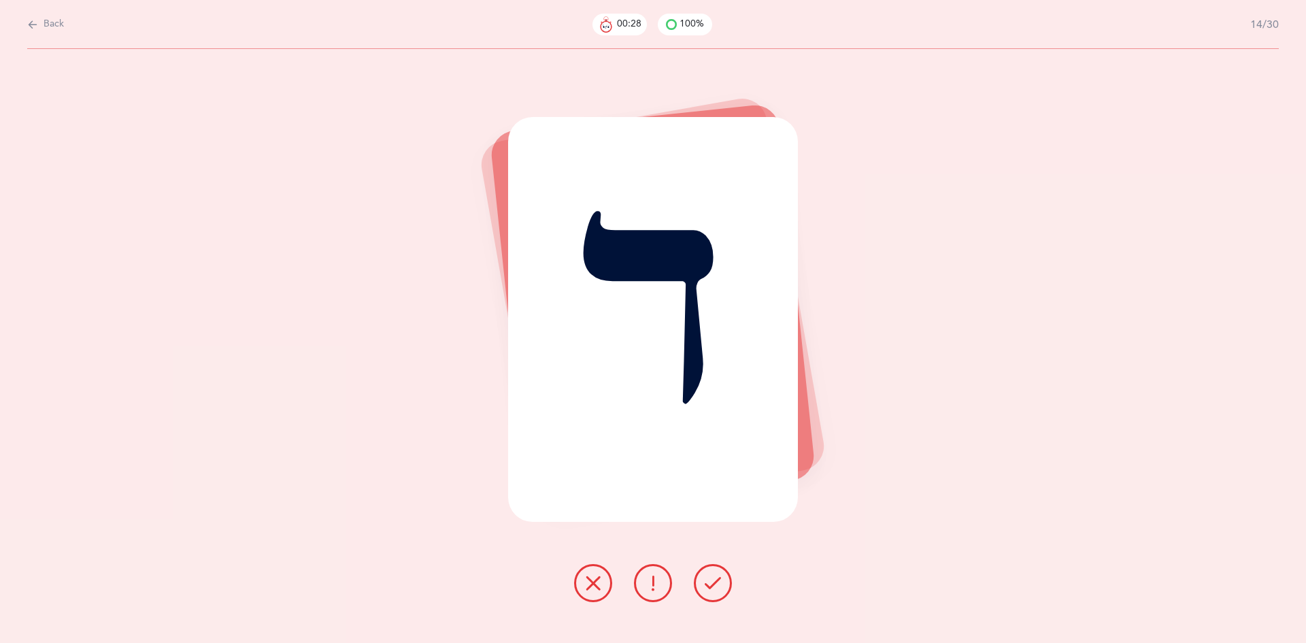
click at [705, 584] on icon at bounding box center [713, 583] width 16 height 16
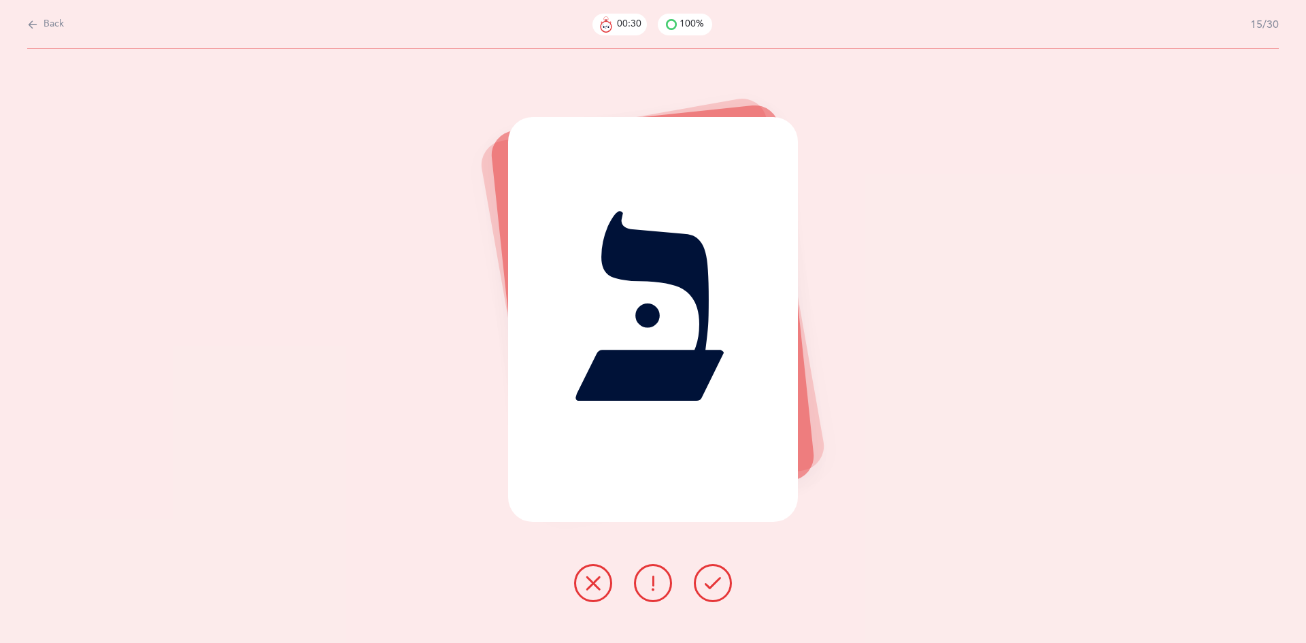
click at [705, 584] on icon at bounding box center [713, 583] width 16 height 16
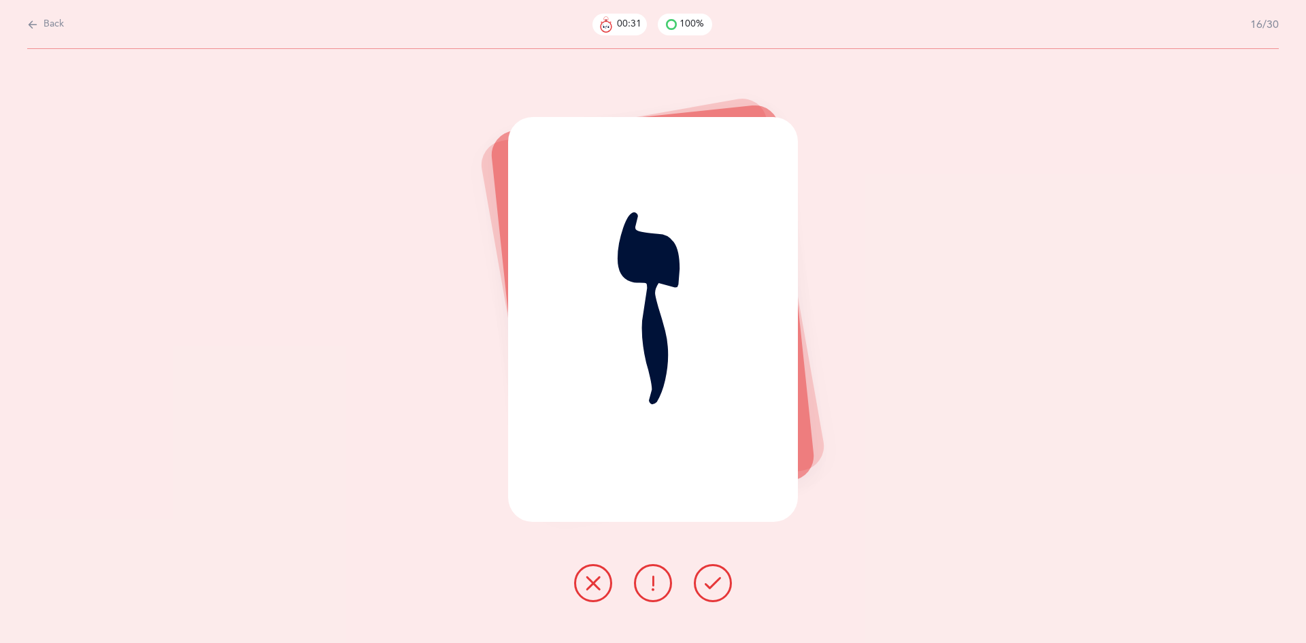
click at [705, 584] on icon at bounding box center [713, 583] width 16 height 16
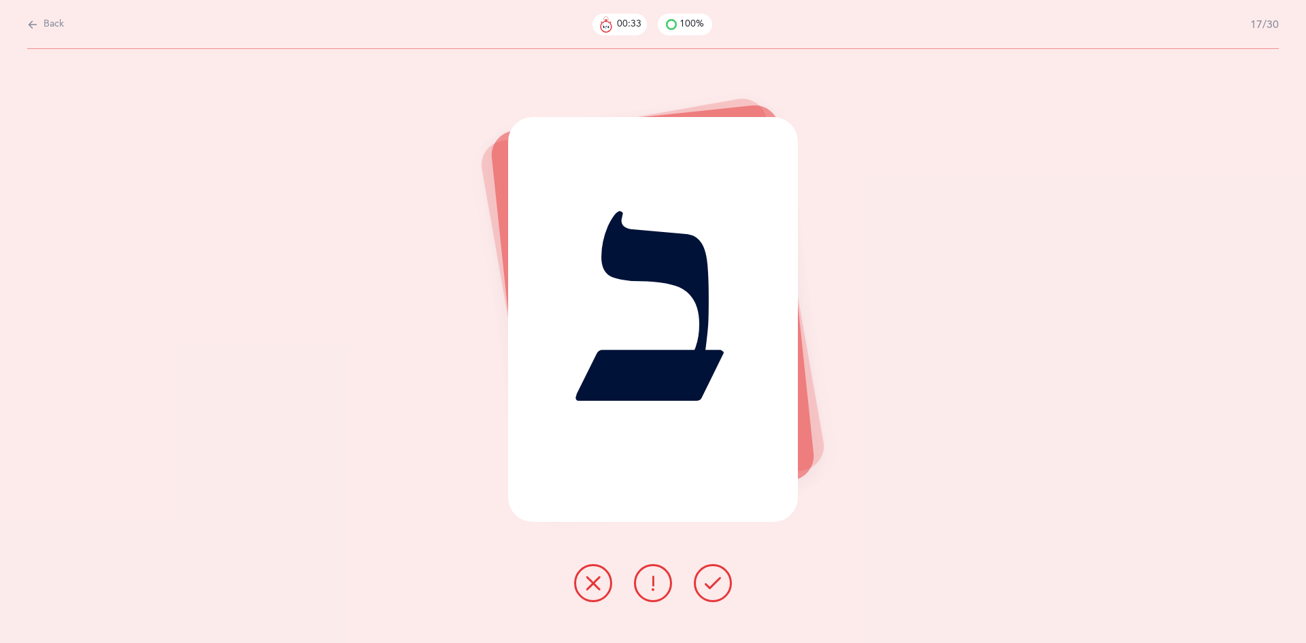
click at [705, 584] on icon at bounding box center [713, 583] width 16 height 16
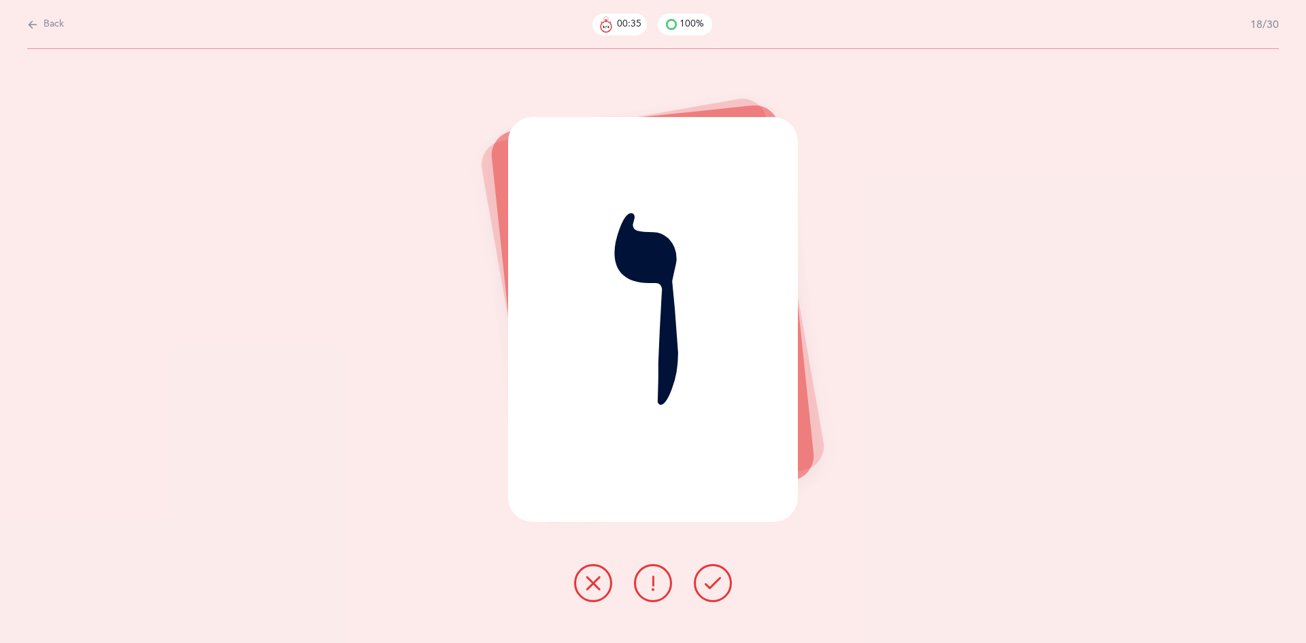
click at [705, 584] on icon at bounding box center [713, 583] width 16 height 16
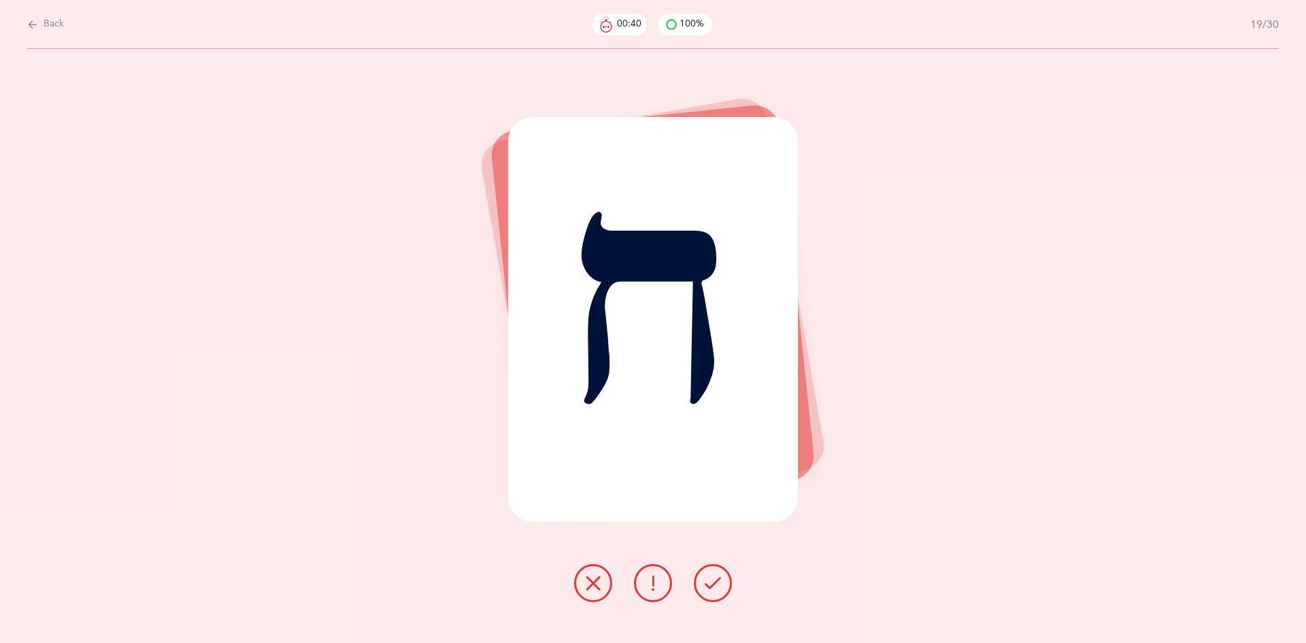
click at [585, 587] on icon at bounding box center [593, 583] width 16 height 16
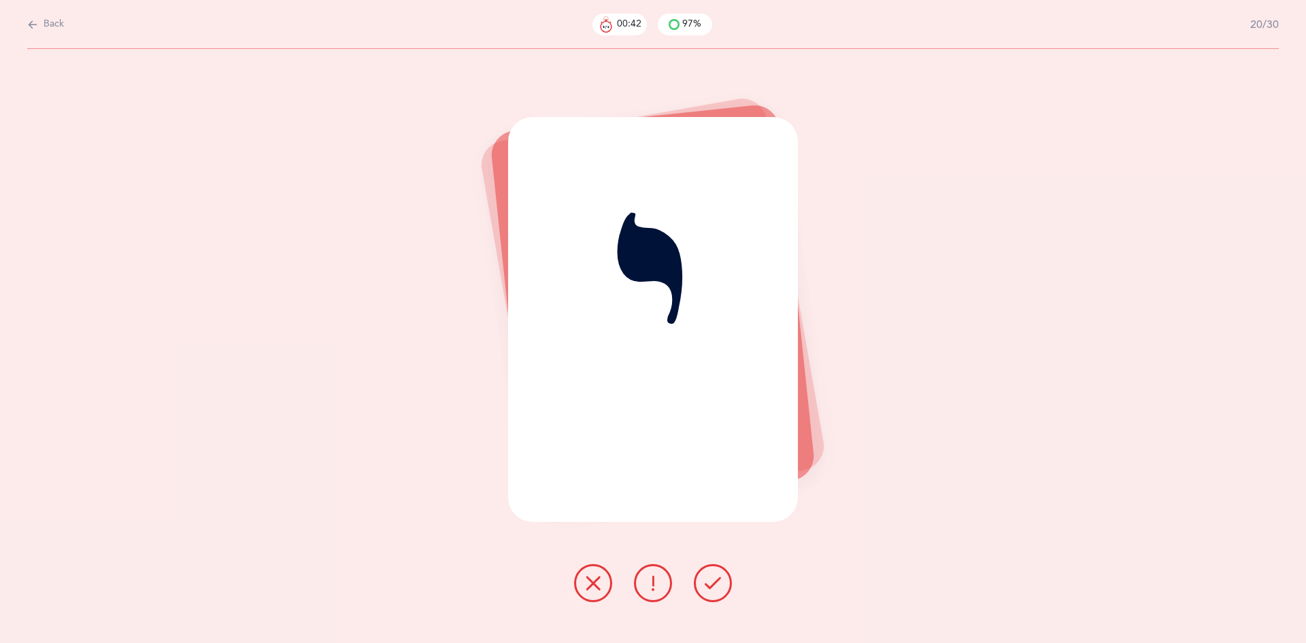
click at [712, 586] on icon at bounding box center [713, 583] width 16 height 16
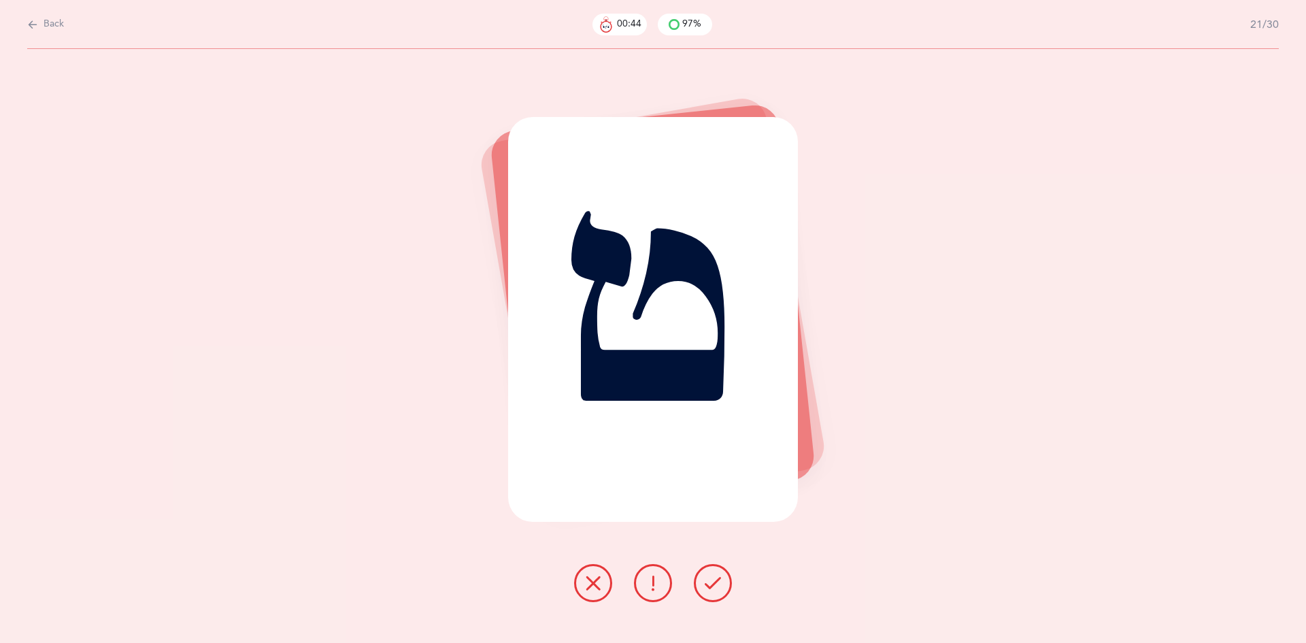
click at [712, 586] on icon at bounding box center [713, 583] width 16 height 16
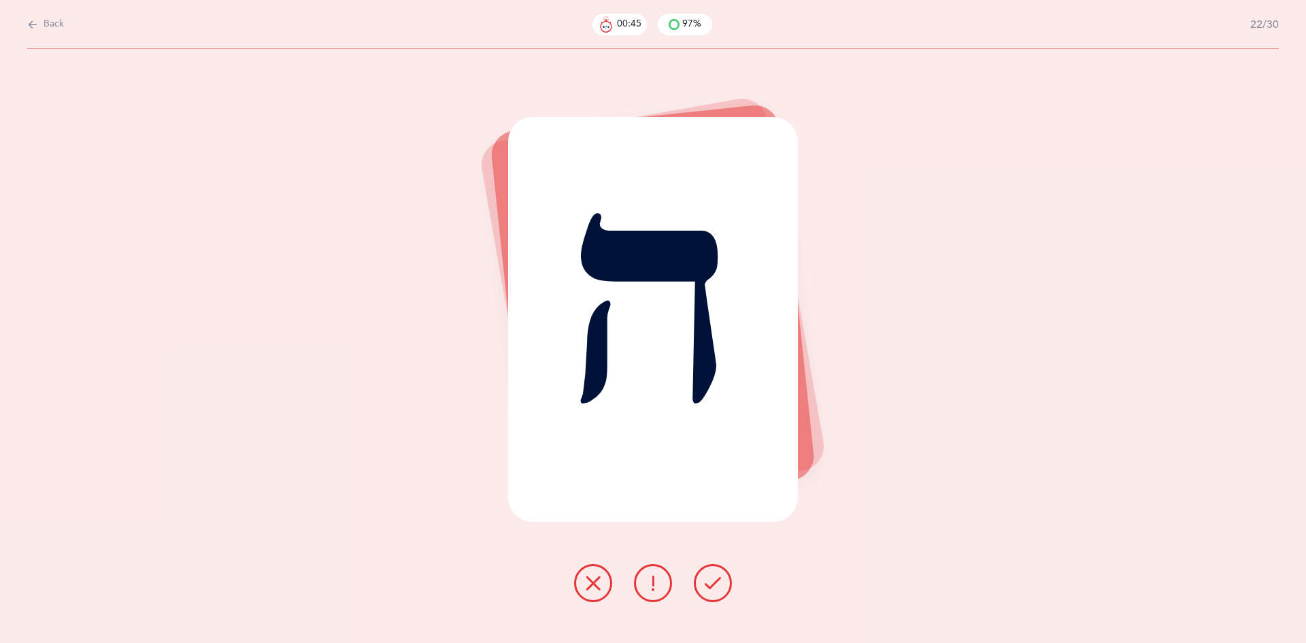
click at [712, 586] on icon at bounding box center [713, 583] width 16 height 16
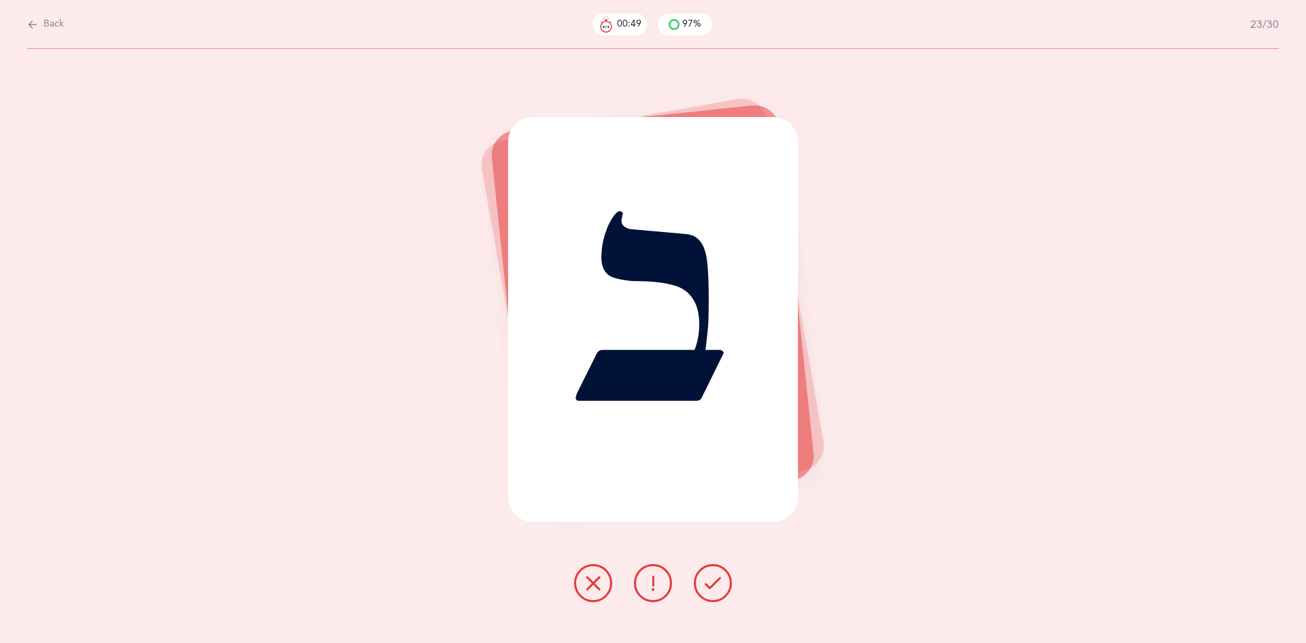
click at [712, 586] on icon at bounding box center [713, 583] width 16 height 16
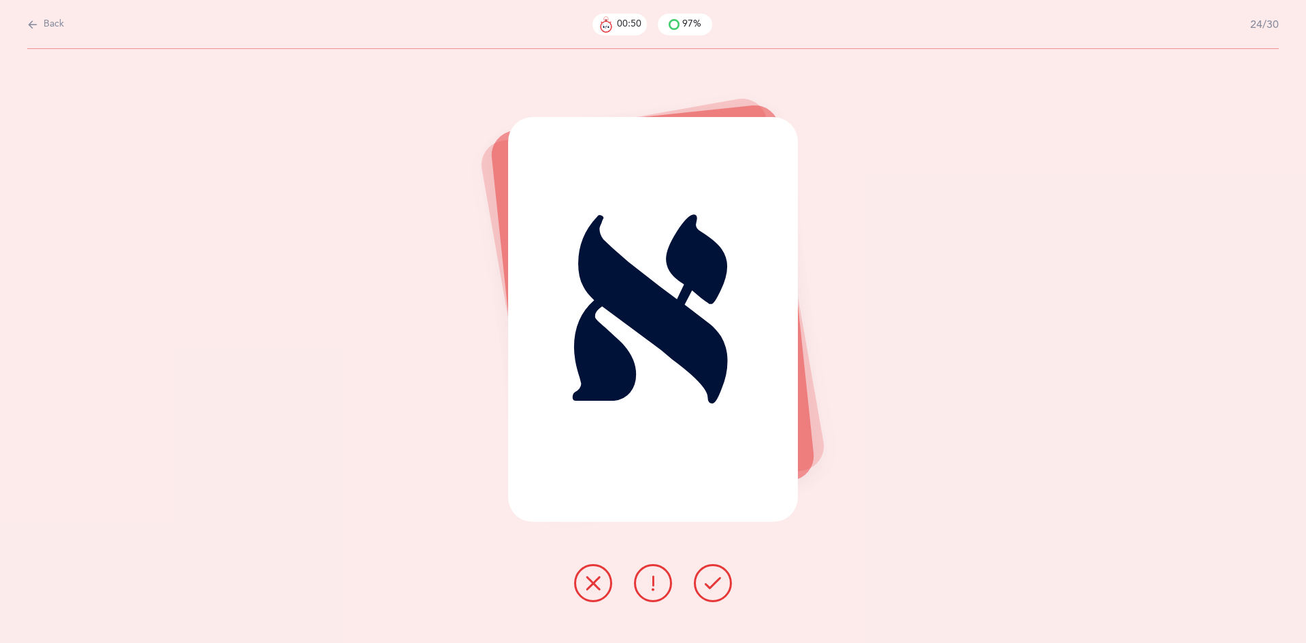
click at [712, 586] on icon at bounding box center [713, 583] width 16 height 16
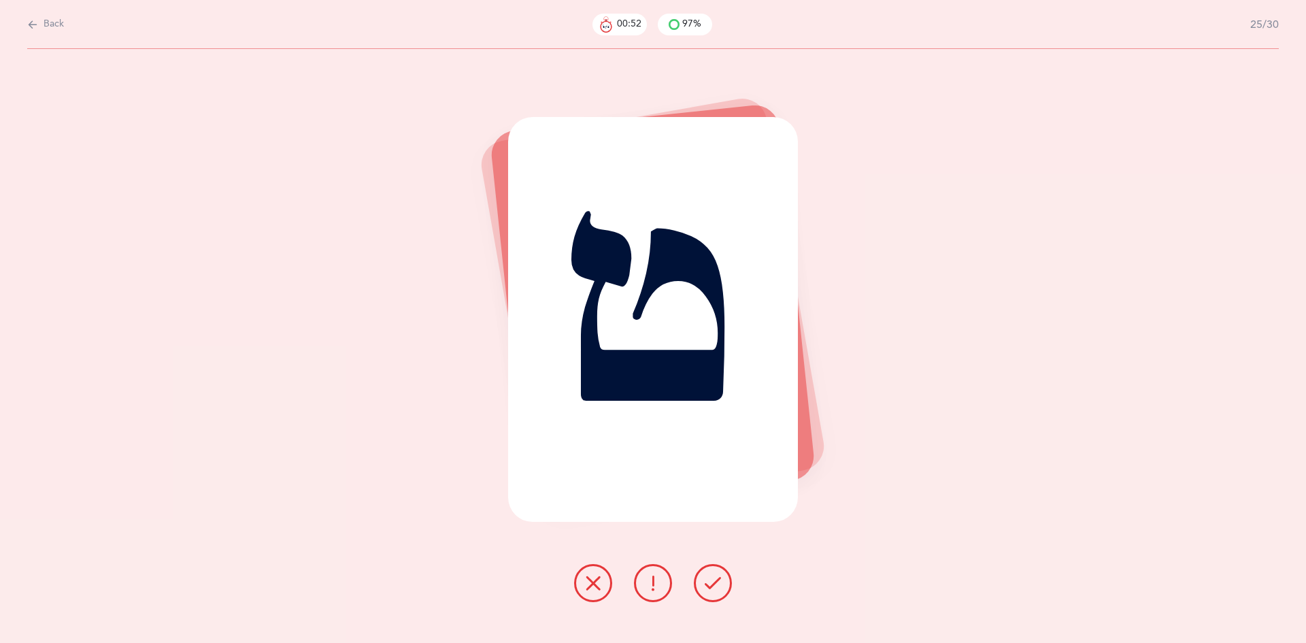
click at [712, 586] on icon at bounding box center [713, 583] width 16 height 16
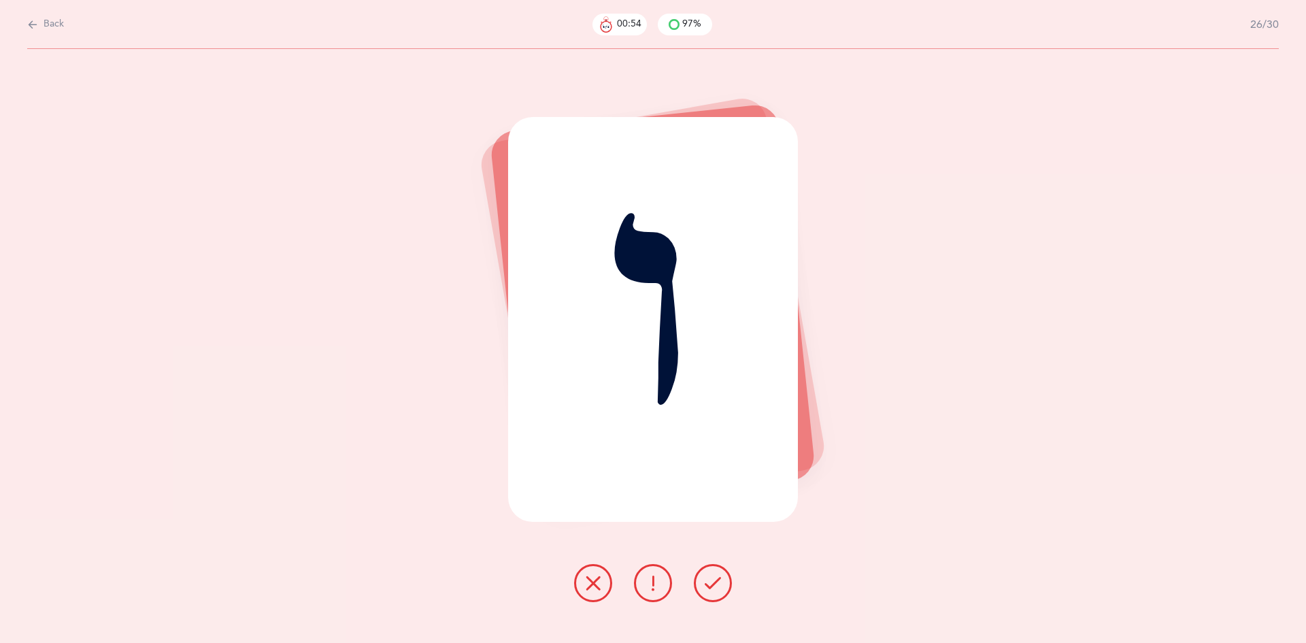
click at [712, 586] on icon at bounding box center [713, 583] width 16 height 16
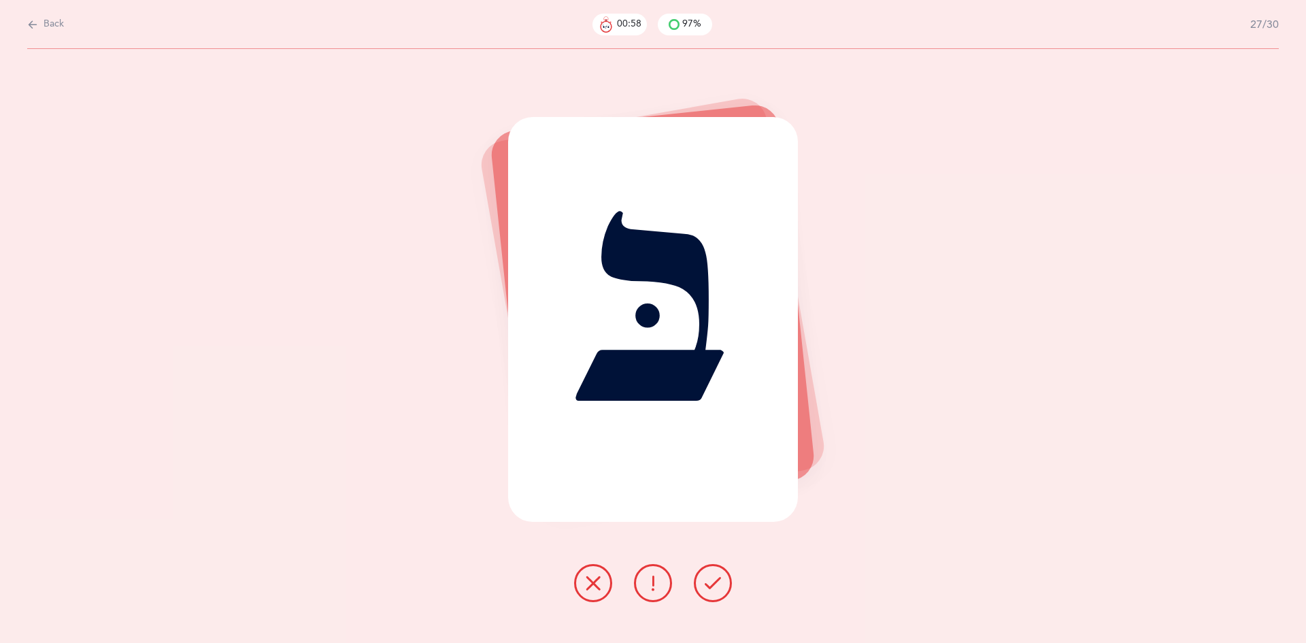
click at [712, 586] on icon at bounding box center [713, 583] width 16 height 16
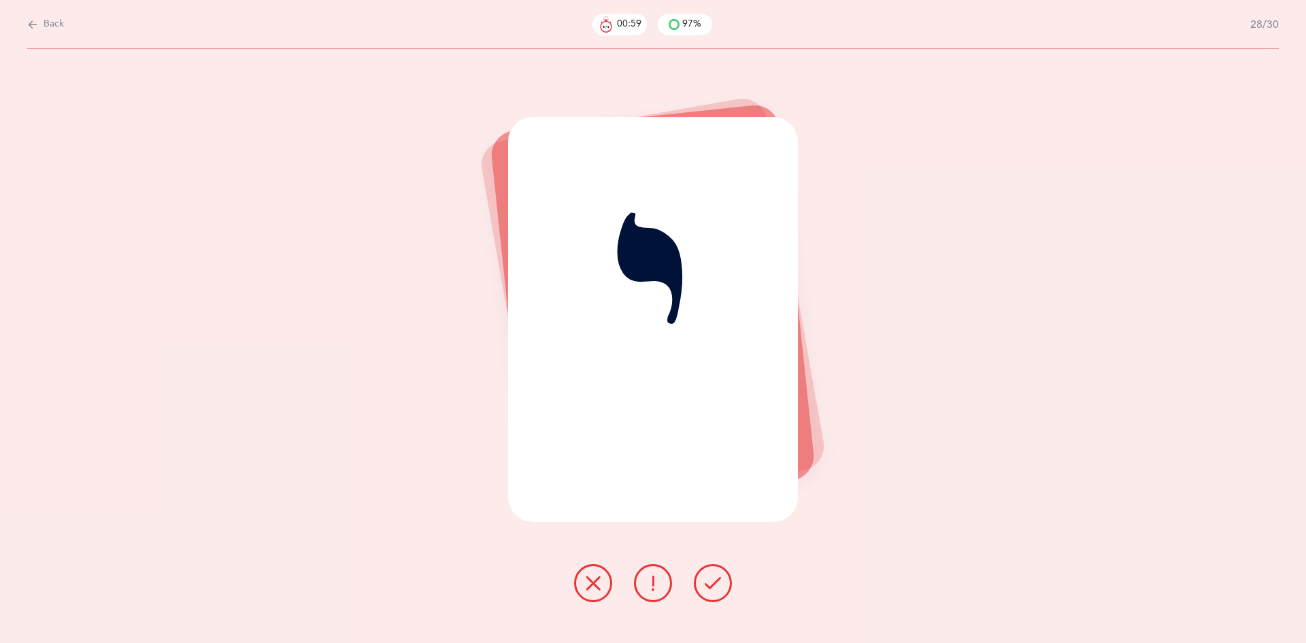
click at [712, 586] on icon at bounding box center [713, 583] width 16 height 16
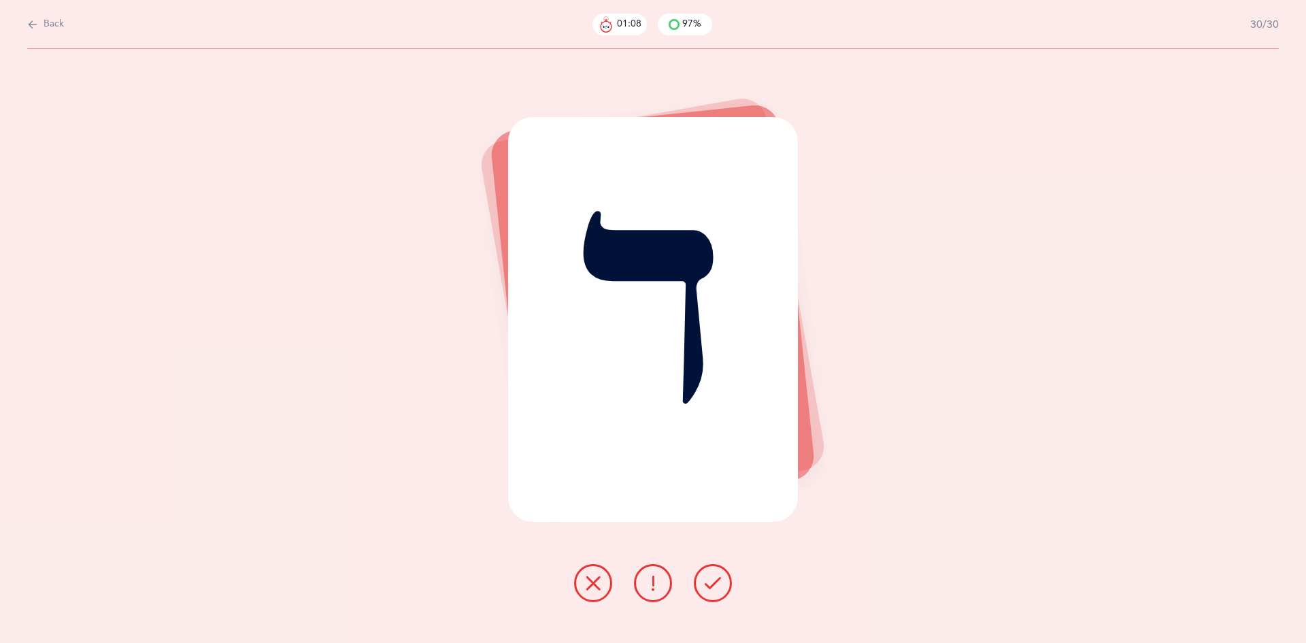
click at [712, 586] on icon at bounding box center [713, 583] width 16 height 16
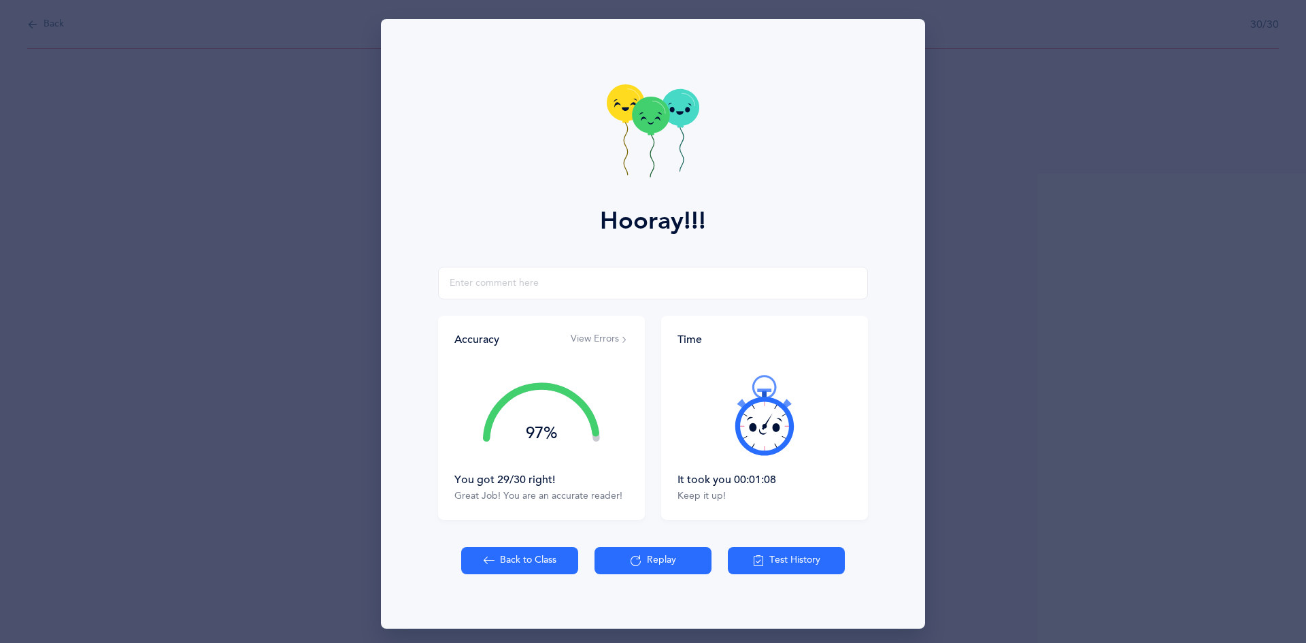
drag, startPoint x: 651, startPoint y: 190, endPoint x: 645, endPoint y: 209, distance: 19.4
click at [645, 209] on div "Hooray!!!" at bounding box center [653, 143] width 528 height 248
click at [641, 119] on icon at bounding box center [643, 118] width 5 height 5
click at [525, 544] on div "Hooray!!! Accuracy View Errors 97% You got 29/30 right! Great Job! You are an a…" at bounding box center [653, 323] width 544 height 609
click at [536, 570] on button "Back to Class" at bounding box center [519, 560] width 117 height 27
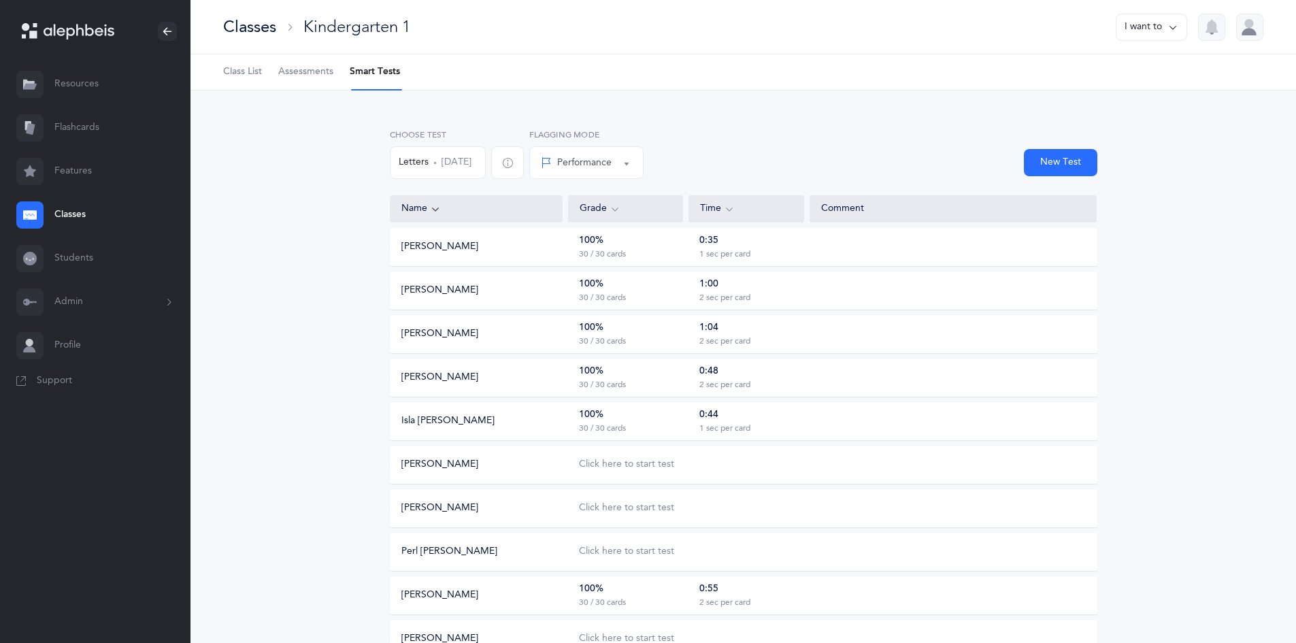
click at [1056, 160] on button "New Test" at bounding box center [1060, 162] width 73 height 27
select select
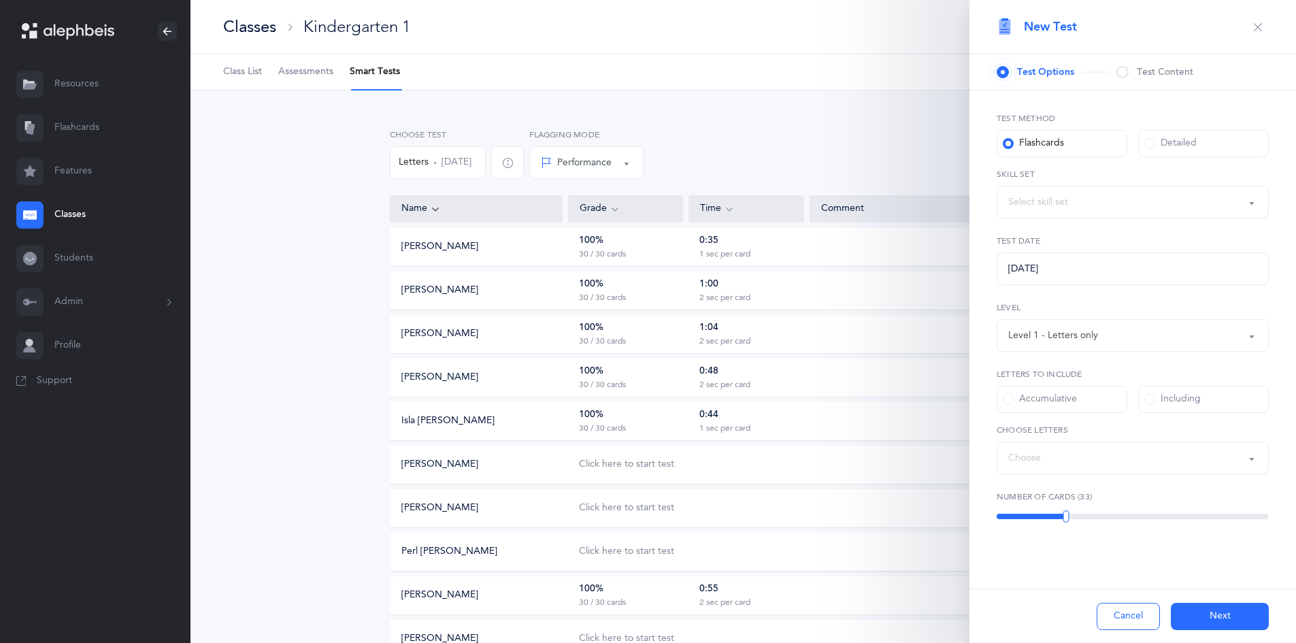
select select "letters-nekudos"
select select "27"
click at [1183, 211] on div "Letters and Nekudos" at bounding box center [1132, 201] width 249 height 23
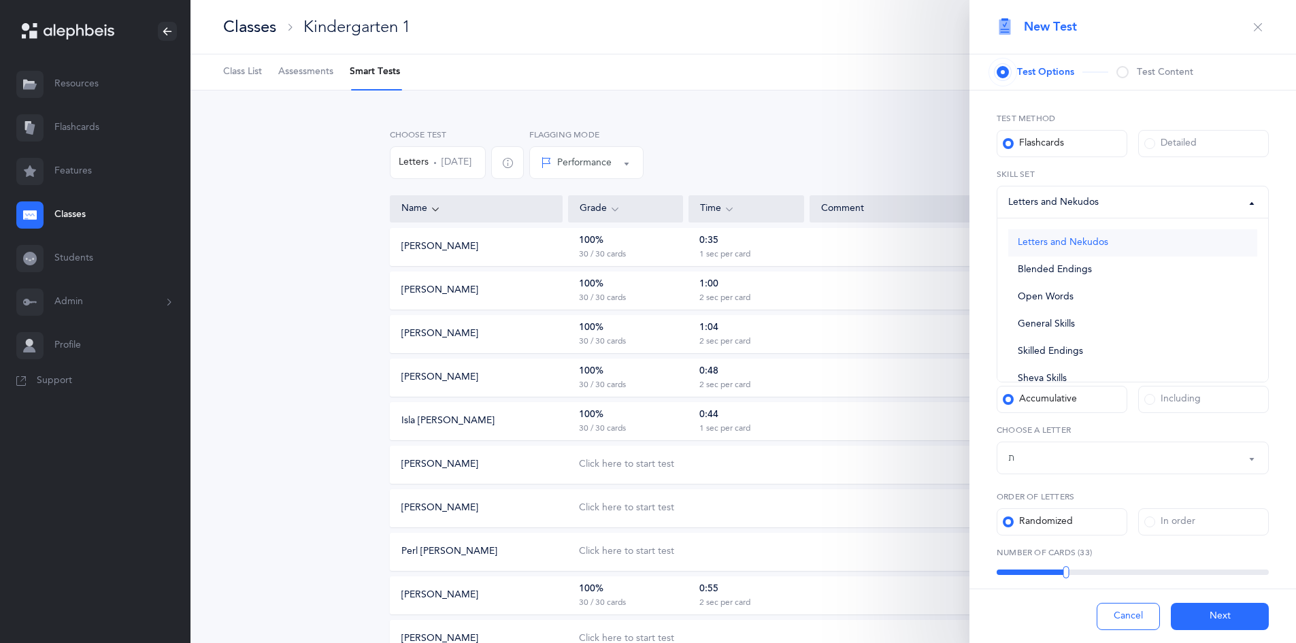
click at [1114, 246] on link "Letters and Nekudos" at bounding box center [1132, 242] width 249 height 27
select select "letters-nekudos"
click at [1214, 450] on div "Letters up until: ת" at bounding box center [1132, 457] width 249 height 23
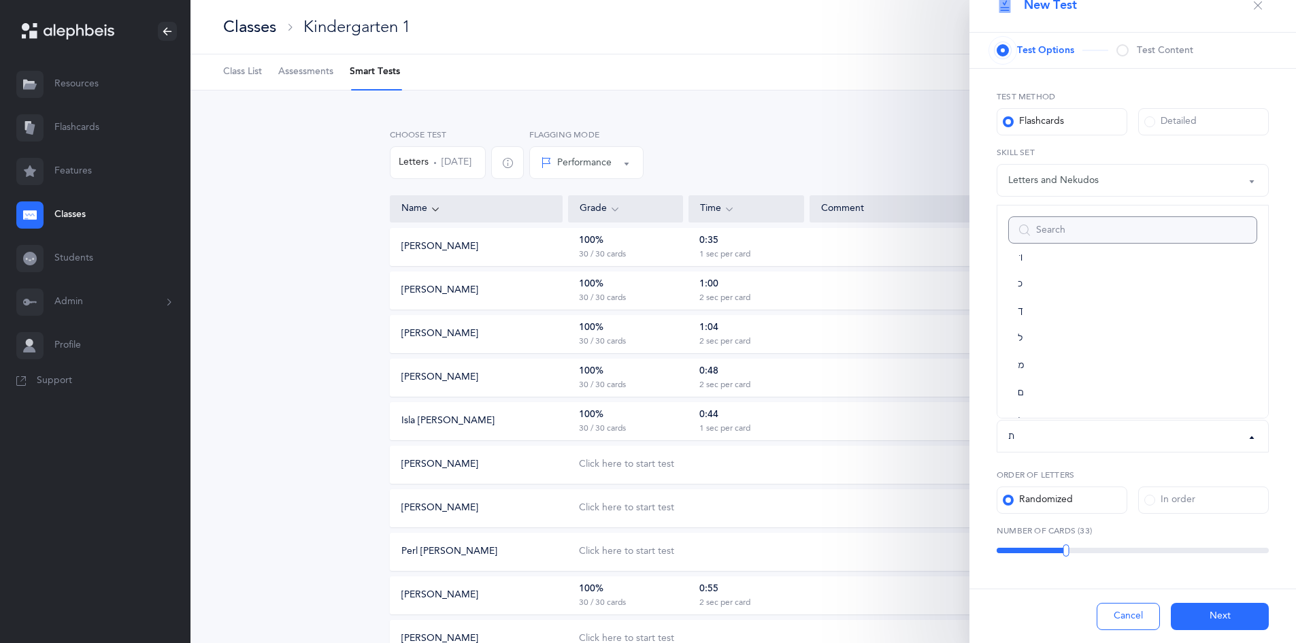
scroll to position [280, 0]
click at [1113, 379] on link "ך" at bounding box center [1132, 379] width 249 height 27
select select "11"
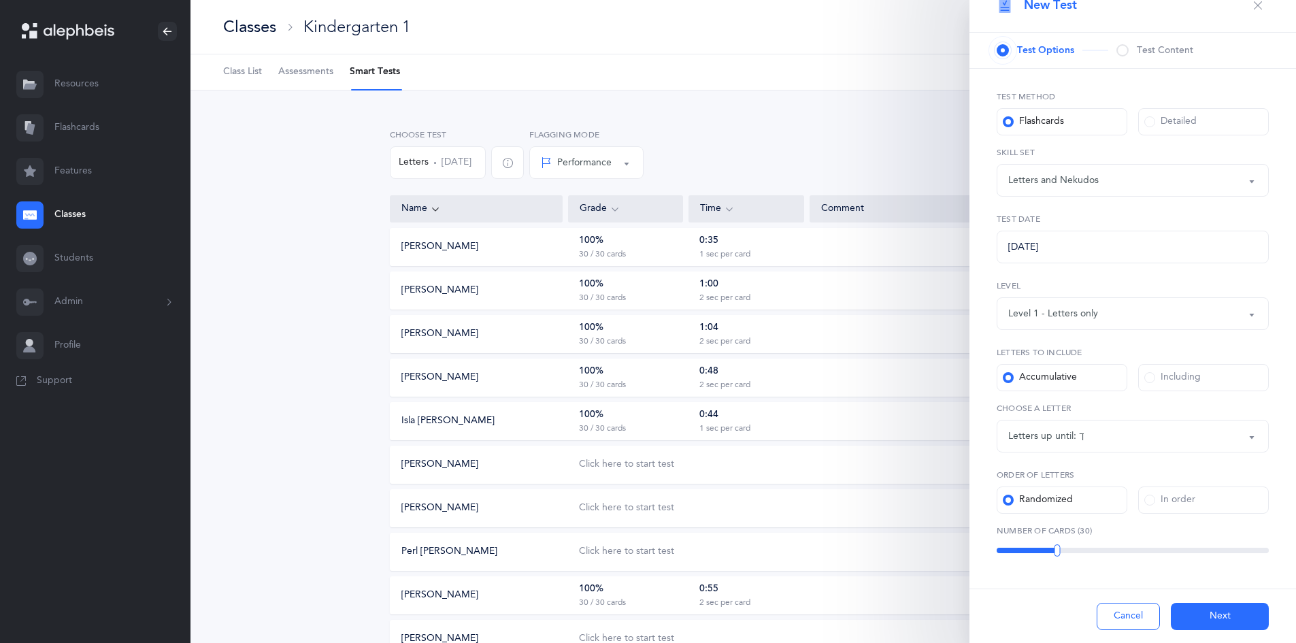
click at [1201, 613] on button "Next" at bounding box center [1219, 616] width 98 height 27
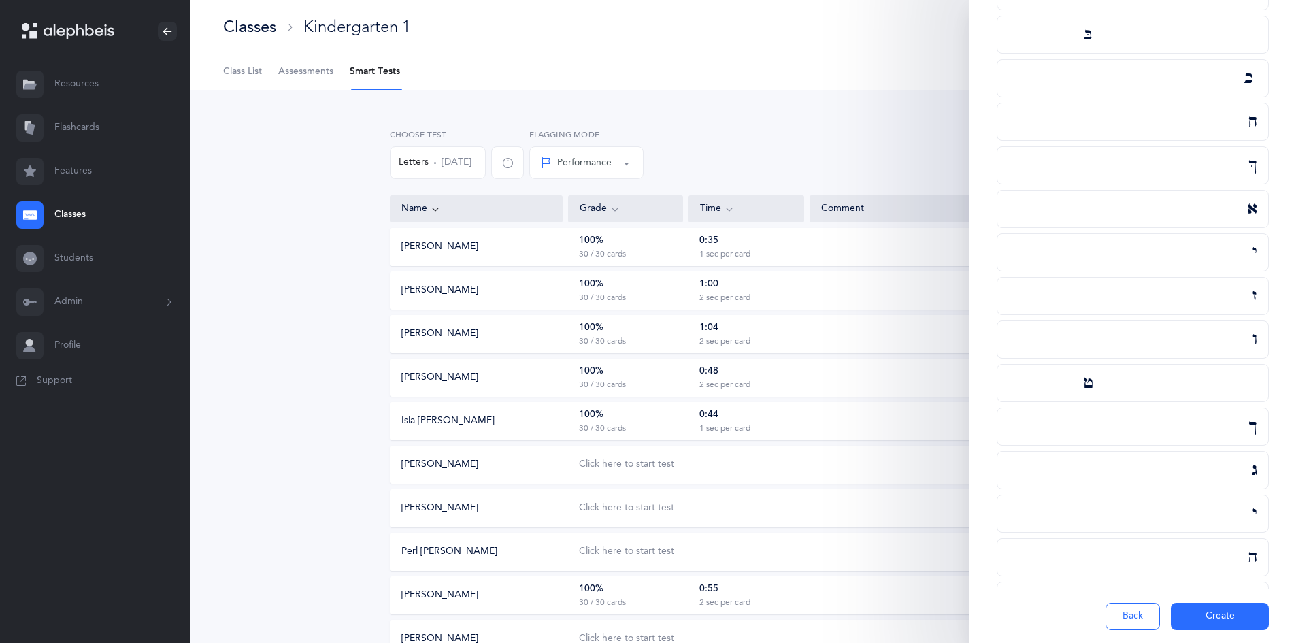
scroll to position [566, 0]
click at [1202, 613] on button "Create" at bounding box center [1219, 616] width 98 height 27
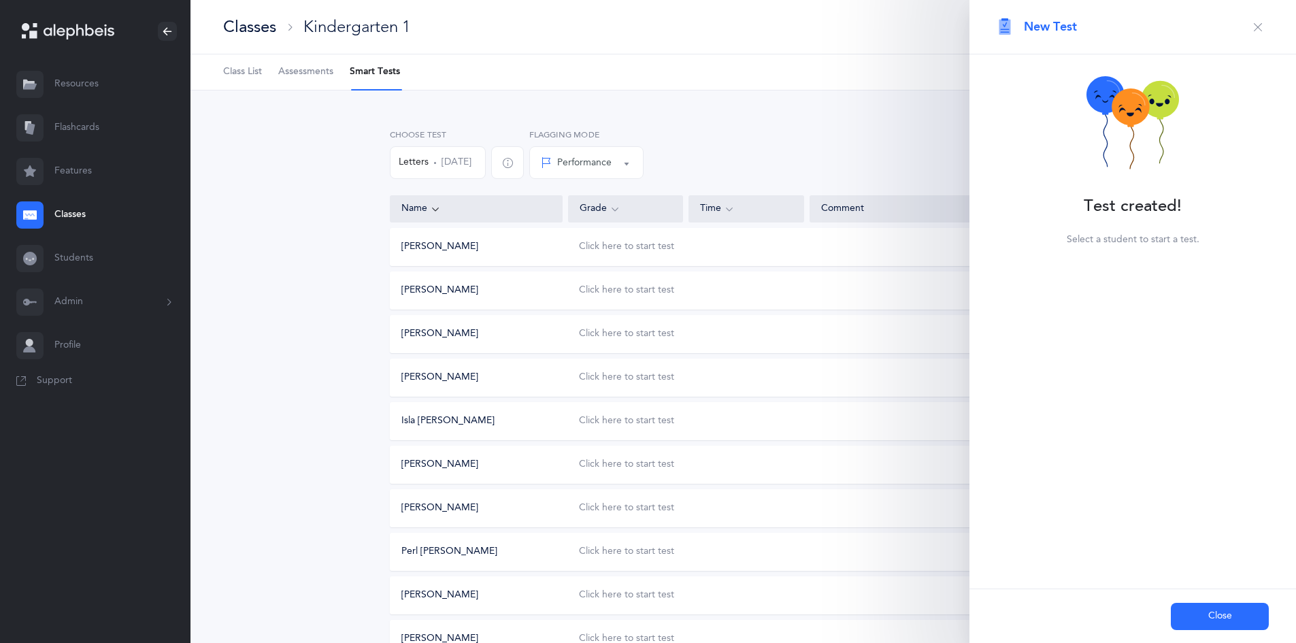
scroll to position [0, 0]
click at [1202, 613] on button "Close" at bounding box center [1219, 616] width 98 height 27
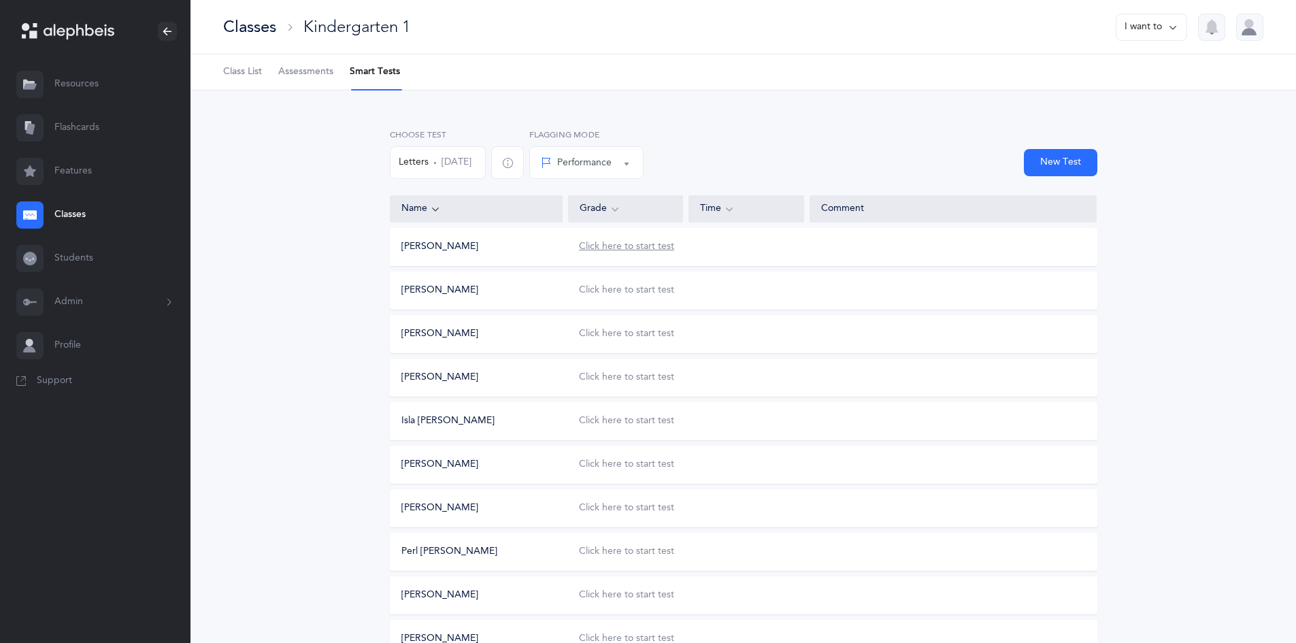
click at [599, 246] on div "Click here to start test" at bounding box center [626, 247] width 95 height 14
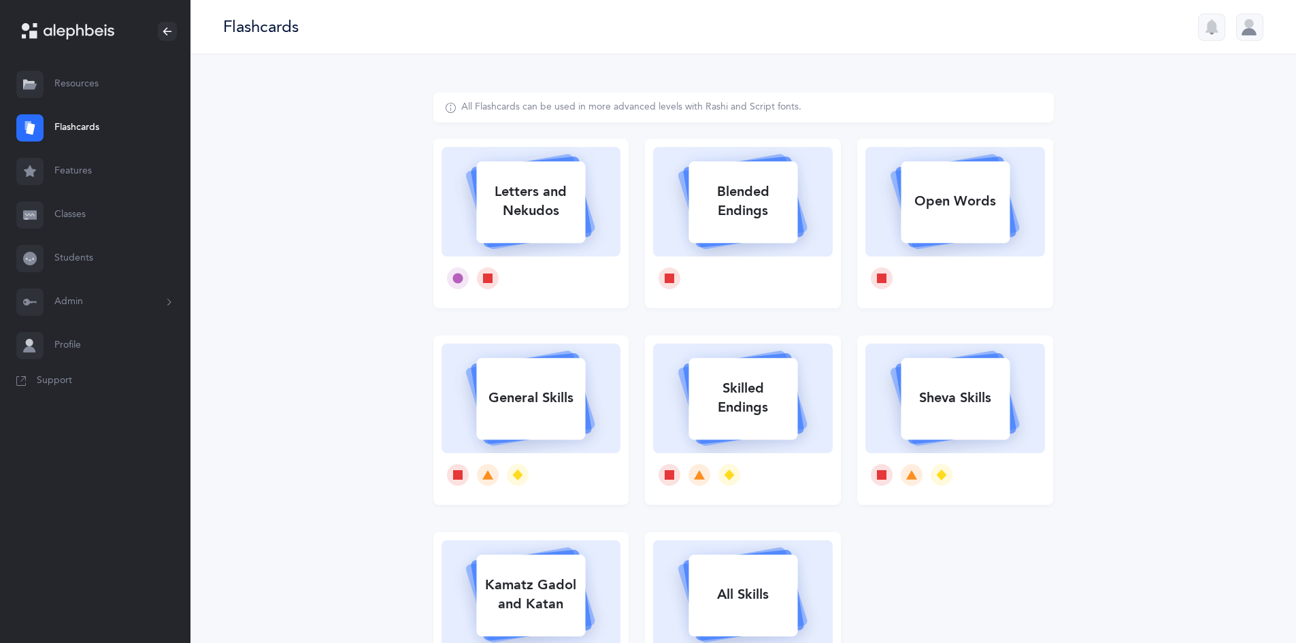
drag, startPoint x: 565, startPoint y: 225, endPoint x: 562, endPoint y: 240, distance: 15.3
click at [562, 240] on div "Letters and Nekudos" at bounding box center [531, 201] width 180 height 109
select select
select select "single"
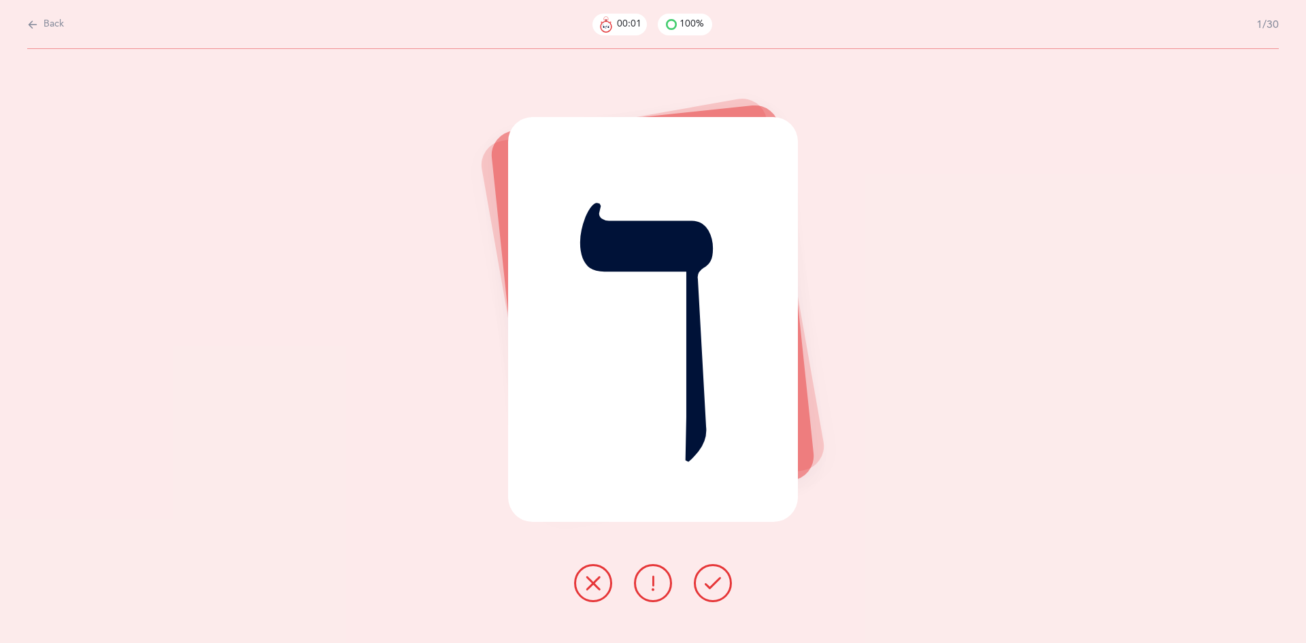
click at [714, 580] on icon at bounding box center [713, 583] width 16 height 16
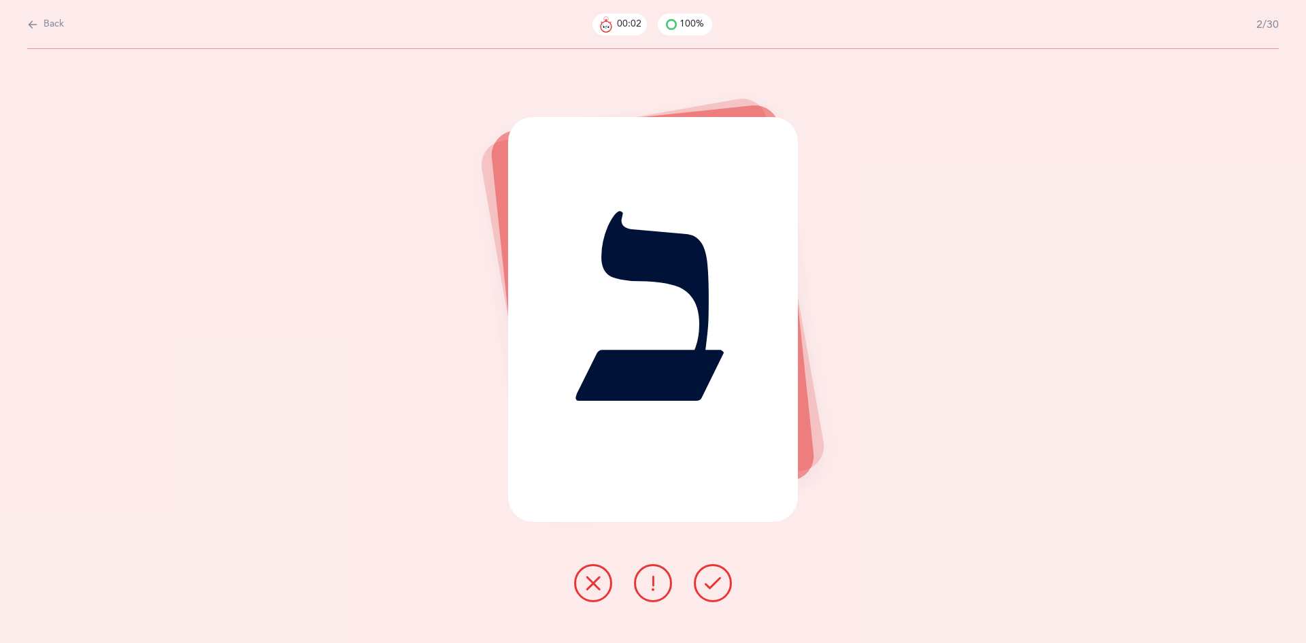
click at [714, 580] on icon at bounding box center [713, 583] width 16 height 16
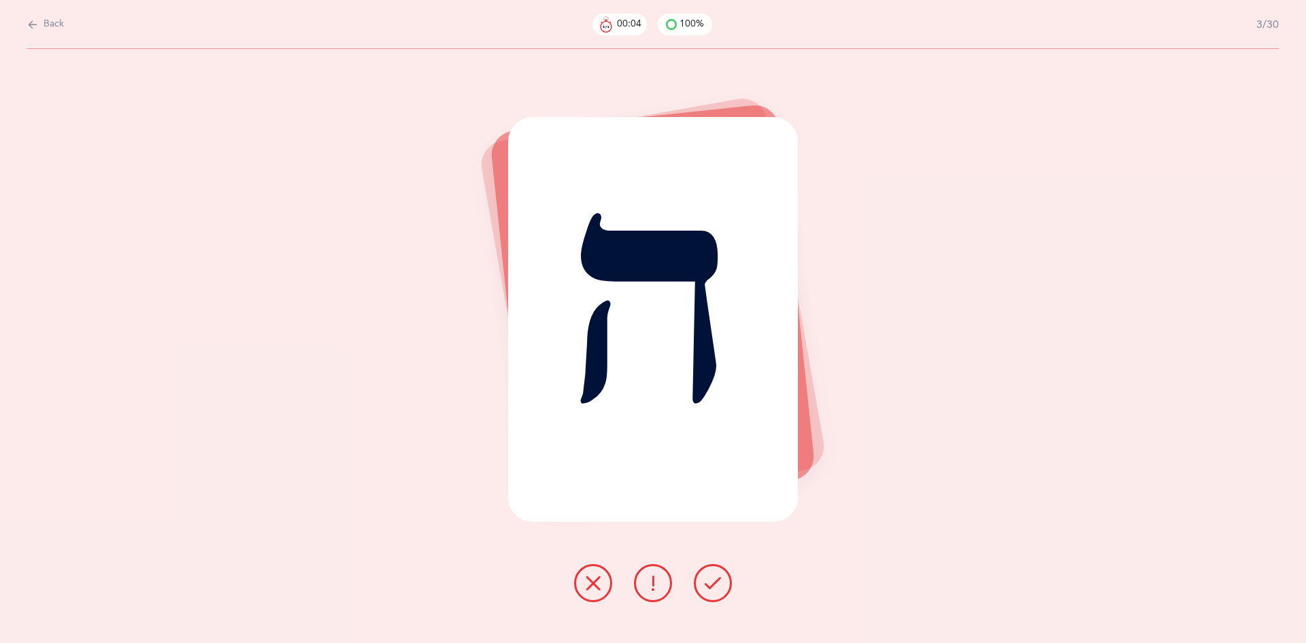
click at [714, 580] on icon at bounding box center [713, 583] width 16 height 16
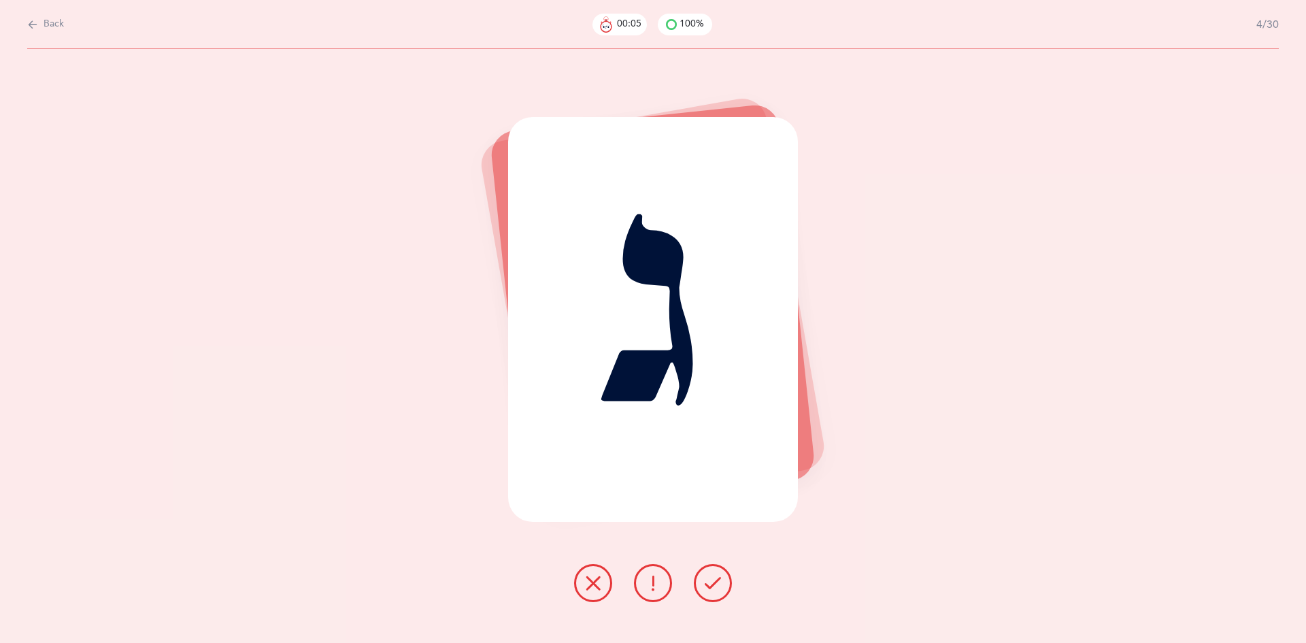
click at [714, 580] on icon at bounding box center [713, 583] width 16 height 16
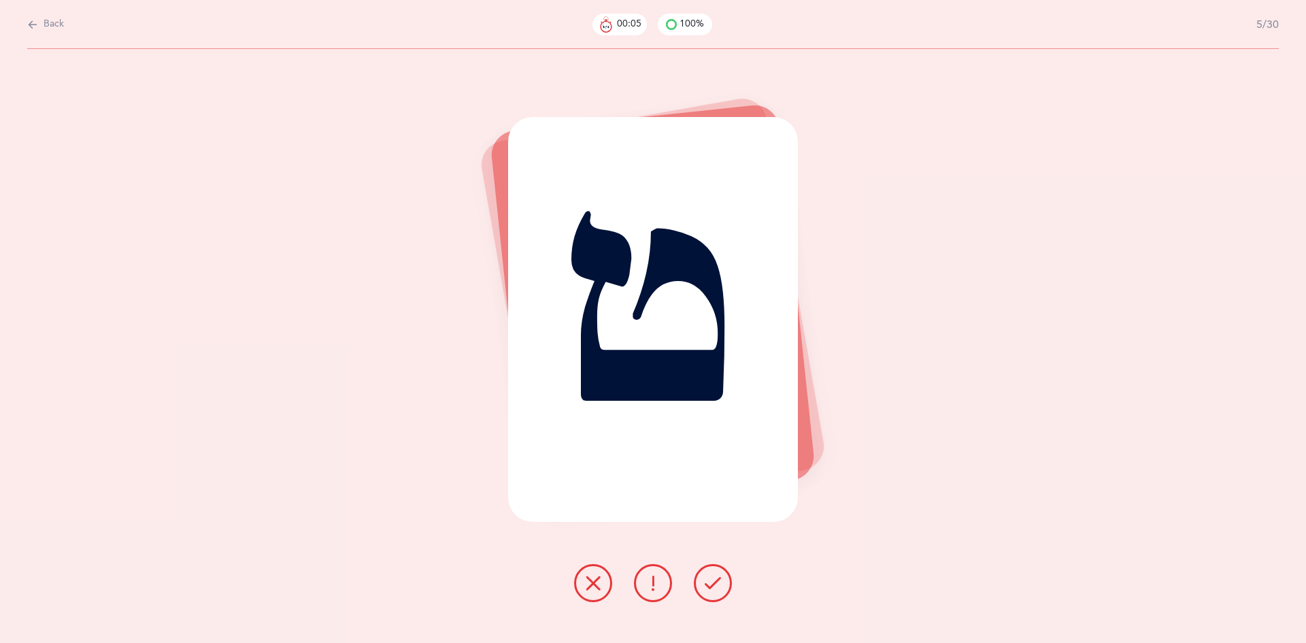
click at [714, 580] on icon at bounding box center [713, 583] width 16 height 16
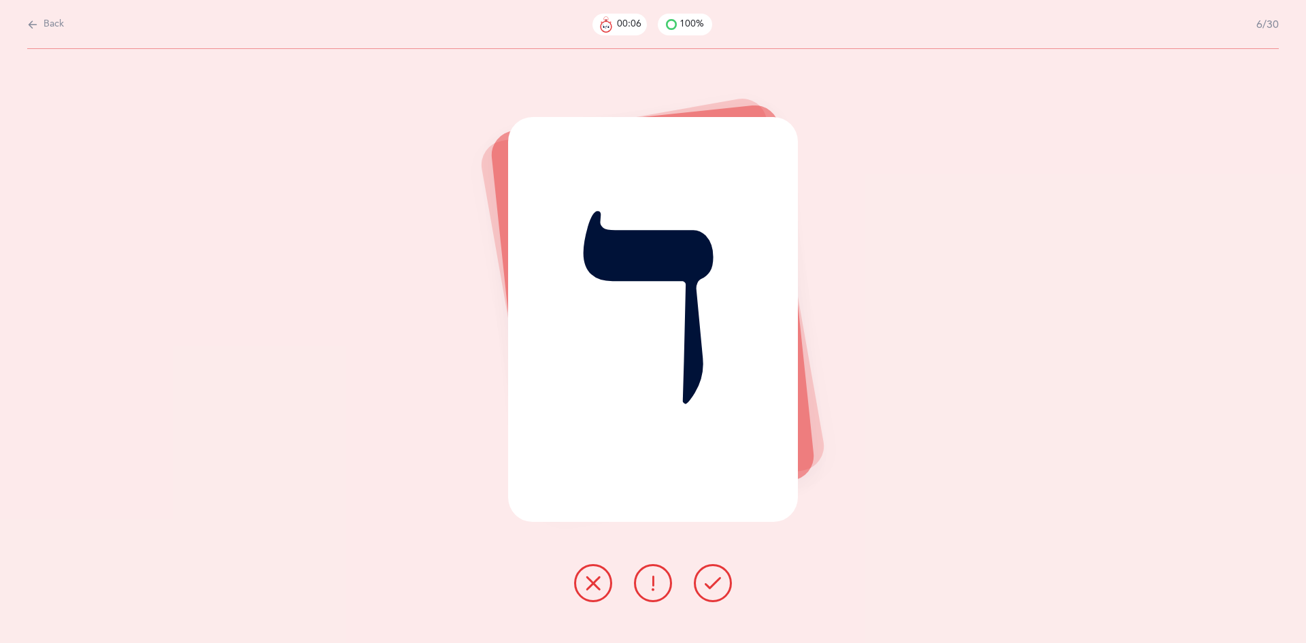
click at [714, 580] on icon at bounding box center [713, 583] width 16 height 16
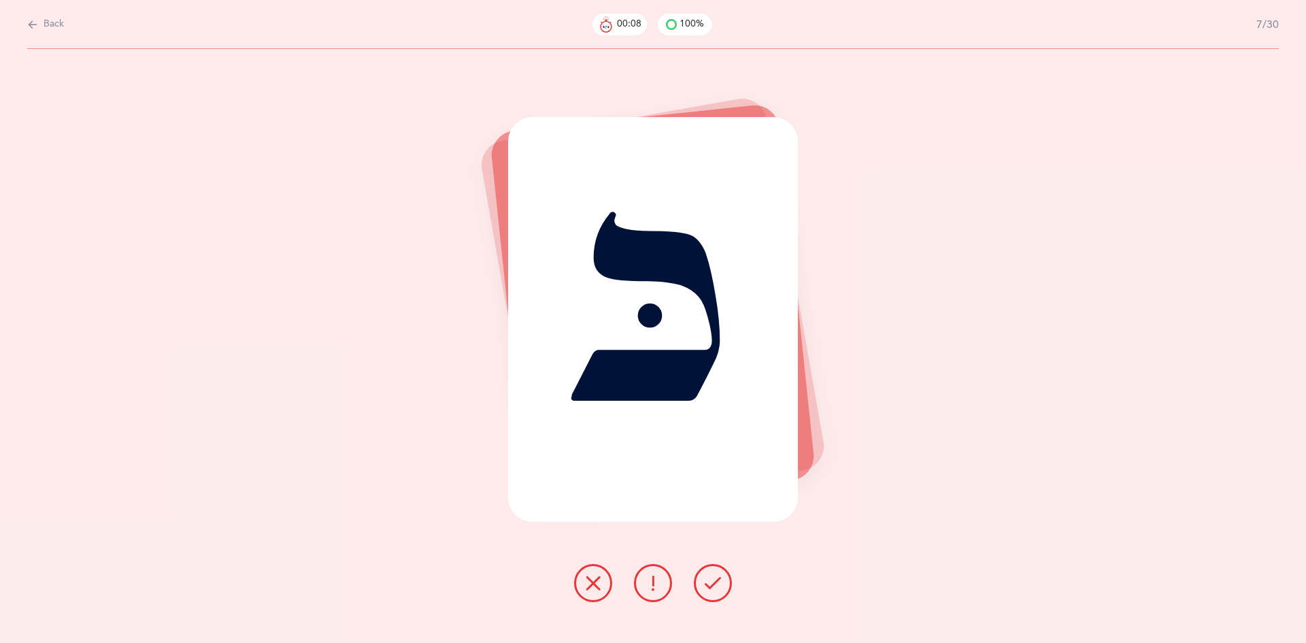
click at [714, 580] on icon at bounding box center [713, 583] width 16 height 16
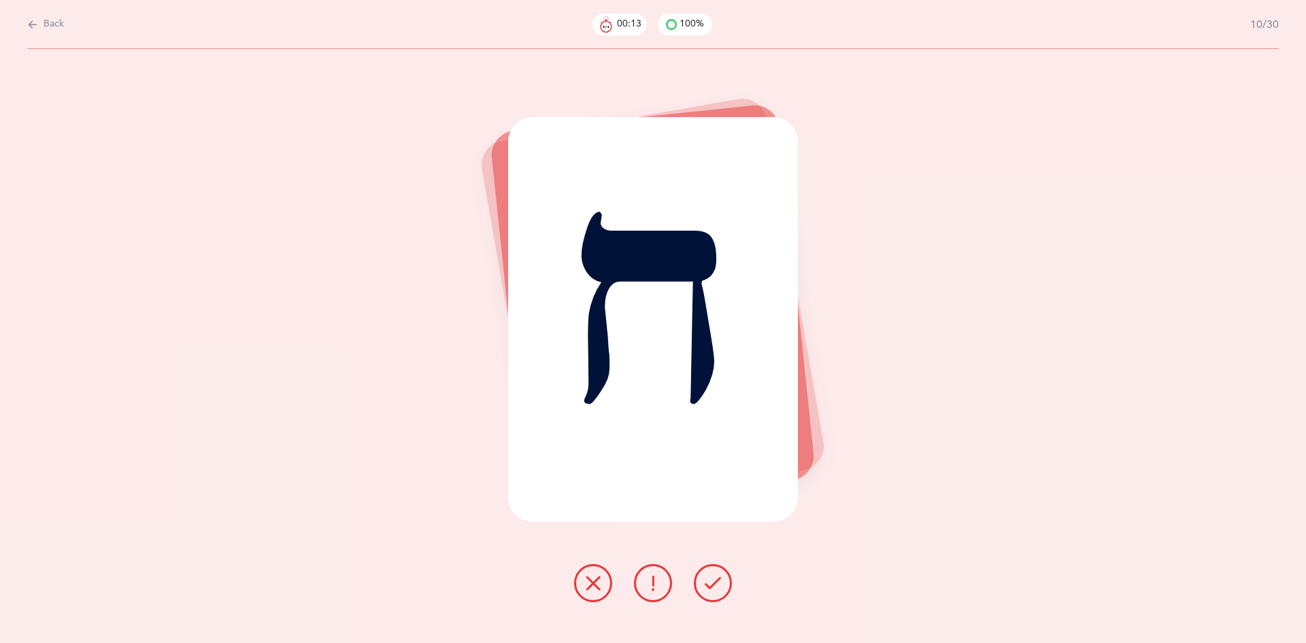
click at [714, 580] on icon at bounding box center [713, 583] width 16 height 16
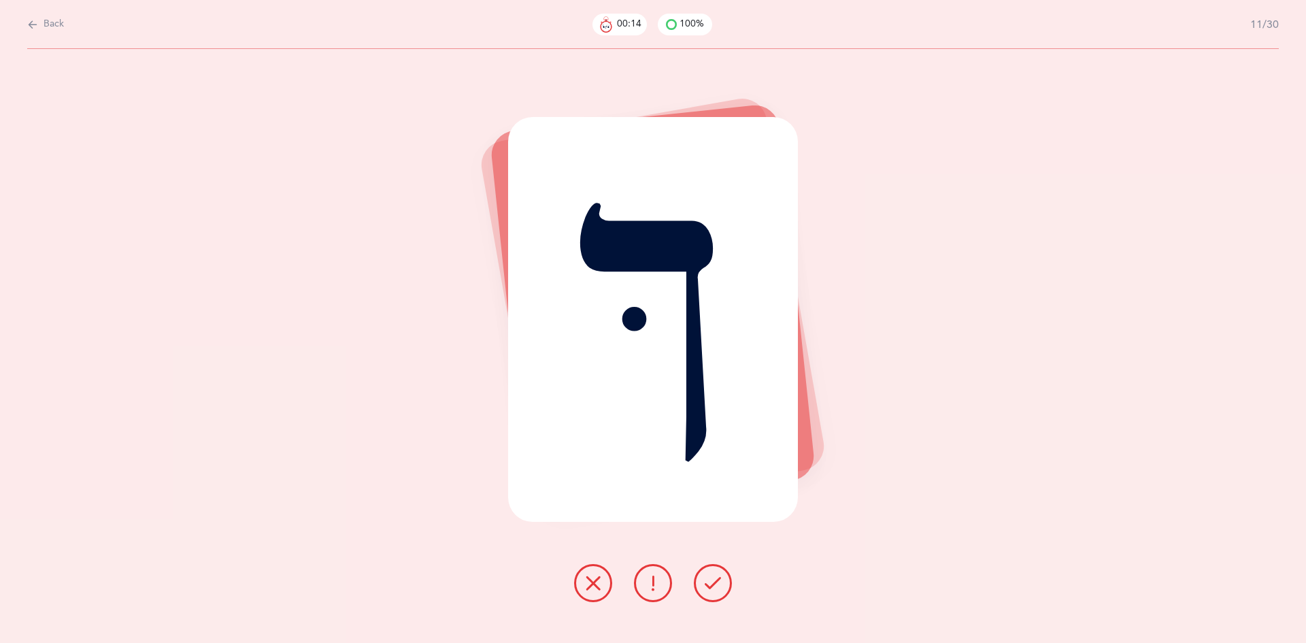
click at [714, 580] on icon at bounding box center [713, 583] width 16 height 16
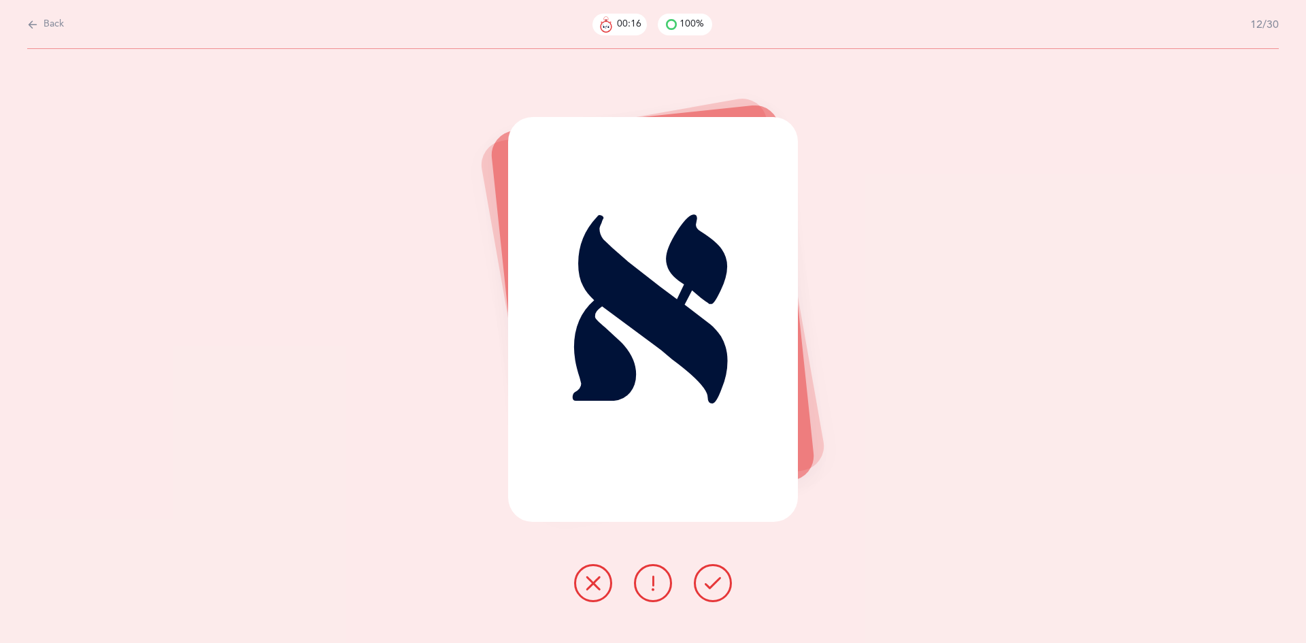
click at [714, 580] on icon at bounding box center [713, 583] width 16 height 16
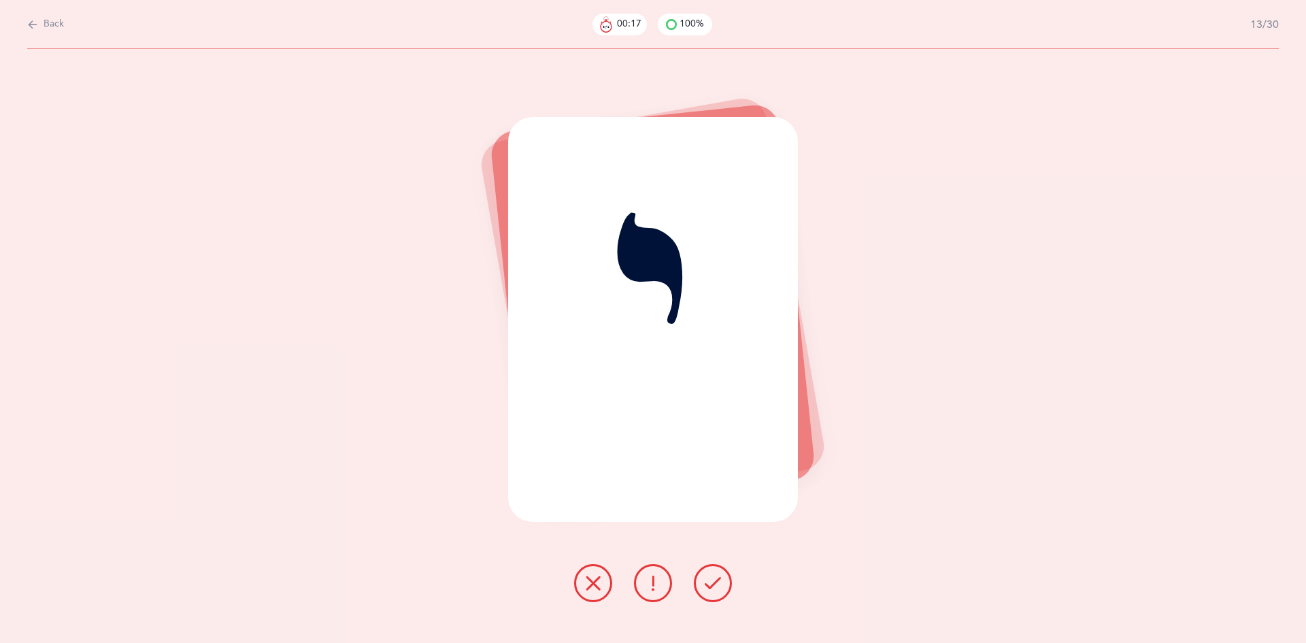
click at [714, 580] on icon at bounding box center [713, 583] width 16 height 16
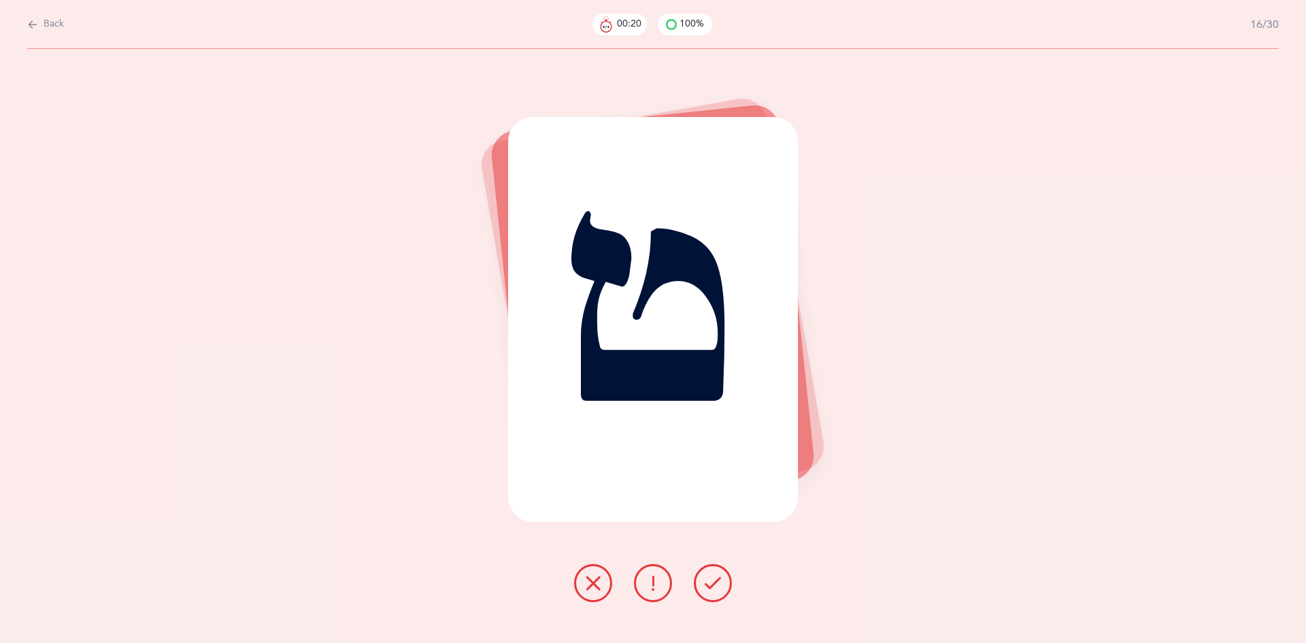
click at [714, 580] on icon at bounding box center [713, 583] width 16 height 16
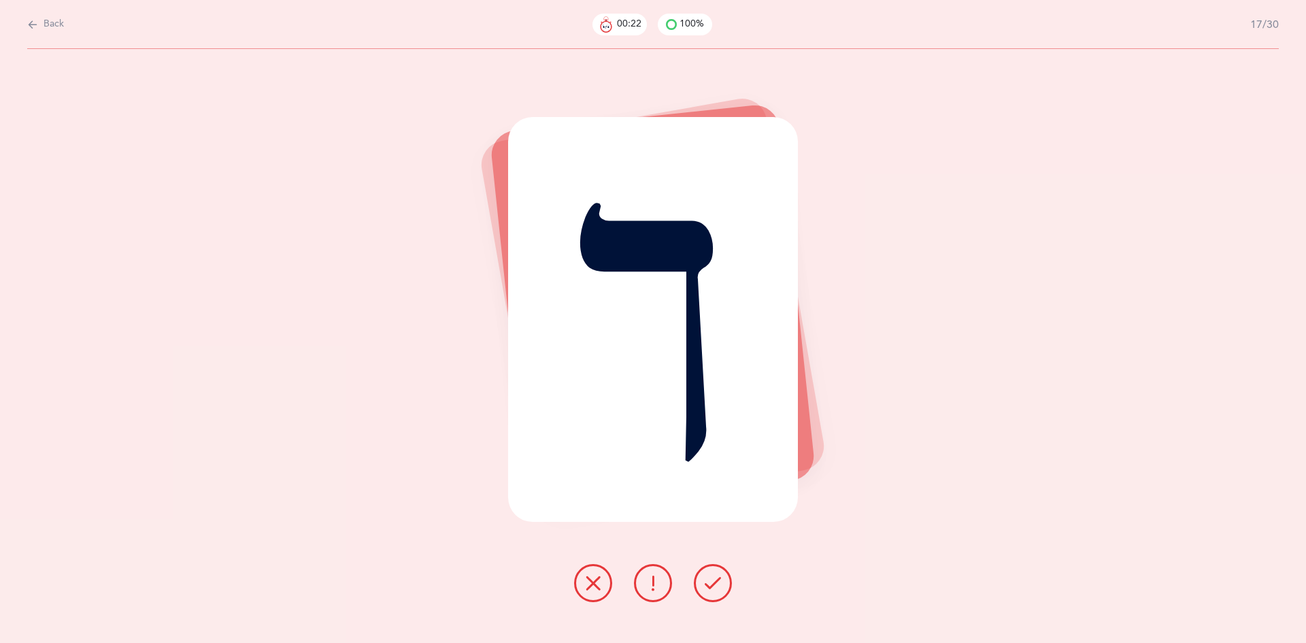
click at [714, 580] on icon at bounding box center [713, 583] width 16 height 16
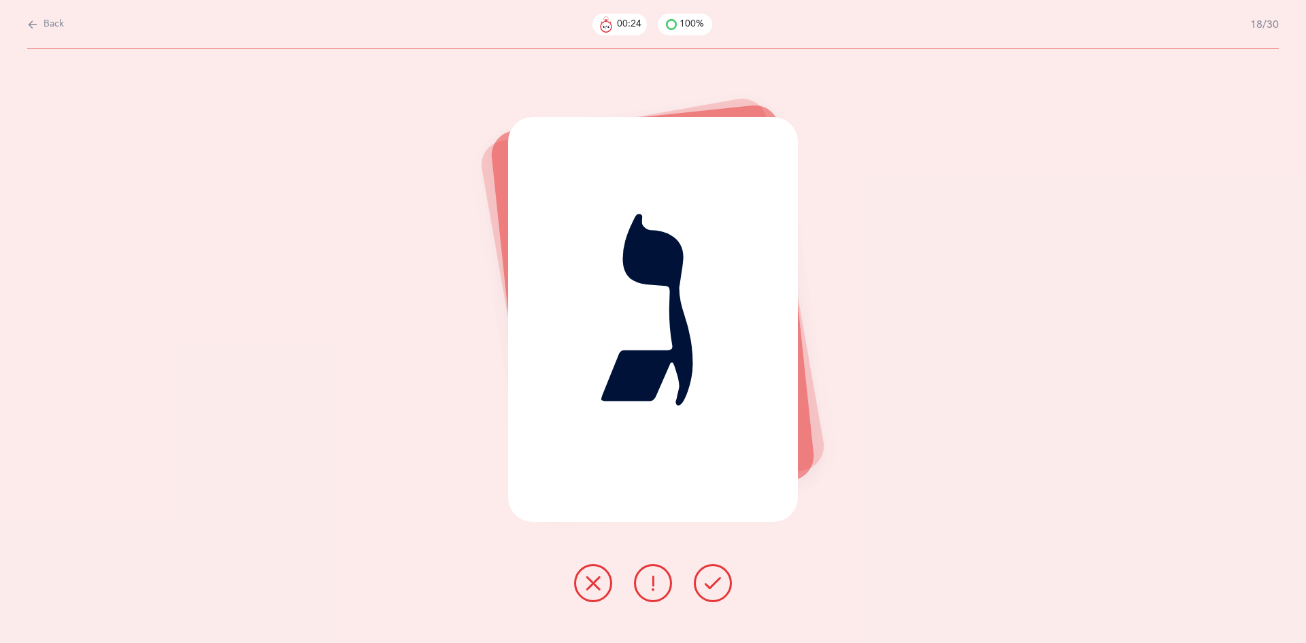
click at [714, 580] on icon at bounding box center [713, 583] width 16 height 16
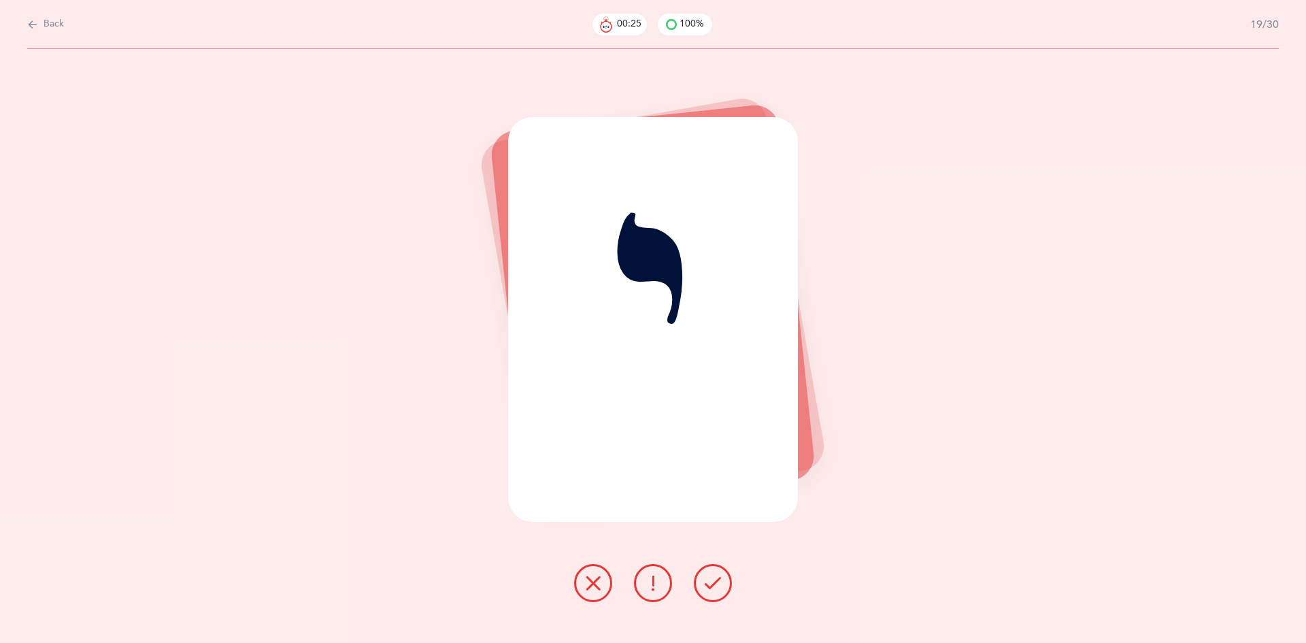
click at [714, 580] on icon at bounding box center [713, 583] width 16 height 16
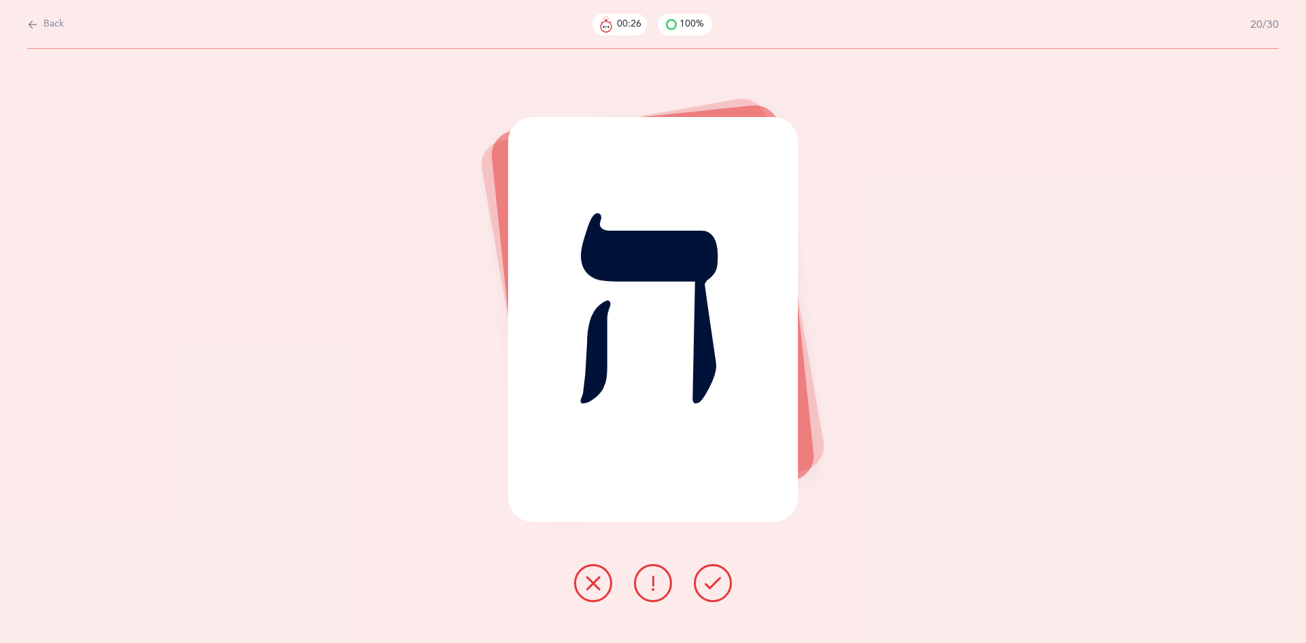
click at [714, 580] on icon at bounding box center [713, 583] width 16 height 16
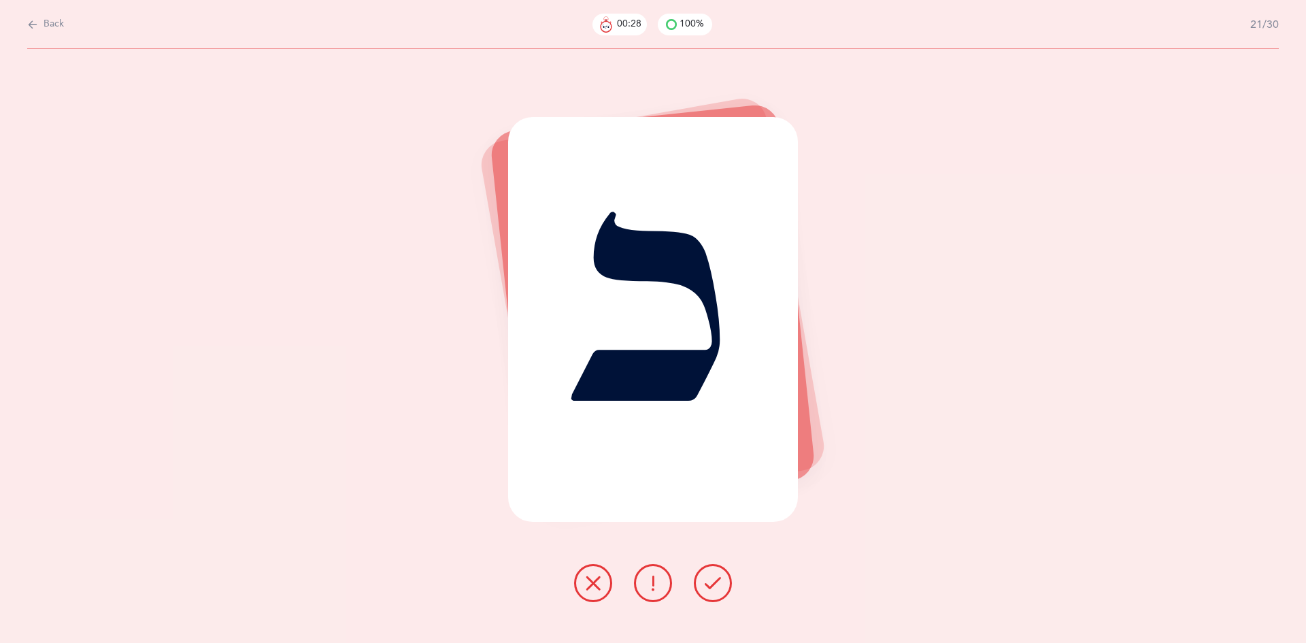
click at [714, 580] on icon at bounding box center [713, 583] width 16 height 16
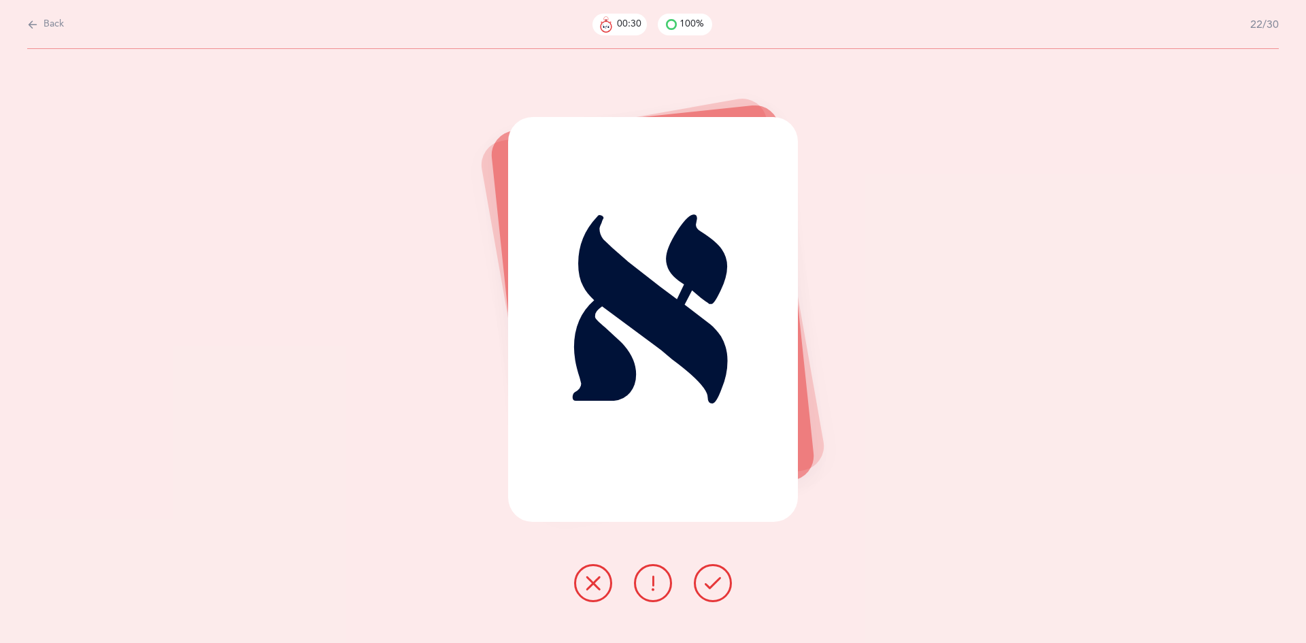
click at [714, 580] on icon at bounding box center [713, 583] width 16 height 16
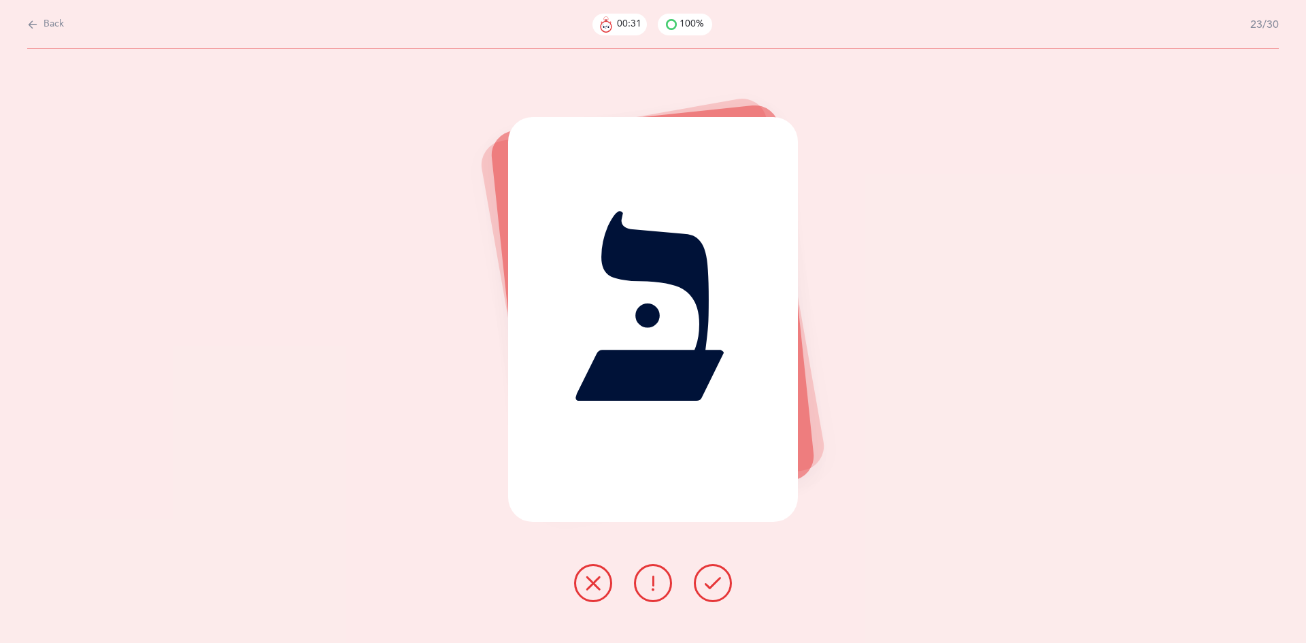
click at [714, 580] on icon at bounding box center [713, 583] width 16 height 16
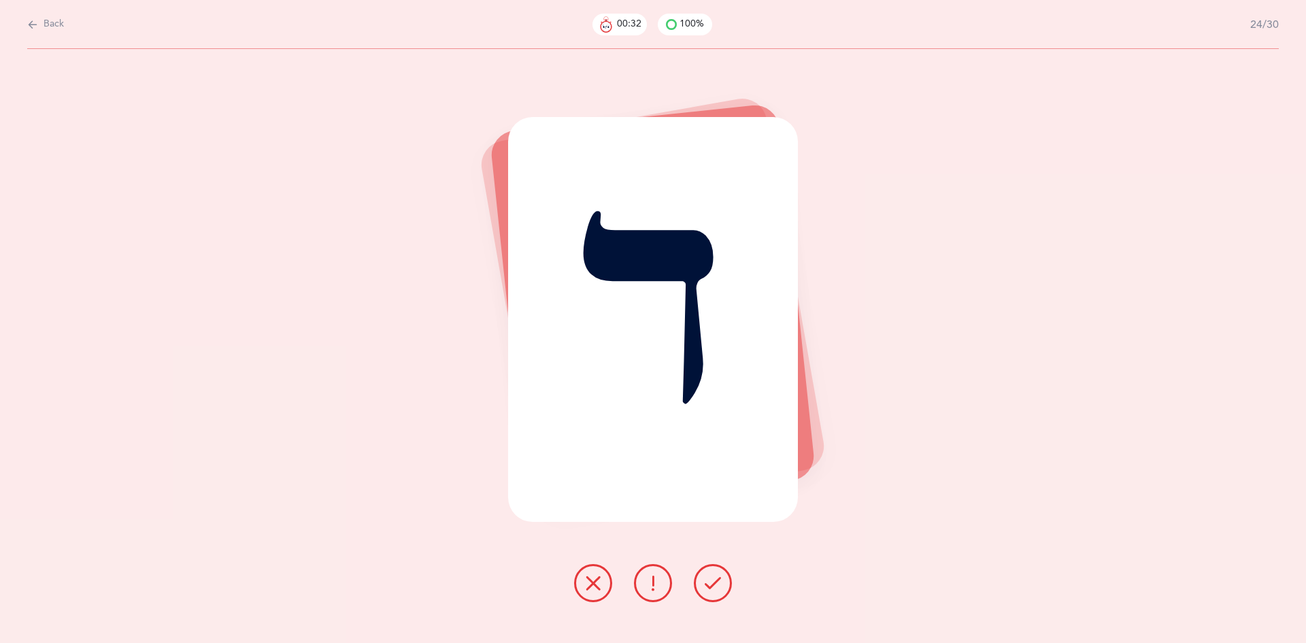
click at [714, 580] on icon at bounding box center [713, 583] width 16 height 16
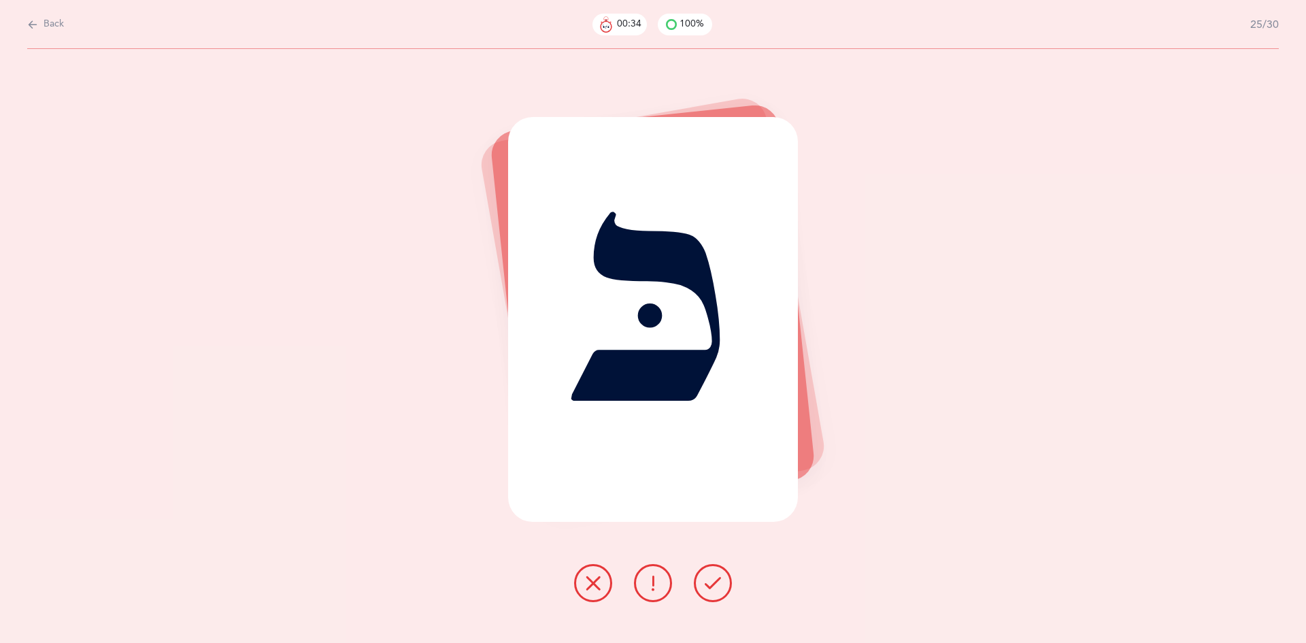
click at [714, 580] on icon at bounding box center [713, 583] width 16 height 16
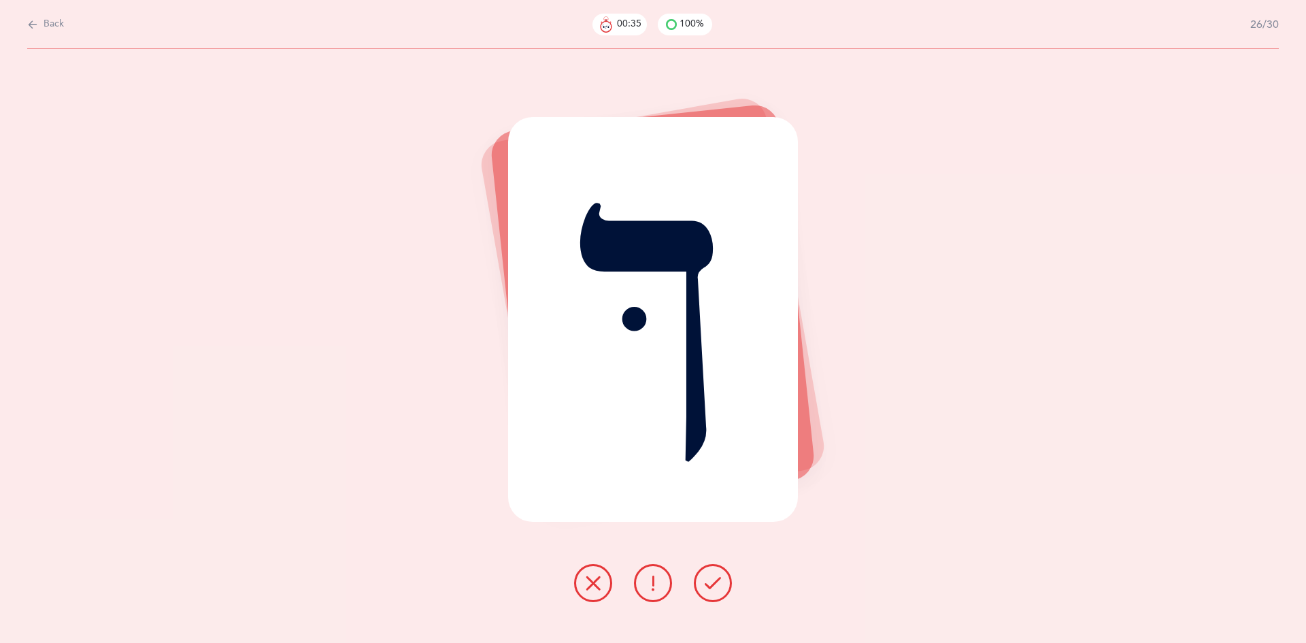
click at [714, 580] on icon at bounding box center [713, 583] width 16 height 16
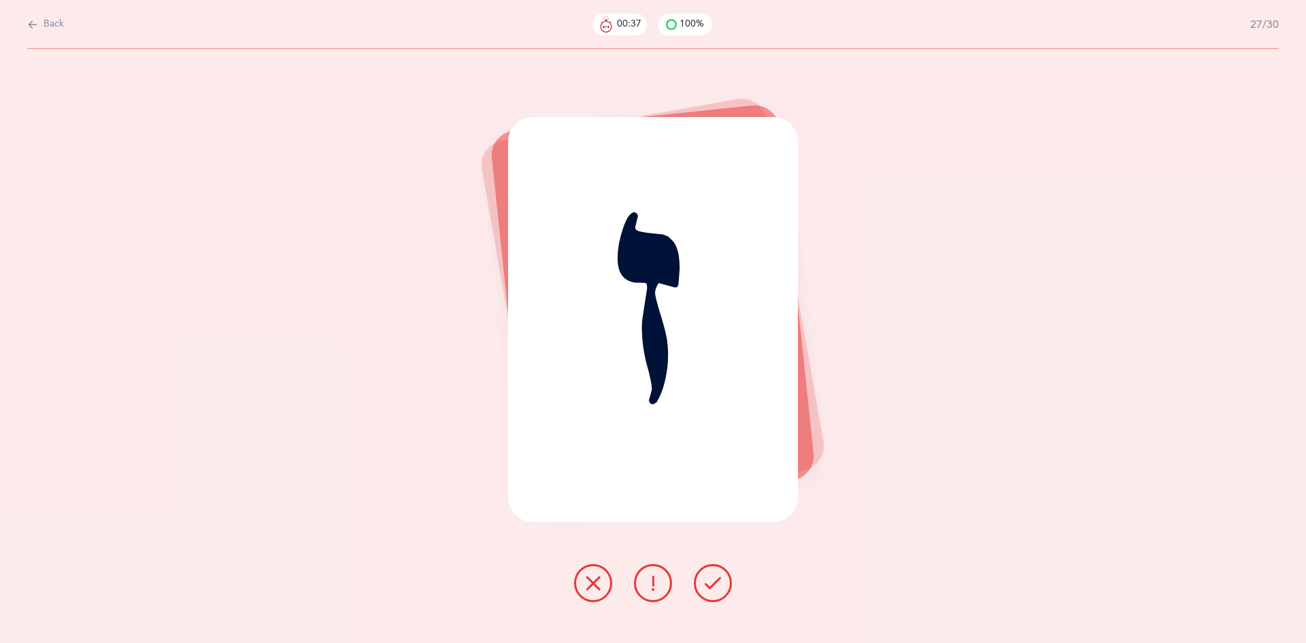
click at [714, 580] on icon at bounding box center [713, 583] width 16 height 16
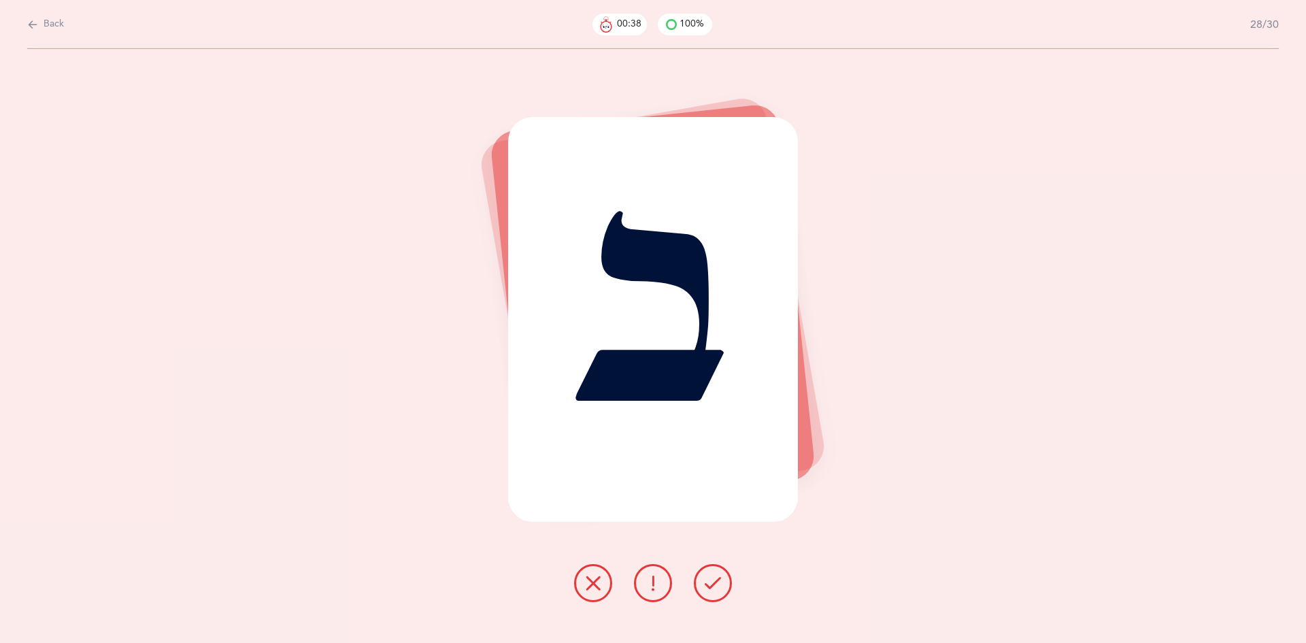
click at [714, 580] on icon at bounding box center [713, 583] width 16 height 16
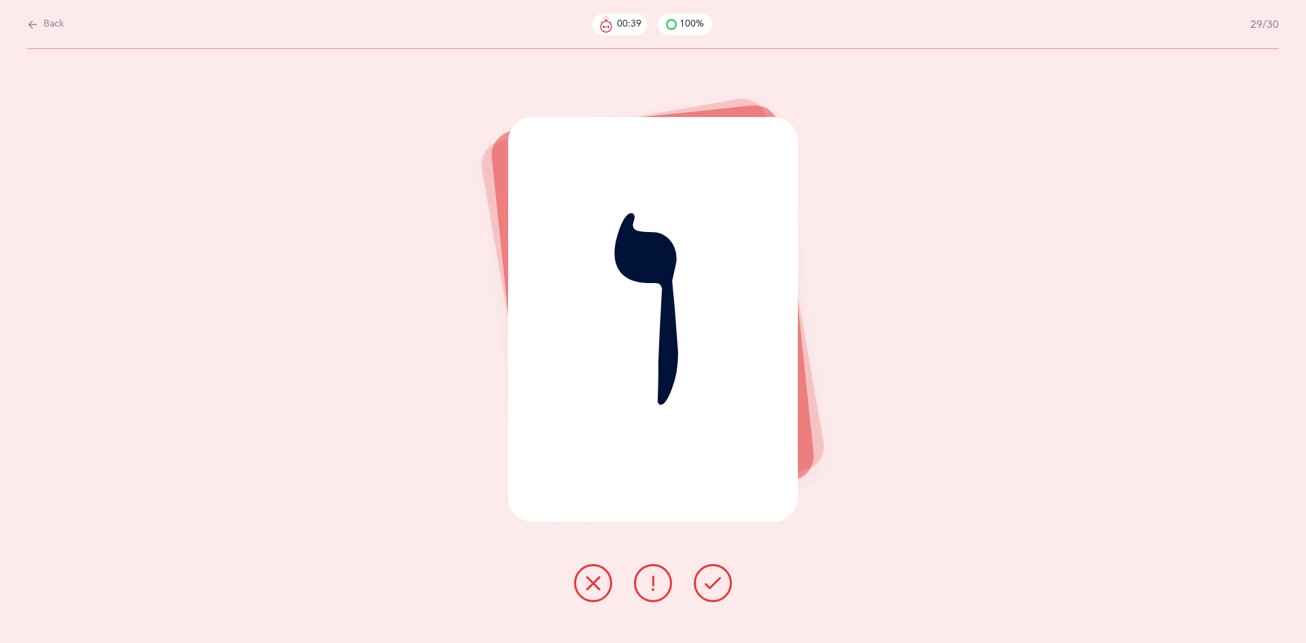
click at [714, 580] on icon at bounding box center [713, 583] width 16 height 16
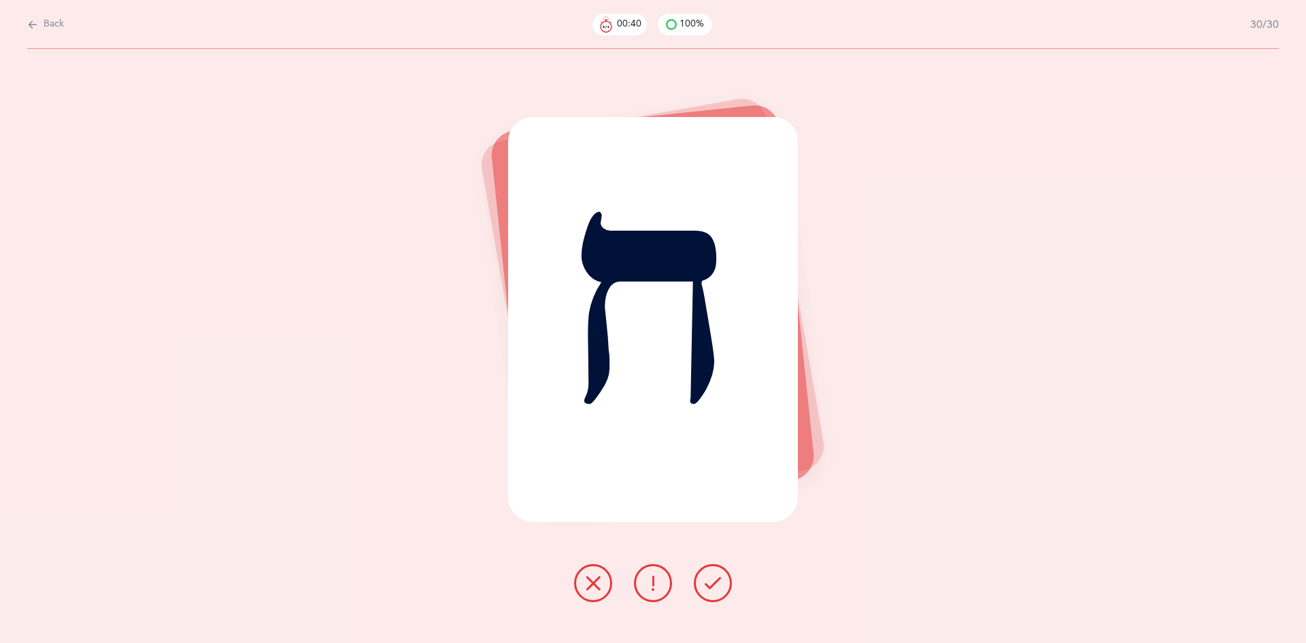
click at [714, 580] on icon at bounding box center [713, 583] width 16 height 16
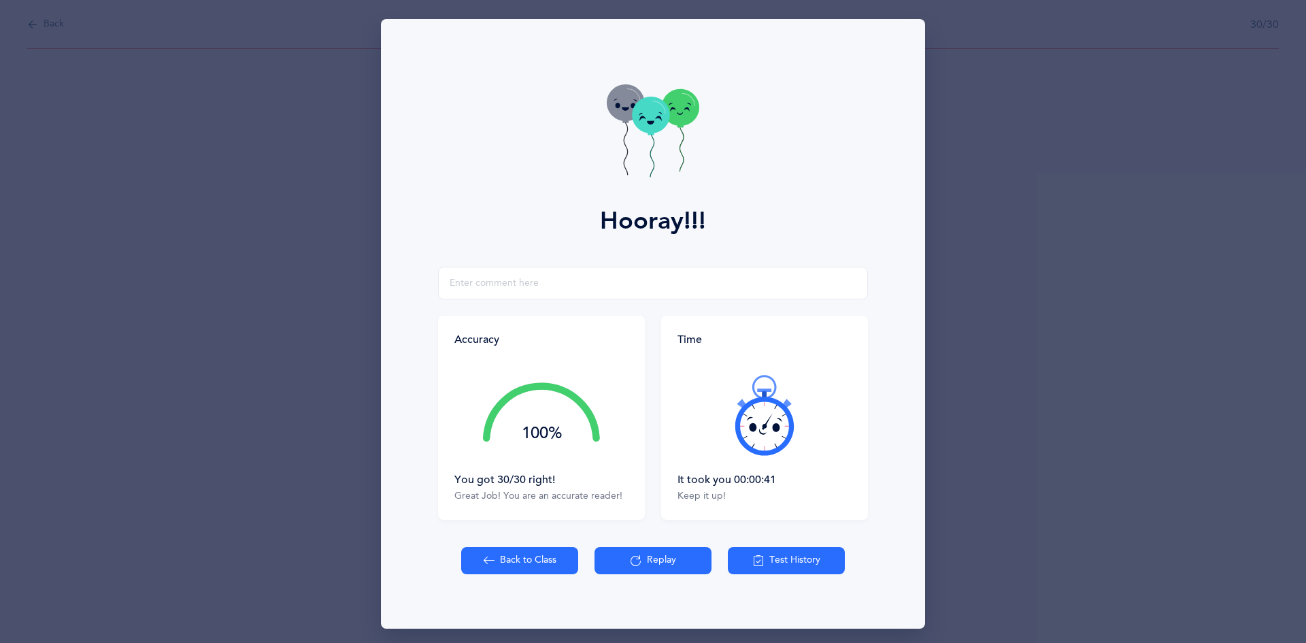
click at [512, 557] on button "Back to Class" at bounding box center [519, 560] width 117 height 27
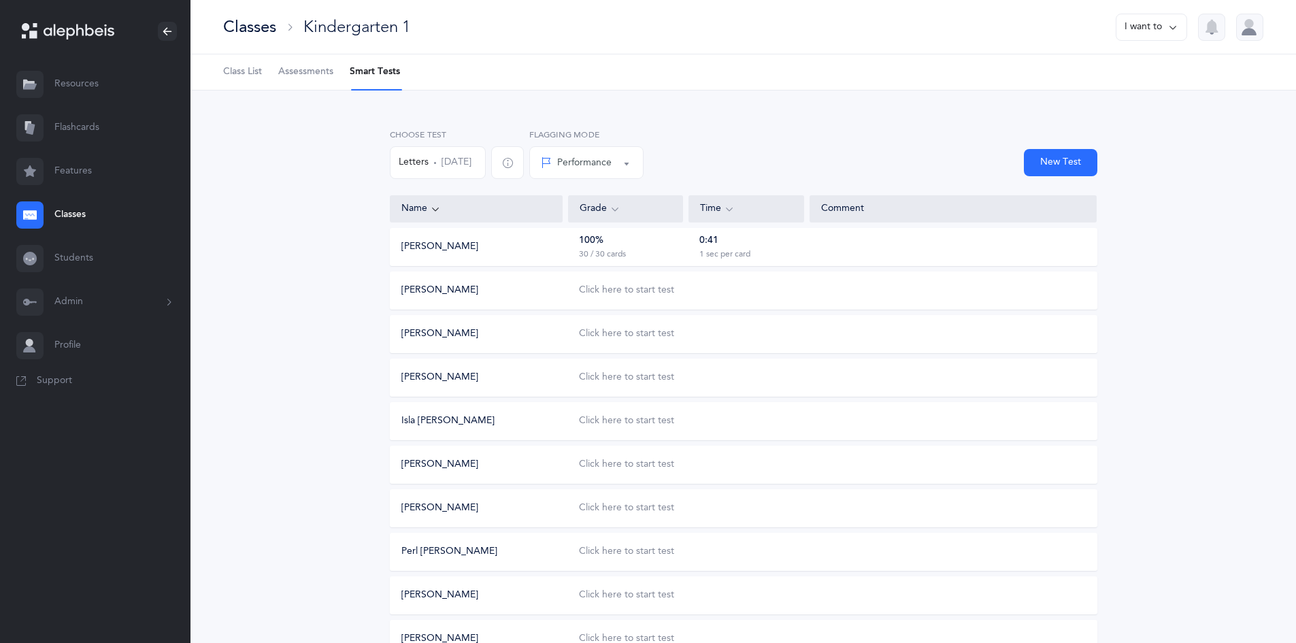
click at [467, 156] on button "Letters [DATE]" at bounding box center [438, 162] width 96 height 33
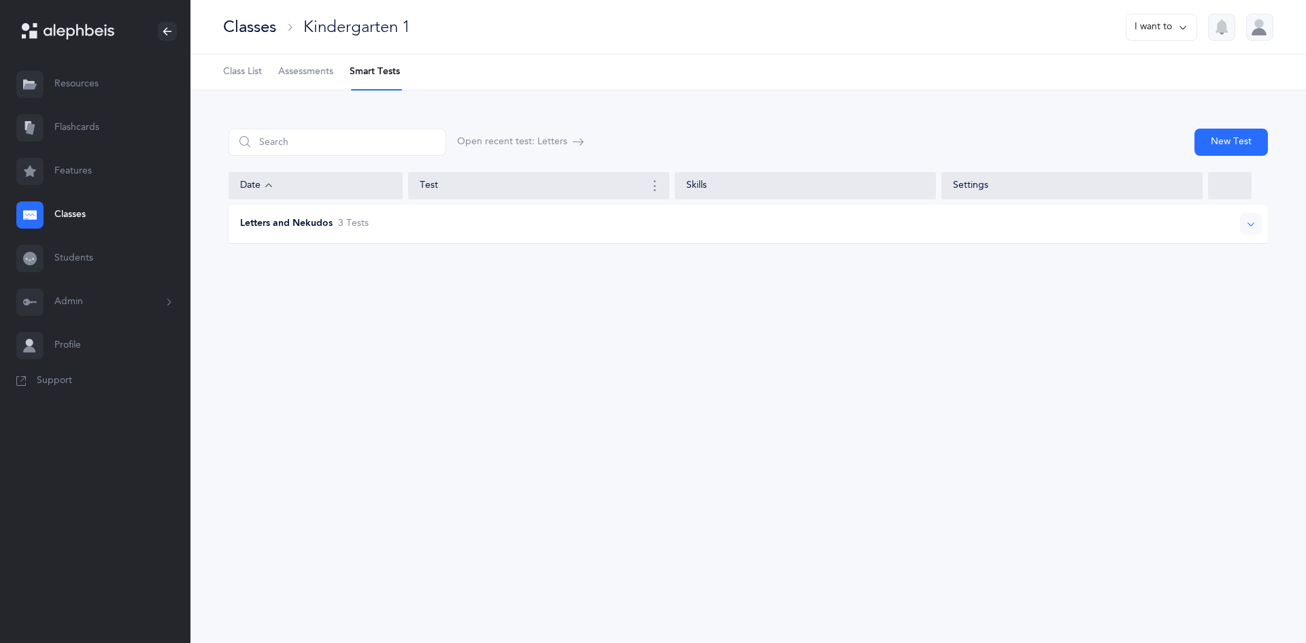
click at [359, 231] on div "Letters and Nekudos 3 Test s" at bounding box center [748, 224] width 1039 height 38
click at [405, 322] on div "[DATE] [DATE]" at bounding box center [331, 311] width 170 height 26
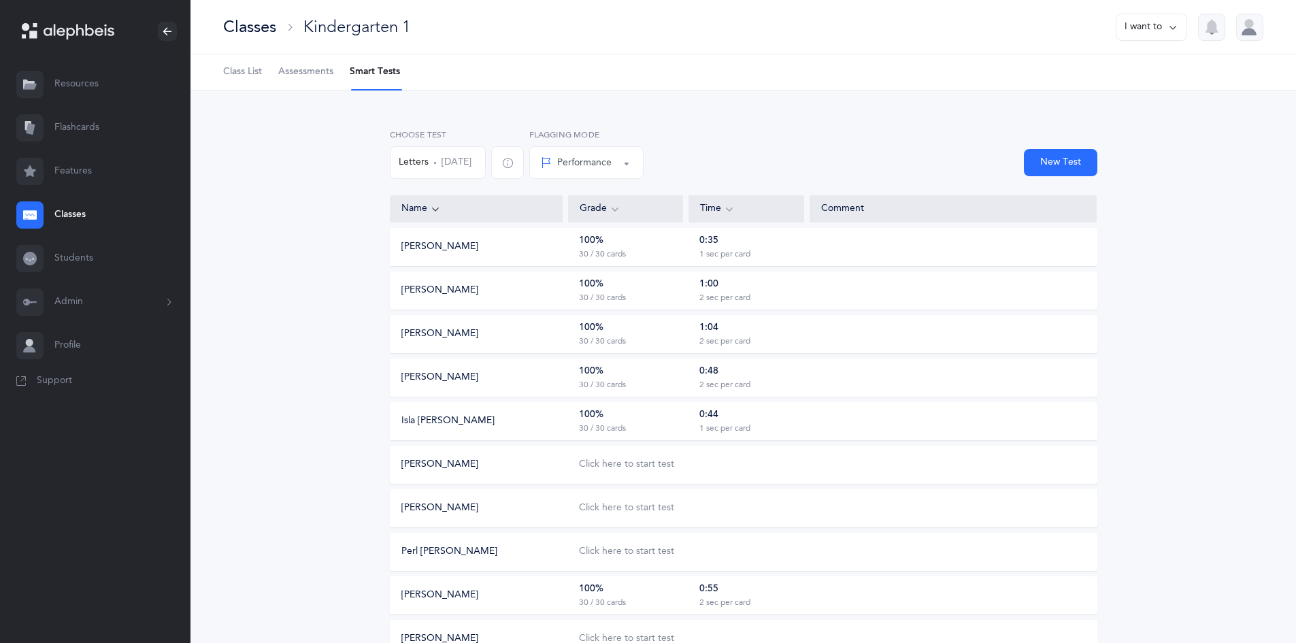
click at [444, 164] on button "Letters [DATE]" at bounding box center [438, 162] width 96 height 33
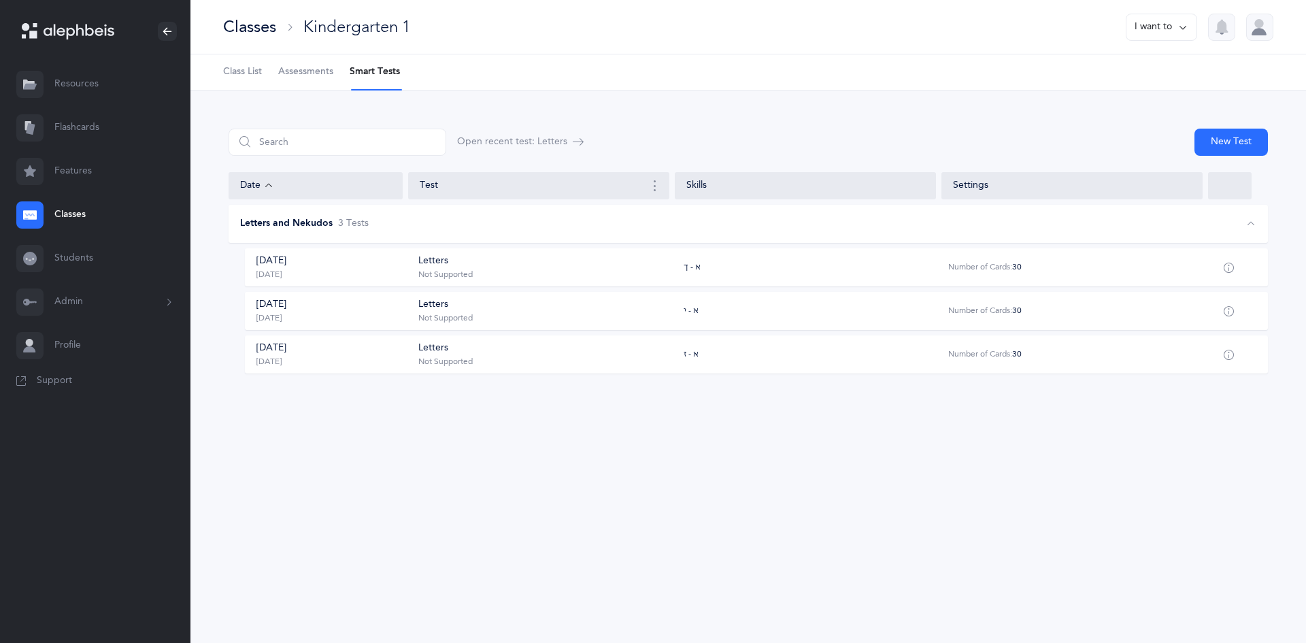
click at [463, 266] on div "Letters Not Supported" at bounding box center [546, 267] width 256 height 26
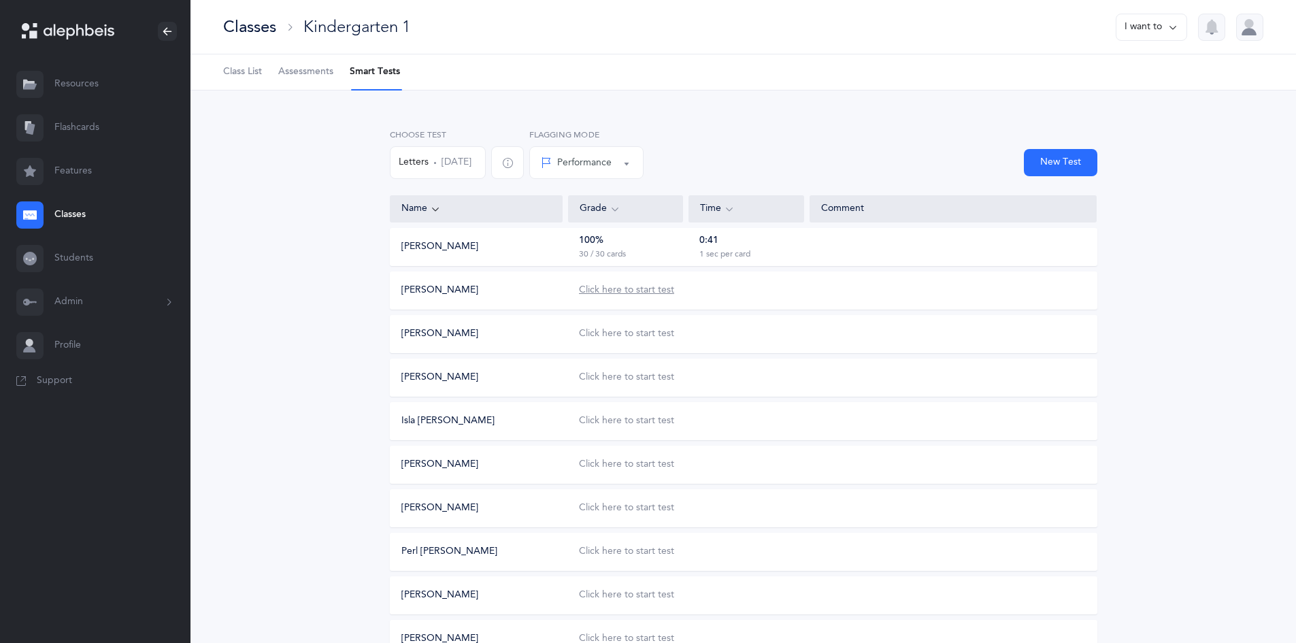
click at [628, 295] on div "Click here to start test" at bounding box center [626, 291] width 95 height 14
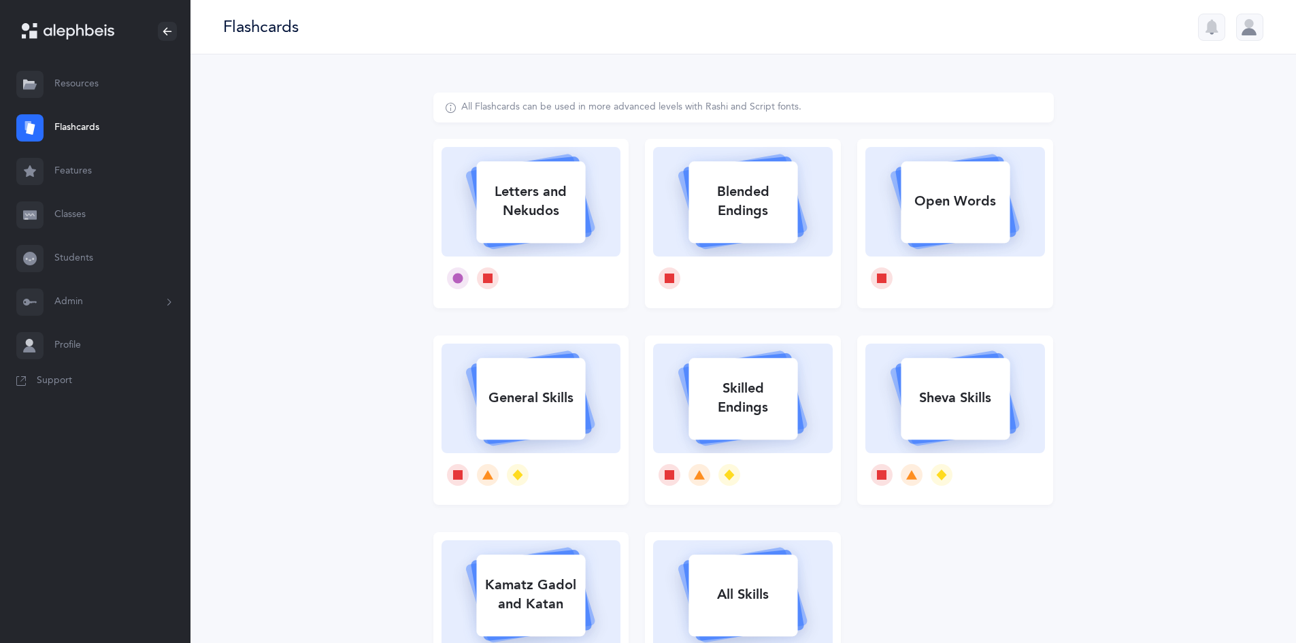
click at [525, 231] on rect at bounding box center [531, 202] width 109 height 82
select select
select select "single"
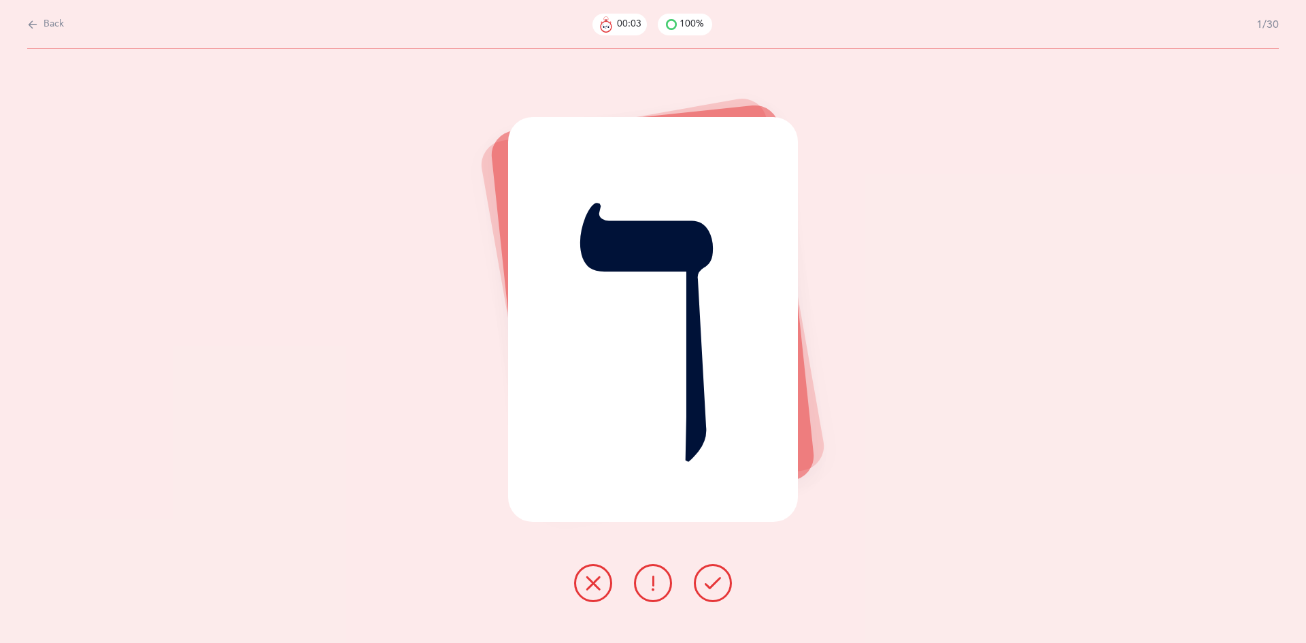
click at [701, 584] on button at bounding box center [713, 583] width 38 height 38
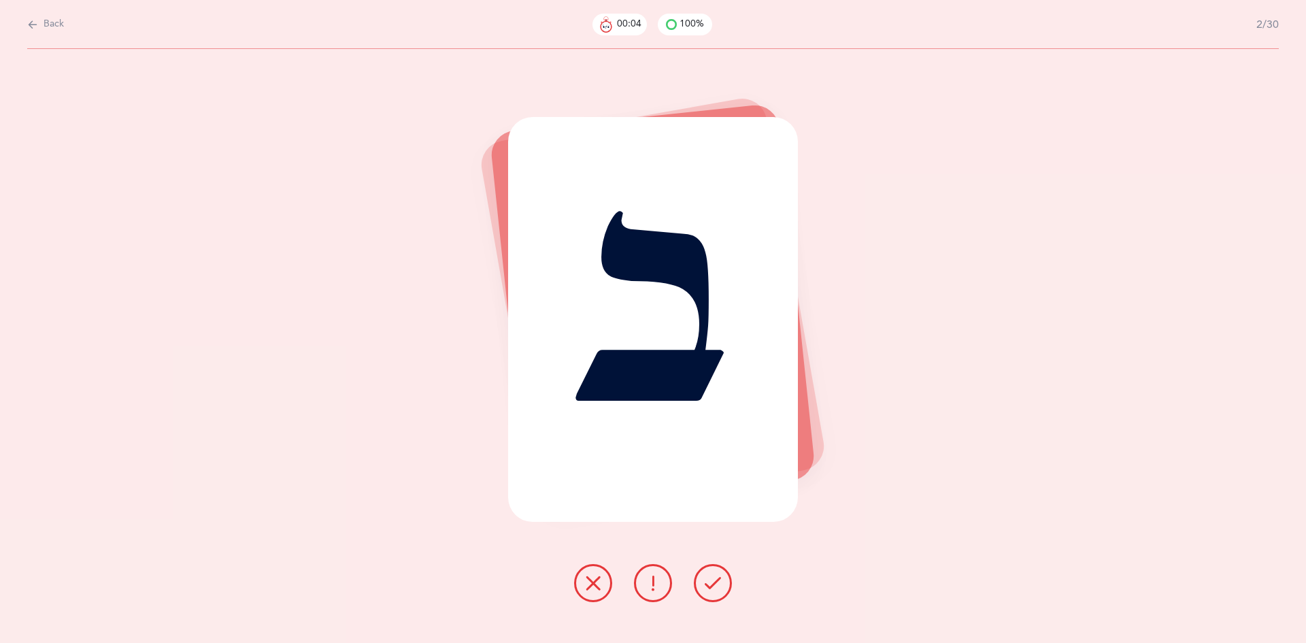
click at [701, 584] on button at bounding box center [713, 583] width 38 height 38
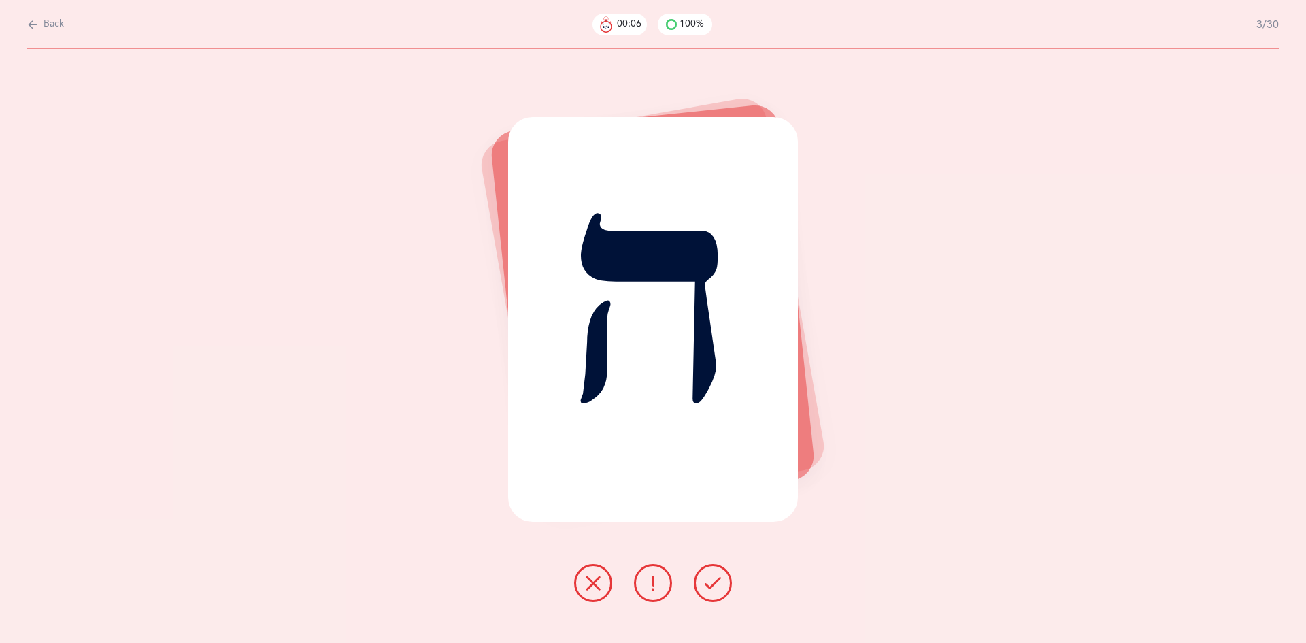
click at [701, 584] on button at bounding box center [713, 583] width 38 height 38
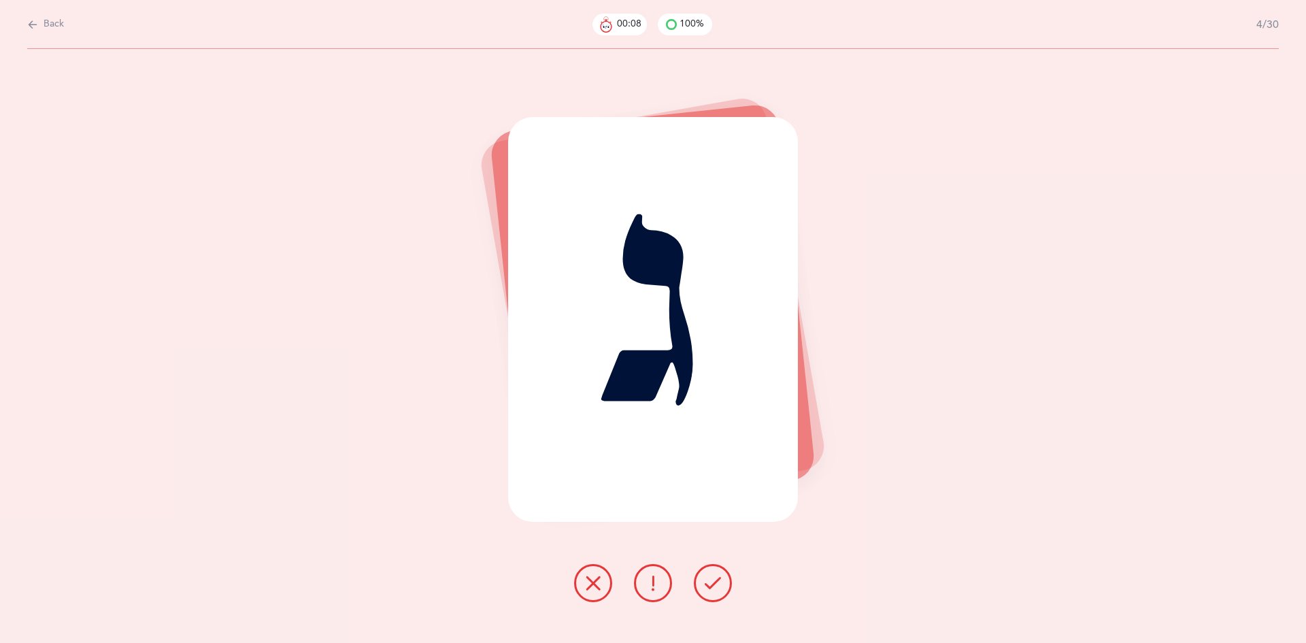
click at [701, 584] on button at bounding box center [713, 583] width 38 height 38
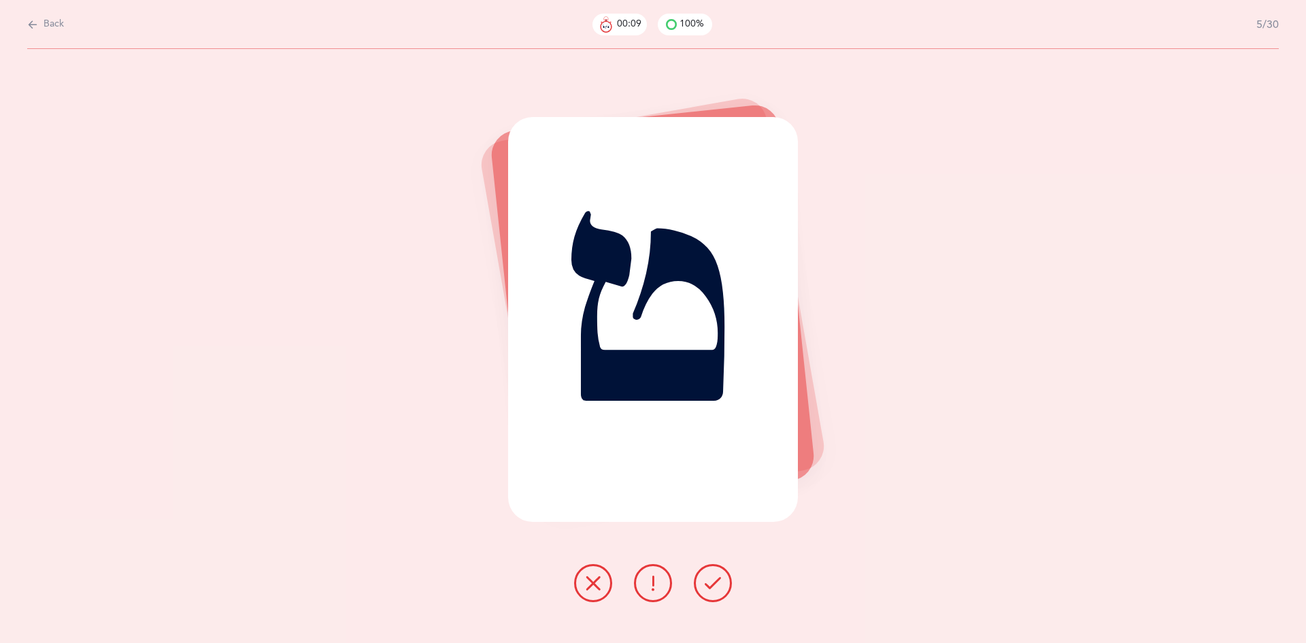
click at [701, 584] on button at bounding box center [713, 583] width 38 height 38
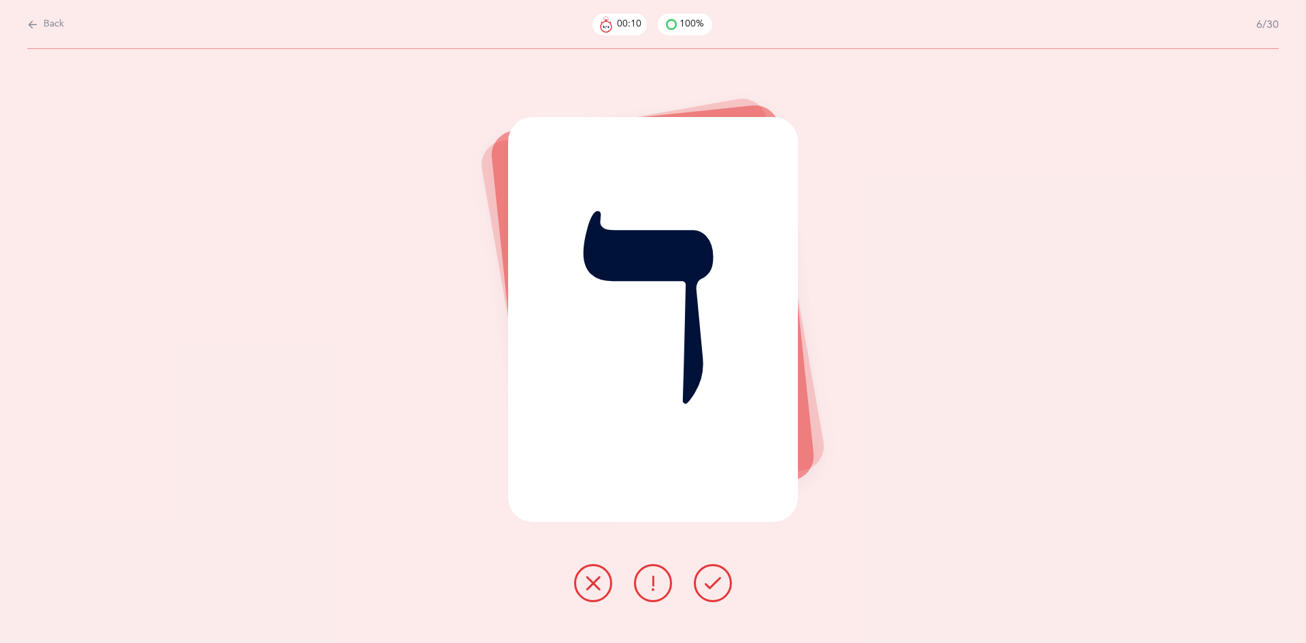
click at [701, 584] on button at bounding box center [713, 583] width 38 height 38
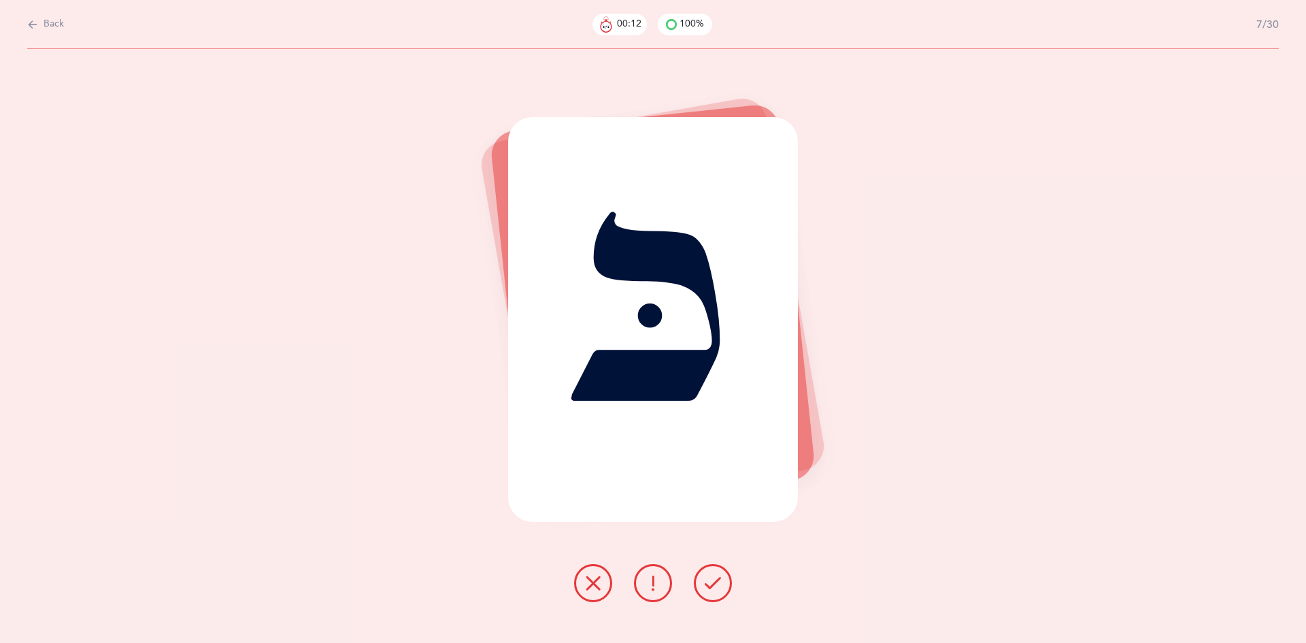
click at [703, 584] on button at bounding box center [713, 583] width 38 height 38
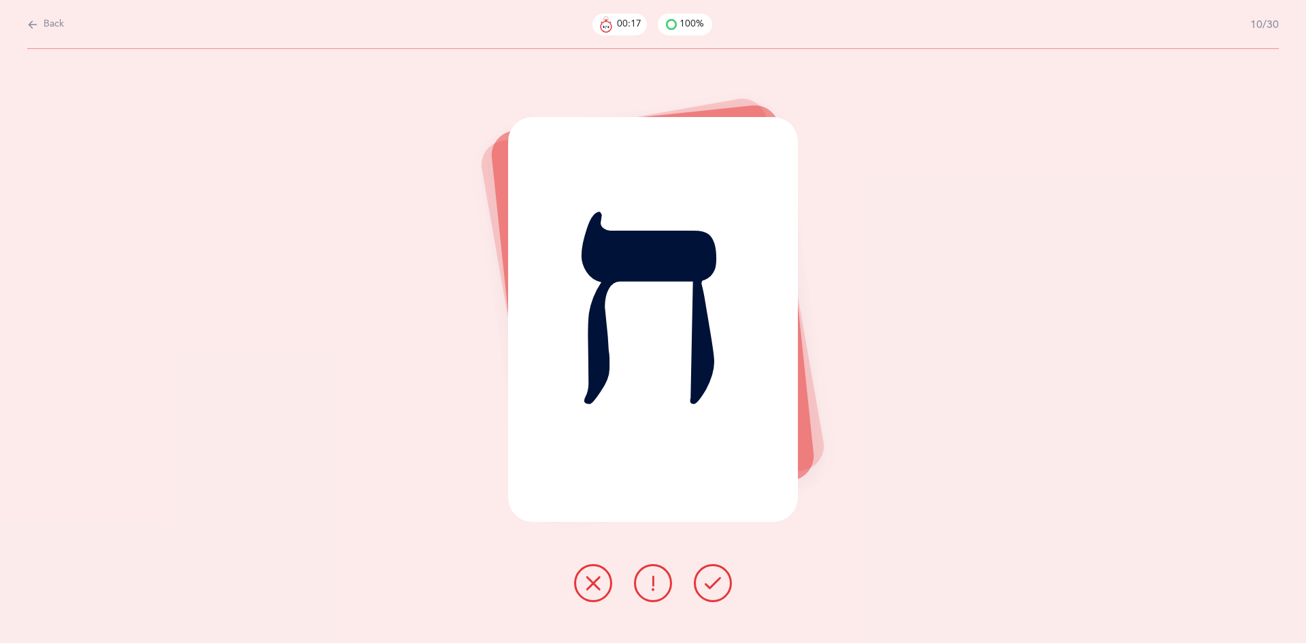
click at [703, 584] on button at bounding box center [713, 583] width 38 height 38
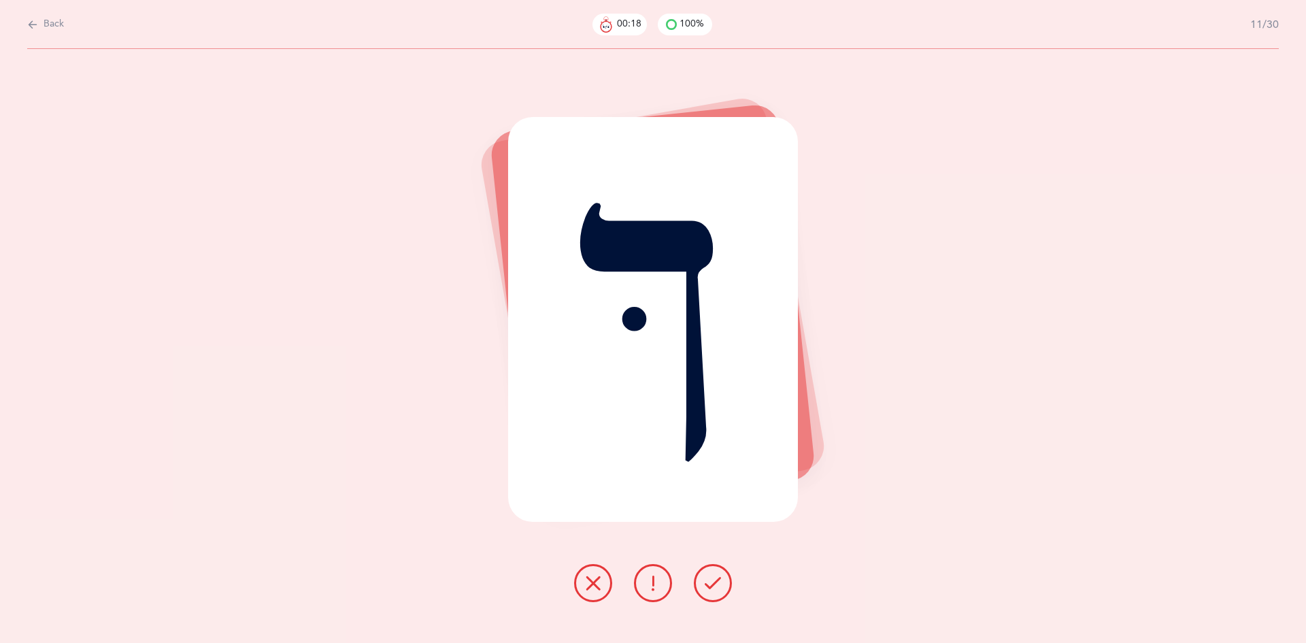
click at [703, 584] on button at bounding box center [713, 583] width 38 height 38
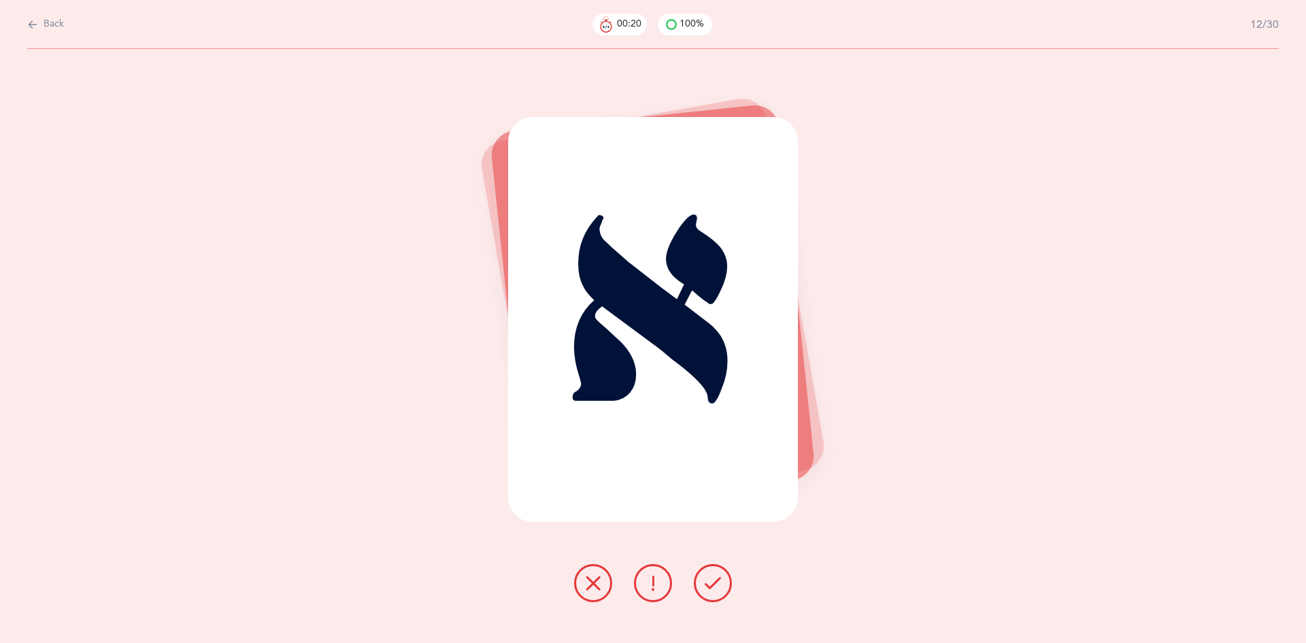
click at [703, 584] on button at bounding box center [713, 583] width 38 height 38
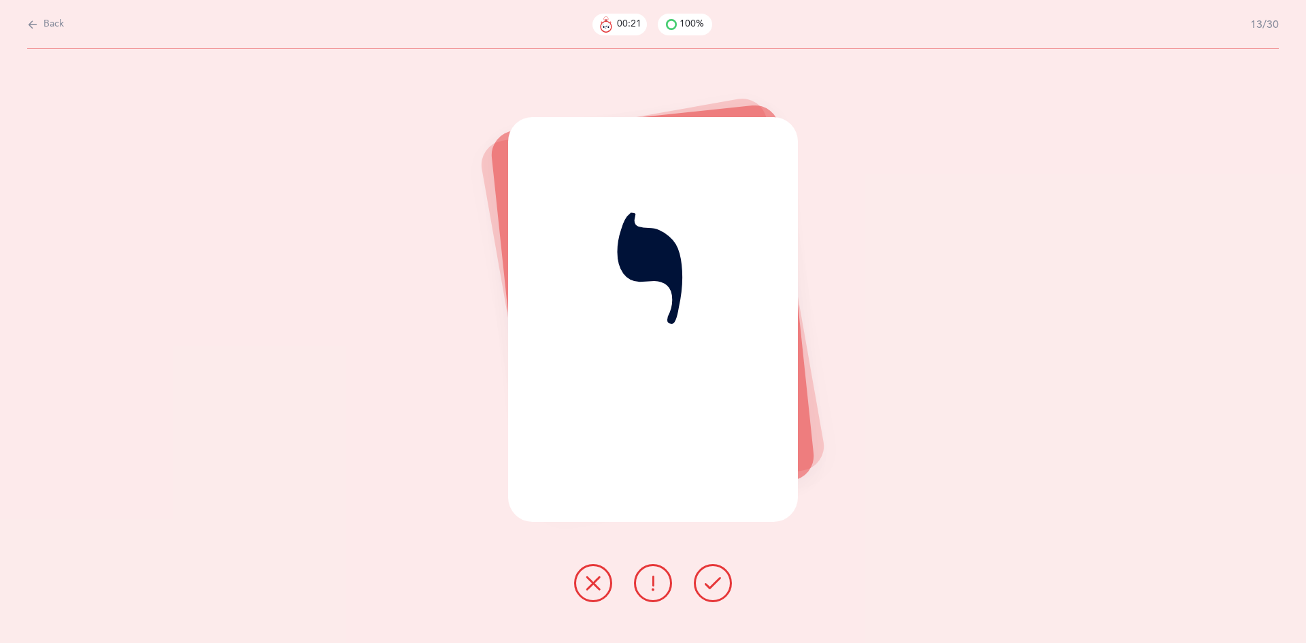
click at [703, 584] on button at bounding box center [713, 583] width 38 height 38
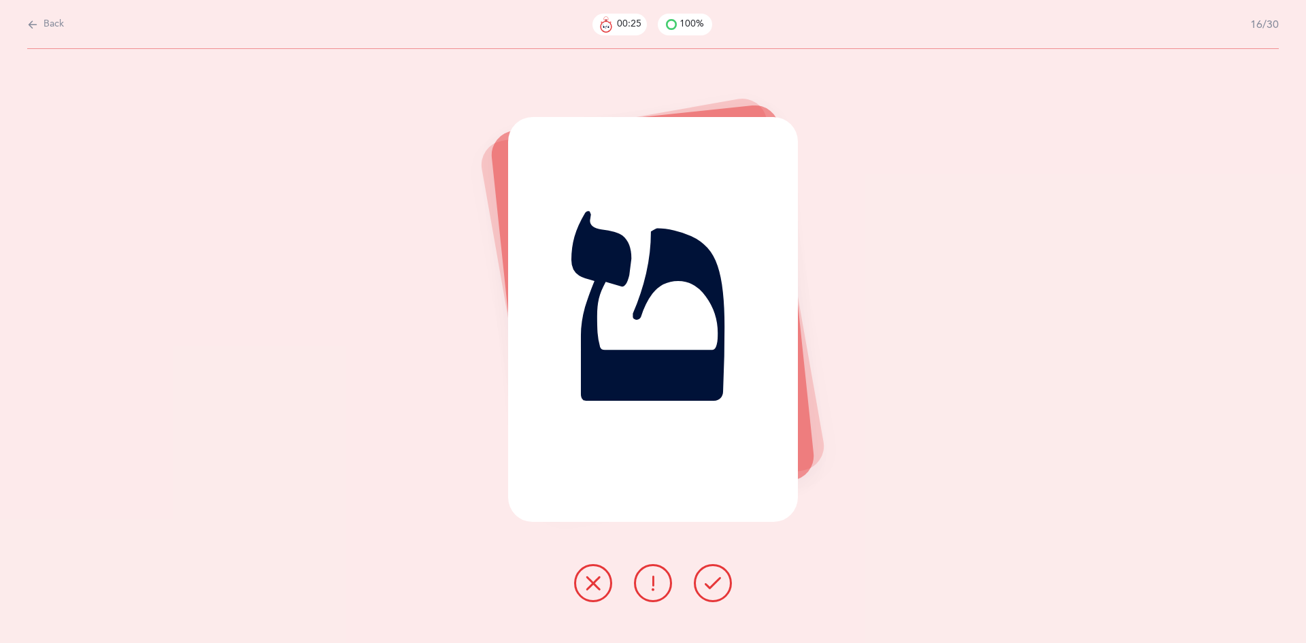
click at [703, 584] on button at bounding box center [713, 583] width 38 height 38
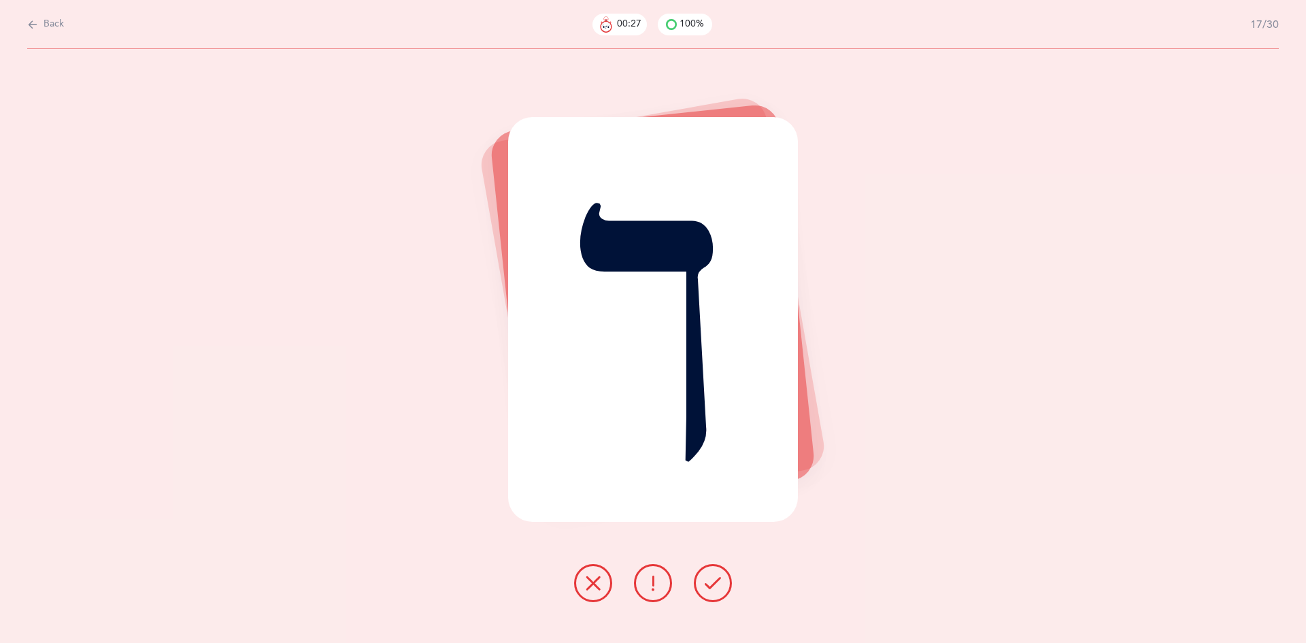
click at [703, 584] on button at bounding box center [713, 583] width 38 height 38
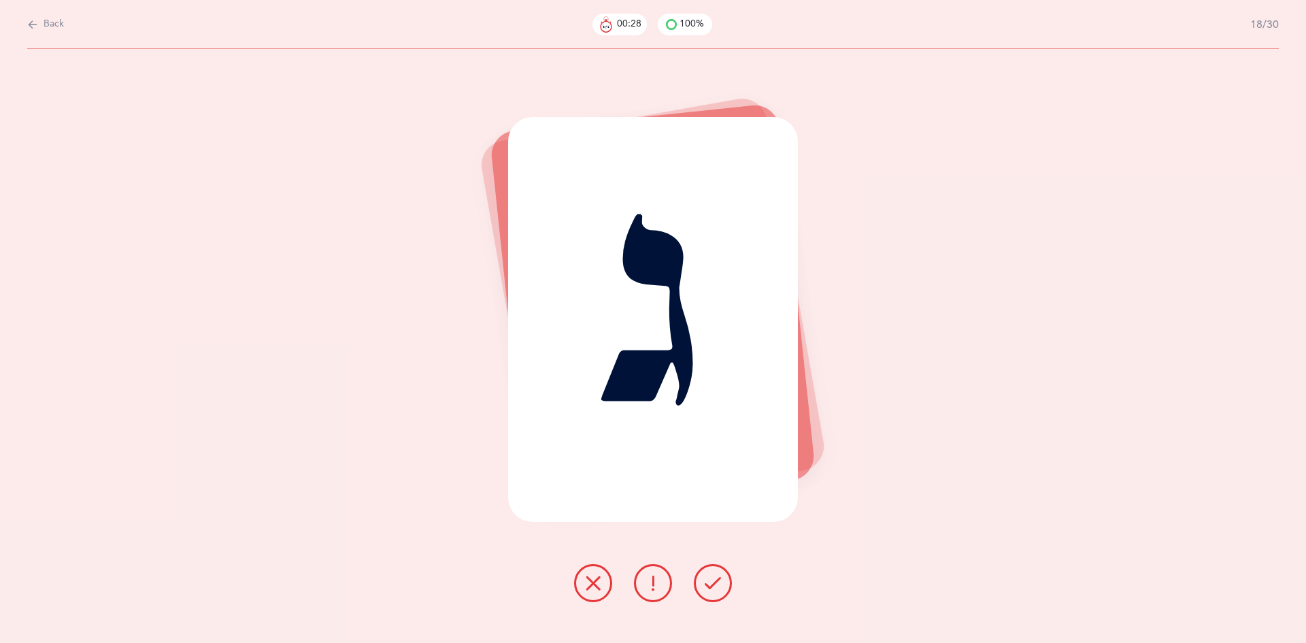
click at [705, 579] on icon at bounding box center [713, 583] width 16 height 16
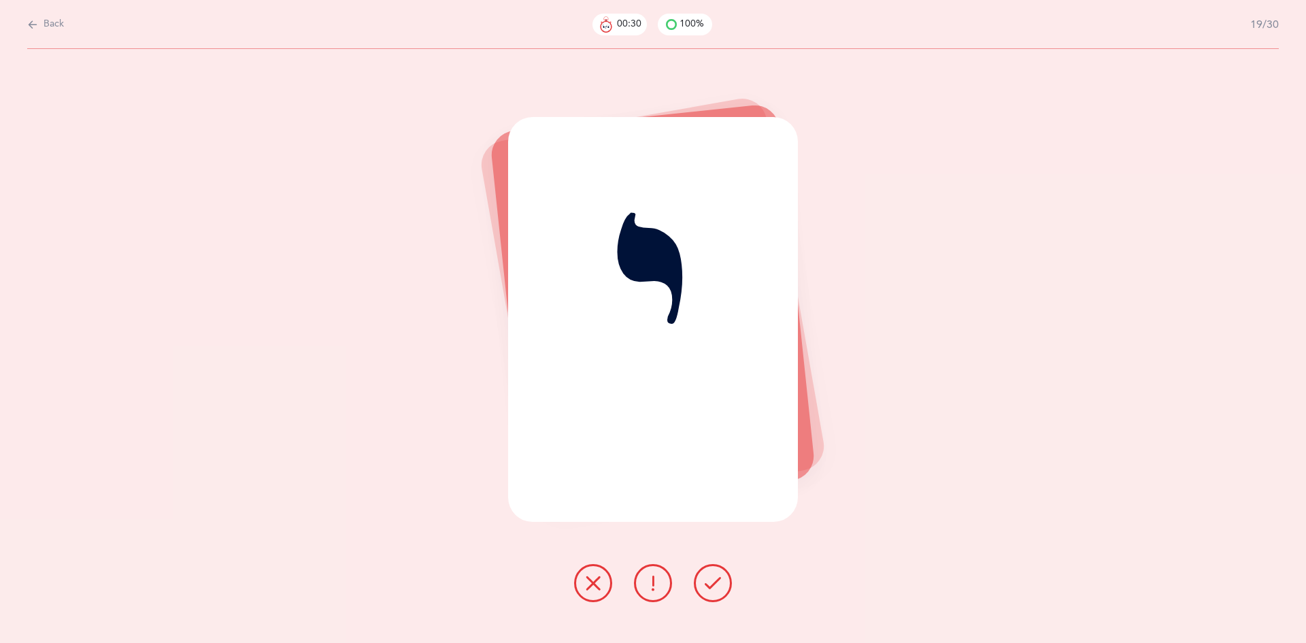
click at [705, 579] on icon at bounding box center [713, 583] width 16 height 16
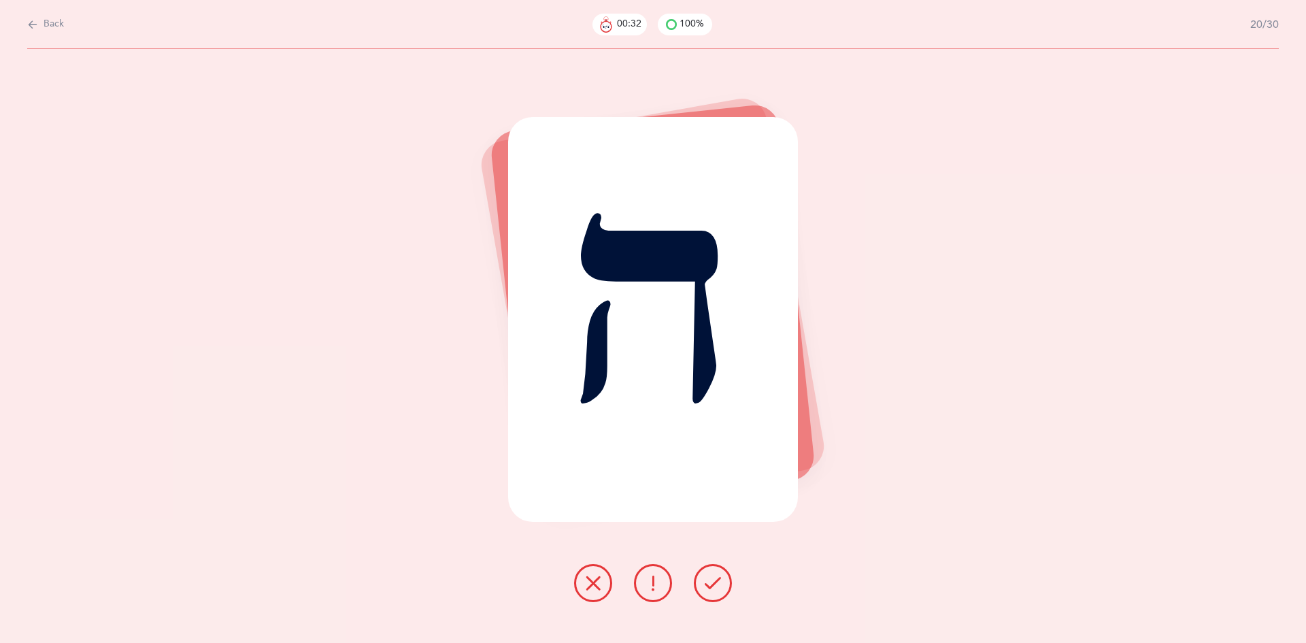
click at [705, 579] on icon at bounding box center [713, 583] width 16 height 16
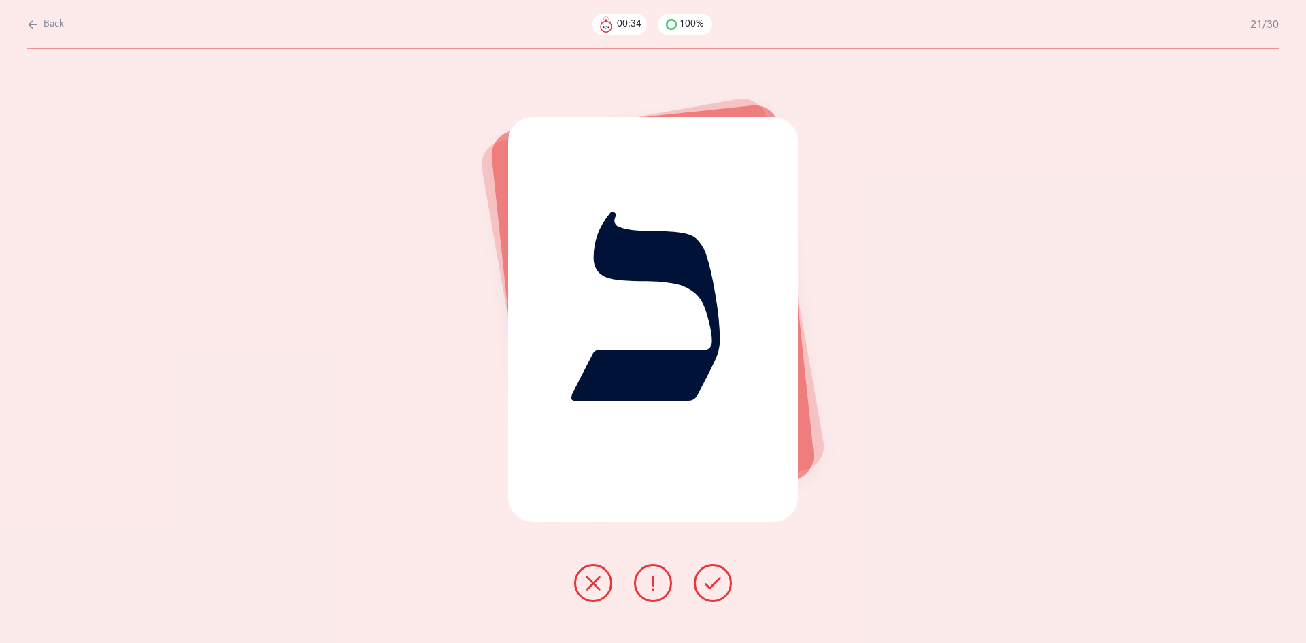
click at [705, 579] on icon at bounding box center [713, 583] width 16 height 16
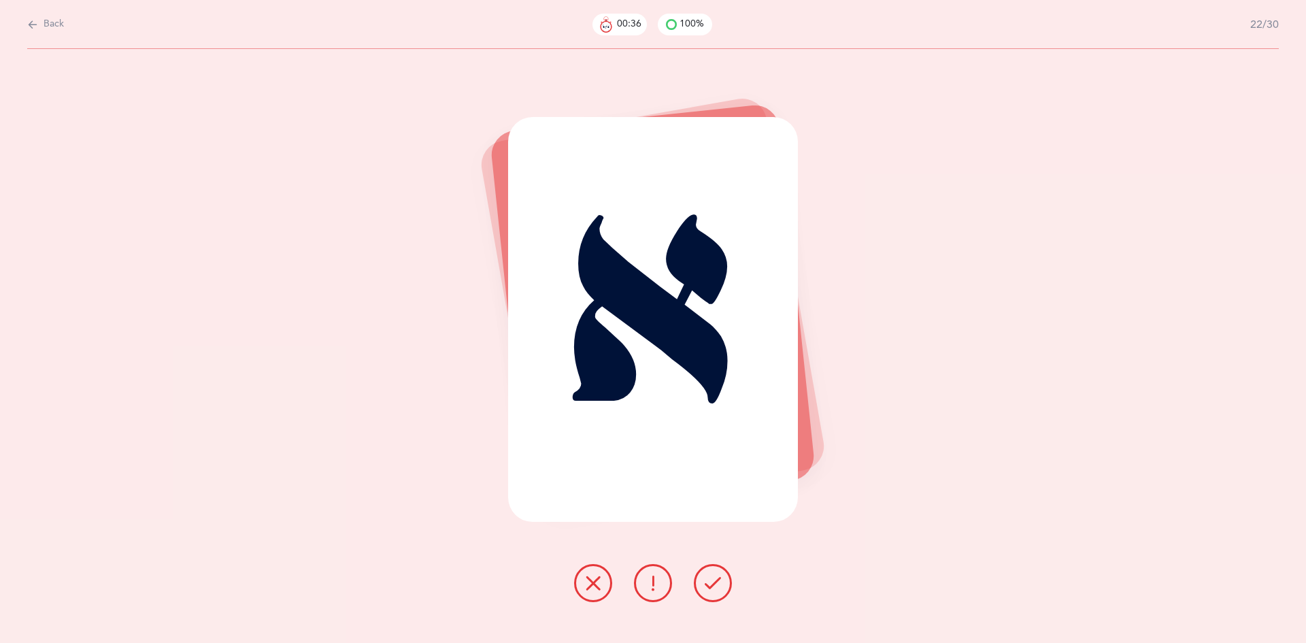
click at [705, 579] on icon at bounding box center [713, 583] width 16 height 16
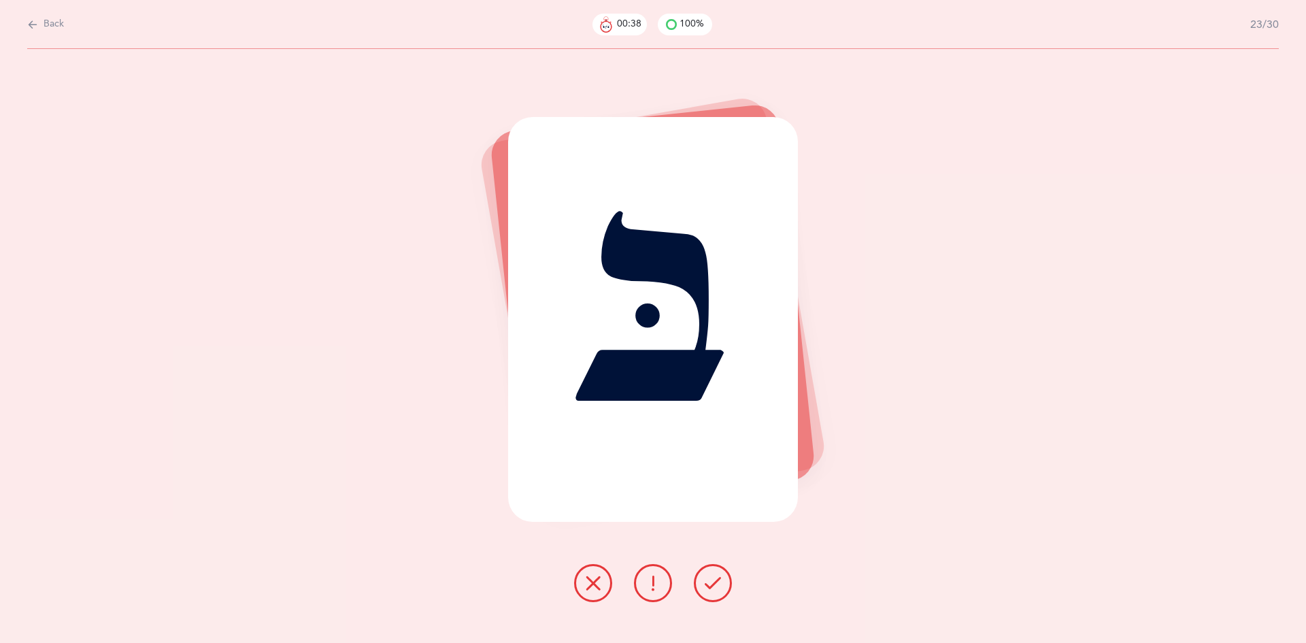
click at [705, 579] on icon at bounding box center [713, 583] width 16 height 16
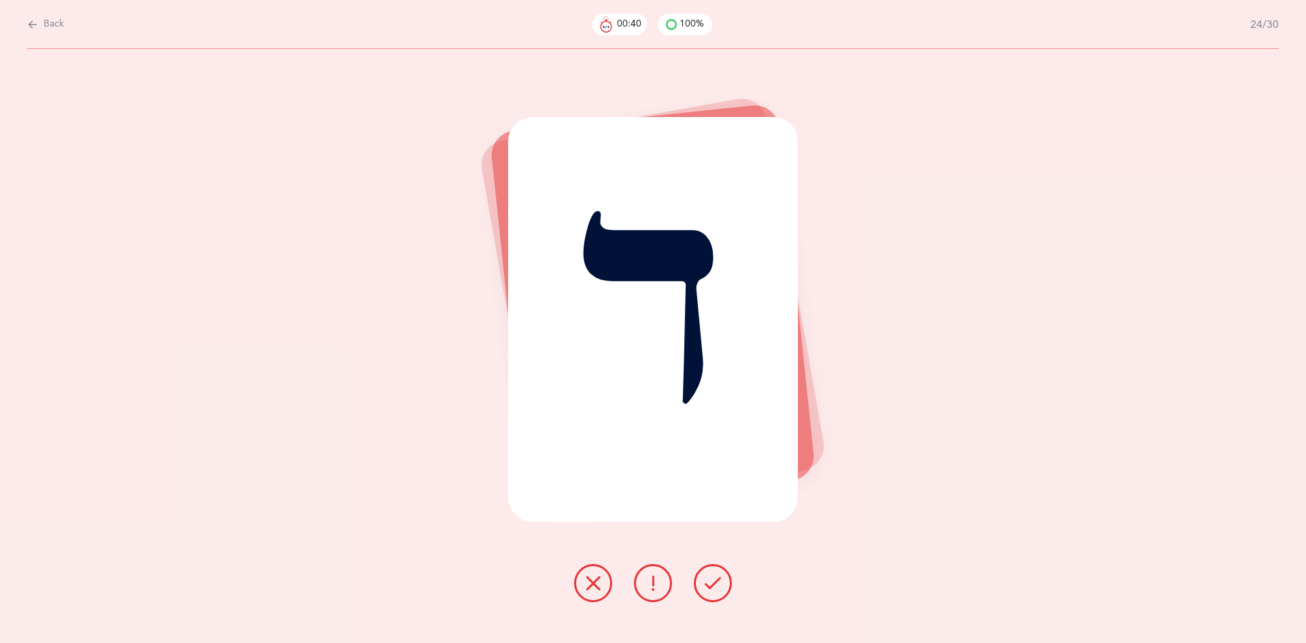
click at [705, 579] on icon at bounding box center [713, 583] width 16 height 16
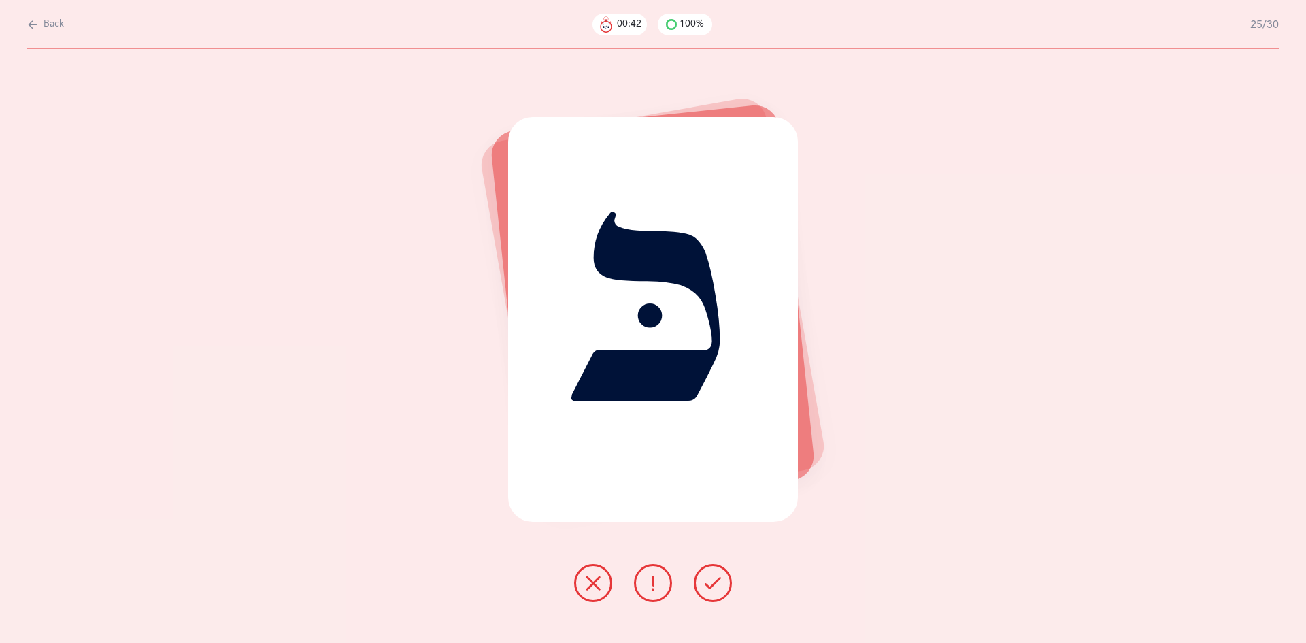
click at [705, 579] on icon at bounding box center [713, 583] width 16 height 16
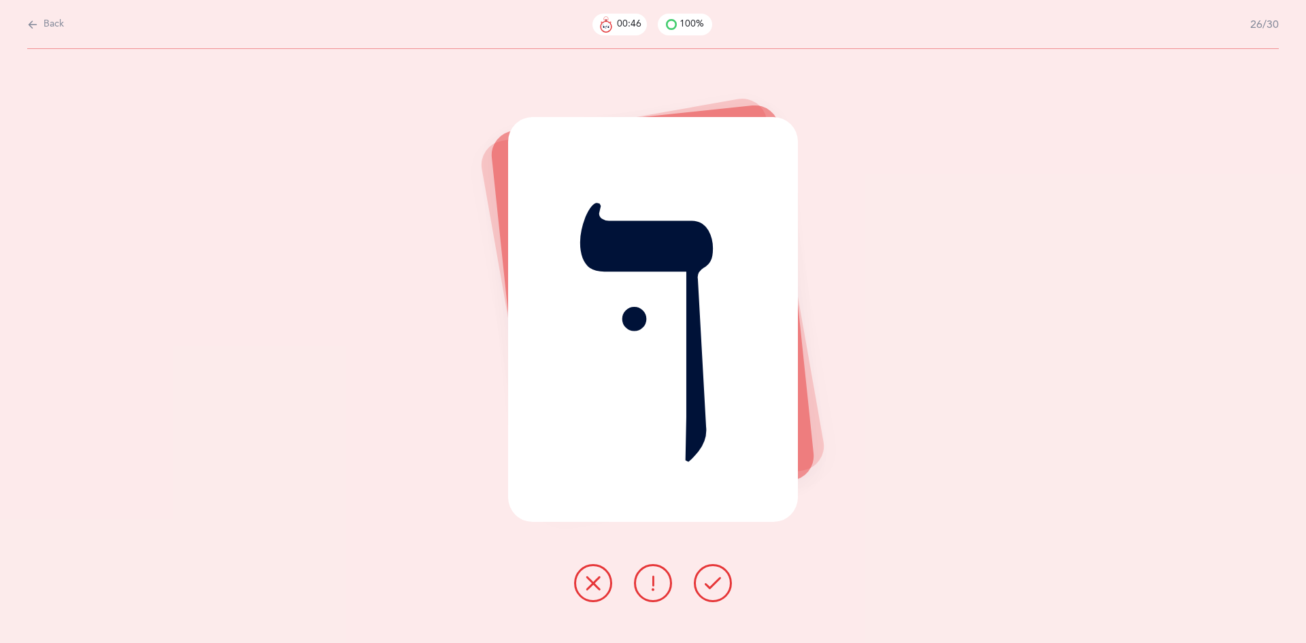
click at [705, 579] on icon at bounding box center [713, 583] width 16 height 16
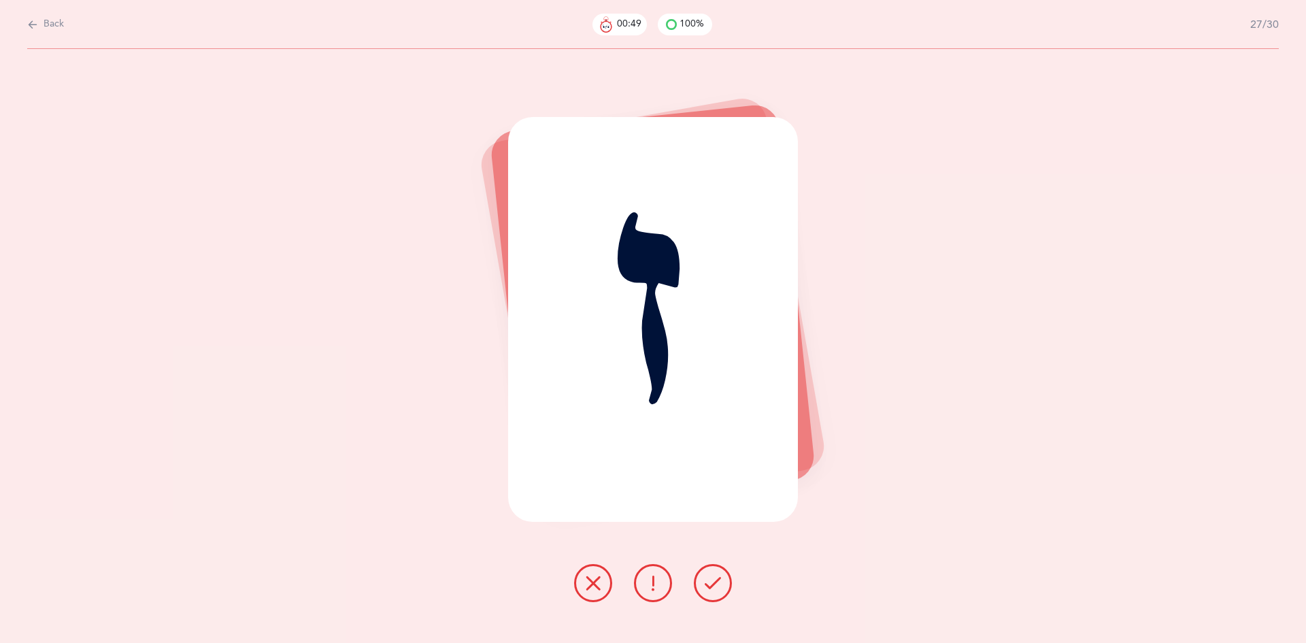
click at [705, 579] on icon at bounding box center [713, 583] width 16 height 16
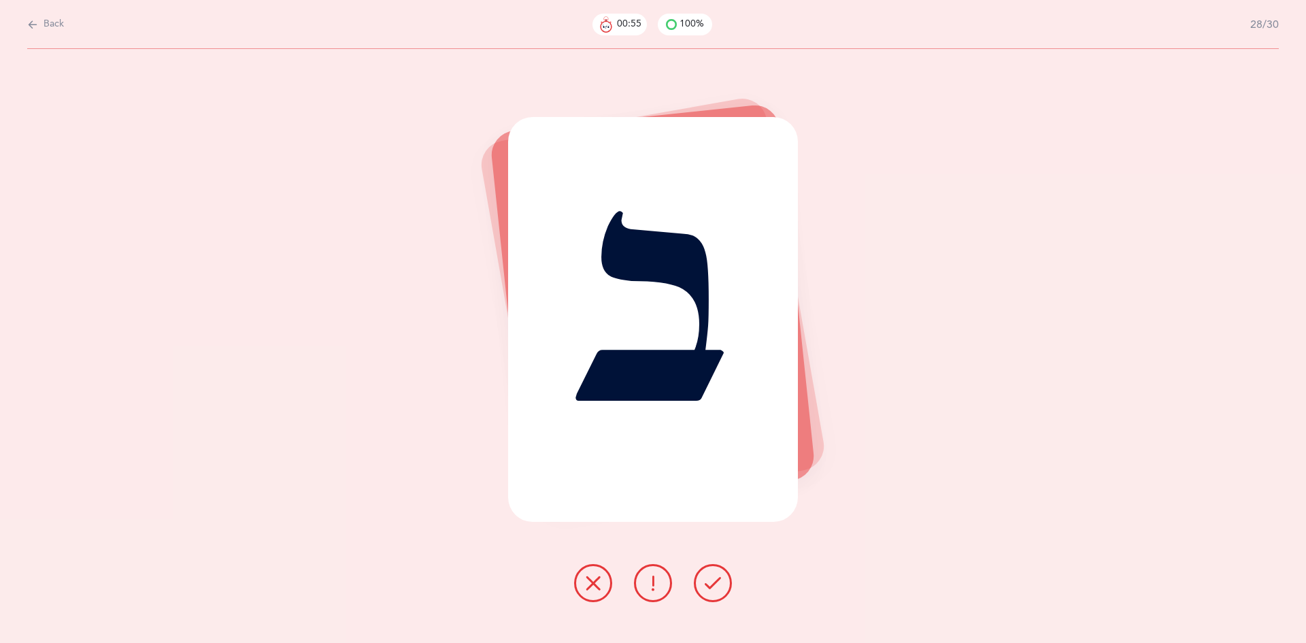
click at [705, 579] on icon at bounding box center [713, 583] width 16 height 16
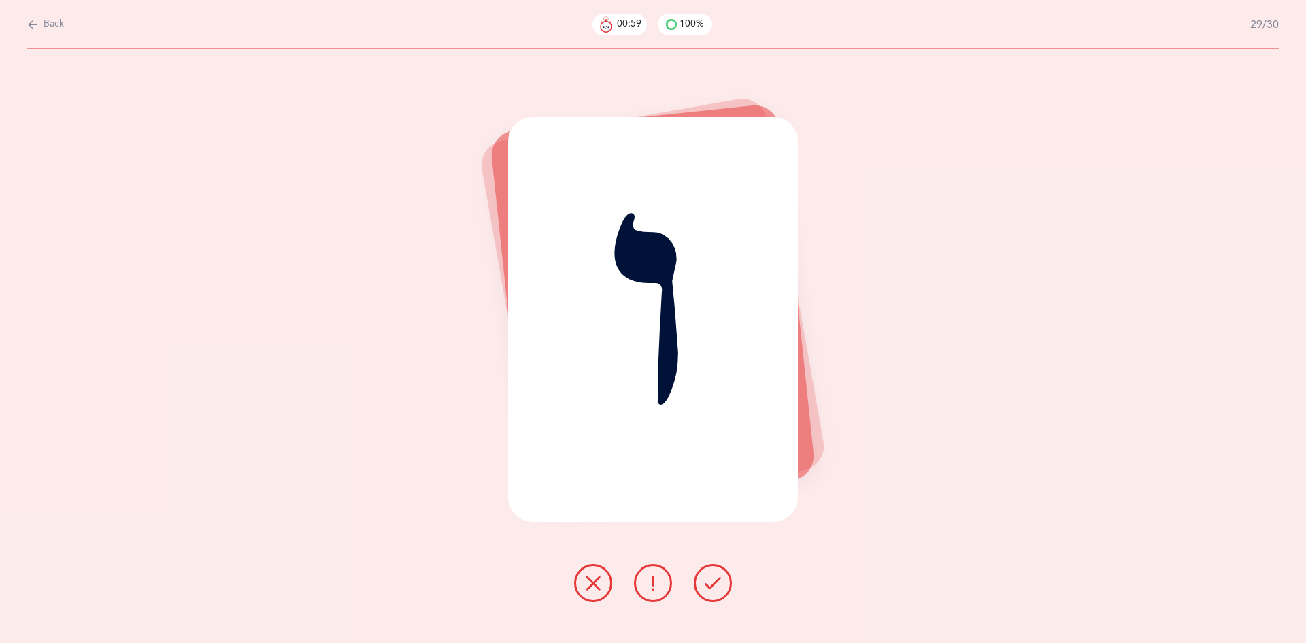
click at [705, 579] on icon at bounding box center [713, 583] width 16 height 16
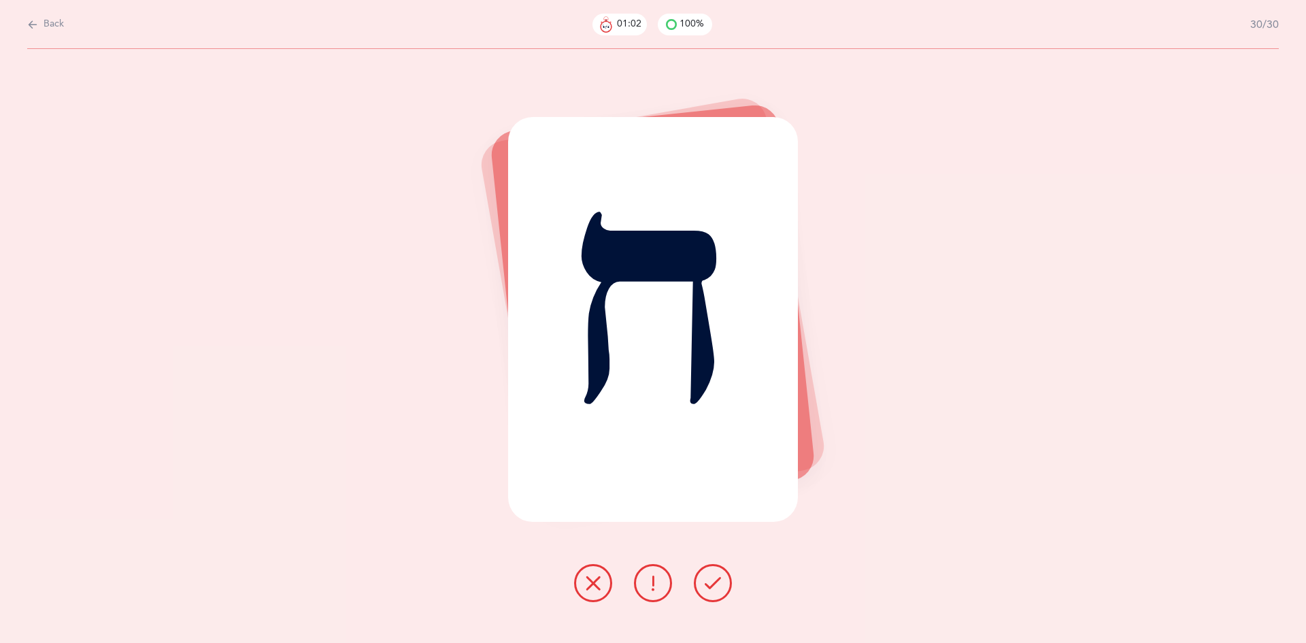
click at [705, 579] on icon at bounding box center [713, 583] width 16 height 16
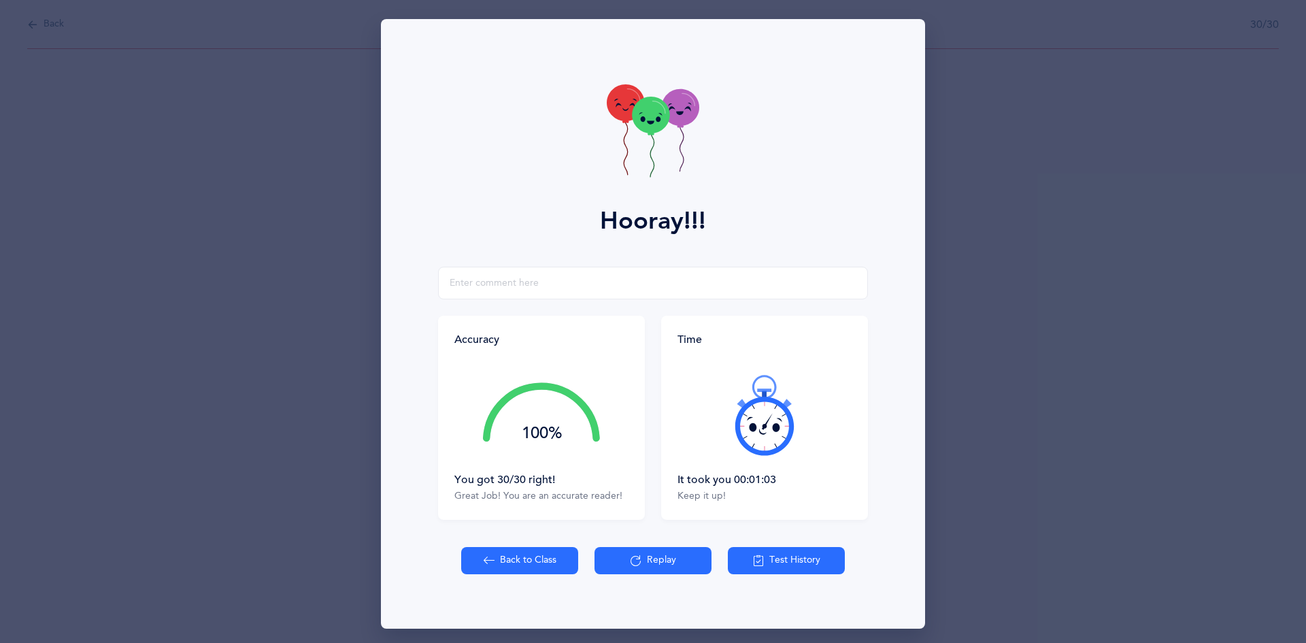
click at [499, 555] on button "Back to Class" at bounding box center [519, 560] width 117 height 27
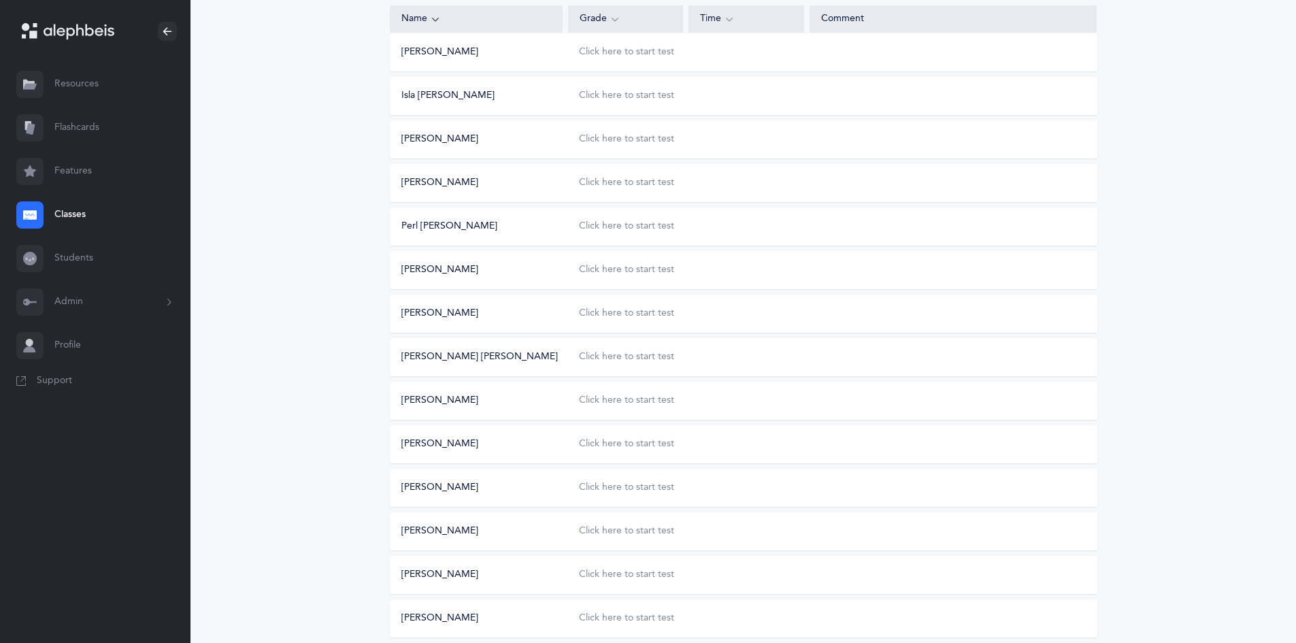
scroll to position [322, 0]
